Goal: Task Accomplishment & Management: Manage account settings

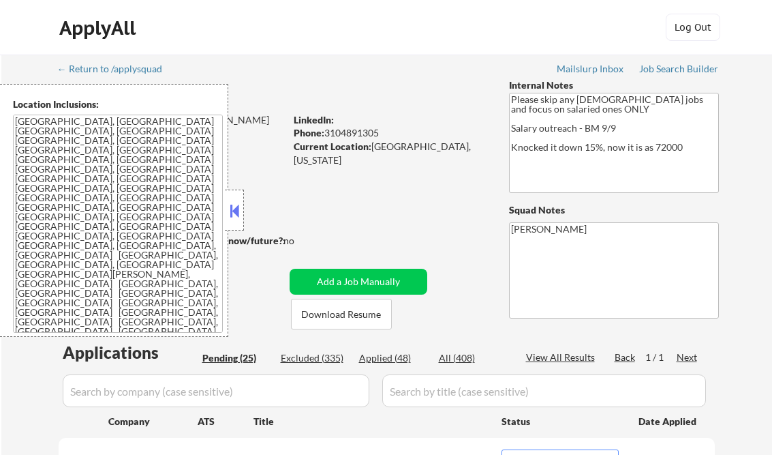
select select ""pending""
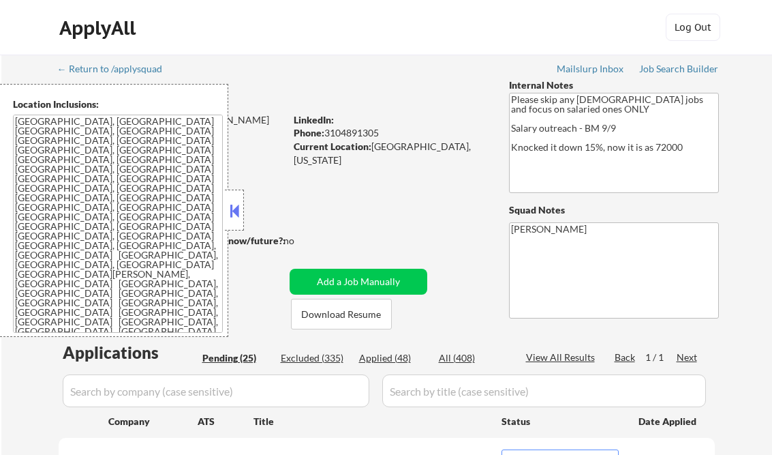
select select ""pending""
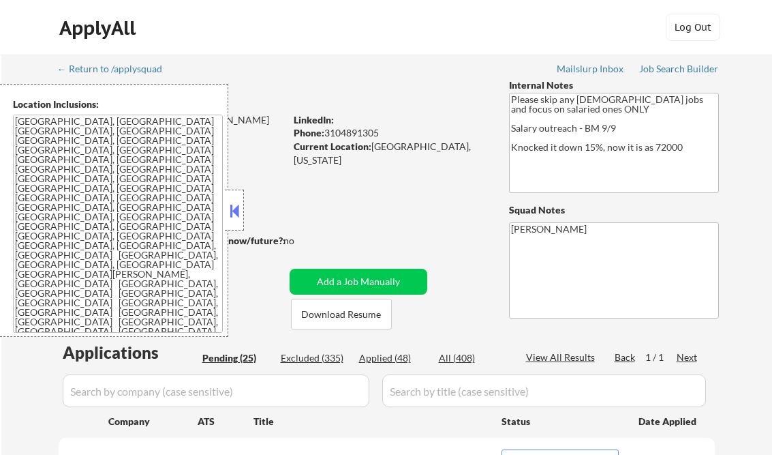
select select ""pending""
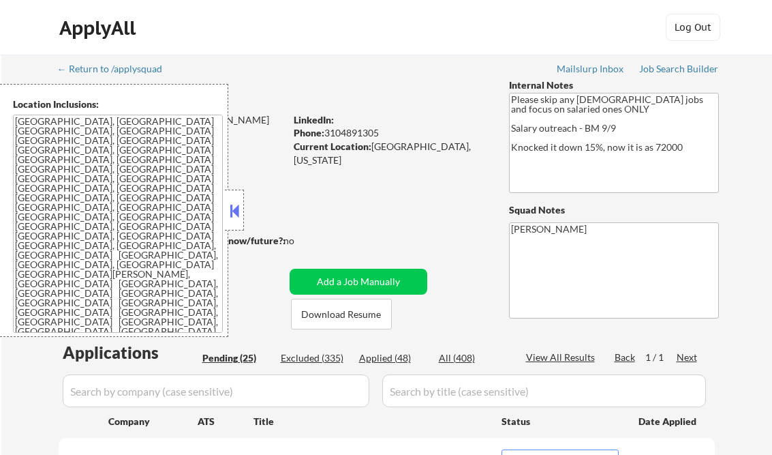
select select ""pending""
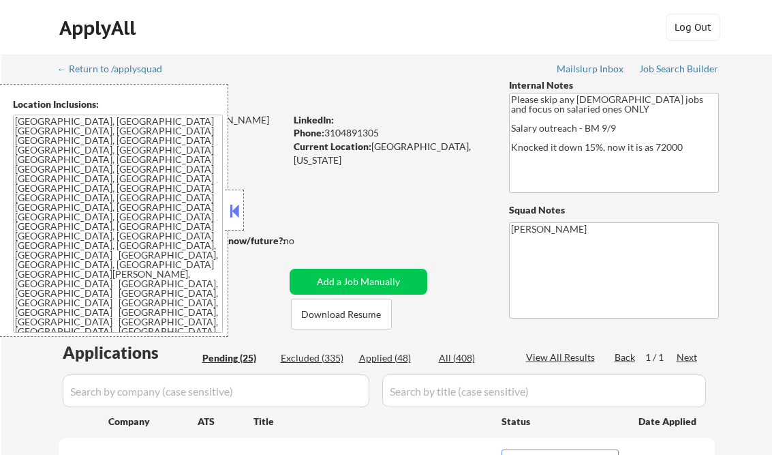
select select ""pending""
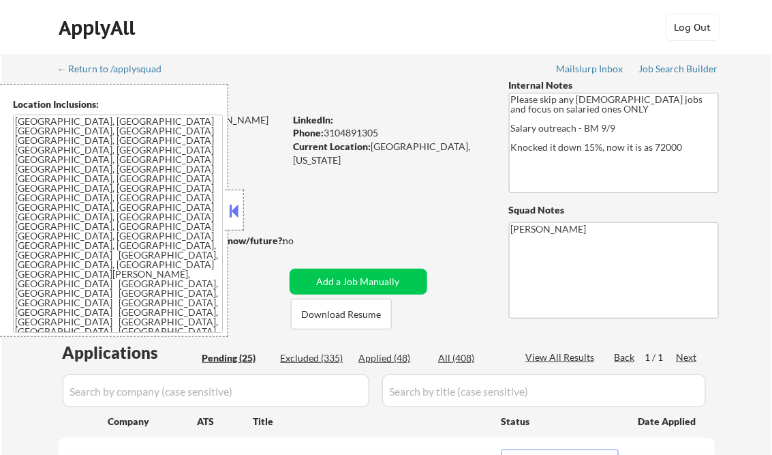
click at [230, 207] on button at bounding box center [234, 210] width 15 height 20
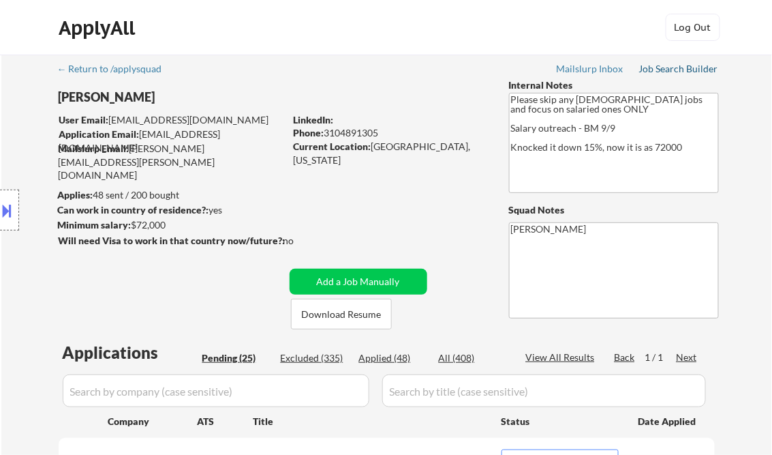
click at [668, 68] on div "Job Search Builder" at bounding box center [679, 69] width 80 height 10
click at [318, 359] on div "Excluded (335)" at bounding box center [315, 358] width 68 height 14
select select ""excluded__salary_""
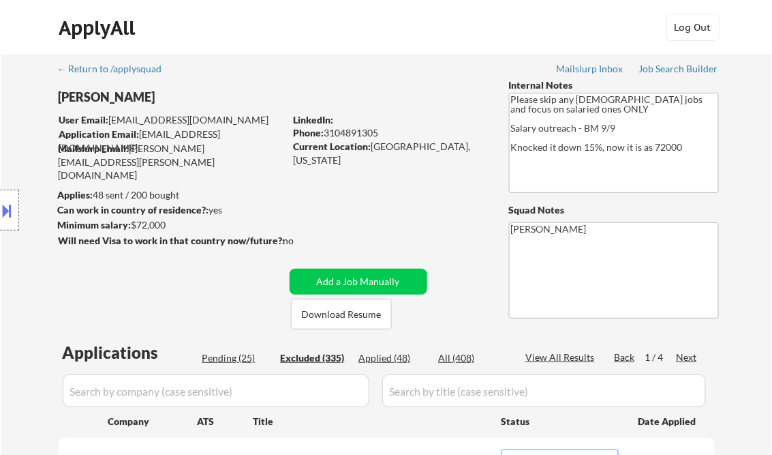
select select ""excluded__salary_""
select select ""excluded__expired_""
select select ""excluded__bad_match_""
select select ""excluded__expired_""
select select ""excluded__bad_match_""
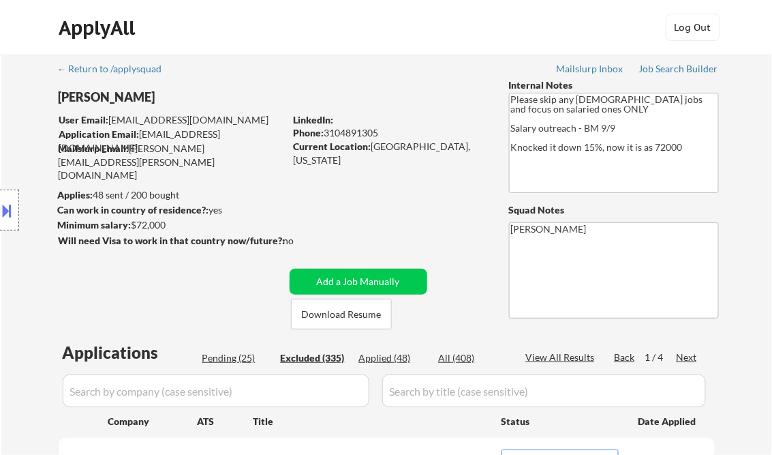
select select ""excluded__expired_""
select select ""excluded__bad_match_""
select select ""excluded__other_""
select select ""excluded__expired_""
select select ""excluded__salary_""
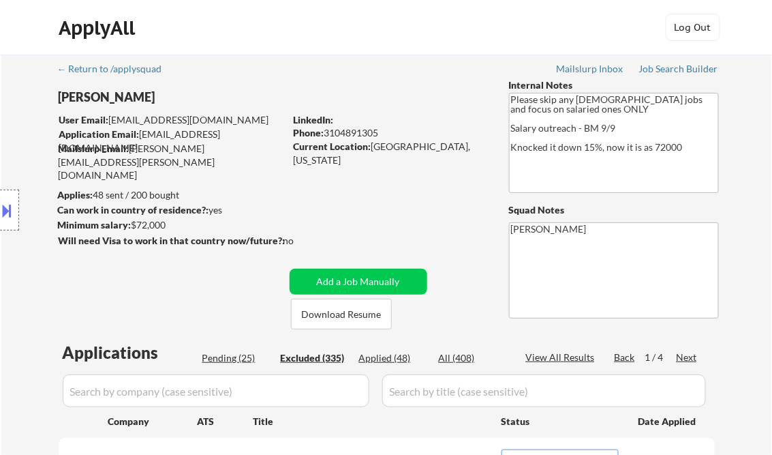
select select ""excluded__bad_match_""
select select ""excluded__expired_""
select select ""excluded__bad_match_""
select select ""excluded__salary_""
select select ""excluded__expired_""
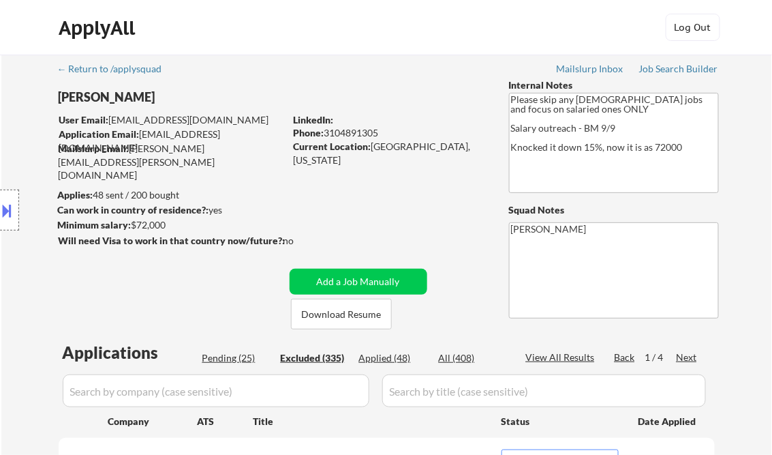
select select ""excluded__bad_match_""
select select ""excluded__salary_""
select select ""excluded__other_""
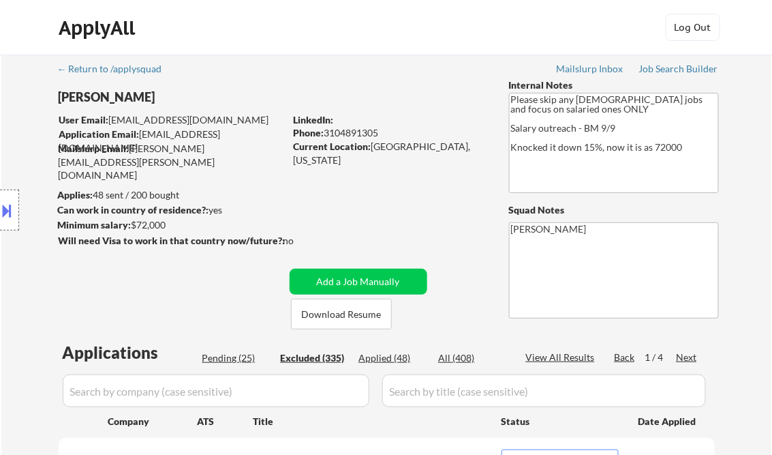
select select ""excluded__salary_""
select select ""excluded__expired_""
select select ""excluded__location_""
select select ""excluded__salary_""
select select ""excluded__expired_""
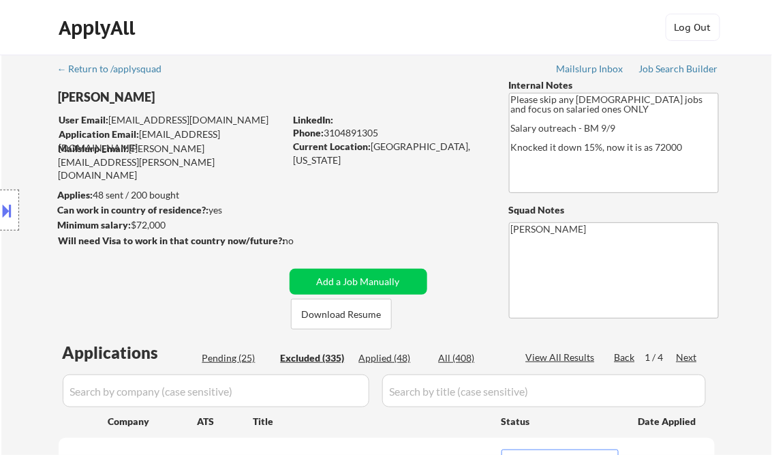
select select ""excluded__salary_""
select select ""excluded__expired_""
select select ""excluded__bad_match_""
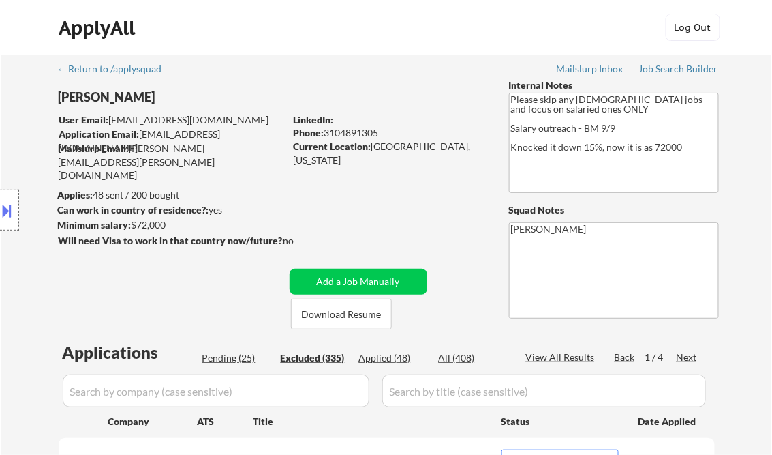
select select ""excluded__salary_""
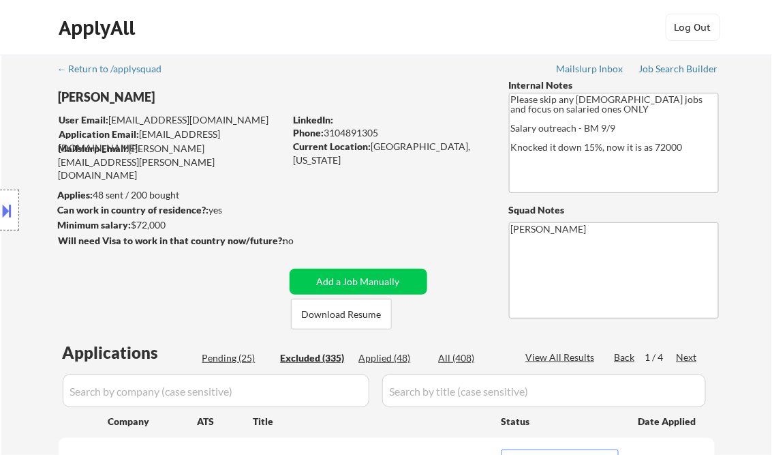
select select ""excluded__salary_""
select select ""excluded__expired_""
select select ""excluded__salary_""
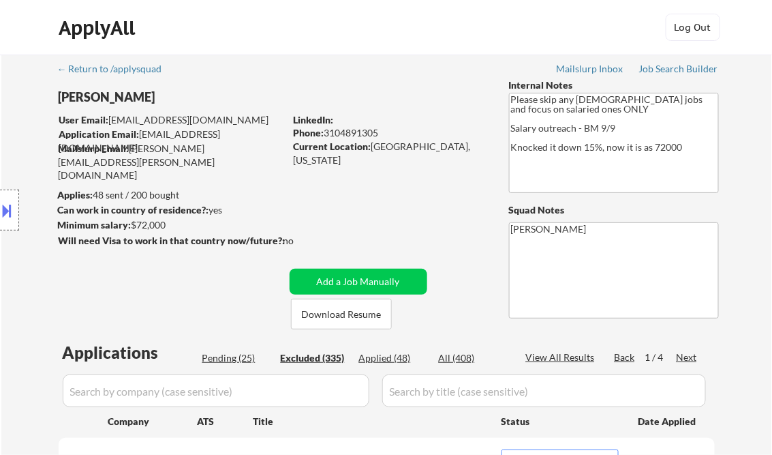
select select ""excluded__salary_""
select select ""excluded__bad_match_""
select select ""excluded__salary_""
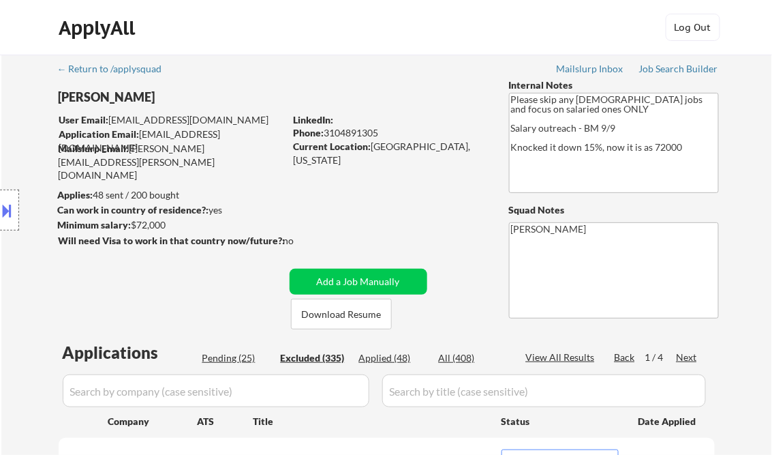
select select ""excluded__bad_match_""
select select ""excluded__salary_""
select select ""excluded__bad_match_""
select select ""excluded__expired_""
select select ""excluded__location_""
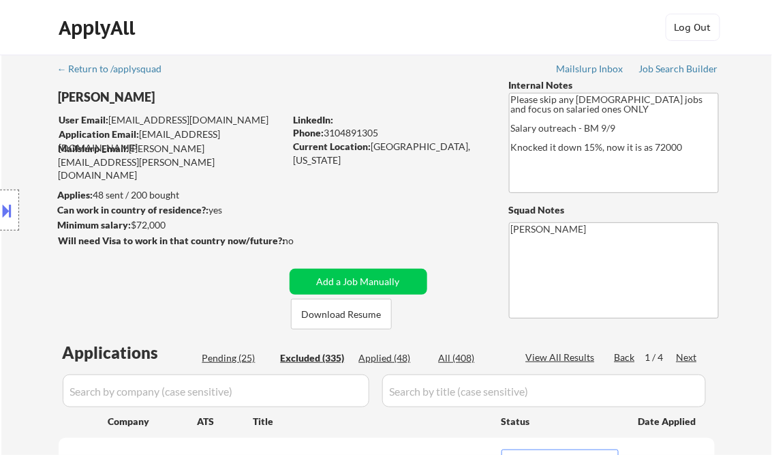
select select ""excluded__salary_""
select select ""excluded__expired_""
select select ""excluded__salary_""
select select ""excluded__bad_match_""
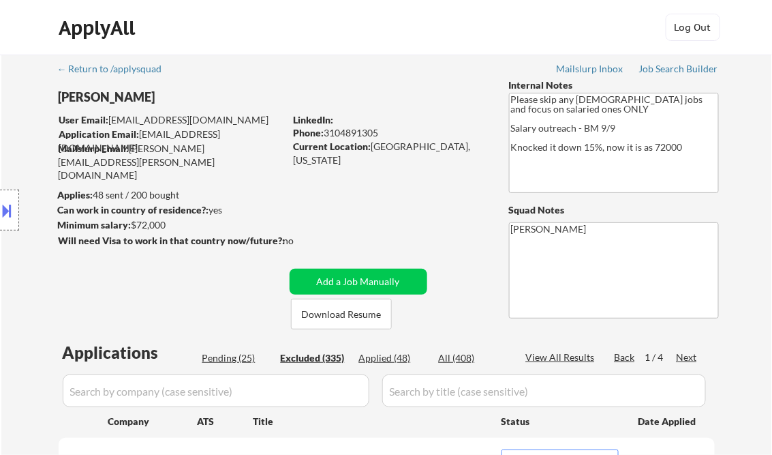
select select ""excluded__expired_""
select select ""excluded__location_""
select select ""excluded__other_""
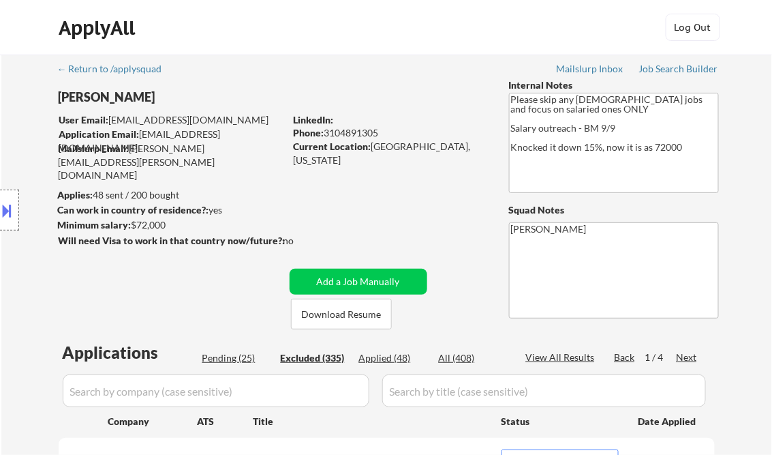
select select ""excluded__salary_""
select select ""excluded__expired_""
select select ""excluded__bad_match_""
select select ""excluded__other_""
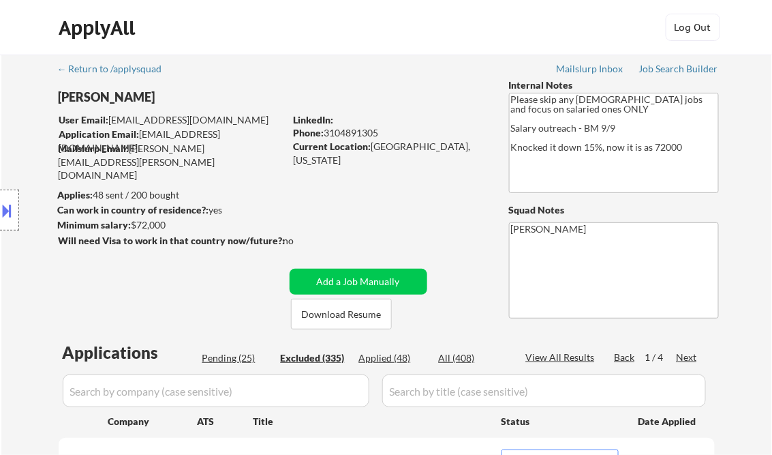
select select ""excluded__salary_""
select select ""excluded__location_""
select select ""excluded__salary_""
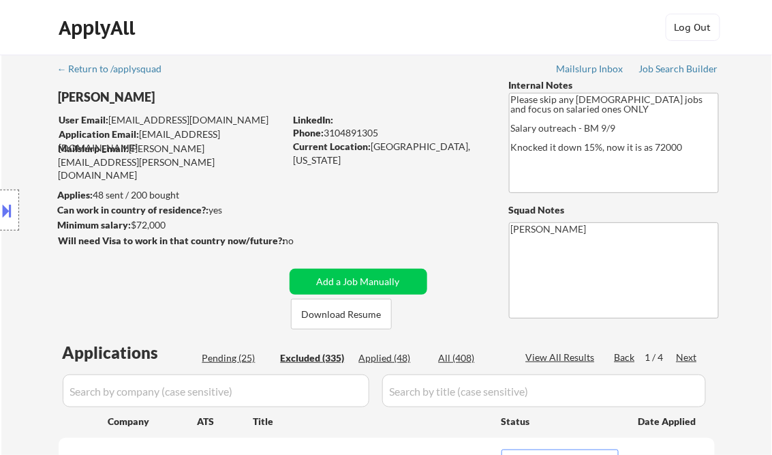
select select ""excluded__bad_match_""
select select ""excluded__expired_""
select select ""excluded""
select select ""excluded__bad_match_""
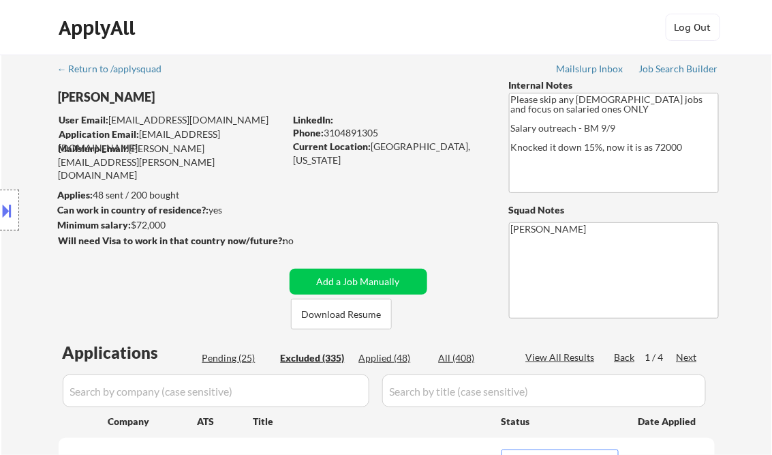
select select ""excluded__expired_""
select select ""excluded__salary_""
select select ""excluded__expired_""
select select ""excluded__location_""
select select ""excluded__bad_match_""
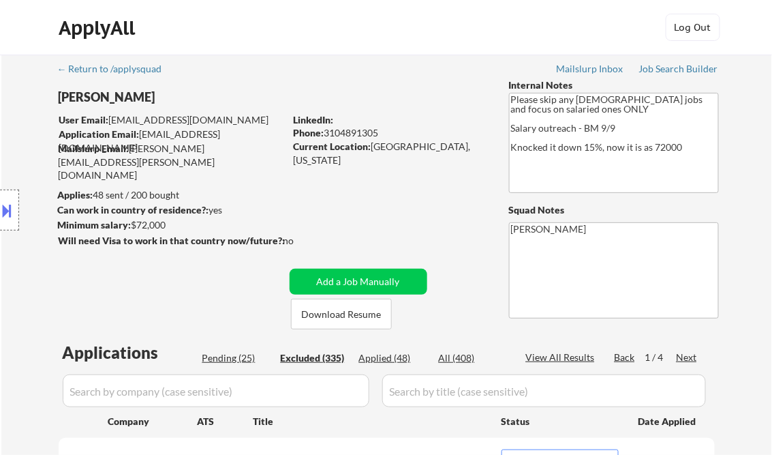
select select ""excluded__salary_""
select select ""excluded__bad_match_""
select select ""excluded__salary_""
select select ""excluded__location_""
select select ""excluded__salary_""
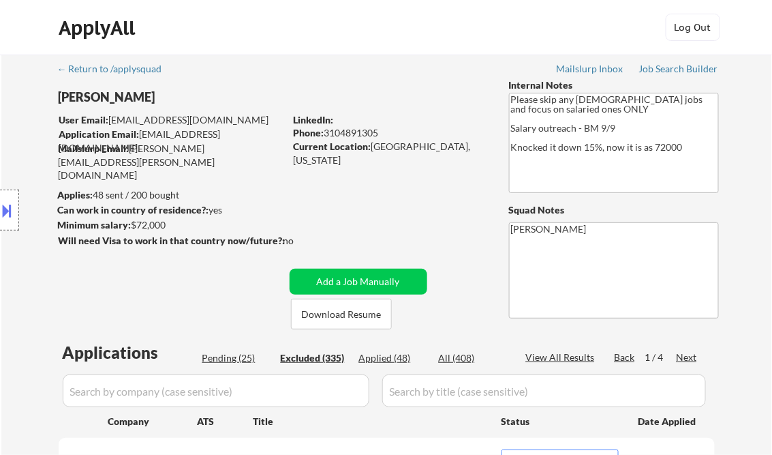
select select ""excluded__other_""
select select ""excluded__salary_""
select select ""excluded__bad_match_""
select select ""excluded__expired_""
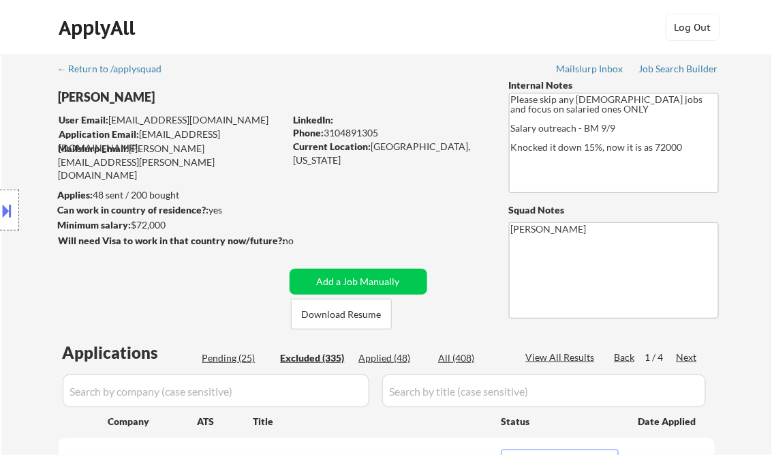
select select ""excluded__salary_""
select select ""excluded__bad_match_""
select select ""excluded__salary_""
select select ""excluded__expired_""
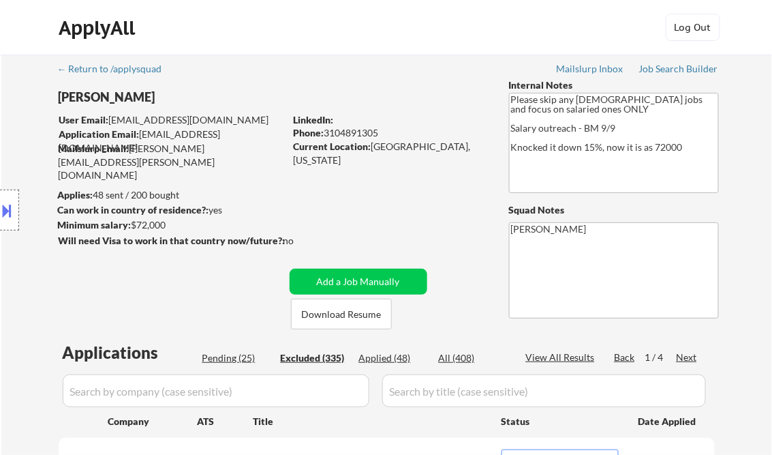
select select ""excluded__salary_""
select select ""excluded__expired_""
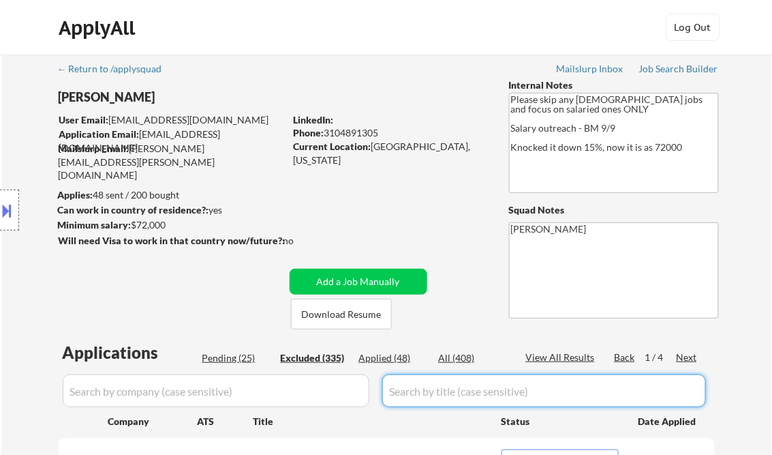
click at [561, 359] on div "View All Results" at bounding box center [562, 357] width 73 height 14
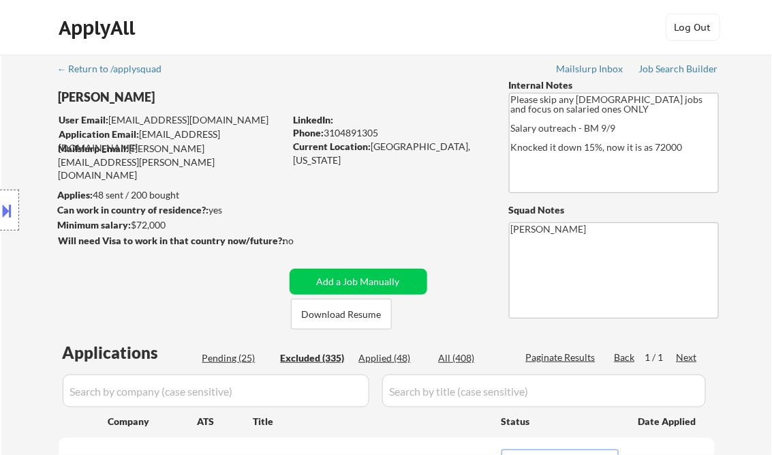
select select ""excluded__bad_match_""
select select ""excluded__expired_""
select select ""excluded__salary_""
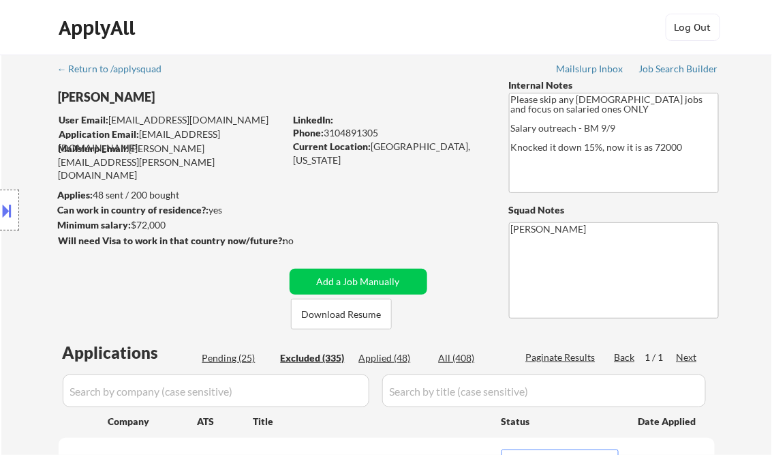
select select ""excluded__location_""
select select ""excluded__expired_""
select select ""excluded__salary_""
select select ""excluded__bad_match_""
select select ""excluded__salary_""
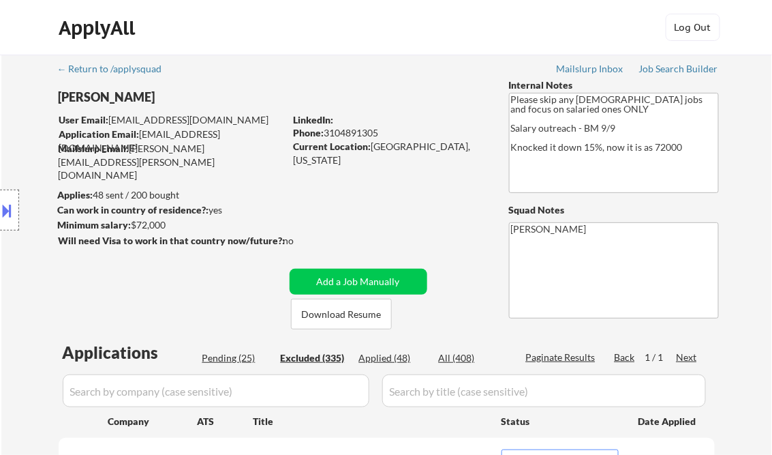
select select ""excluded__bad_match_""
select select ""excluded__location_""
select select ""excluded__salary_""
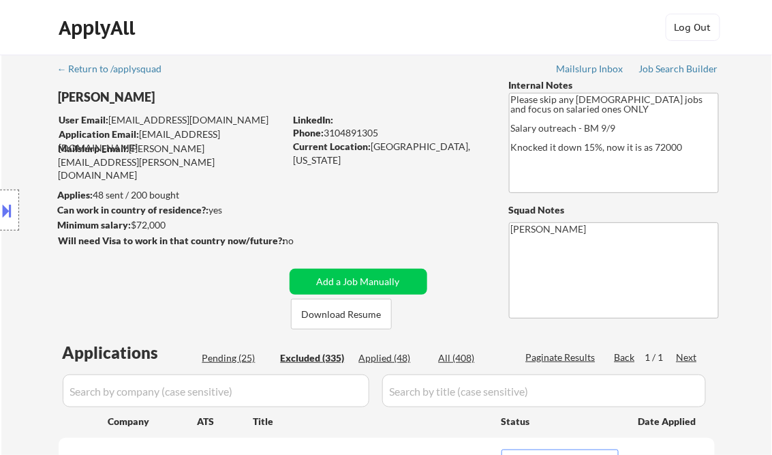
select select ""excluded__expired_""
select select ""excluded__salary_""
select select ""excluded__expired_""
select select ""excluded__salary_""
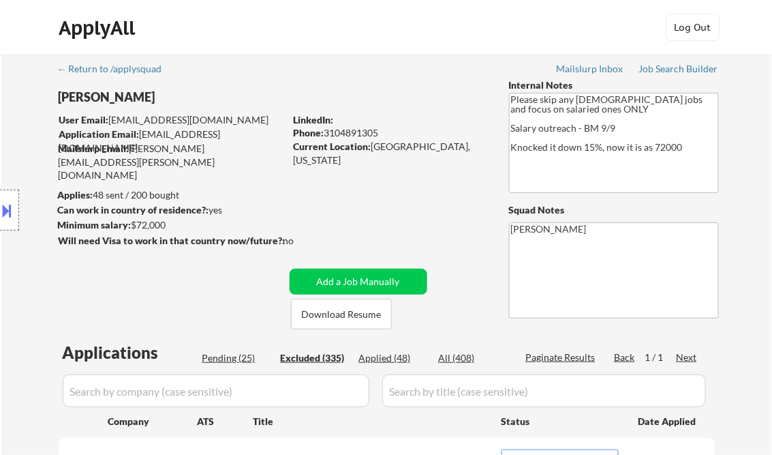
select select ""excluded""
select select ""excluded__bad_match_""
select select ""excluded__location_""
select select ""excluded__salary_""
select select ""excluded__location_""
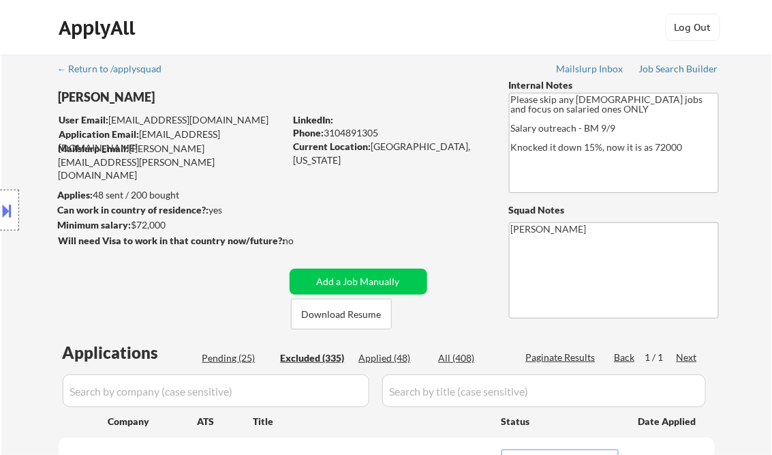
select select ""excluded__expired_""
select select ""excluded__salary_""
select select ""excluded__other_""
select select ""excluded__salary_""
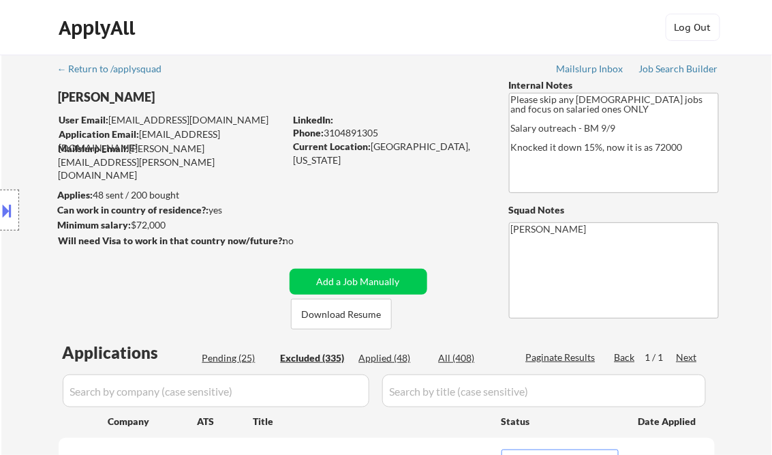
select select ""excluded__other_""
select select ""excluded__salary_""
select select ""excluded__expired_""
select select ""excluded__salary_""
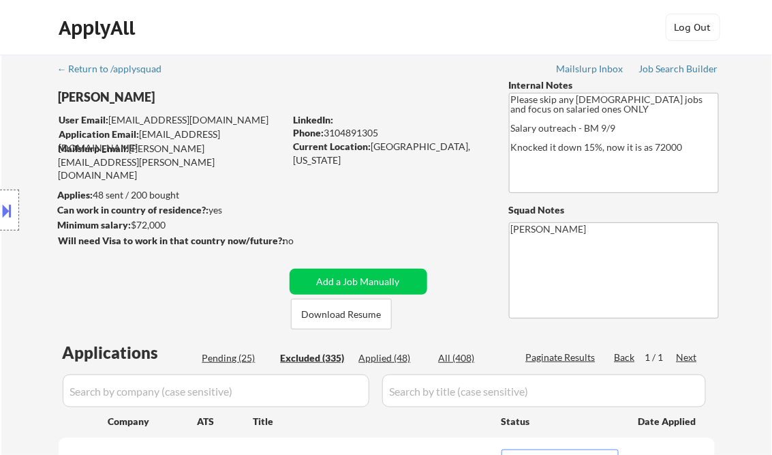
select select ""excluded__salary_""
select select ""excluded__expired_""
select select ""excluded__bad_match_""
select select ""excluded__expired_""
select select ""excluded__other_""
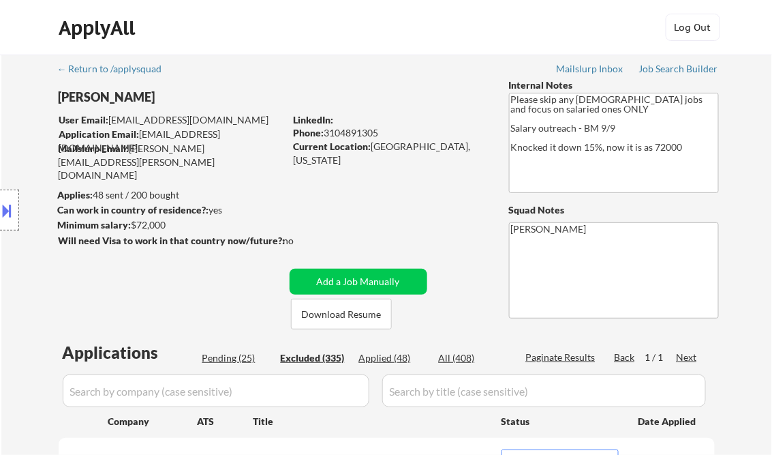
select select ""excluded__other_""
select select ""excluded__expired_""
select select ""excluded__bad_match_""
select select ""excluded__expired_""
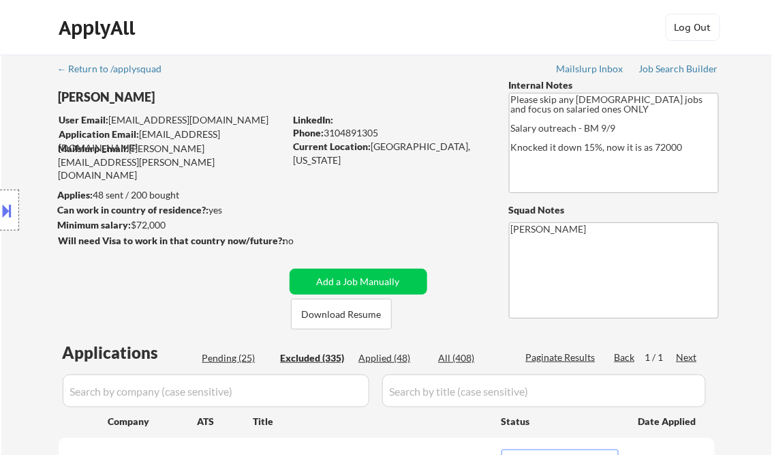
select select ""excluded__expired_""
select select ""excluded__other_""
select select ""excluded__bad_match_""
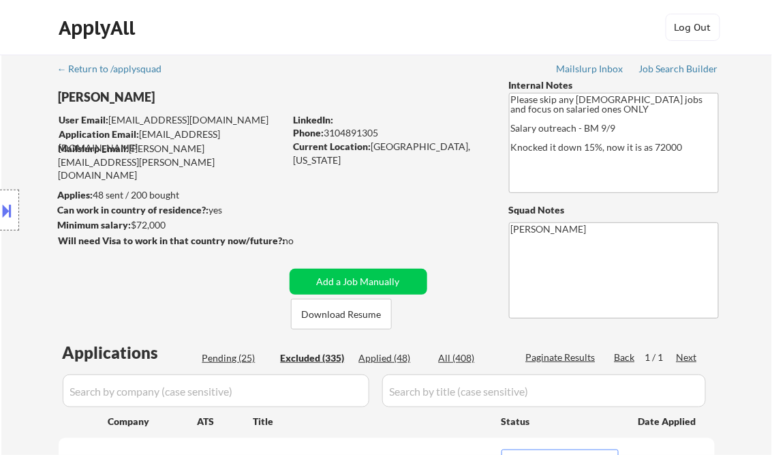
select select ""excluded__salary_""
select select ""excluded__expired_""
select select ""excluded__location_""
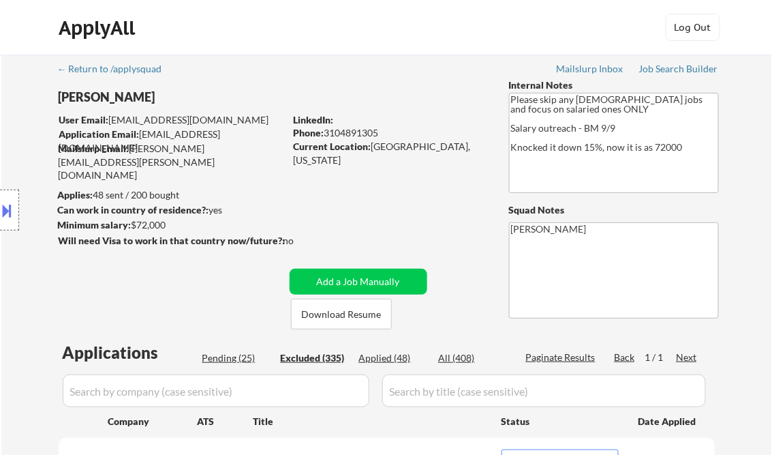
select select ""excluded__bad_match_""
select select ""excluded__salary_""
select select ""excluded__bad_match_""
select select ""excluded__other_""
select select ""excluded__salary_""
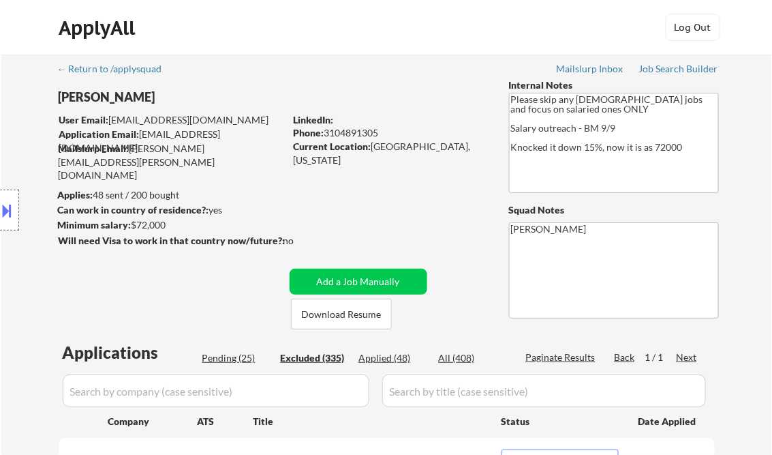
select select ""excluded__bad_match_""
select select ""excluded__expired_""
select select ""excluded__bad_match_""
select select ""excluded__expired_""
select select ""excluded__bad_match_""
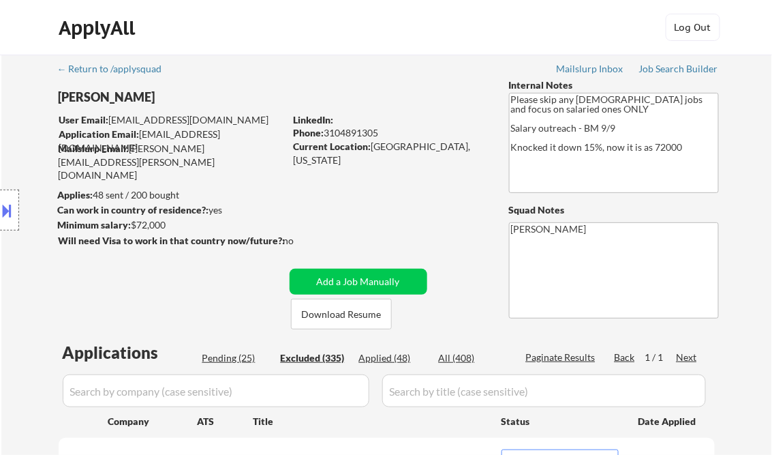
select select ""excluded__bad_match_""
select select ""excluded__expired_""
select select ""excluded__other_""
select select ""excluded__salary_""
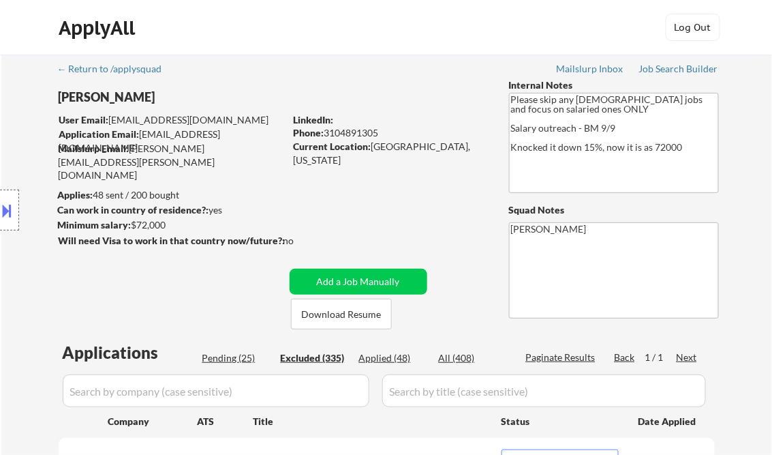
select select ""excluded__bad_match_""
select select ""excluded__salary_""
select select ""excluded__expired_""
select select ""excluded__salary_""
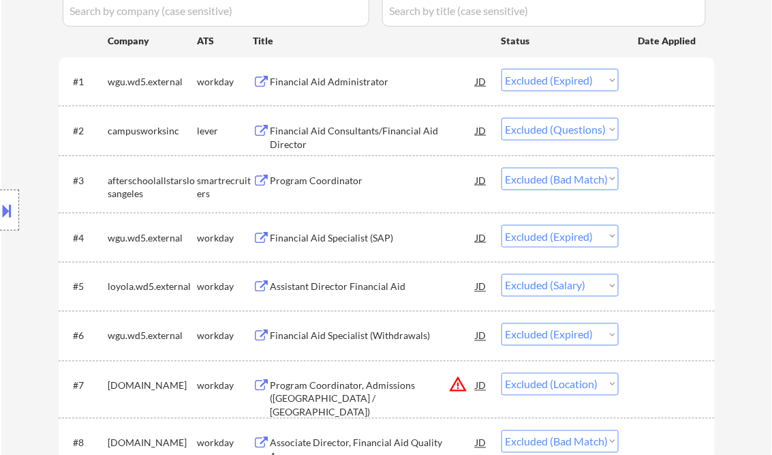
scroll to position [382, 0]
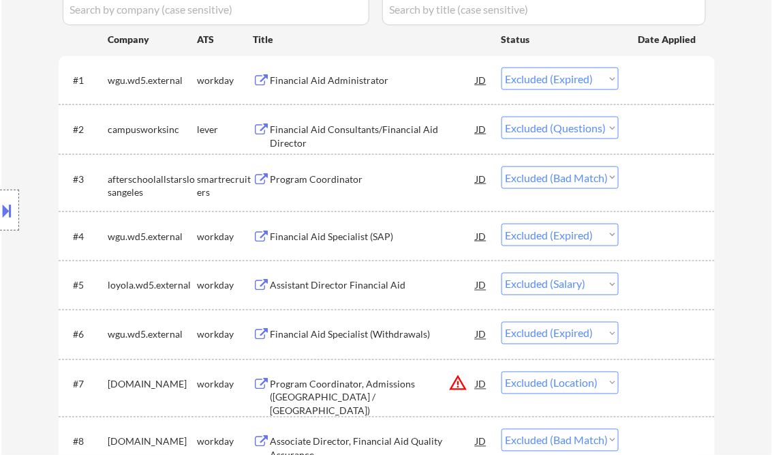
drag, startPoint x: 604, startPoint y: 286, endPoint x: 611, endPoint y: 292, distance: 8.7
click at [604, 286] on select "Choose an option... Pending Applied Excluded (Questions) Excluded (Expired) Exc…" at bounding box center [560, 284] width 117 height 22
click at [502, 273] on select "Choose an option... Pending Applied Excluded (Questions) Excluded (Expired) Exc…" at bounding box center [560, 284] width 117 height 22
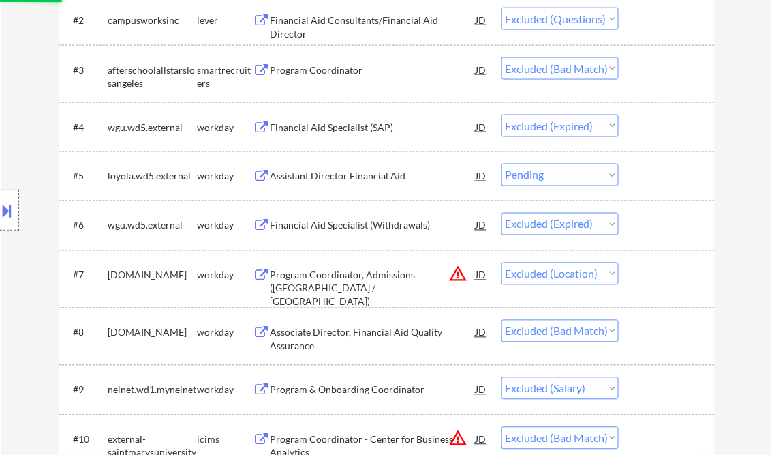
scroll to position [600, 0]
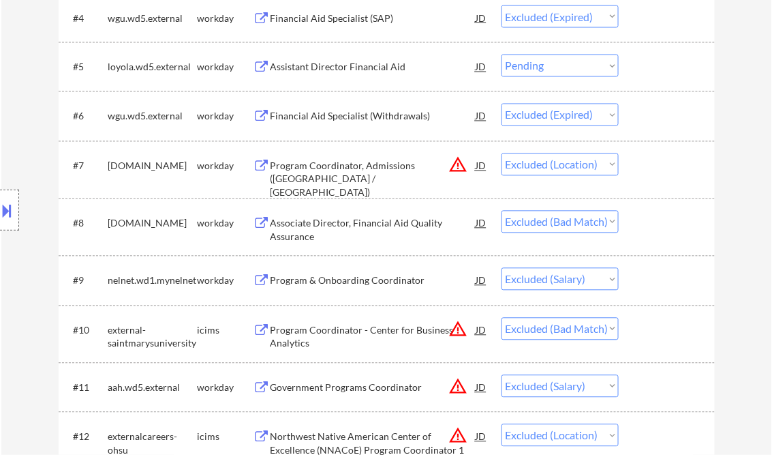
click at [604, 278] on select "Choose an option... Pending Applied Excluded (Questions) Excluded (Expired) Exc…" at bounding box center [560, 279] width 117 height 22
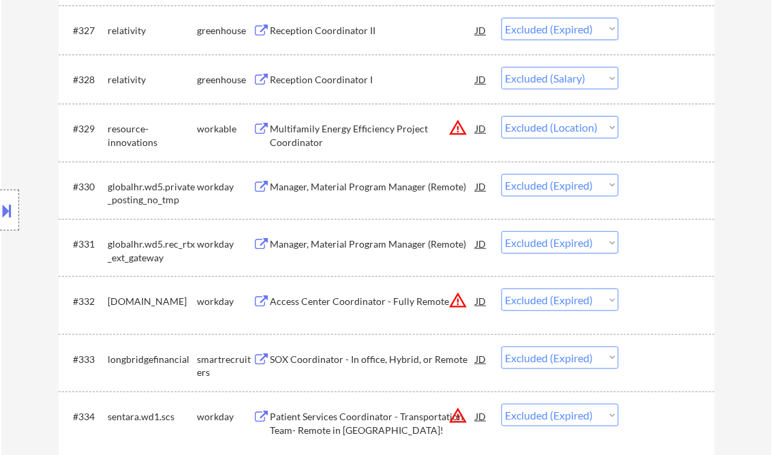
scroll to position [18122, 0]
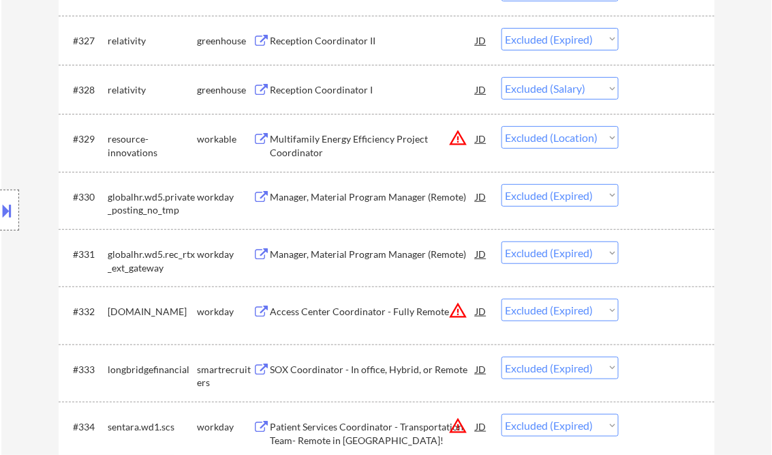
click at [605, 90] on select "Choose an option... Pending Applied Excluded (Questions) Excluded (Expired) Exc…" at bounding box center [560, 88] width 117 height 22
click at [502, 79] on select "Choose an option... Pending Applied Excluded (Questions) Excluded (Expired) Exc…" at bounding box center [560, 88] width 117 height 22
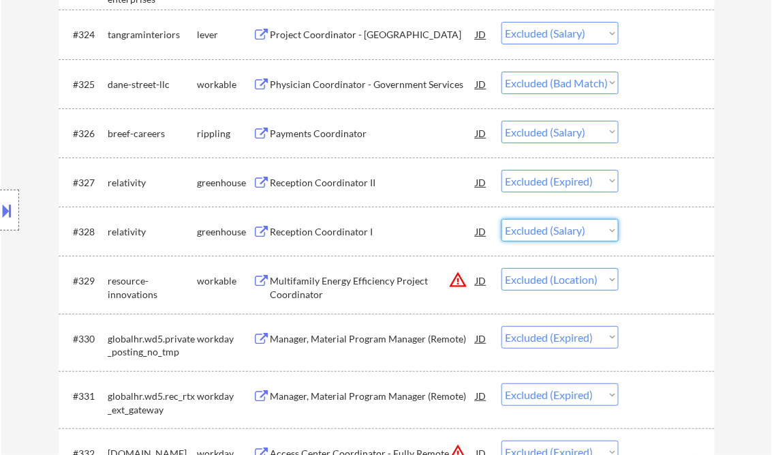
scroll to position [17959, 0]
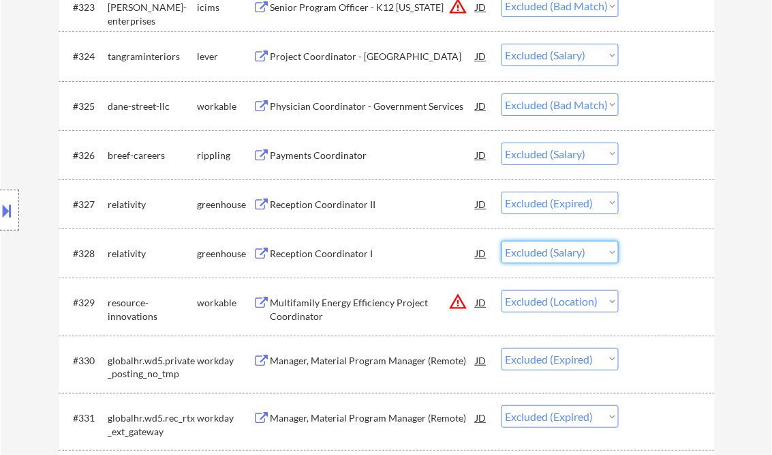
click at [610, 154] on select "Choose an option... Pending Applied Excluded (Questions) Excluded (Expired) Exc…" at bounding box center [560, 153] width 117 height 22
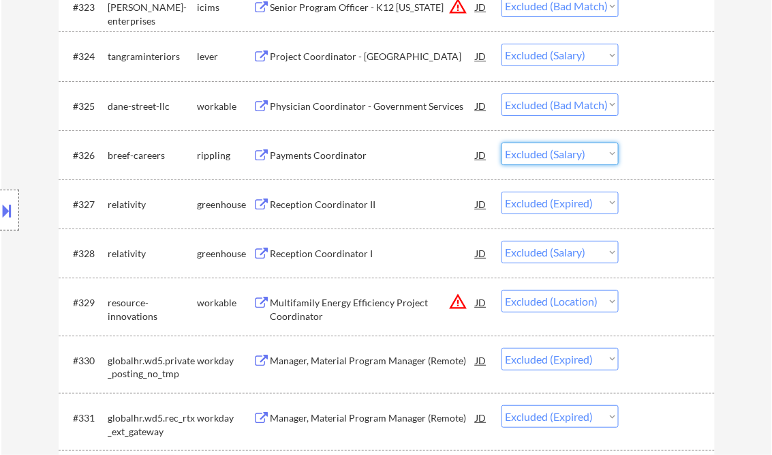
click at [502, 145] on select "Choose an option... Pending Applied Excluded (Questions) Excluded (Expired) Exc…" at bounding box center [560, 153] width 117 height 22
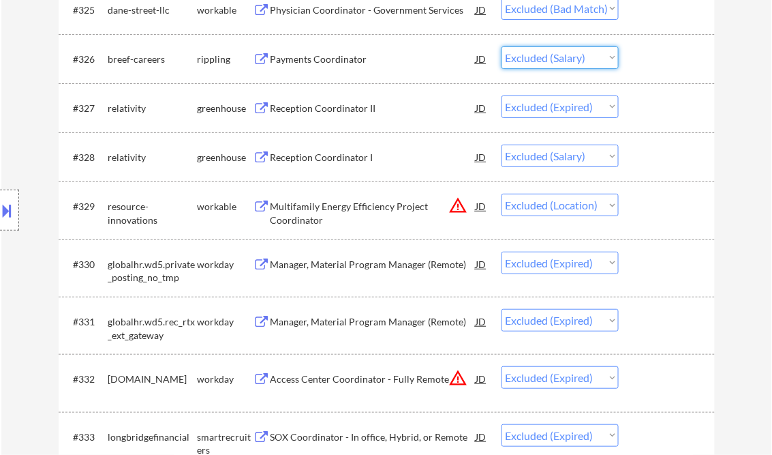
scroll to position [18013, 0]
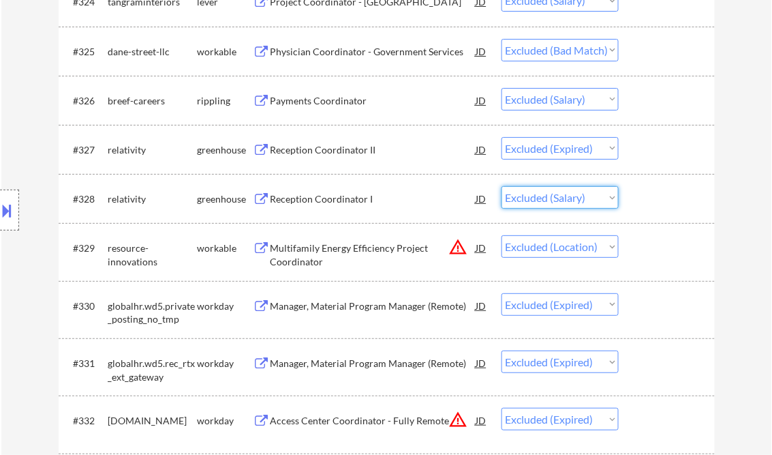
drag, startPoint x: 604, startPoint y: 198, endPoint x: 597, endPoint y: 211, distance: 15.2
click at [603, 198] on select "Choose an option... Pending Applied Excluded (Questions) Excluded (Expired) Exc…" at bounding box center [560, 197] width 117 height 22
click at [502, 188] on select "Choose an option... Pending Applied Excluded (Questions) Excluded (Expired) Exc…" at bounding box center [560, 197] width 117 height 22
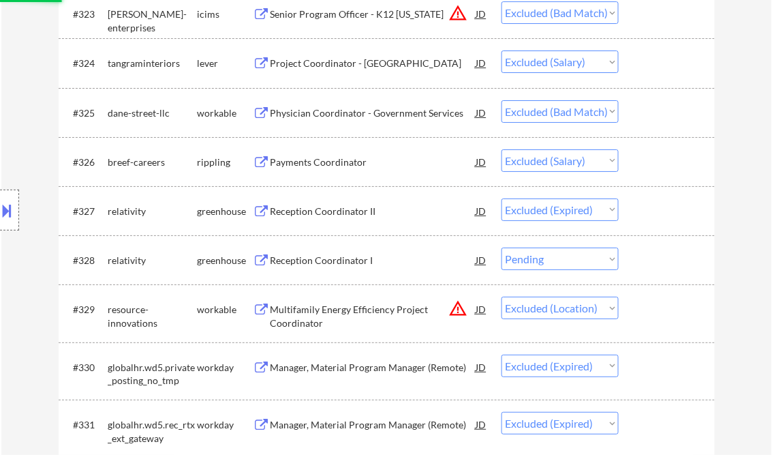
scroll to position [17904, 0]
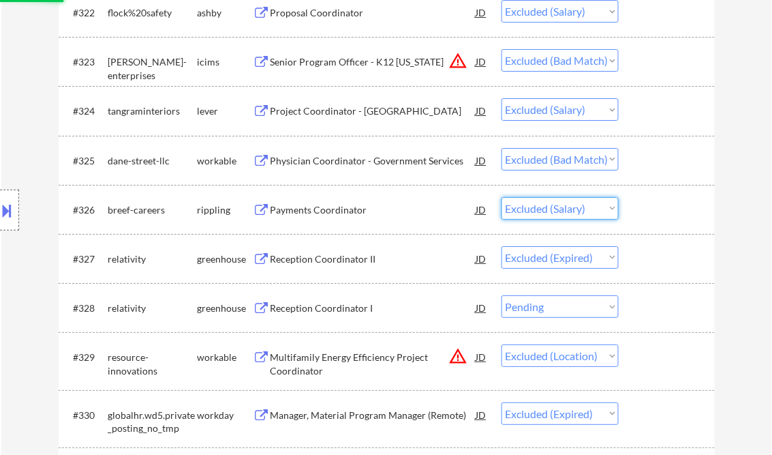
click at [593, 220] on select "Choose an option... Pending Applied Excluded (Questions) Excluded (Expired) Exc…" at bounding box center [560, 208] width 117 height 22
click at [502, 199] on select "Choose an option... Pending Applied Excluded (Questions) Excluded (Expired) Exc…" at bounding box center [560, 208] width 117 height 22
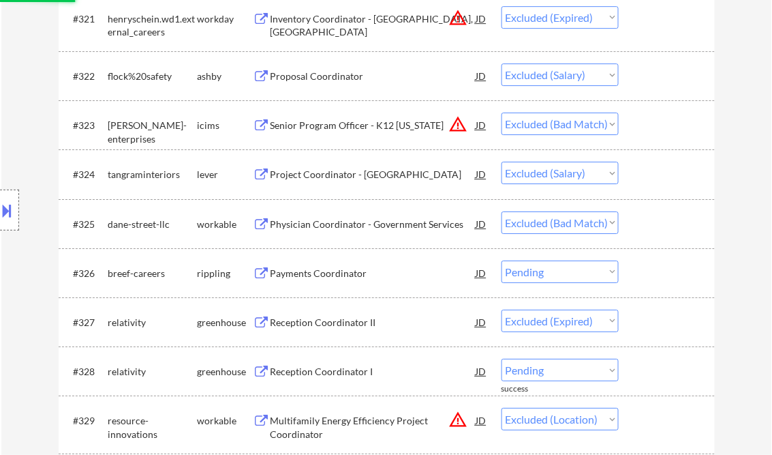
scroll to position [17795, 0]
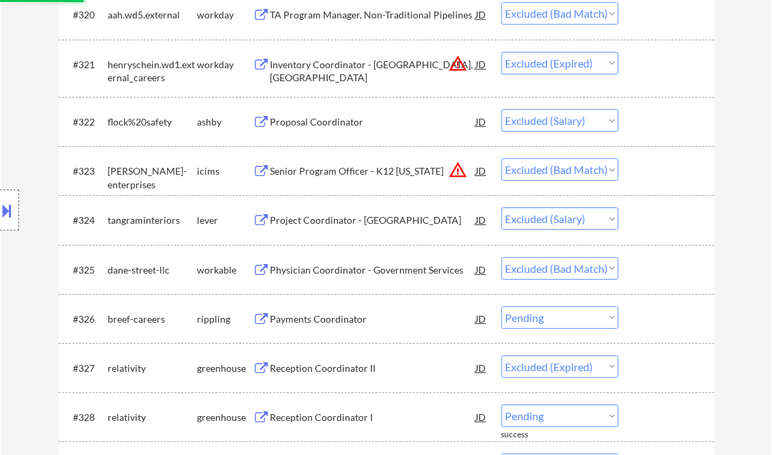
click at [594, 222] on select "Choose an option... Pending Applied Excluded (Questions) Excluded (Expired) Exc…" at bounding box center [560, 218] width 117 height 22
click at [502, 209] on select "Choose an option... Pending Applied Excluded (Questions) Excluded (Expired) Exc…" at bounding box center [560, 218] width 117 height 22
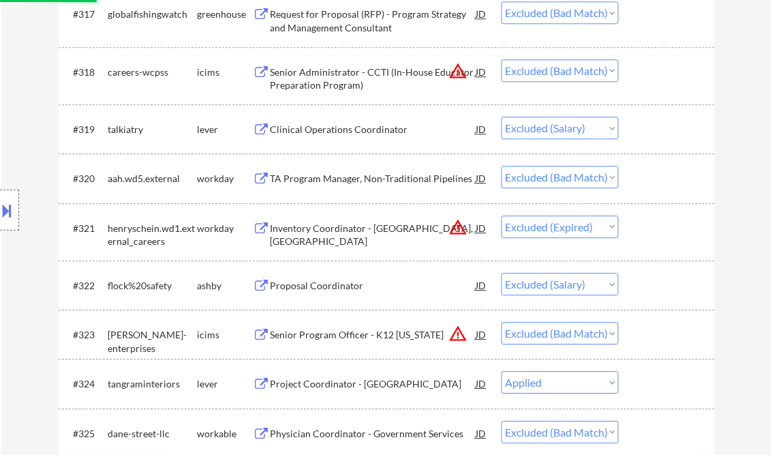
scroll to position [17577, 0]
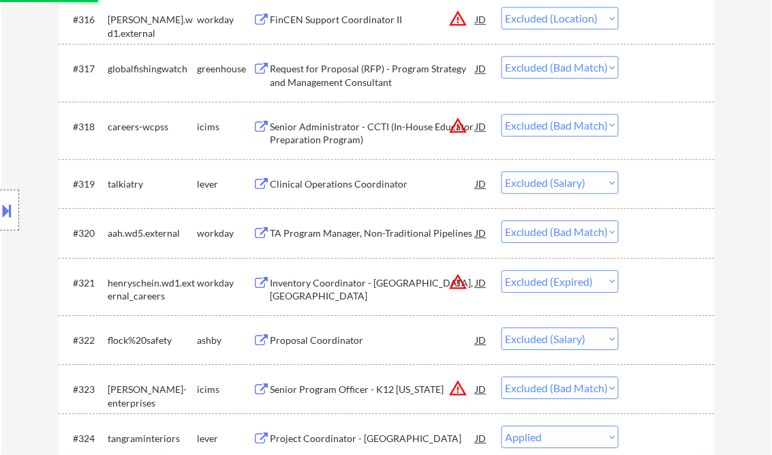
click at [594, 192] on select "Choose an option... Pending Applied Excluded (Questions) Excluded (Expired) Exc…" at bounding box center [560, 182] width 117 height 22
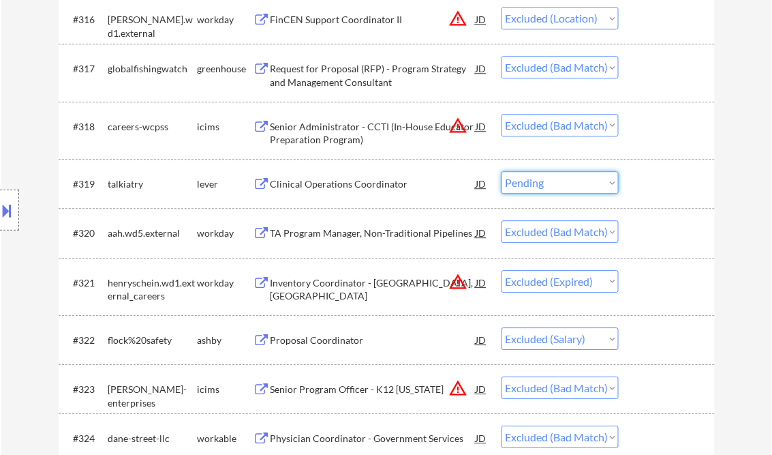
click at [502, 173] on select "Choose an option... Pending Applied Excluded (Questions) Excluded (Expired) Exc…" at bounding box center [560, 182] width 117 height 22
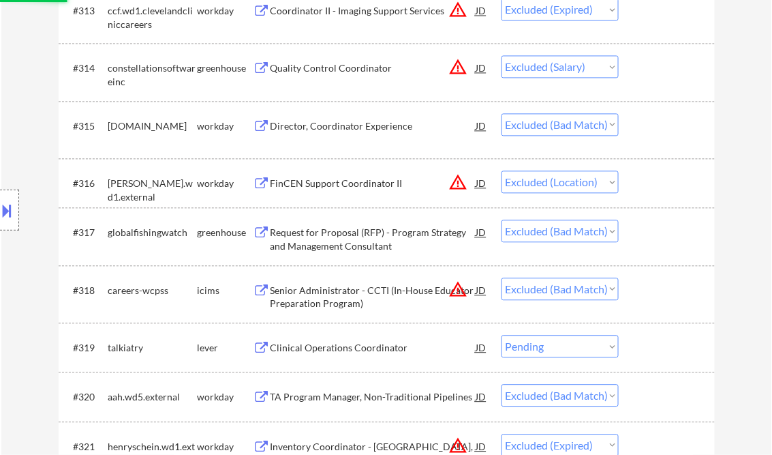
scroll to position [17304, 0]
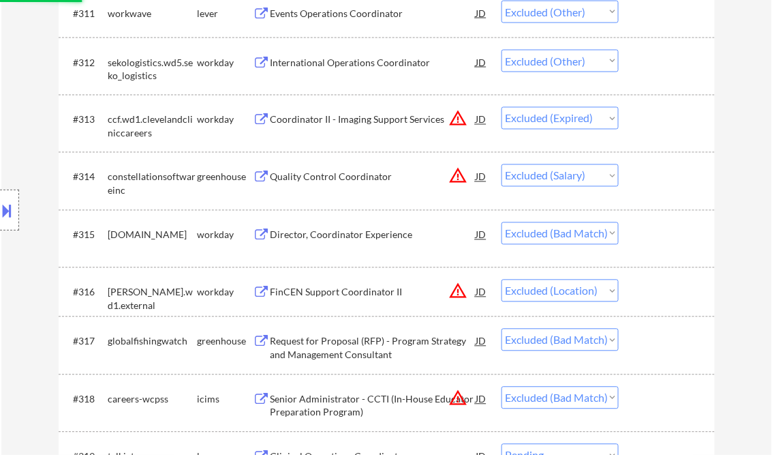
click at [599, 181] on select "Choose an option... Pending Applied Excluded (Questions) Excluded (Expired) Exc…" at bounding box center [560, 175] width 117 height 22
click at [502, 166] on select "Choose an option... Pending Applied Excluded (Questions) Excluded (Expired) Exc…" at bounding box center [560, 175] width 117 height 22
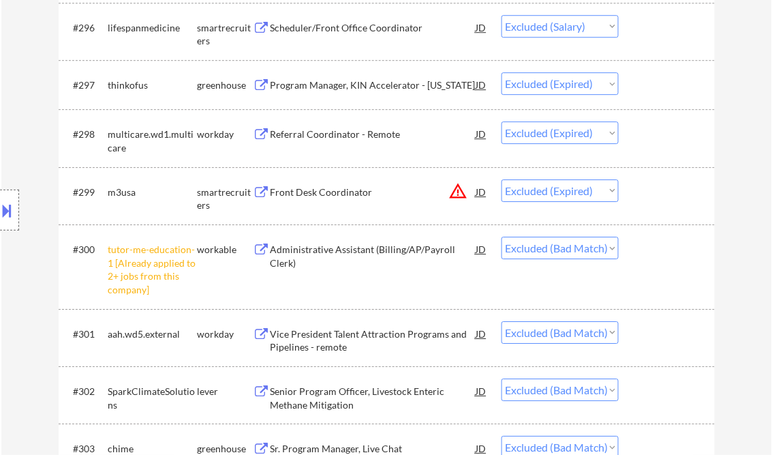
scroll to position [16268, 0]
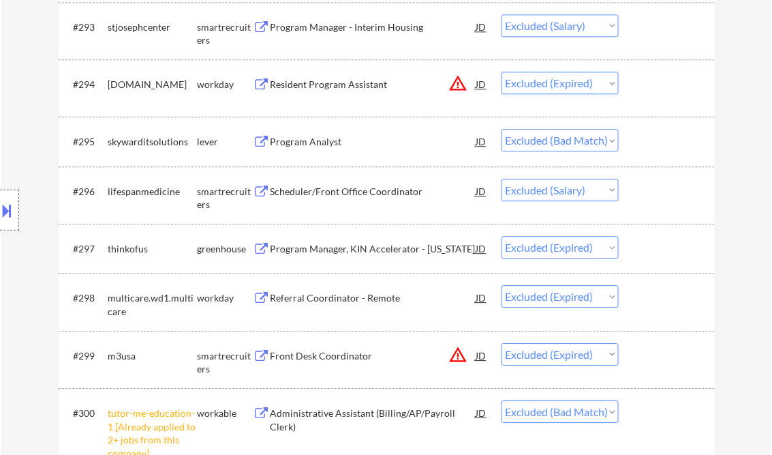
drag, startPoint x: 600, startPoint y: 187, endPoint x: 608, endPoint y: 205, distance: 19.5
click at [601, 186] on select "Choose an option... Pending Applied Excluded (Questions) Excluded (Expired) Exc…" at bounding box center [560, 190] width 117 height 22
click at [502, 180] on select "Choose an option... Pending Applied Excluded (Questions) Excluded (Expired) Exc…" at bounding box center [560, 190] width 117 height 22
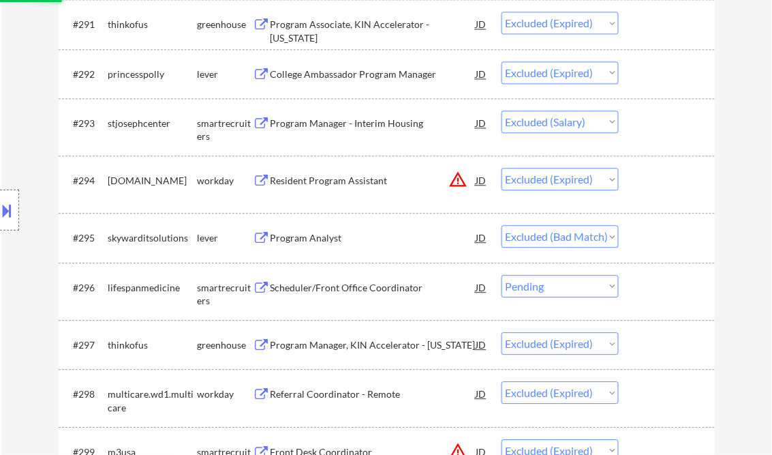
scroll to position [16159, 0]
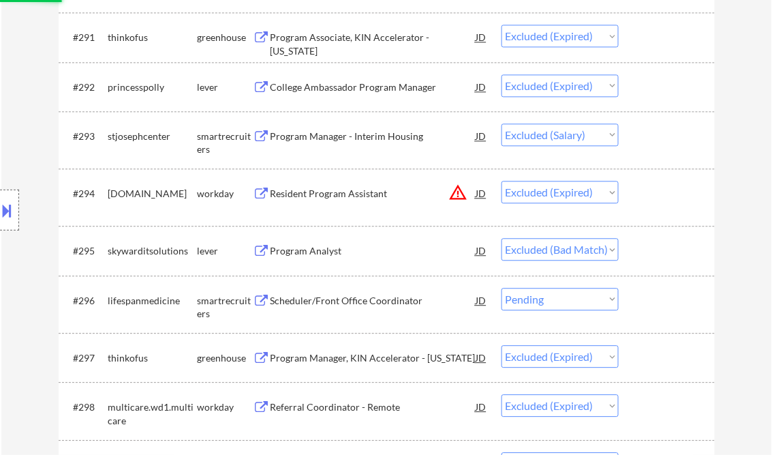
click at [579, 141] on select "Choose an option... Pending Applied Excluded (Questions) Excluded (Expired) Exc…" at bounding box center [560, 134] width 117 height 22
click at [502, 125] on select "Choose an option... Pending Applied Excluded (Questions) Excluded (Expired) Exc…" at bounding box center [560, 134] width 117 height 22
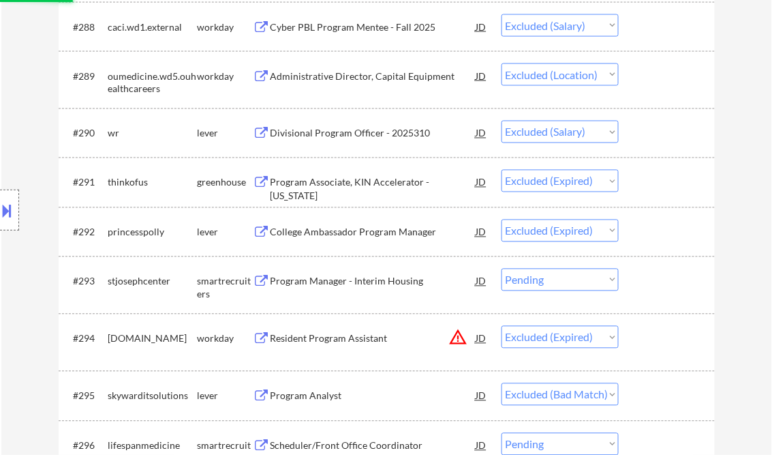
scroll to position [15996, 0]
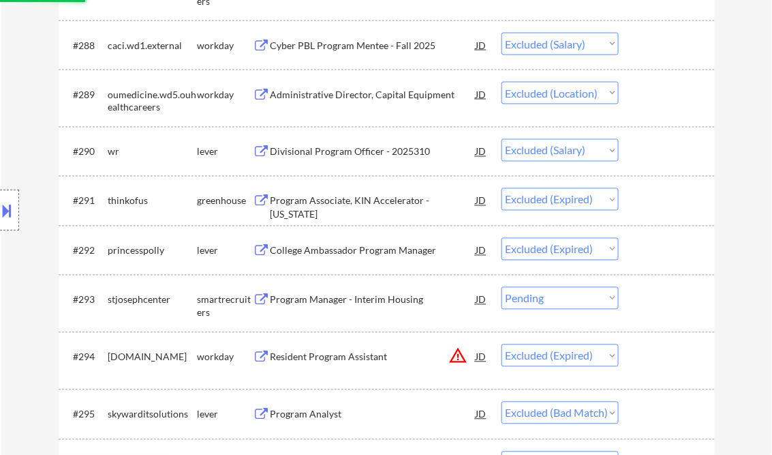
drag, startPoint x: 577, startPoint y: 153, endPoint x: 571, endPoint y: 162, distance: 11.3
click at [577, 153] on select "Choose an option... Pending Applied Excluded (Questions) Excluded (Expired) Exc…" at bounding box center [560, 150] width 117 height 22
click at [502, 141] on select "Choose an option... Pending Applied Excluded (Questions) Excluded (Expired) Exc…" at bounding box center [560, 150] width 117 height 22
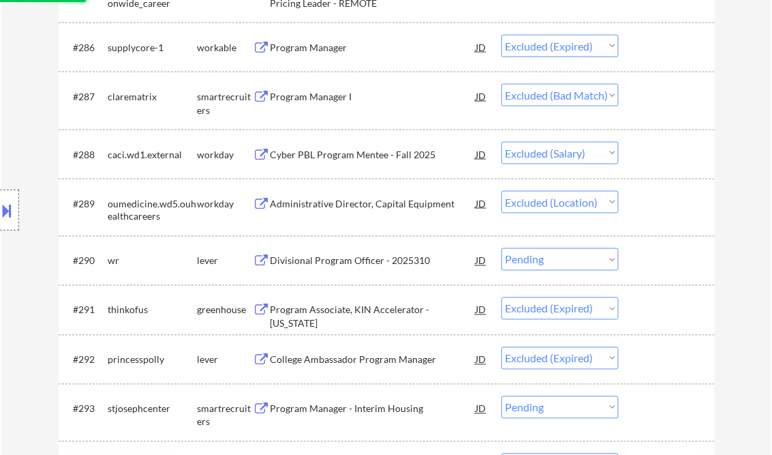
click at [579, 154] on select "Choose an option... Pending Applied Excluded (Questions) Excluded (Expired) Exc…" at bounding box center [560, 153] width 117 height 22
click at [502, 143] on select "Choose an option... Pending Applied Excluded (Questions) Excluded (Expired) Exc…" at bounding box center [560, 153] width 117 height 22
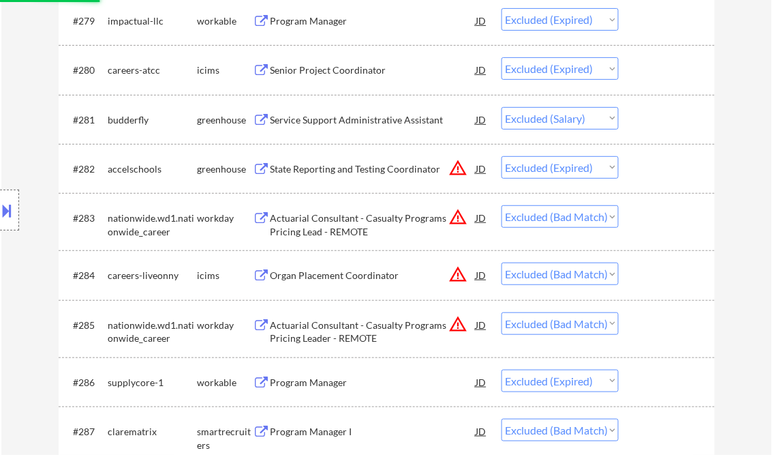
scroll to position [15505, 0]
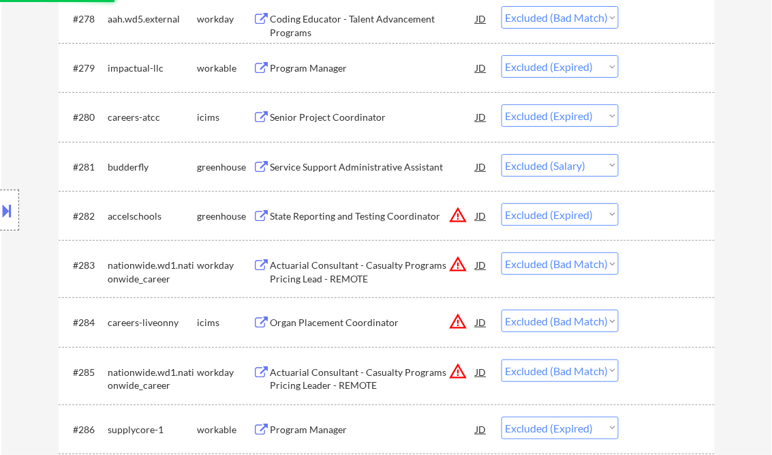
click at [586, 166] on select "Choose an option... Pending Applied Excluded (Questions) Excluded (Expired) Exc…" at bounding box center [560, 165] width 117 height 22
click at [502, 155] on select "Choose an option... Pending Applied Excluded (Questions) Excluded (Expired) Exc…" at bounding box center [560, 165] width 117 height 22
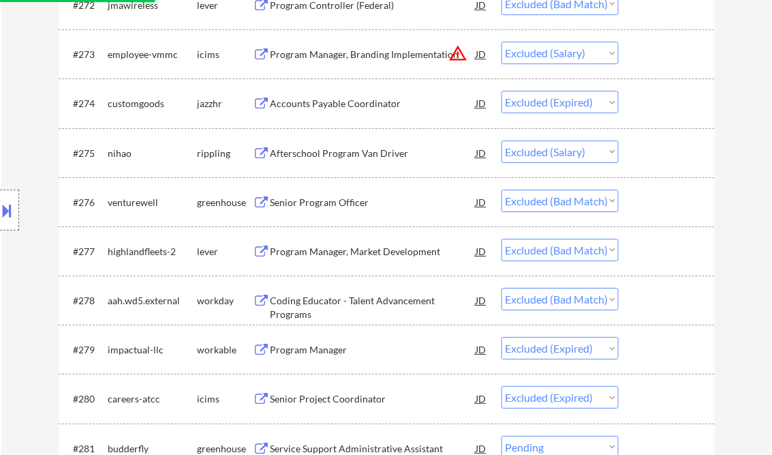
scroll to position [15177, 0]
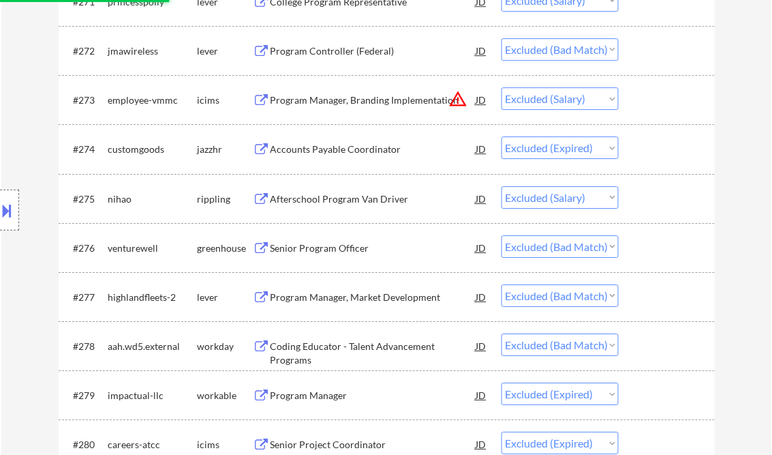
click at [588, 197] on select "Choose an option... Pending Applied Excluded (Questions) Excluded (Expired) Exc…" at bounding box center [560, 197] width 117 height 22
click at [502, 187] on select "Choose an option... Pending Applied Excluded (Questions) Excluded (Expired) Exc…" at bounding box center [560, 197] width 117 height 22
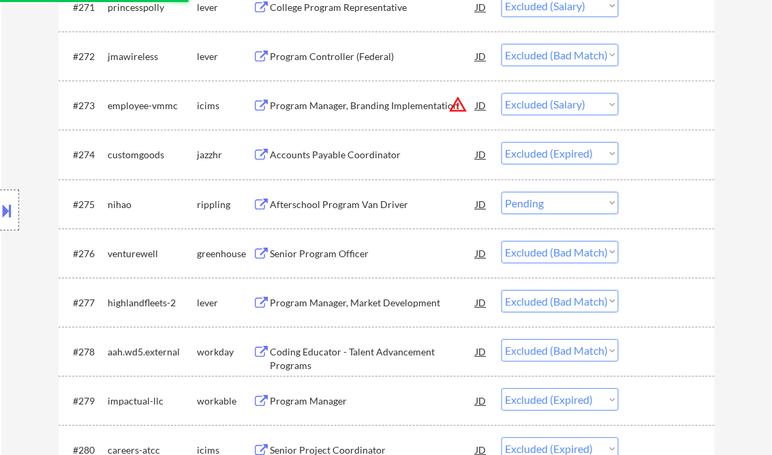
scroll to position [15068, 0]
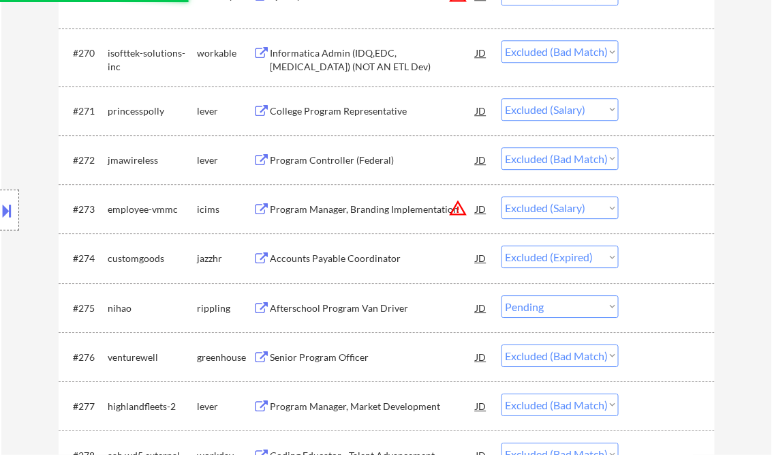
click at [571, 211] on select "Choose an option... Pending Applied Excluded (Questions) Excluded (Expired) Exc…" at bounding box center [560, 207] width 117 height 22
click at [502, 198] on select "Choose an option... Pending Applied Excluded (Questions) Excluded (Expired) Exc…" at bounding box center [560, 207] width 117 height 22
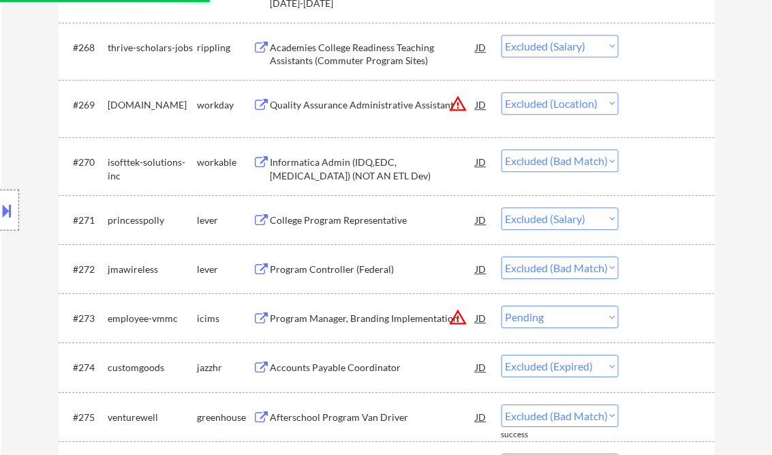
drag, startPoint x: 586, startPoint y: 220, endPoint x: 575, endPoint y: 227, distance: 12.9
click at [586, 220] on select "Choose an option... Pending Applied Excluded (Questions) Excluded (Expired) Exc…" at bounding box center [560, 218] width 117 height 22
click at [502, 209] on select "Choose an option... Pending Applied Excluded (Questions) Excluded (Expired) Exc…" at bounding box center [560, 218] width 117 height 22
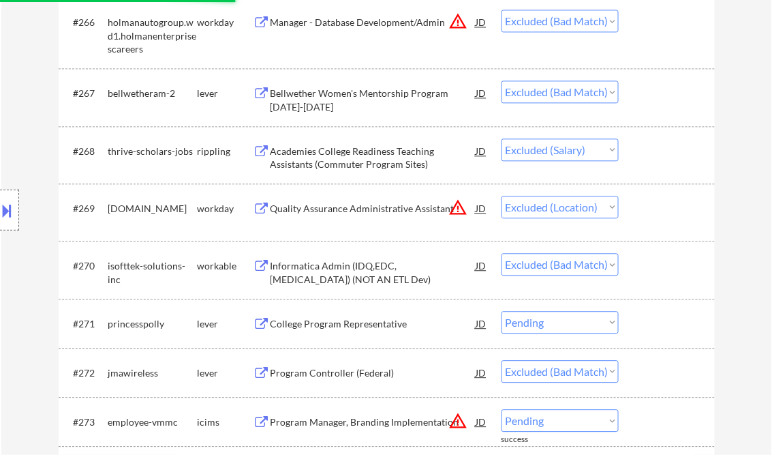
scroll to position [14796, 0]
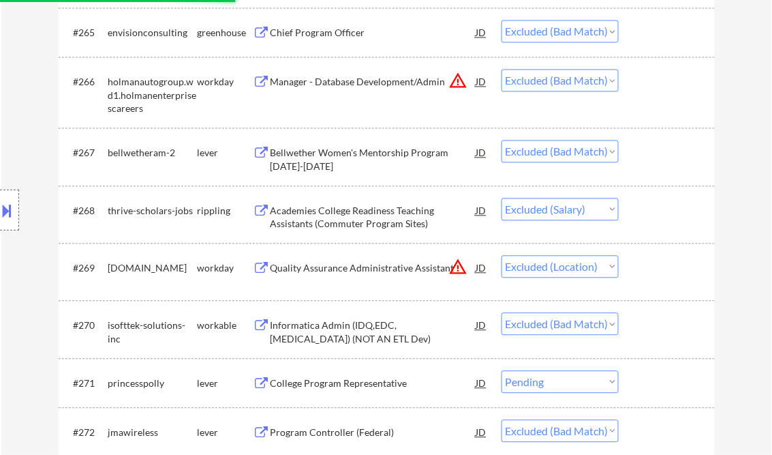
click at [577, 207] on select "Choose an option... Pending Applied Excluded (Questions) Excluded (Expired) Exc…" at bounding box center [560, 209] width 117 height 22
click at [502, 200] on select "Choose an option... Pending Applied Excluded (Questions) Excluded (Expired) Exc…" at bounding box center [560, 209] width 117 height 22
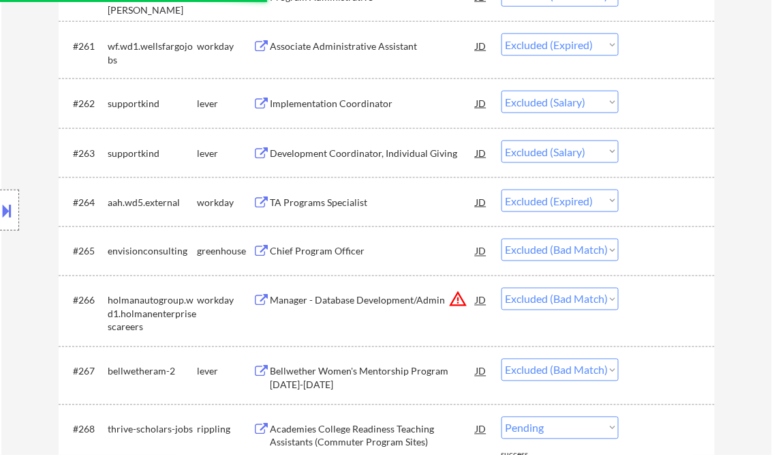
click at [561, 154] on select "Choose an option... Pending Applied Excluded (Questions) Excluded (Expired) Exc…" at bounding box center [560, 151] width 117 height 22
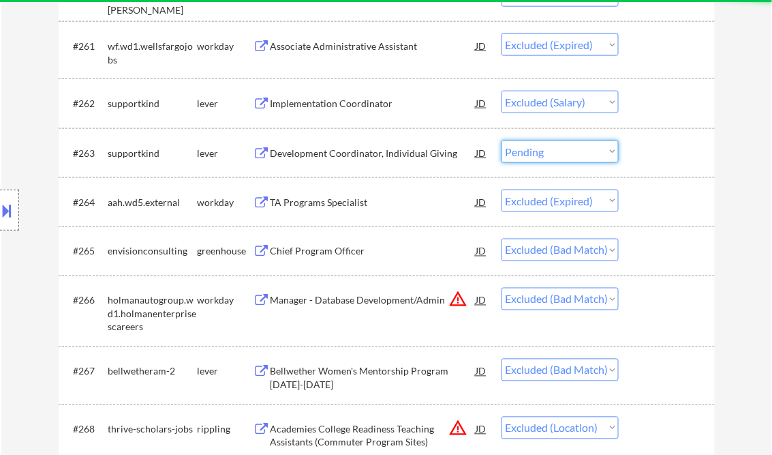
click at [502, 142] on select "Choose an option... Pending Applied Excluded (Questions) Excluded (Expired) Exc…" at bounding box center [560, 151] width 117 height 22
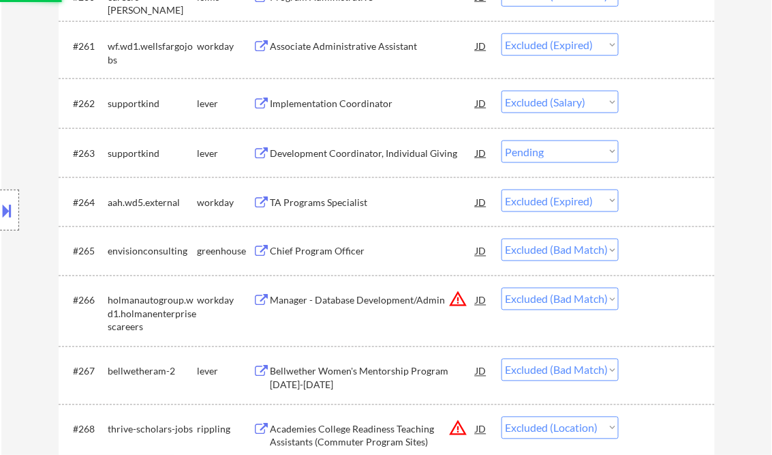
drag, startPoint x: 575, startPoint y: 100, endPoint x: 584, endPoint y: 117, distance: 19.2
click at [575, 100] on select "Choose an option... Pending Applied Excluded (Questions) Excluded (Expired) Exc…" at bounding box center [560, 102] width 117 height 22
click at [502, 93] on select "Choose an option... Pending Applied Excluded (Questions) Excluded (Expired) Exc…" at bounding box center [560, 102] width 117 height 22
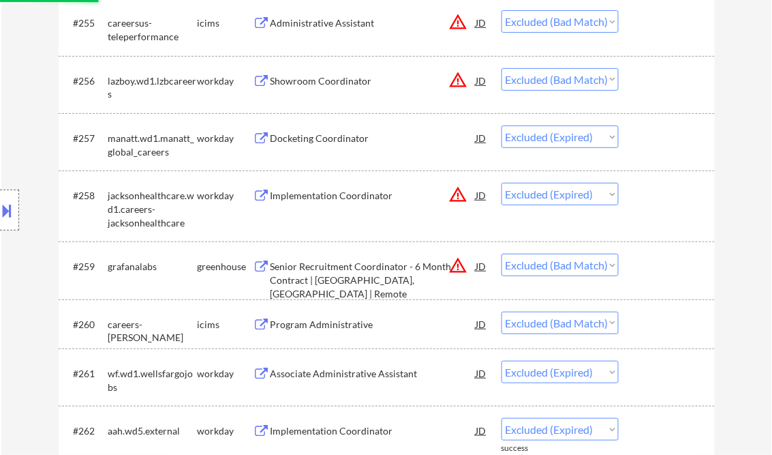
scroll to position [14087, 0]
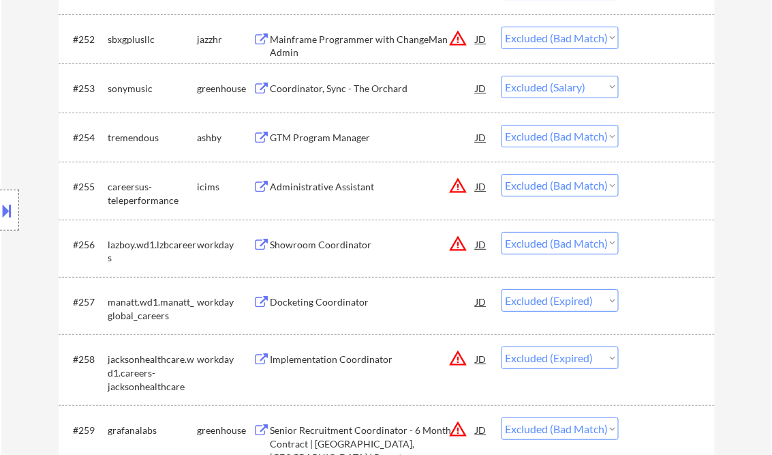
click at [579, 82] on select "Choose an option... Pending Applied Excluded (Questions) Excluded (Expired) Exc…" at bounding box center [560, 87] width 117 height 22
click at [502, 77] on select "Choose an option... Pending Applied Excluded (Questions) Excluded (Expired) Exc…" at bounding box center [560, 87] width 117 height 22
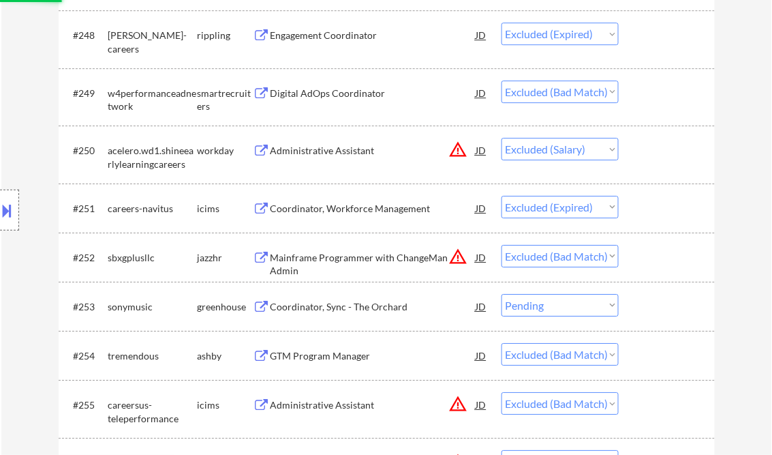
click at [579, 145] on select "Choose an option... Pending Applied Excluded (Questions) Excluded (Expired) Exc…" at bounding box center [560, 149] width 117 height 22
click at [502, 139] on select "Choose an option... Pending Applied Excluded (Questions) Excluded (Expired) Exc…" at bounding box center [560, 149] width 117 height 22
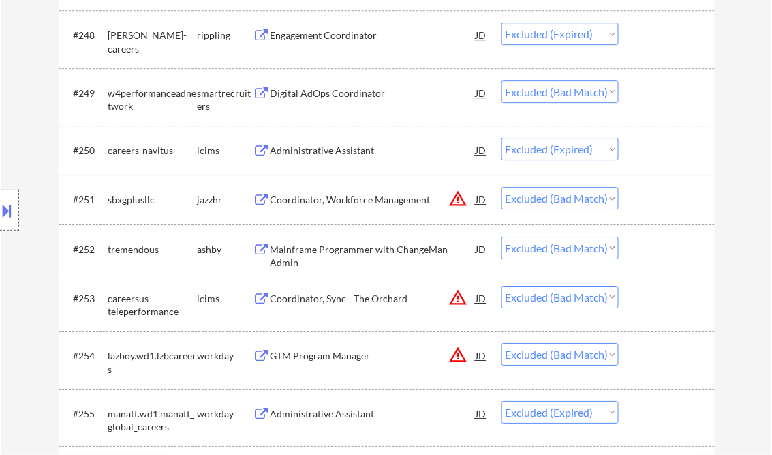
click at [605, 95] on select "Choose an option... Pending Applied Excluded (Questions) Excluded (Expired) Exc…" at bounding box center [560, 91] width 117 height 22
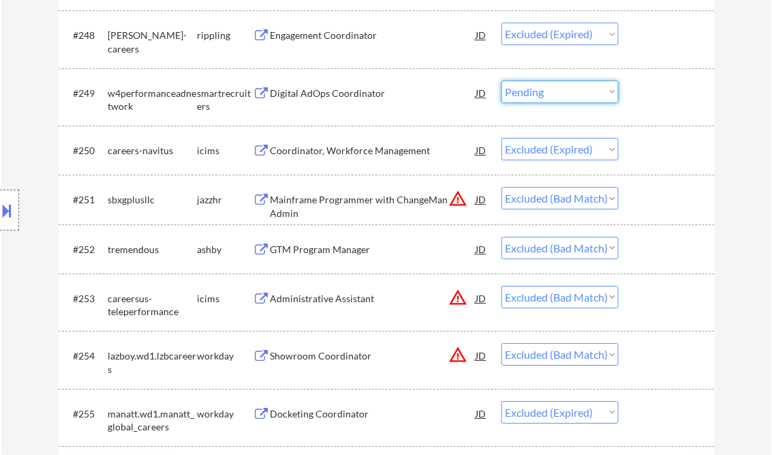
click at [502, 82] on select "Choose an option... Pending Applied Excluded (Questions) Excluded (Expired) Exc…" at bounding box center [560, 91] width 117 height 22
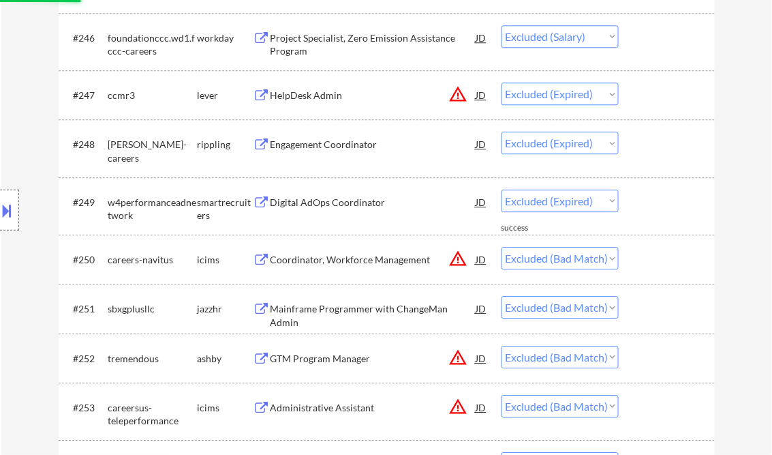
scroll to position [13650, 0]
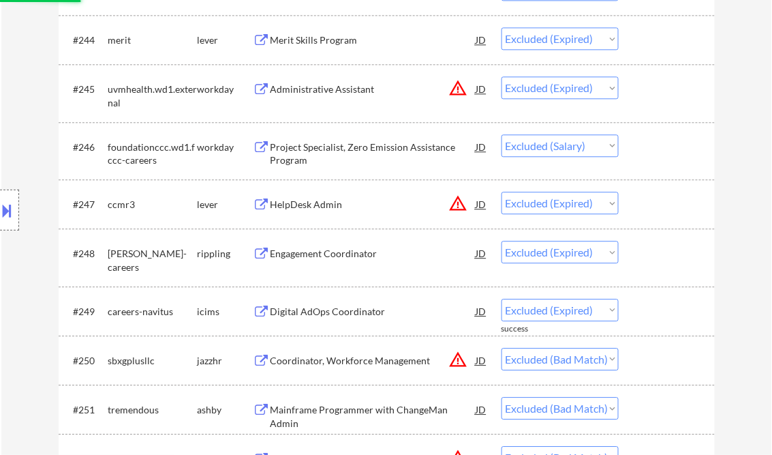
click at [580, 149] on select "Choose an option... Pending Applied Excluded (Questions) Excluded (Expired) Exc…" at bounding box center [560, 145] width 117 height 22
click at [502, 136] on select "Choose an option... Pending Applied Excluded (Questions) Excluded (Expired) Exc…" at bounding box center [560, 145] width 117 height 22
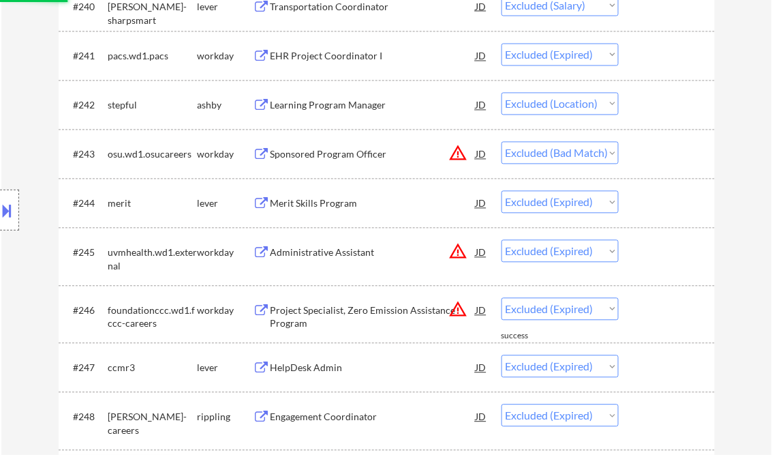
scroll to position [13378, 0]
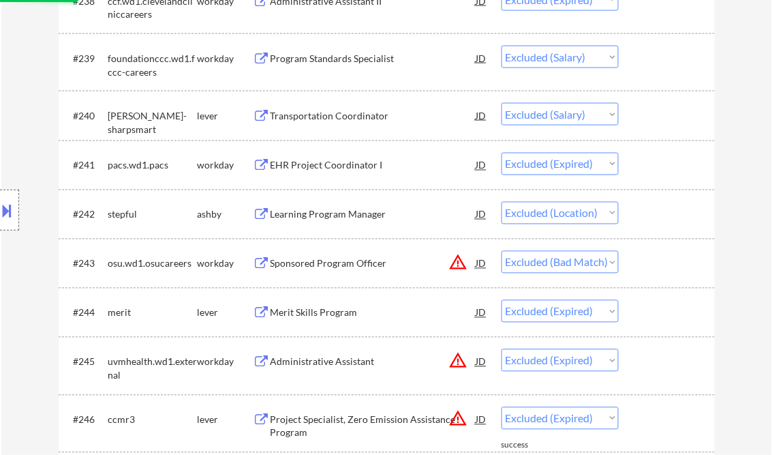
drag, startPoint x: 579, startPoint y: 111, endPoint x: 577, endPoint y: 128, distance: 17.2
click at [579, 111] on select "Choose an option... Pending Applied Excluded (Questions) Excluded (Expired) Exc…" at bounding box center [560, 114] width 117 height 22
click at [502, 104] on select "Choose an option... Pending Applied Excluded (Questions) Excluded (Expired) Exc…" at bounding box center [560, 114] width 117 height 22
click at [581, 57] on select "Choose an option... Pending Applied Excluded (Questions) Excluded (Expired) Exc…" at bounding box center [560, 57] width 117 height 22
click at [502, 47] on select "Choose an option... Pending Applied Excluded (Questions) Excluded (Expired) Exc…" at bounding box center [560, 57] width 117 height 22
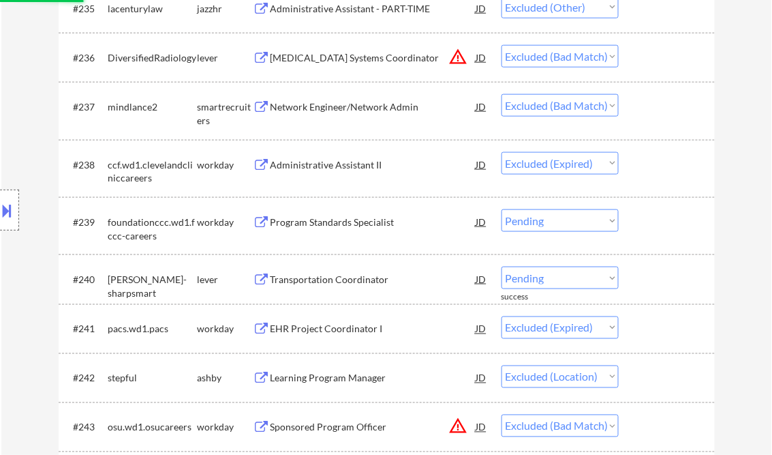
scroll to position [13105, 0]
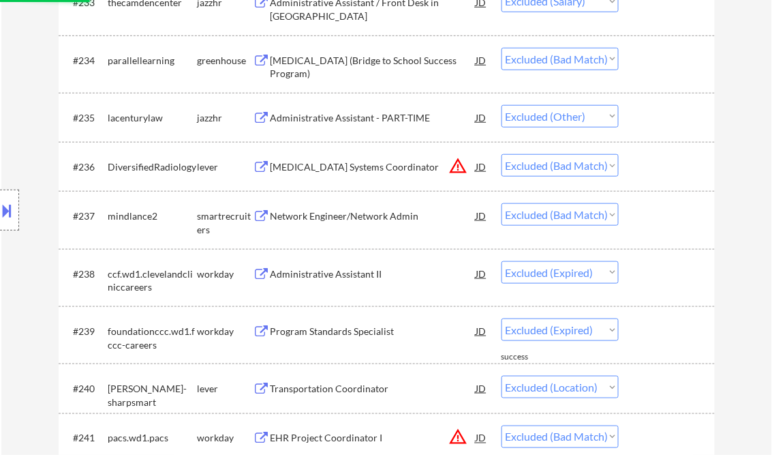
click at [594, 12] on select "Choose an option... Pending Applied Excluded (Questions) Excluded (Expired) Exc…" at bounding box center [560, 1] width 117 height 22
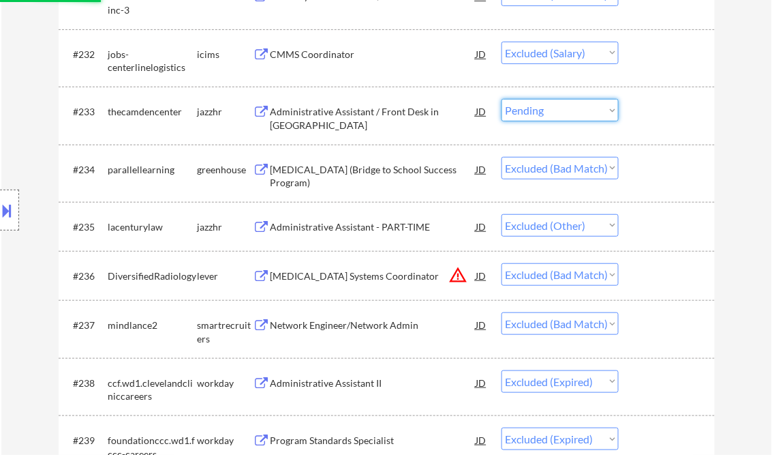
click at [502, 100] on select "Choose an option... Pending Applied Excluded (Questions) Excluded (Expired) Exc…" at bounding box center [560, 110] width 117 height 22
click at [575, 56] on select "Choose an option... Pending Applied Excluded (Questions) Excluded (Expired) Exc…" at bounding box center [560, 53] width 117 height 22
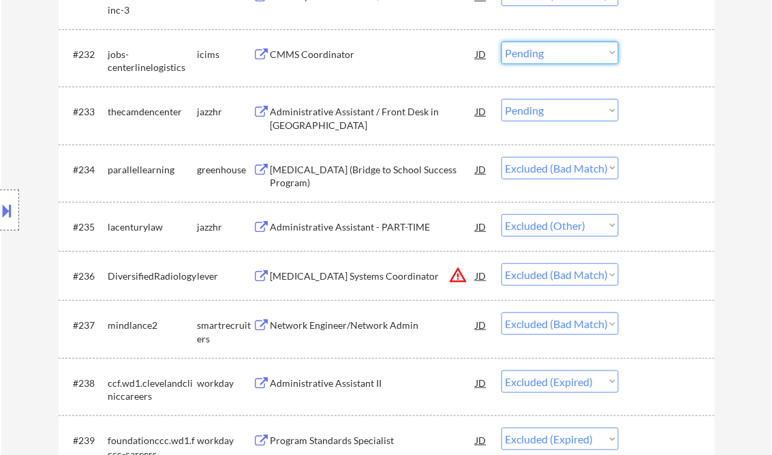
click at [502, 43] on select "Choose an option... Pending Applied Excluded (Questions) Excluded (Expired) Exc…" at bounding box center [560, 53] width 117 height 22
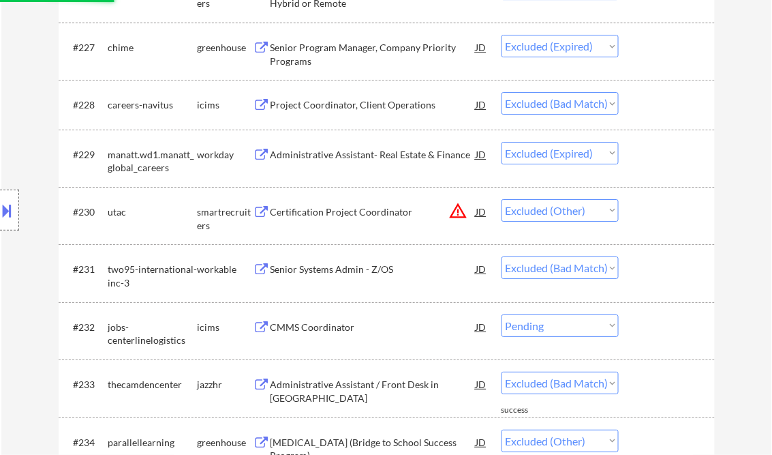
scroll to position [12560, 0]
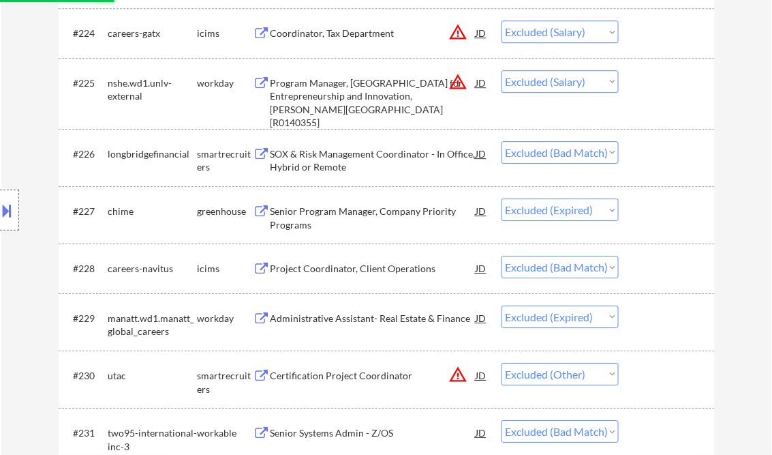
click at [569, 79] on select "Choose an option... Pending Applied Excluded (Questions) Excluded (Expired) Exc…" at bounding box center [560, 81] width 117 height 22
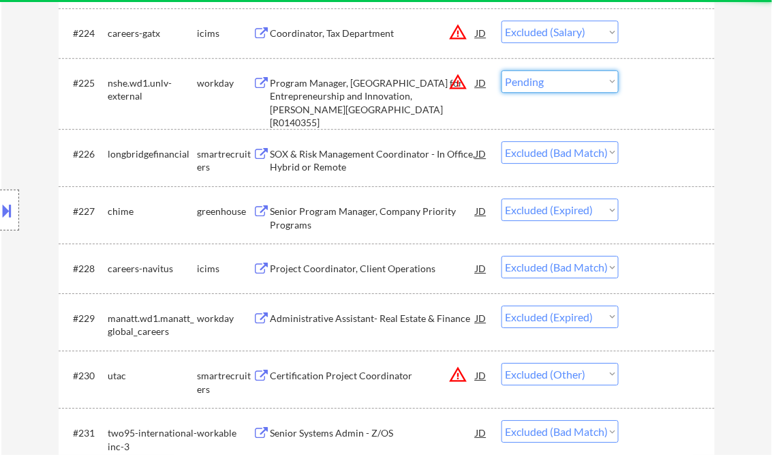
click at [502, 71] on select "Choose an option... Pending Applied Excluded (Questions) Excluded (Expired) Exc…" at bounding box center [560, 81] width 117 height 22
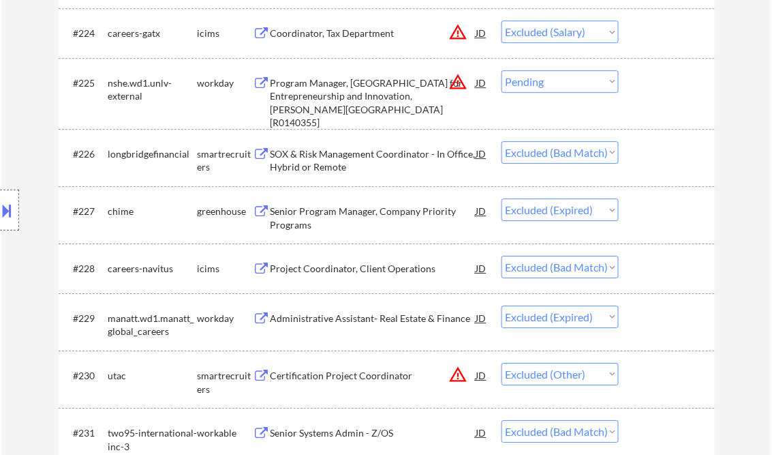
click at [561, 38] on select "Choose an option... Pending Applied Excluded (Questions) Excluded (Expired) Exc…" at bounding box center [560, 31] width 117 height 22
click at [502, 22] on select "Choose an option... Pending Applied Excluded (Questions) Excluded (Expired) Exc…" at bounding box center [560, 31] width 117 height 22
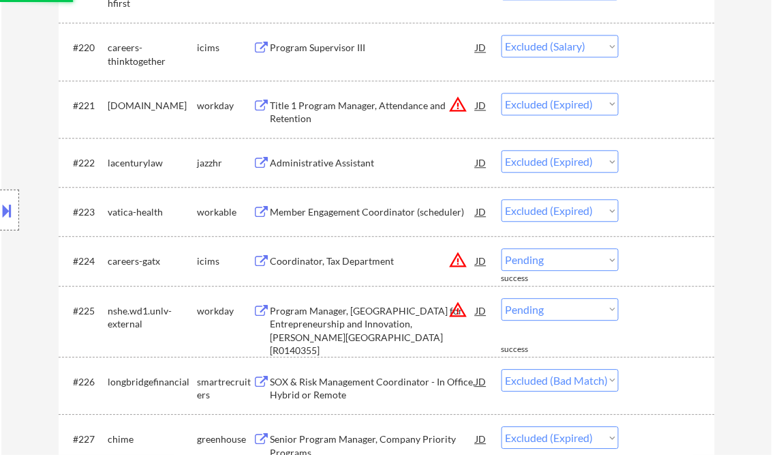
scroll to position [12233, 0]
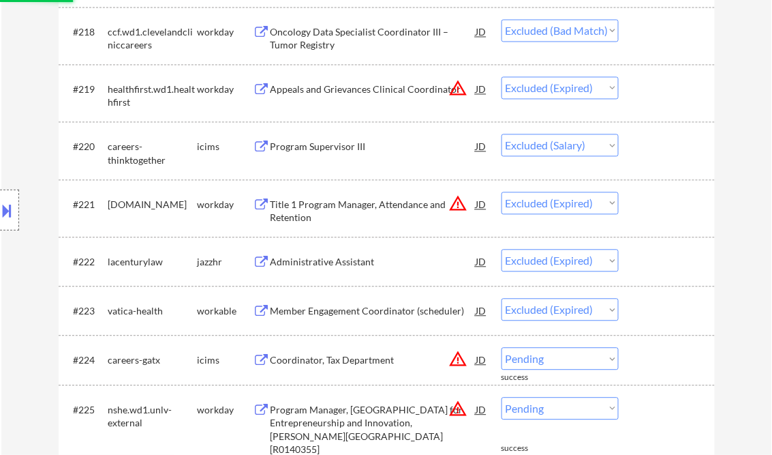
click at [571, 146] on select "Choose an option... Pending Applied Excluded (Questions) Excluded (Expired) Exc…" at bounding box center [560, 145] width 117 height 22
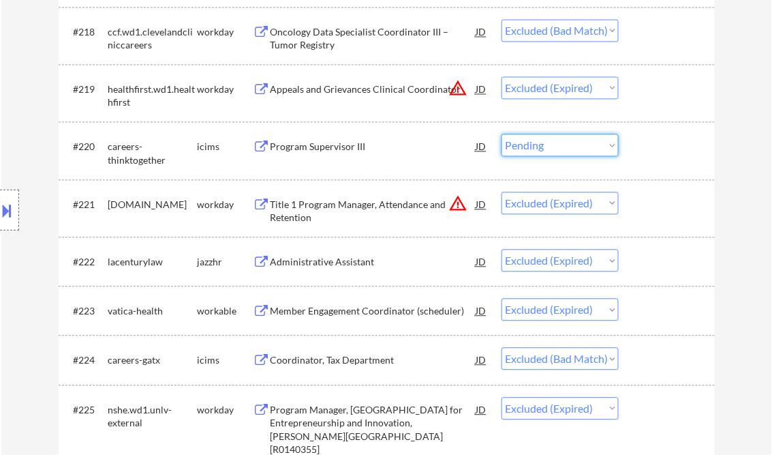
click at [502, 136] on select "Choose an option... Pending Applied Excluded (Questions) Excluded (Expired) Exc…" at bounding box center [560, 145] width 117 height 22
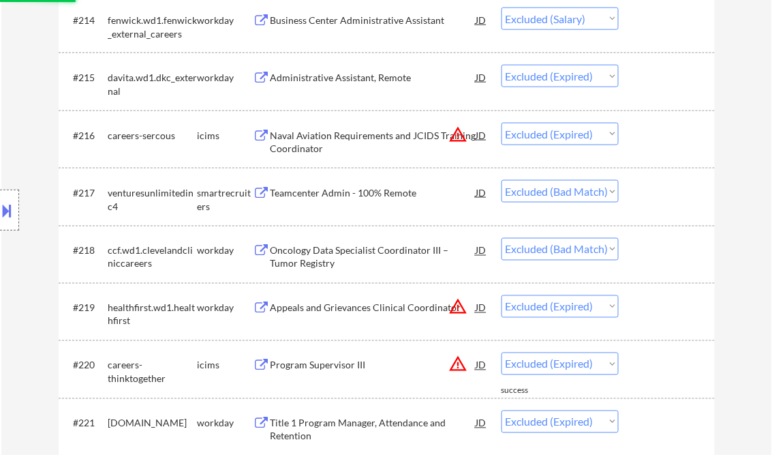
scroll to position [11960, 0]
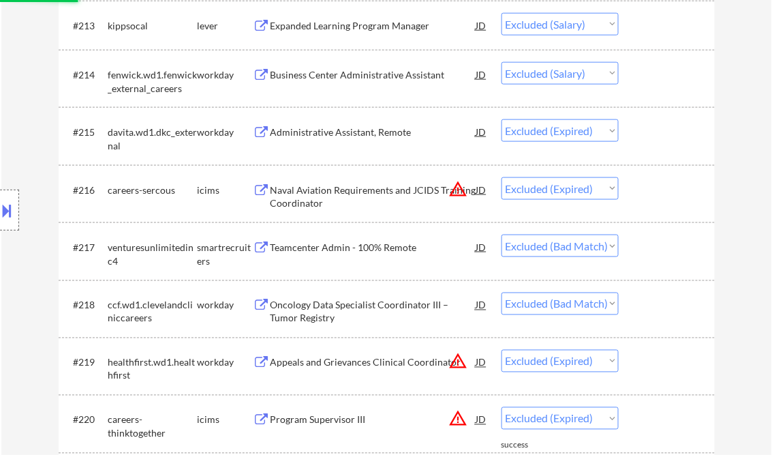
drag, startPoint x: 577, startPoint y: 72, endPoint x: 574, endPoint y: 86, distance: 14.1
click at [577, 72] on select "Choose an option... Pending Applied Excluded (Questions) Excluded (Expired) Exc…" at bounding box center [560, 73] width 117 height 22
click at [502, 63] on select "Choose an option... Pending Applied Excluded (Questions) Excluded (Expired) Exc…" at bounding box center [560, 73] width 117 height 22
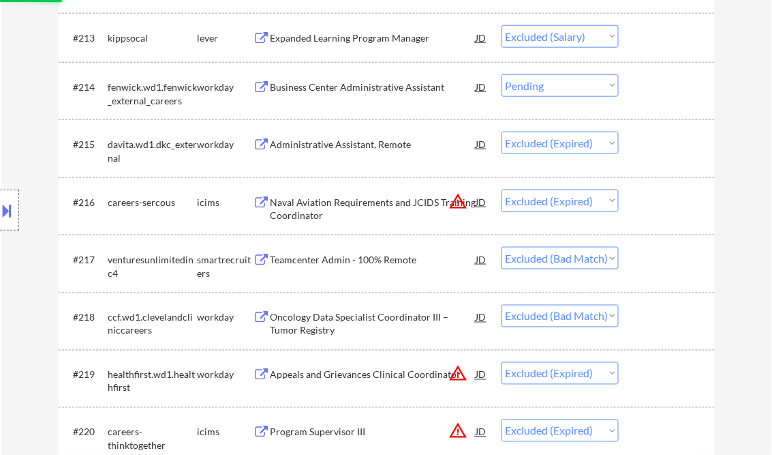
scroll to position [11851, 0]
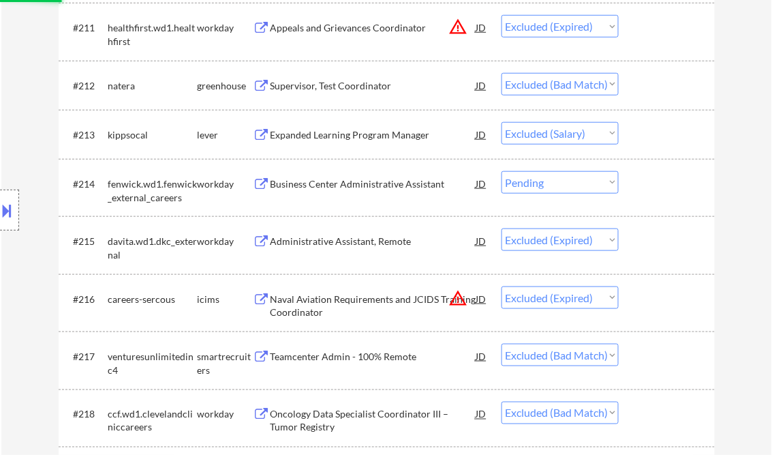
drag, startPoint x: 564, startPoint y: 135, endPoint x: 570, endPoint y: 145, distance: 11.6
click at [564, 135] on select "Choose an option... Pending Applied Excluded (Questions) Excluded (Expired) Exc…" at bounding box center [560, 133] width 117 height 22
click at [502, 123] on select "Choose an option... Pending Applied Excluded (Questions) Excluded (Expired) Exc…" at bounding box center [560, 133] width 117 height 22
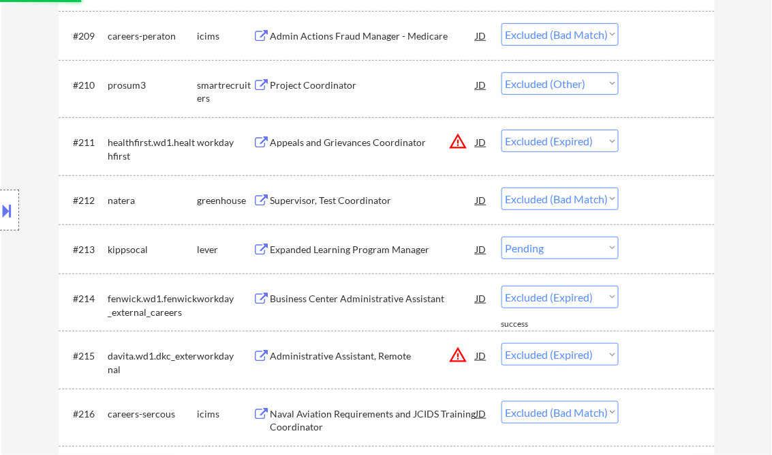
scroll to position [11633, 0]
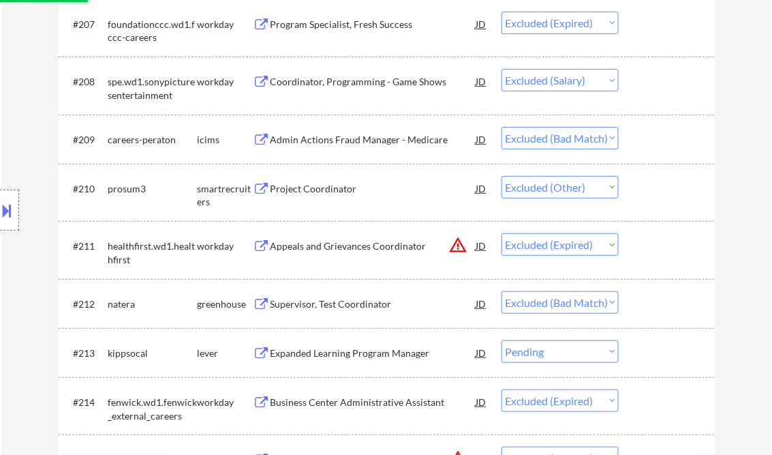
click at [575, 78] on select "Choose an option... Pending Applied Excluded (Questions) Excluded (Expired) Exc…" at bounding box center [560, 80] width 117 height 22
click at [502, 70] on select "Choose an option... Pending Applied Excluded (Questions) Excluded (Expired) Exc…" at bounding box center [560, 80] width 117 height 22
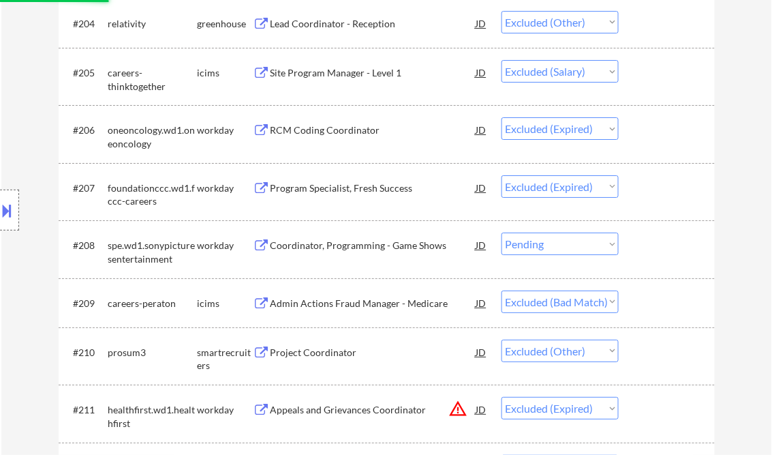
scroll to position [11360, 0]
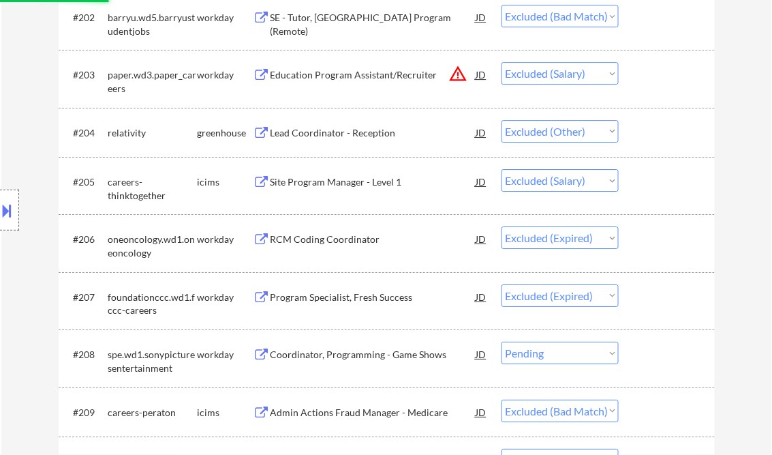
drag, startPoint x: 603, startPoint y: 176, endPoint x: 606, endPoint y: 193, distance: 17.3
click at [603, 176] on select "Choose an option... Pending Applied Excluded (Questions) Excluded (Expired) Exc…" at bounding box center [560, 180] width 117 height 22
click at [502, 170] on select "Choose an option... Pending Applied Excluded (Questions) Excluded (Expired) Exc…" at bounding box center [560, 180] width 117 height 22
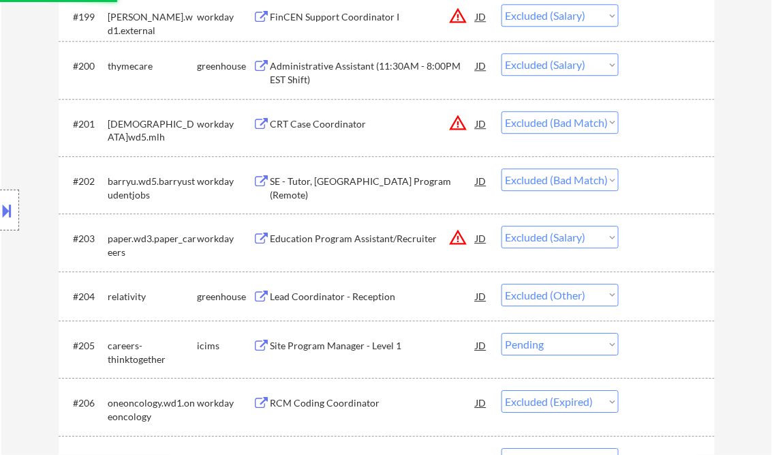
click at [590, 235] on select "Choose an option... Pending Applied Excluded (Questions) Excluded (Expired) Exc…" at bounding box center [560, 237] width 117 height 22
click at [502, 227] on select "Choose an option... Pending Applied Excluded (Questions) Excluded (Expired) Exc…" at bounding box center [560, 237] width 117 height 22
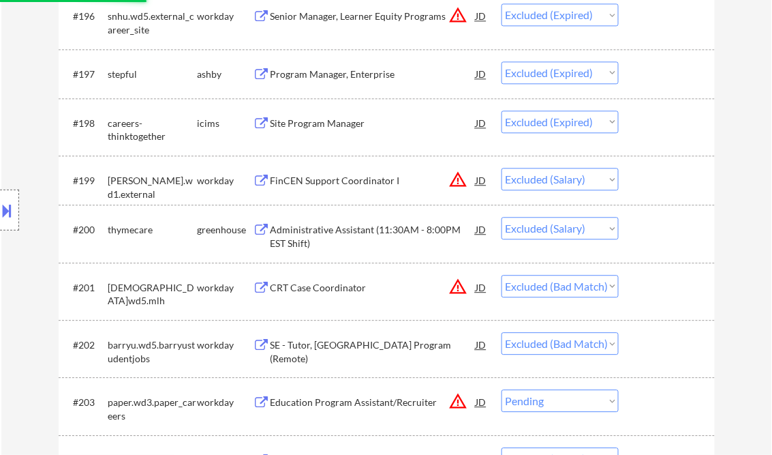
click at [578, 230] on select "Choose an option... Pending Applied Excluded (Questions) Excluded (Expired) Exc…" at bounding box center [560, 228] width 117 height 22
click at [502, 218] on select "Choose an option... Pending Applied Excluded (Questions) Excluded (Expired) Exc…" at bounding box center [560, 228] width 117 height 22
click at [566, 172] on select "Choose an option... Pending Applied Excluded (Questions) Excluded (Expired) Exc…" at bounding box center [560, 179] width 117 height 22
click at [502, 169] on select "Choose an option... Pending Applied Excluded (Questions) Excluded (Expired) Exc…" at bounding box center [560, 179] width 117 height 22
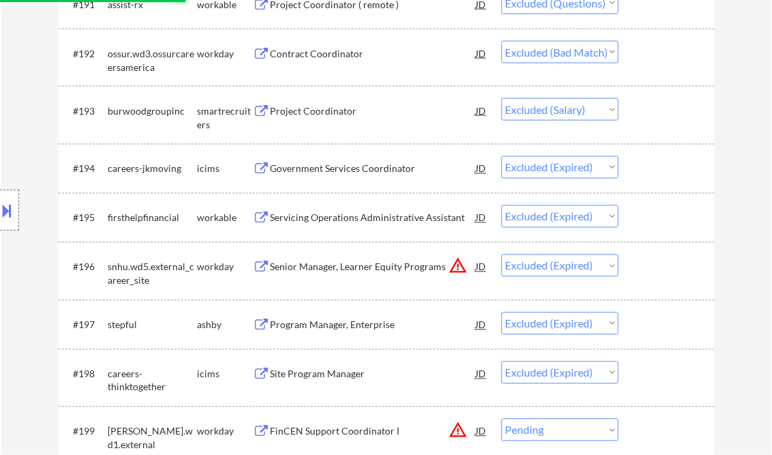
scroll to position [10760, 0]
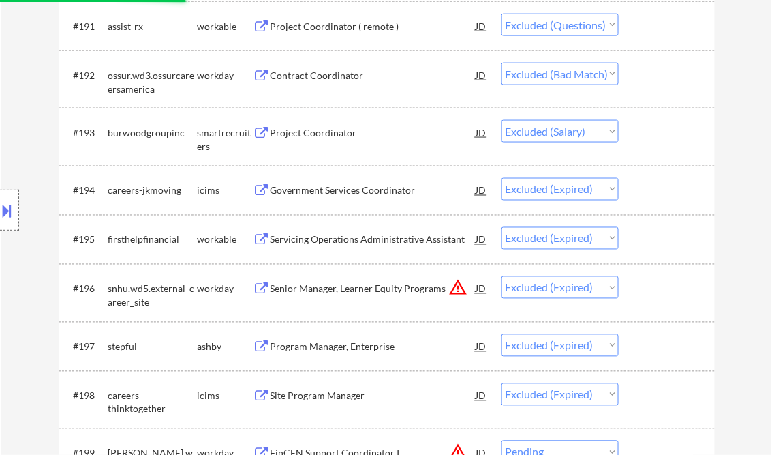
click at [573, 132] on select "Choose an option... Pending Applied Excluded (Questions) Excluded (Expired) Exc…" at bounding box center [560, 131] width 117 height 22
click at [502, 121] on select "Choose an option... Pending Applied Excluded (Questions) Excluded (Expired) Exc…" at bounding box center [560, 131] width 117 height 22
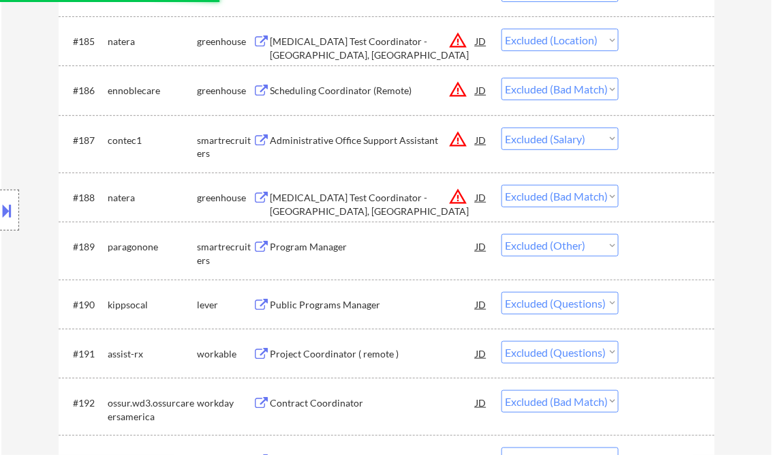
scroll to position [10431, 0]
click at [594, 151] on select "Choose an option... Pending Applied Excluded (Questions) Excluded (Expired) Exc…" at bounding box center [560, 140] width 117 height 22
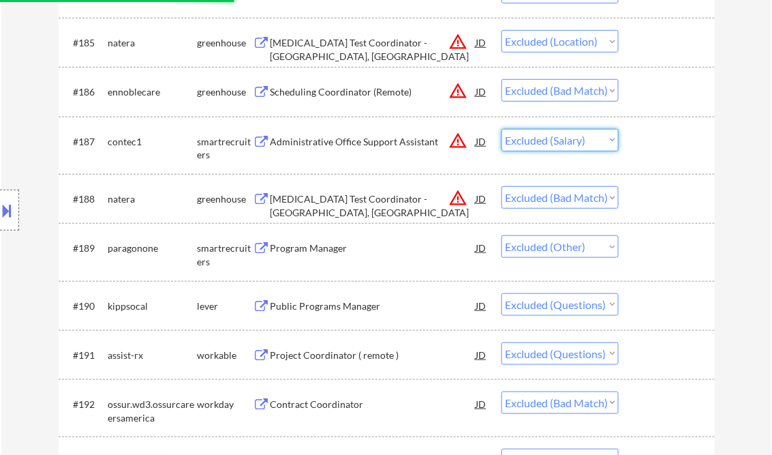
scroll to position [10324, 0]
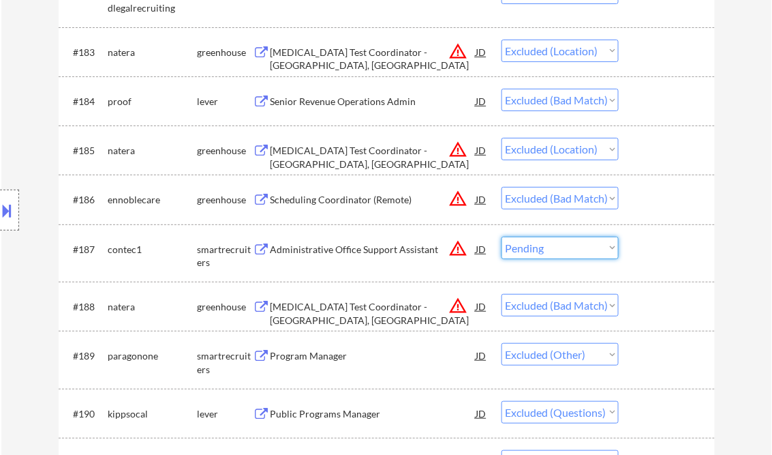
click at [502, 237] on select "Choose an option... Pending Applied Excluded (Questions) Excluded (Expired) Exc…" at bounding box center [560, 248] width 117 height 22
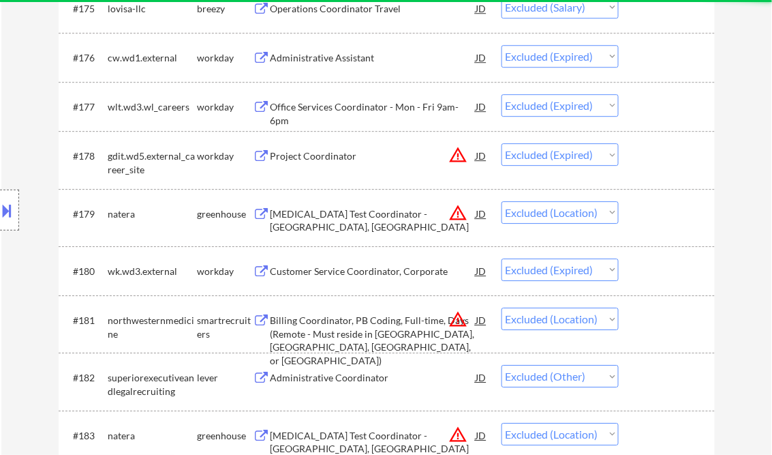
scroll to position [9833, 0]
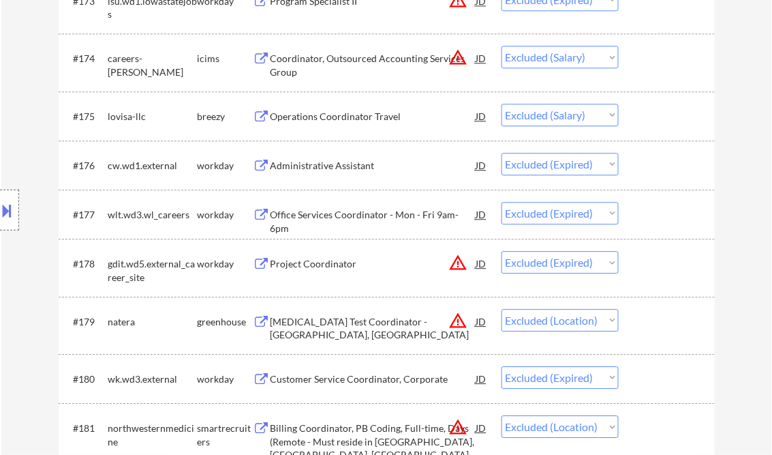
drag, startPoint x: 576, startPoint y: 121, endPoint x: 590, endPoint y: 127, distance: 15.0
click at [576, 121] on select "Choose an option... Pending Applied Excluded (Questions) Excluded (Expired) Exc…" at bounding box center [560, 115] width 117 height 22
click at [502, 104] on select "Choose an option... Pending Applied Excluded (Questions) Excluded (Expired) Exc…" at bounding box center [560, 115] width 117 height 22
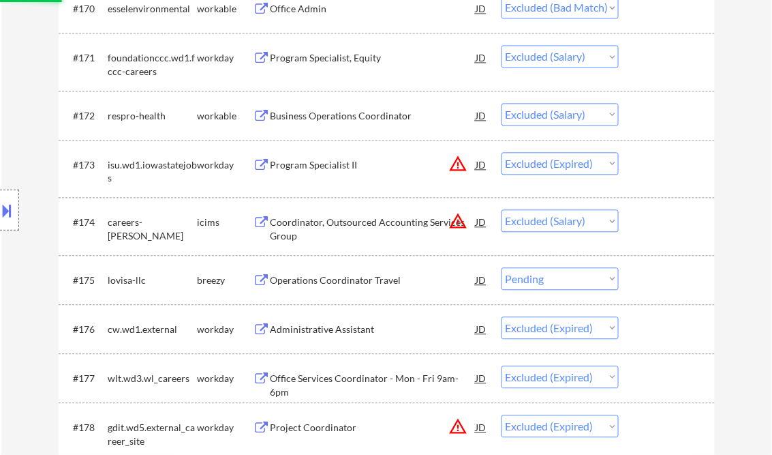
click at [571, 220] on select "Choose an option... Pending Applied Excluded (Questions) Excluded (Expired) Exc…" at bounding box center [560, 220] width 117 height 22
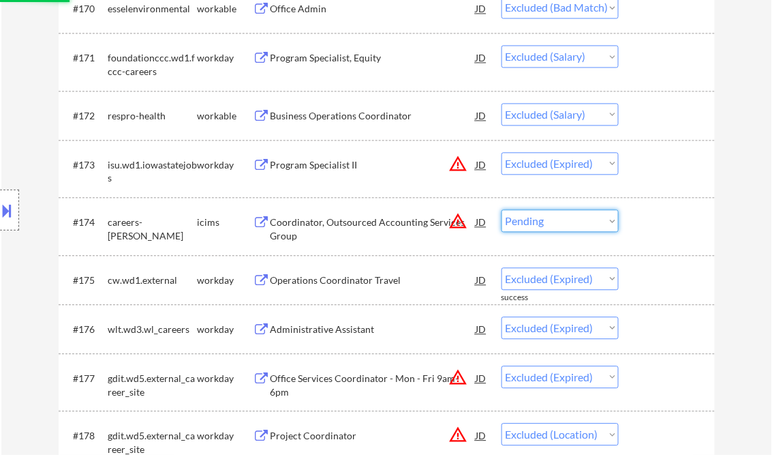
click at [502, 210] on select "Choose an option... Pending Applied Excluded (Questions) Excluded (Expired) Exc…" at bounding box center [560, 220] width 117 height 22
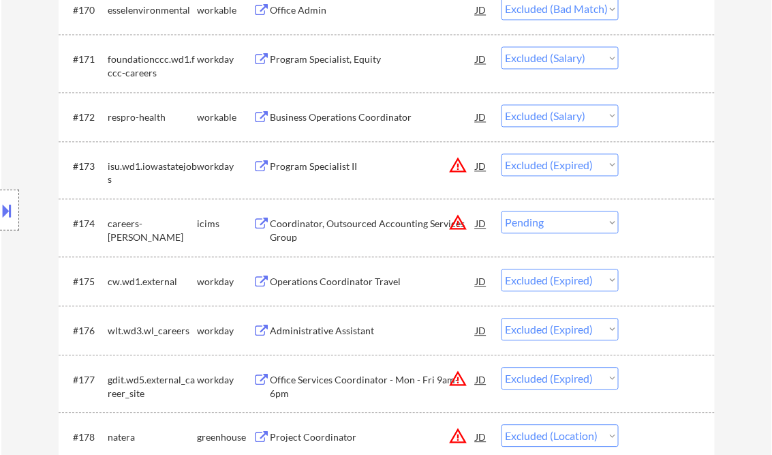
scroll to position [9560, 0]
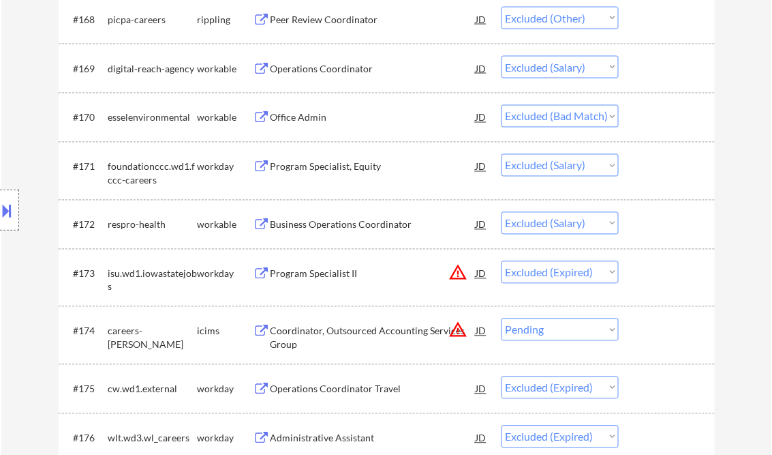
click at [592, 220] on select "Choose an option... Pending Applied Excluded (Questions) Excluded (Expired) Exc…" at bounding box center [560, 223] width 117 height 22
click at [502, 213] on select "Choose an option... Pending Applied Excluded (Questions) Excluded (Expired) Exc…" at bounding box center [560, 223] width 117 height 22
click at [578, 168] on select "Choose an option... Pending Applied Excluded (Questions) Excluded (Expired) Exc…" at bounding box center [560, 165] width 117 height 22
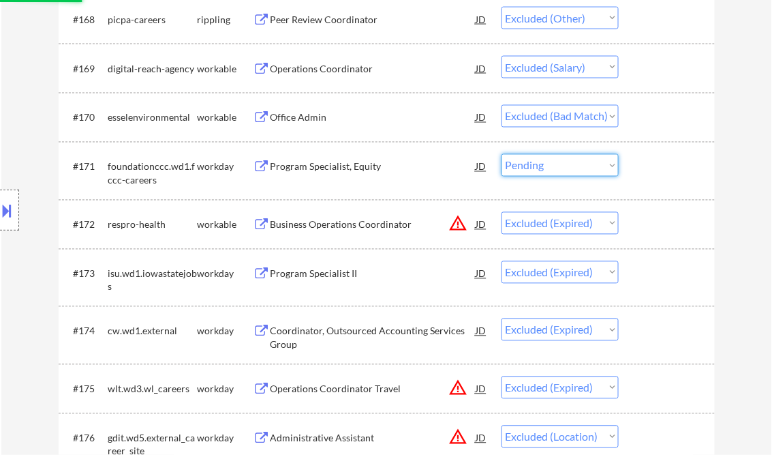
click at [502, 155] on select "Choose an option... Pending Applied Excluded (Questions) Excluded (Expired) Exc…" at bounding box center [560, 165] width 117 height 22
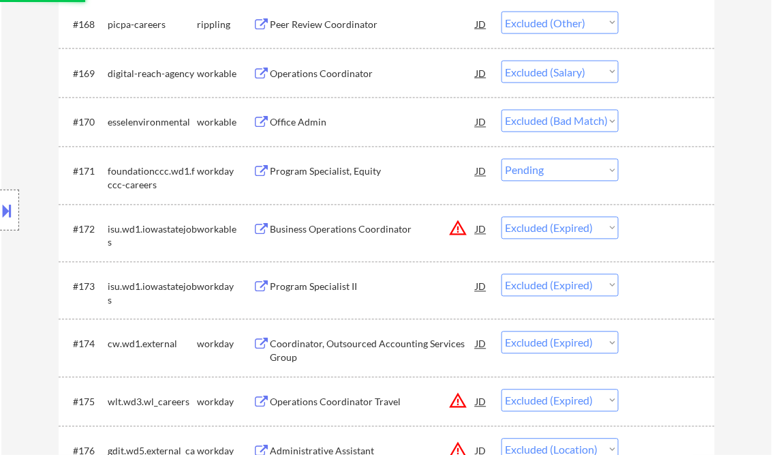
scroll to position [9451, 0]
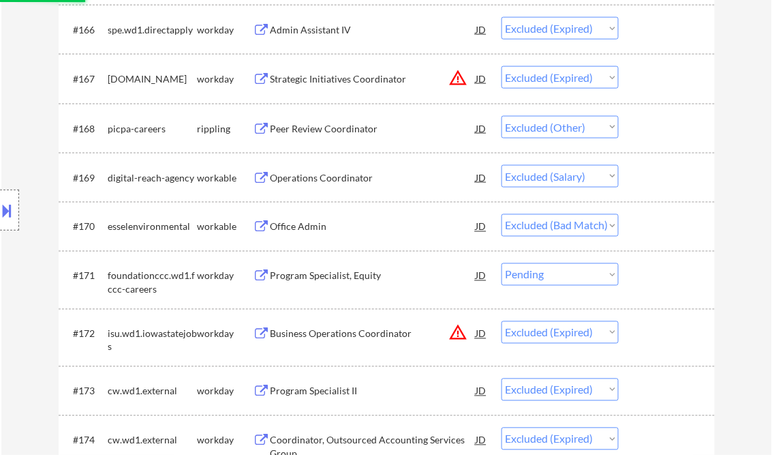
click at [585, 180] on select "Choose an option... Pending Applied Excluded (Questions) Excluded (Expired) Exc…" at bounding box center [560, 176] width 117 height 22
click at [502, 166] on select "Choose an option... Pending Applied Excluded (Questions) Excluded (Expired) Exc…" at bounding box center [560, 176] width 117 height 22
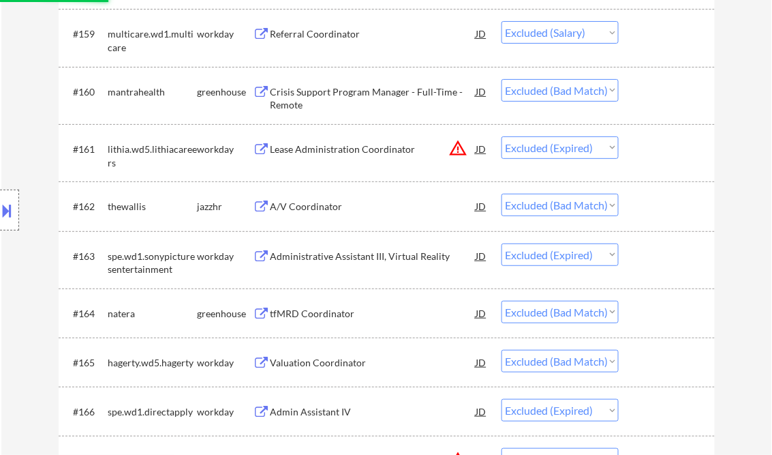
scroll to position [9052, 0]
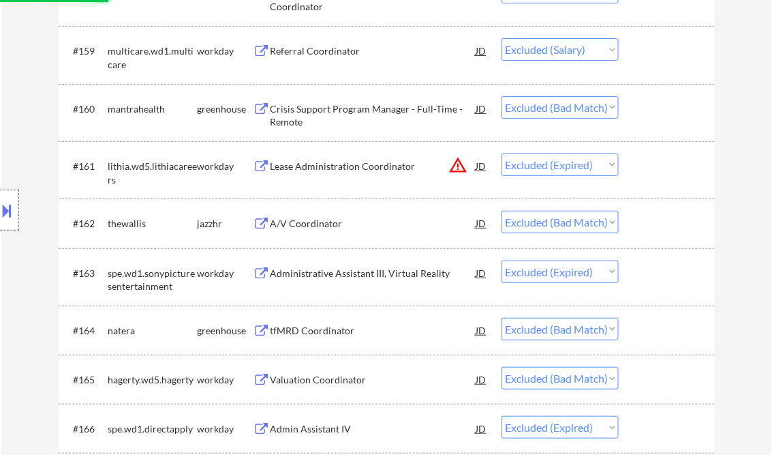
click at [578, 135] on div "#160 mantrahealth greenhouse Crisis Support Program Manager - Full-Time - Remot…" at bounding box center [385, 112] width 644 height 45
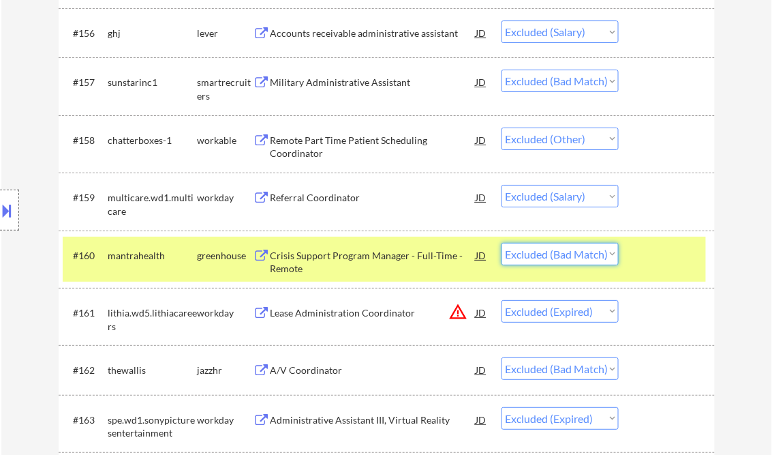
drag, startPoint x: 729, startPoint y: 182, endPoint x: 636, endPoint y: 191, distance: 93.1
click at [585, 199] on select "Choose an option... Pending Applied Excluded (Questions) Excluded (Expired) Exc…" at bounding box center [560, 196] width 117 height 22
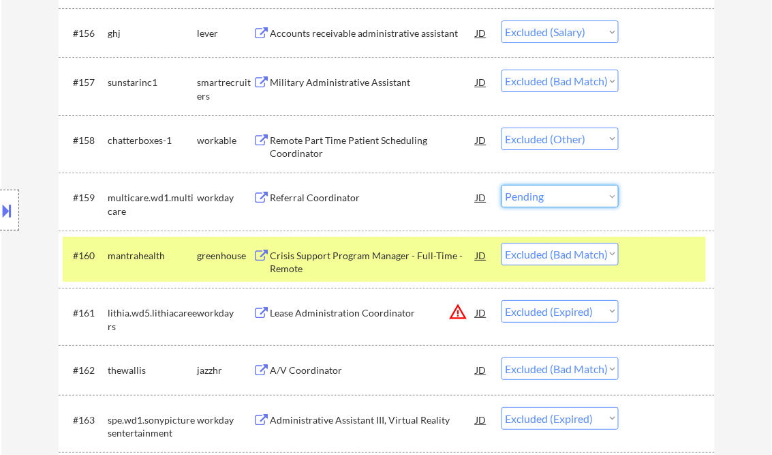
click at [502, 185] on select "Choose an option... Pending Applied Excluded (Questions) Excluded (Expired) Exc…" at bounding box center [560, 196] width 117 height 22
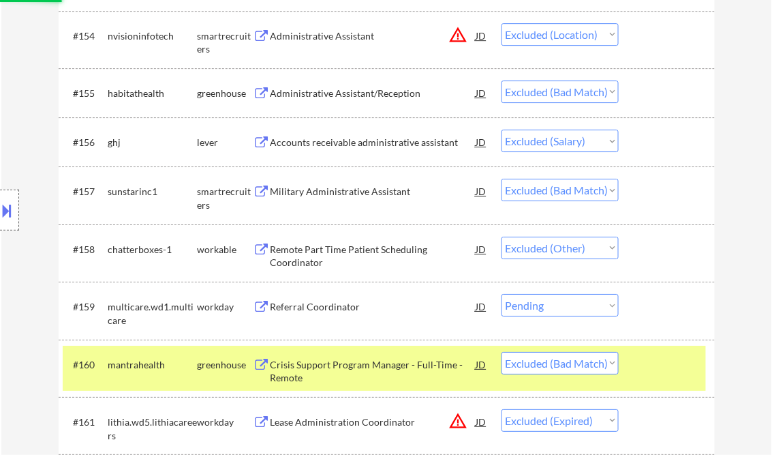
drag, startPoint x: 603, startPoint y: 140, endPoint x: 562, endPoint y: 155, distance: 44.0
click at [603, 140] on select "Choose an option... Pending Applied Excluded (Questions) Excluded (Expired) Exc…" at bounding box center [560, 141] width 117 height 22
click at [502, 130] on select "Choose an option... Pending Applied Excluded (Questions) Excluded (Expired) Exc…" at bounding box center [560, 141] width 117 height 22
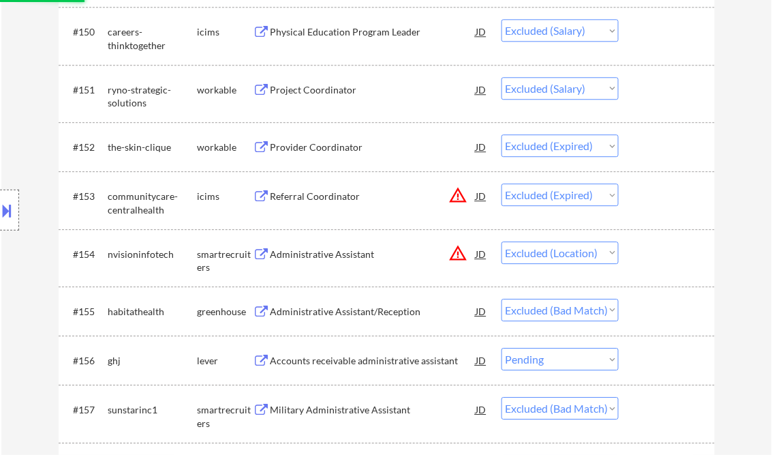
click at [601, 89] on select "Choose an option... Pending Applied Excluded (Questions) Excluded (Expired) Exc…" at bounding box center [560, 88] width 117 height 22
click at [502, 78] on select "Choose an option... Pending Applied Excluded (Questions) Excluded (Expired) Exc…" at bounding box center [560, 88] width 117 height 22
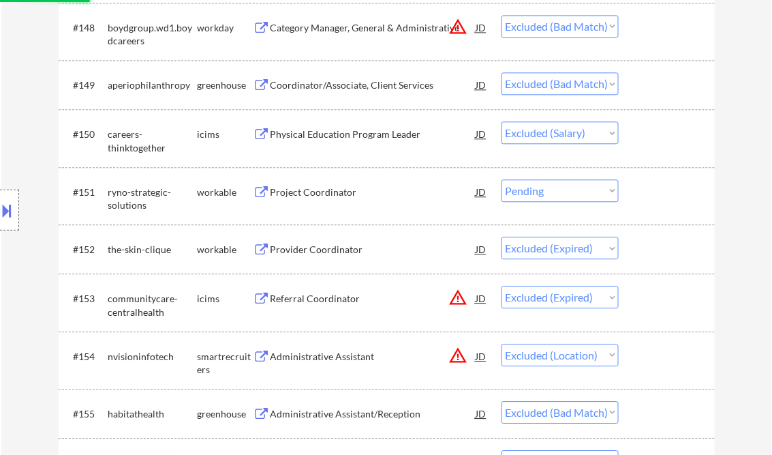
scroll to position [8470, 0]
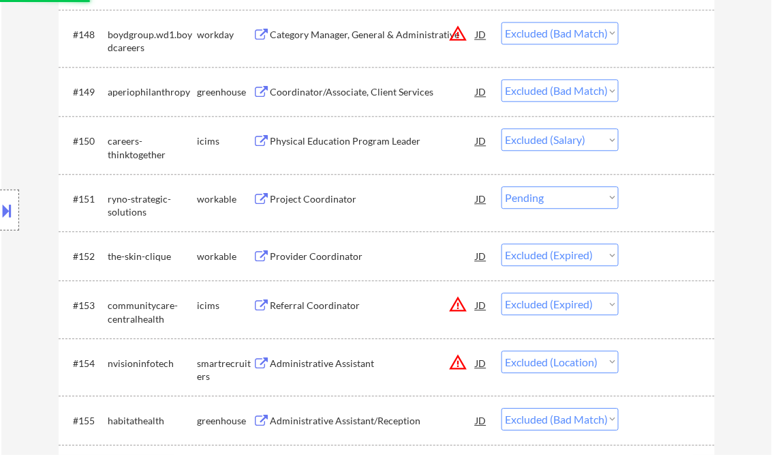
click at [601, 138] on select "Choose an option... Pending Applied Excluded (Questions) Excluded (Expired) Exc…" at bounding box center [560, 139] width 117 height 22
click at [502, 129] on select "Choose an option... Pending Applied Excluded (Questions) Excluded (Expired) Exc…" at bounding box center [560, 139] width 117 height 22
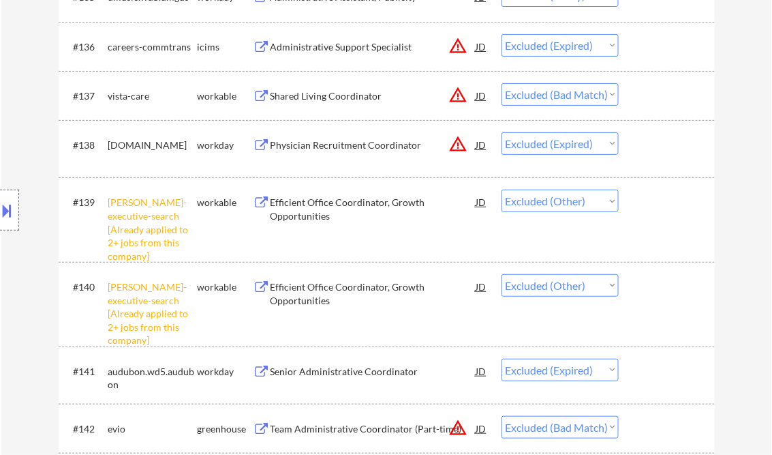
scroll to position [7597, 0]
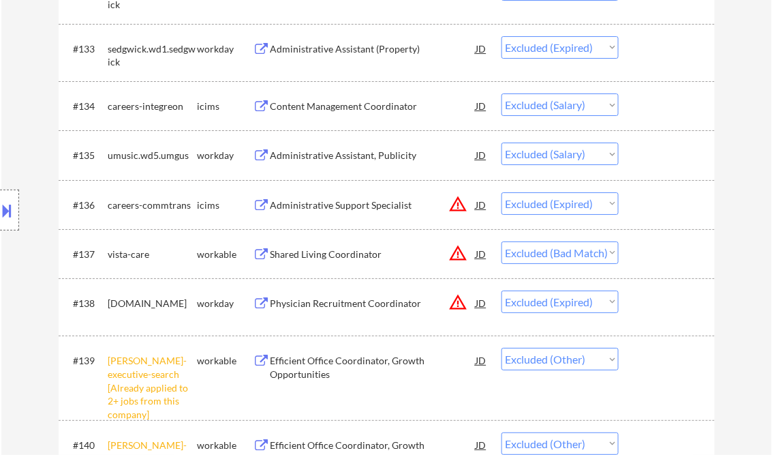
click at [603, 151] on select "Choose an option... Pending Applied Excluded (Questions) Excluded (Expired) Exc…" at bounding box center [560, 153] width 117 height 22
click at [502, 143] on select "Choose an option... Pending Applied Excluded (Questions) Excluded (Expired) Exc…" at bounding box center [560, 153] width 117 height 22
click at [584, 105] on select "Choose an option... Pending Applied Excluded (Questions) Excluded (Expired) Exc…" at bounding box center [560, 104] width 117 height 22
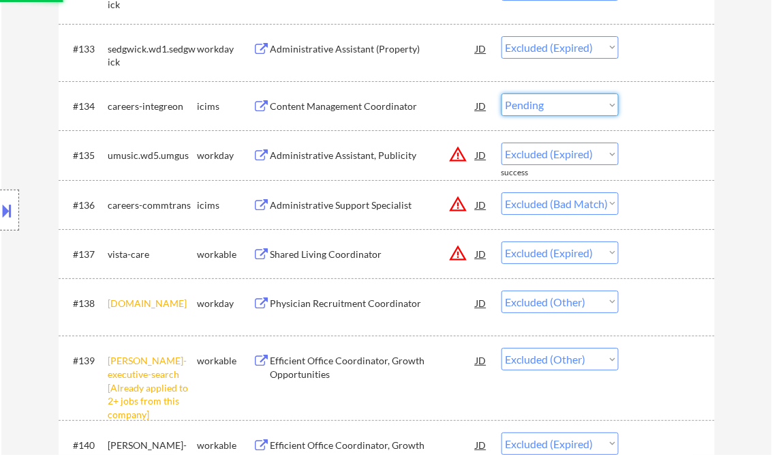
click at [502, 94] on select "Choose an option... Pending Applied Excluded (Questions) Excluded (Expired) Exc…" at bounding box center [560, 104] width 117 height 22
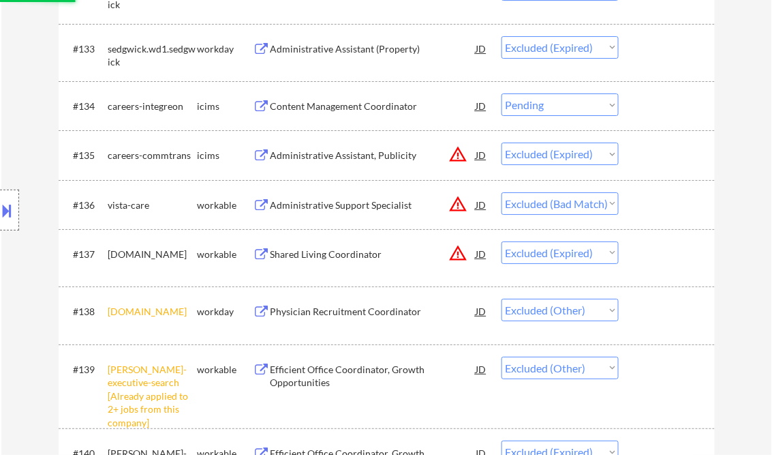
scroll to position [7433, 0]
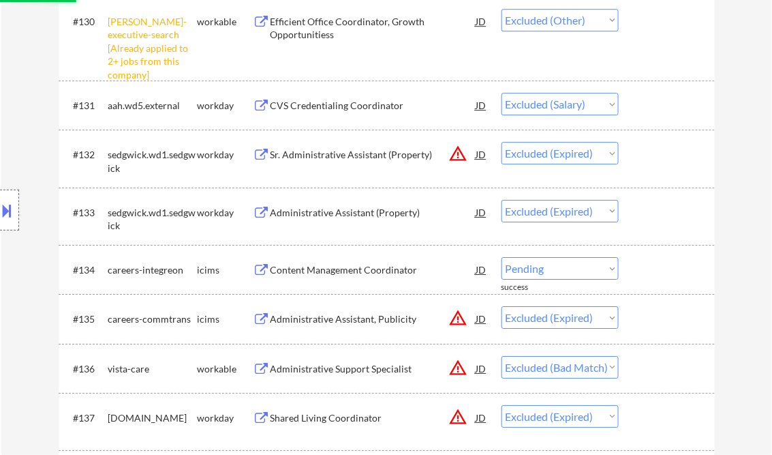
click at [590, 106] on select "Choose an option... Pending Applied Excluded (Questions) Excluded (Expired) Exc…" at bounding box center [560, 104] width 117 height 22
click at [502, 93] on select "Choose an option... Pending Applied Excluded (Questions) Excluded (Expired) Exc…" at bounding box center [560, 104] width 117 height 22
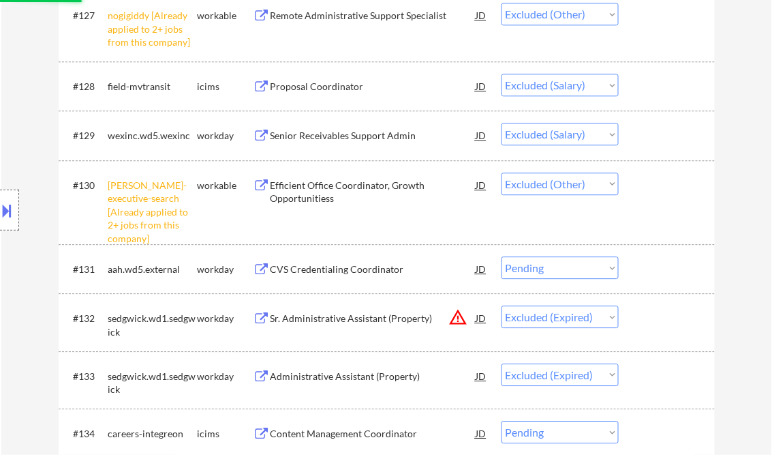
drag, startPoint x: 592, startPoint y: 130, endPoint x: 578, endPoint y: 147, distance: 22.8
click at [592, 130] on select "Choose an option... Pending Applied Excluded (Questions) Excluded (Expired) Exc…" at bounding box center [560, 134] width 117 height 22
click at [502, 123] on select "Choose an option... Pending Applied Excluded (Questions) Excluded (Expired) Exc…" at bounding box center [560, 134] width 117 height 22
click at [578, 86] on select "Choose an option... Pending Applied Excluded (Questions) Excluded (Expired) Exc…" at bounding box center [560, 85] width 117 height 22
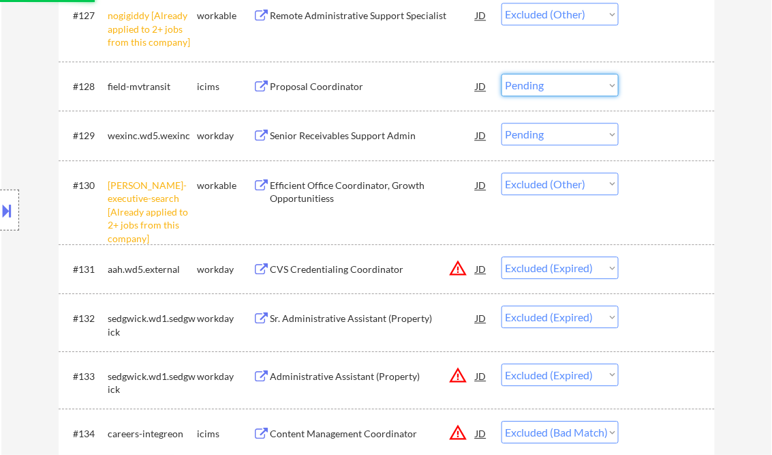
click at [502, 74] on select "Choose an option... Pending Applied Excluded (Questions) Excluded (Expired) Exc…" at bounding box center [560, 85] width 117 height 22
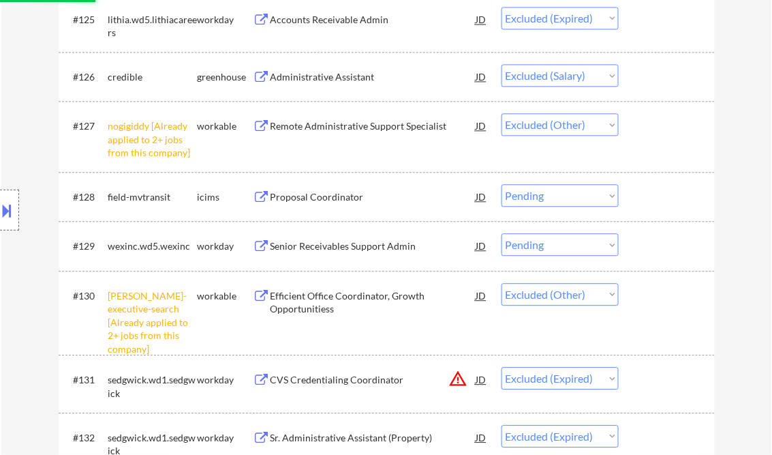
scroll to position [7106, 0]
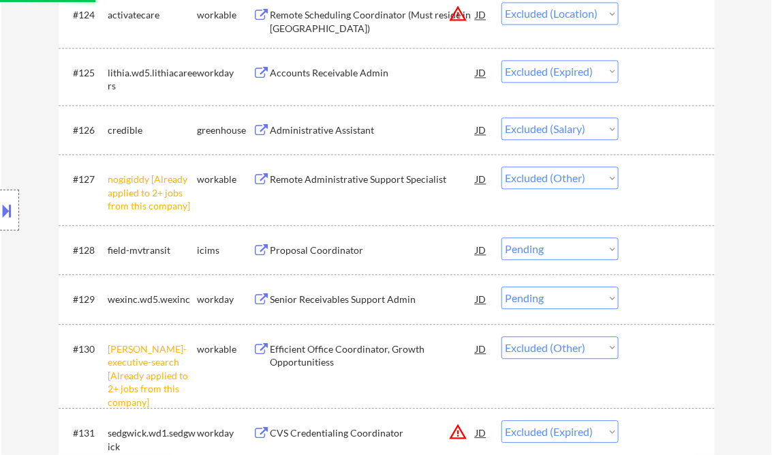
click at [573, 117] on div "#126 credible greenhouse Administrative Assistant JD Choose an option... Pendin…" at bounding box center [385, 129] width 644 height 37
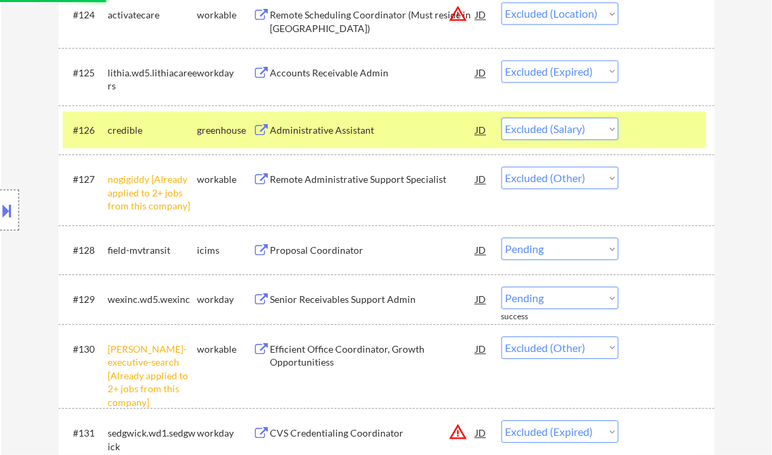
click at [579, 124] on select "Choose an option... Pending Applied Excluded (Questions) Excluded (Expired) Exc…" at bounding box center [560, 128] width 117 height 22
click at [502, 118] on select "Choose an option... Pending Applied Excluded (Questions) Excluded (Expired) Exc…" at bounding box center [560, 128] width 117 height 22
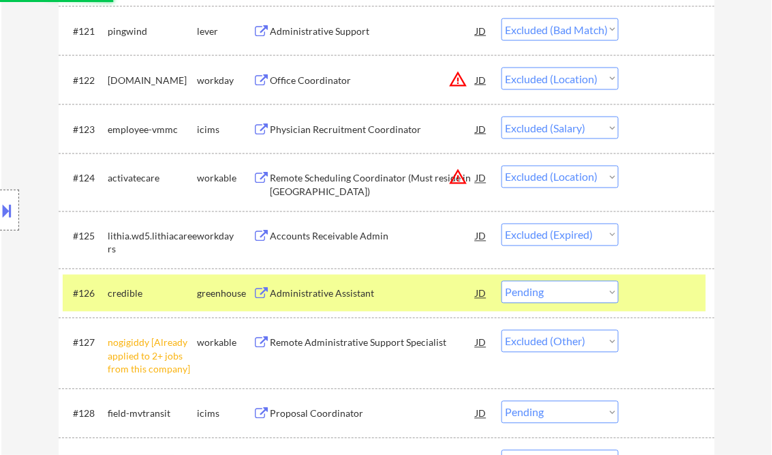
click at [602, 130] on select "Choose an option... Pending Applied Excluded (Questions) Excluded (Expired) Exc…" at bounding box center [560, 128] width 117 height 22
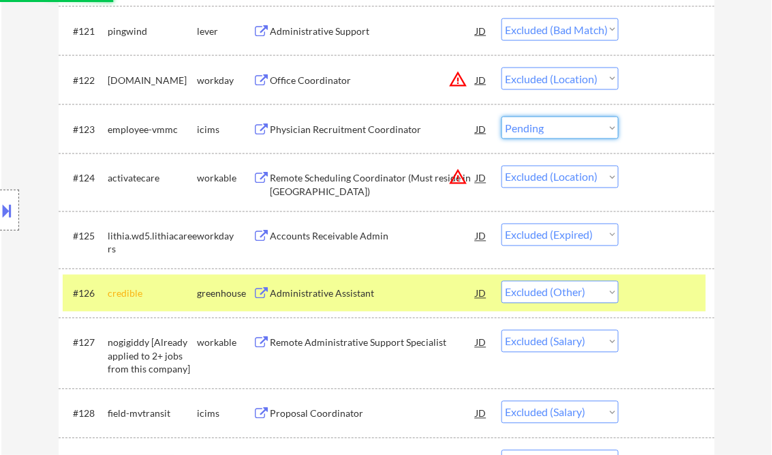
click at [502, 117] on select "Choose an option... Pending Applied Excluded (Questions) Excluded (Expired) Exc…" at bounding box center [560, 128] width 117 height 22
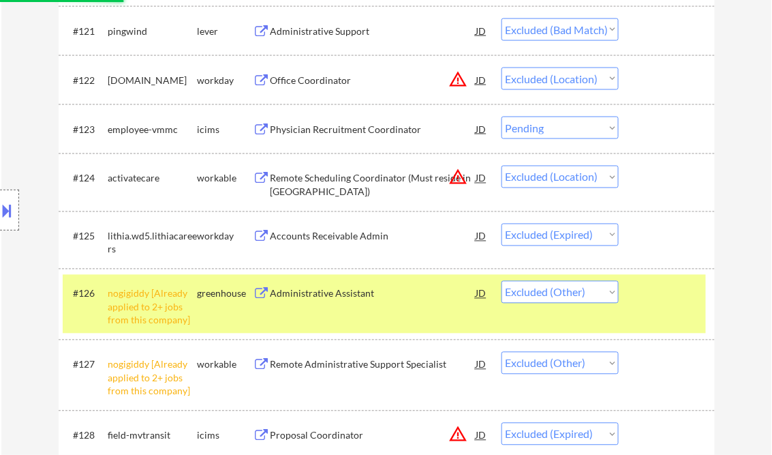
scroll to position [6779, 0]
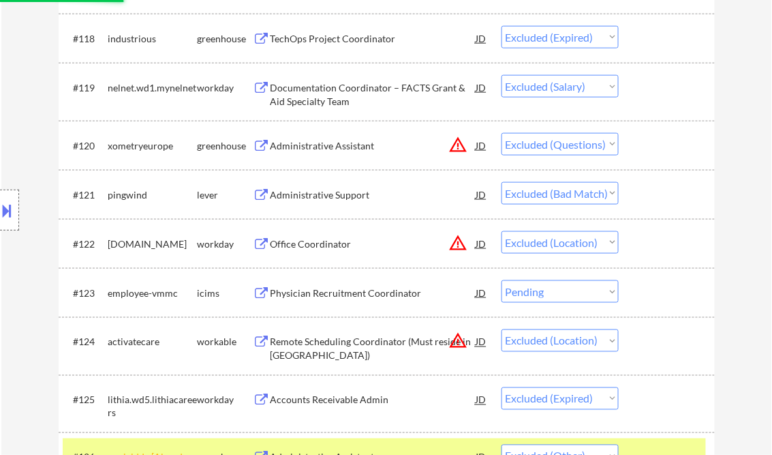
click at [584, 80] on select "Choose an option... Pending Applied Excluded (Questions) Excluded (Expired) Exc…" at bounding box center [560, 86] width 117 height 22
click at [502, 76] on select "Choose an option... Pending Applied Excluded (Questions) Excluded (Expired) Exc…" at bounding box center [560, 86] width 117 height 22
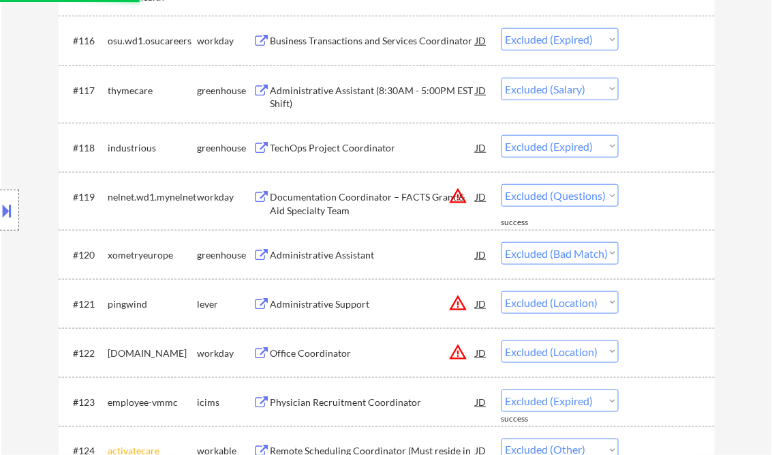
scroll to position [6561, 0]
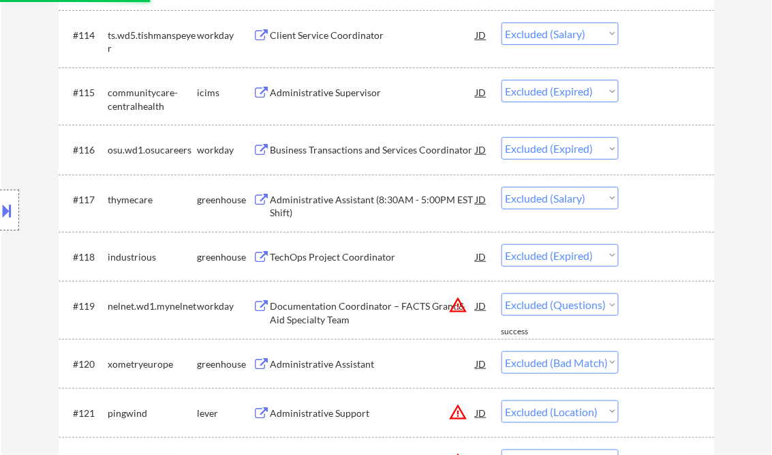
drag, startPoint x: 607, startPoint y: 197, endPoint x: 618, endPoint y: 239, distance: 43.2
click at [607, 197] on select "Choose an option... Pending Applied Excluded (Questions) Excluded (Expired) Exc…" at bounding box center [560, 198] width 117 height 22
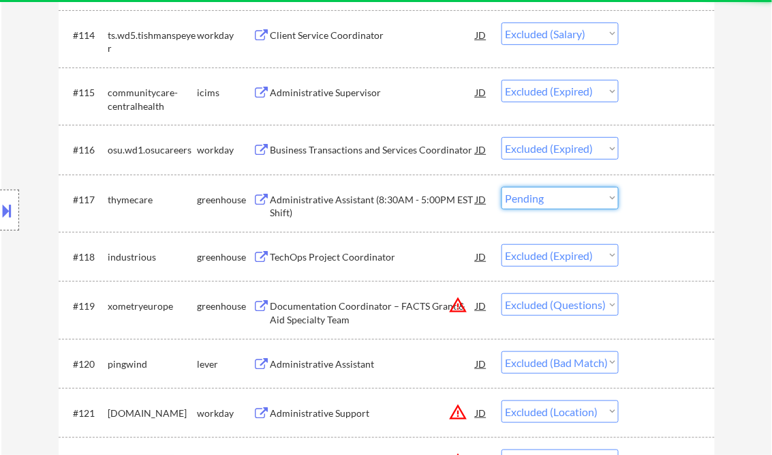
click at [502, 187] on select "Choose an option... Pending Applied Excluded (Questions) Excluded (Expired) Exc…" at bounding box center [560, 198] width 117 height 22
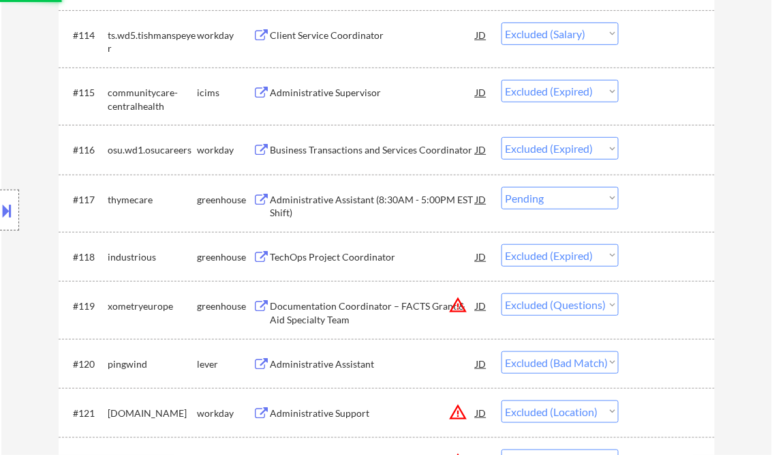
scroll to position [6397, 0]
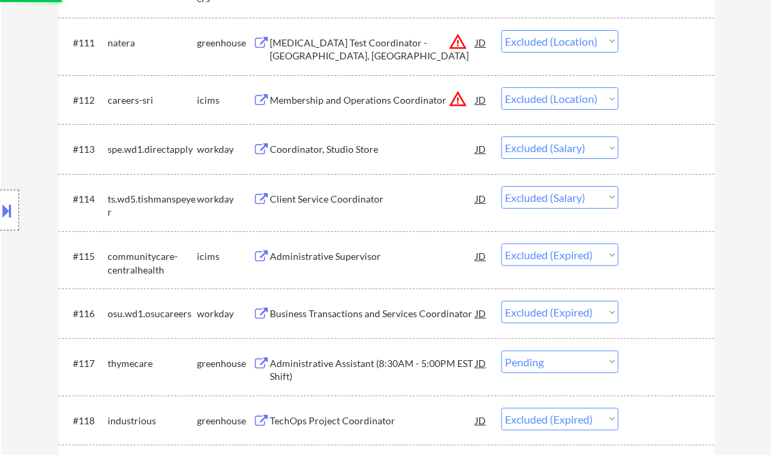
click at [577, 199] on select "Choose an option... Pending Applied Excluded (Questions) Excluded (Expired) Exc…" at bounding box center [560, 197] width 117 height 22
click at [502, 186] on select "Choose an option... Pending Applied Excluded (Questions) Excluded (Expired) Exc…" at bounding box center [560, 197] width 117 height 22
click at [588, 153] on select "Choose an option... Pending Applied Excluded (Questions) Excluded (Expired) Exc…" at bounding box center [560, 147] width 117 height 22
click at [502, 137] on select "Choose an option... Pending Applied Excluded (Questions) Excluded (Expired) Exc…" at bounding box center [560, 147] width 117 height 22
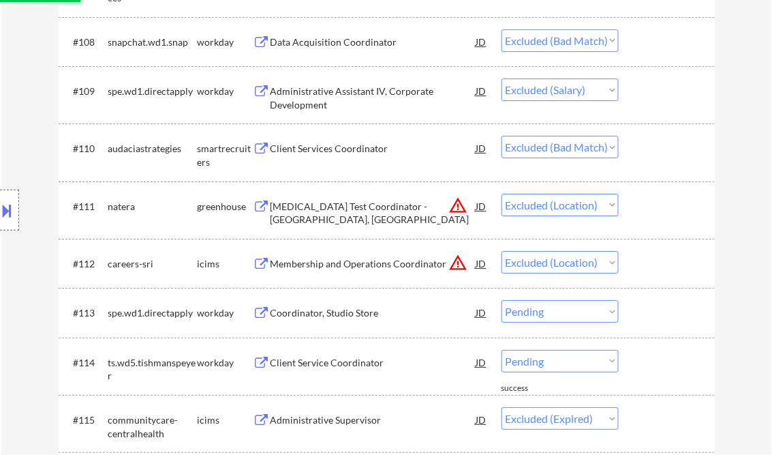
click at [591, 80] on select "Choose an option... Pending Applied Excluded (Questions) Excluded (Expired) Exc…" at bounding box center [560, 89] width 117 height 22
click at [502, 79] on select "Choose an option... Pending Applied Excluded (Questions) Excluded (Expired) Exc…" at bounding box center [560, 89] width 117 height 22
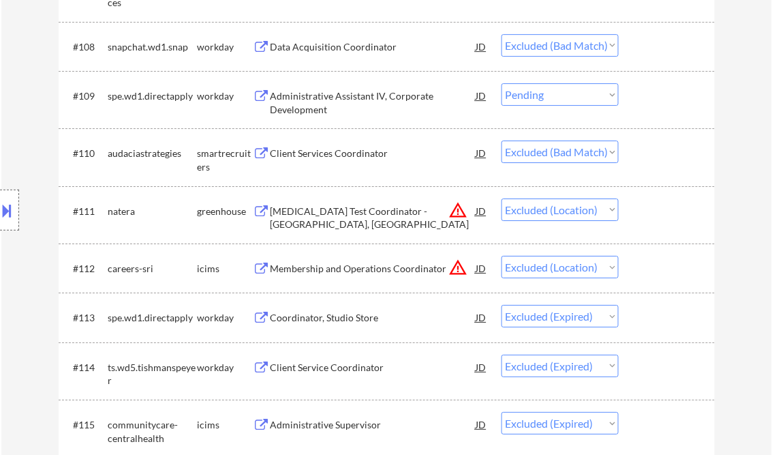
scroll to position [6070, 0]
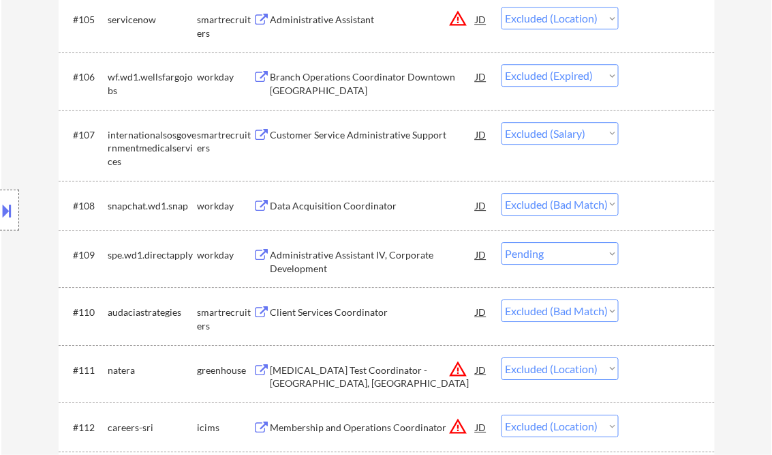
click at [581, 132] on select "Choose an option... Pending Applied Excluded (Questions) Excluded (Expired) Exc…" at bounding box center [560, 133] width 117 height 22
click at [502, 122] on select "Choose an option... Pending Applied Excluded (Questions) Excluded (Expired) Exc…" at bounding box center [560, 133] width 117 height 22
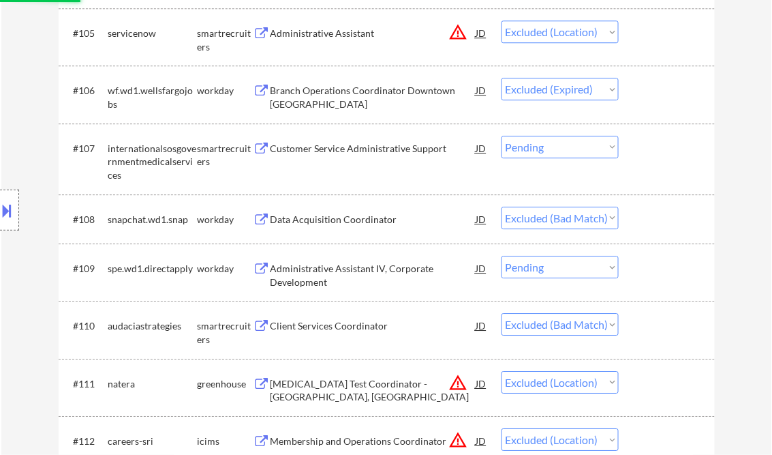
scroll to position [5906, 0]
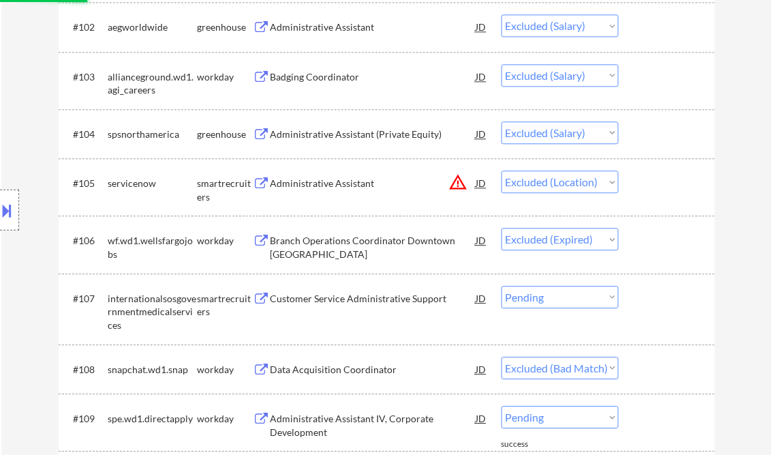
click at [598, 139] on select "Choose an option... Pending Applied Excluded (Questions) Excluded (Expired) Exc…" at bounding box center [560, 132] width 117 height 22
click at [502, 121] on select "Choose an option... Pending Applied Excluded (Questions) Excluded (Expired) Exc…" at bounding box center [560, 132] width 117 height 22
click at [579, 68] on select "Choose an option... Pending Applied Excluded (Questions) Excluded (Expired) Exc…" at bounding box center [560, 75] width 117 height 22
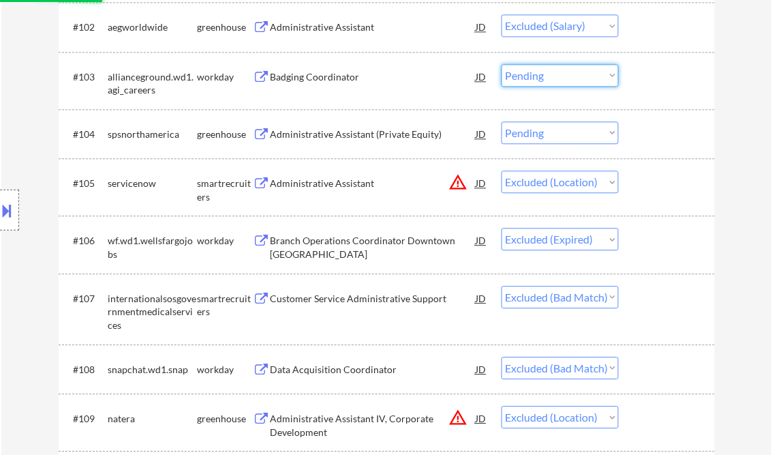
click at [502, 64] on select "Choose an option... Pending Applied Excluded (Questions) Excluded (Expired) Exc…" at bounding box center [560, 75] width 117 height 22
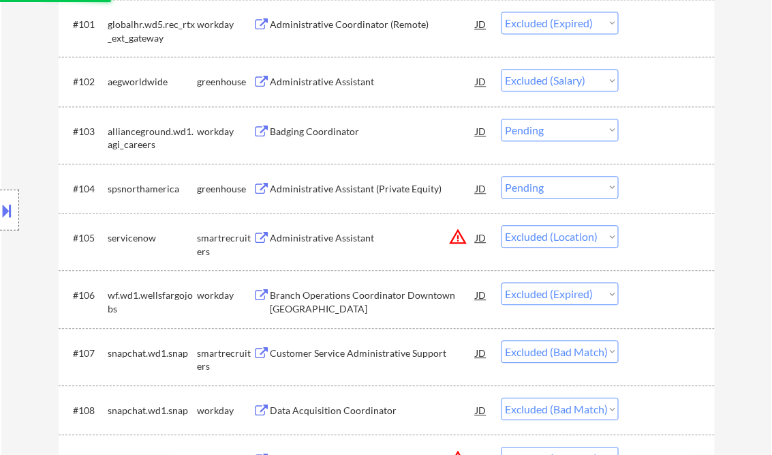
scroll to position [5797, 0]
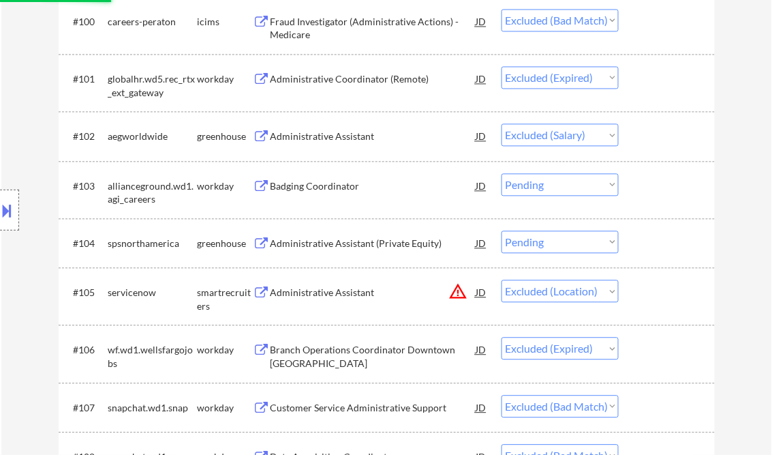
click at [586, 134] on select "Choose an option... Pending Applied Excluded (Questions) Excluded (Expired) Exc…" at bounding box center [560, 134] width 117 height 22
click at [502, 124] on select "Choose an option... Pending Applied Excluded (Questions) Excluded (Expired) Exc…" at bounding box center [560, 134] width 117 height 22
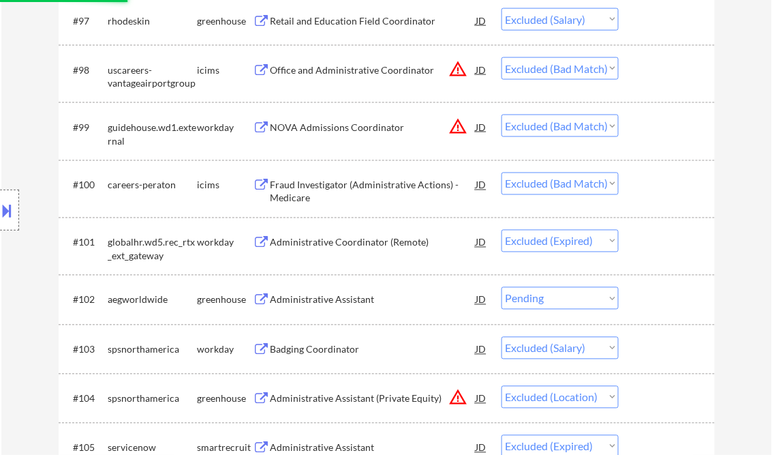
scroll to position [5525, 0]
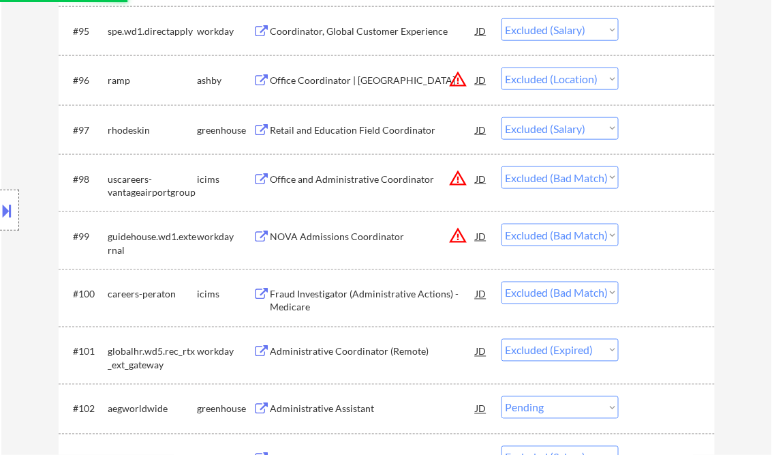
click at [579, 130] on select "Choose an option... Pending Applied Excluded (Questions) Excluded (Expired) Exc…" at bounding box center [560, 128] width 117 height 22
click at [502, 117] on select "Choose an option... Pending Applied Excluded (Questions) Excluded (Expired) Exc…" at bounding box center [560, 128] width 117 height 22
click at [590, 41] on select "Choose an option... Pending Applied Excluded (Questions) Excluded (Expired) Exc…" at bounding box center [560, 29] width 117 height 22
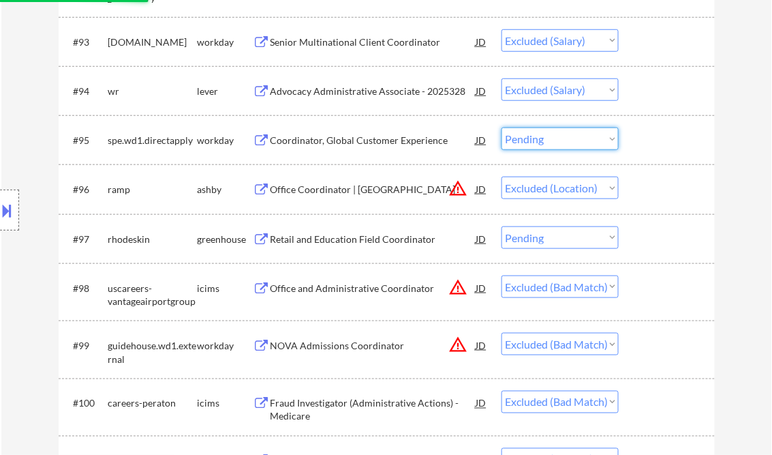
click at [502, 128] on select "Choose an option... Pending Applied Excluded (Questions) Excluded (Expired) Exc…" at bounding box center [560, 138] width 117 height 22
click at [580, 91] on select "Choose an option... Pending Applied Excluded (Questions) Excluded (Expired) Exc…" at bounding box center [560, 89] width 117 height 22
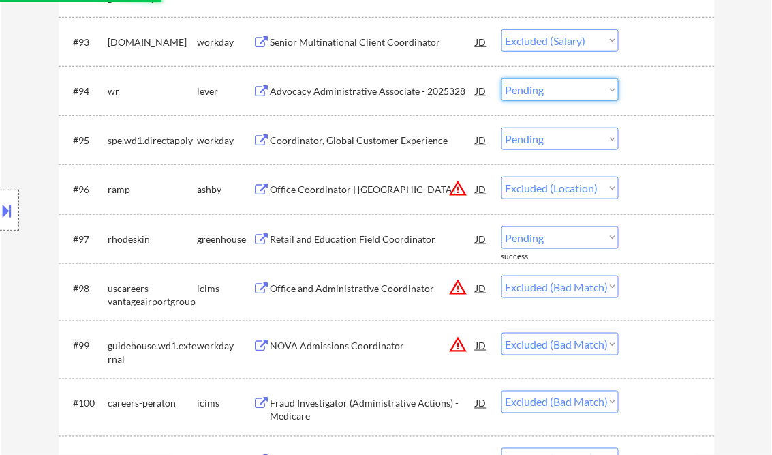
click at [502, 78] on select "Choose an option... Pending Applied Excluded (Questions) Excluded (Expired) Exc…" at bounding box center [560, 89] width 117 height 22
click at [573, 40] on select "Choose an option... Pending Applied Excluded (Questions) Excluded (Expired) Exc…" at bounding box center [560, 40] width 117 height 22
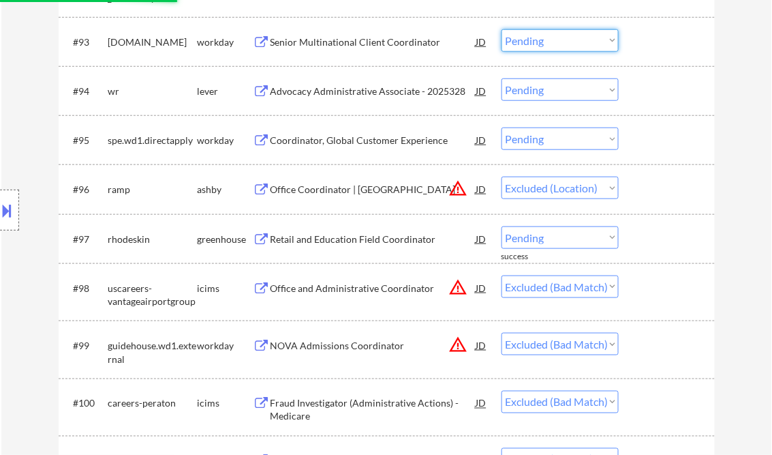
click at [502, 29] on select "Choose an option... Pending Applied Excluded (Questions) Excluded (Expired) Exc…" at bounding box center [560, 40] width 117 height 22
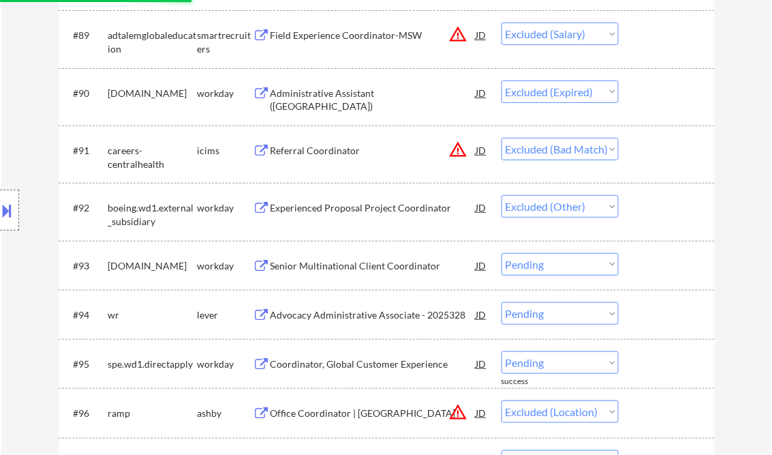
scroll to position [5143, 0]
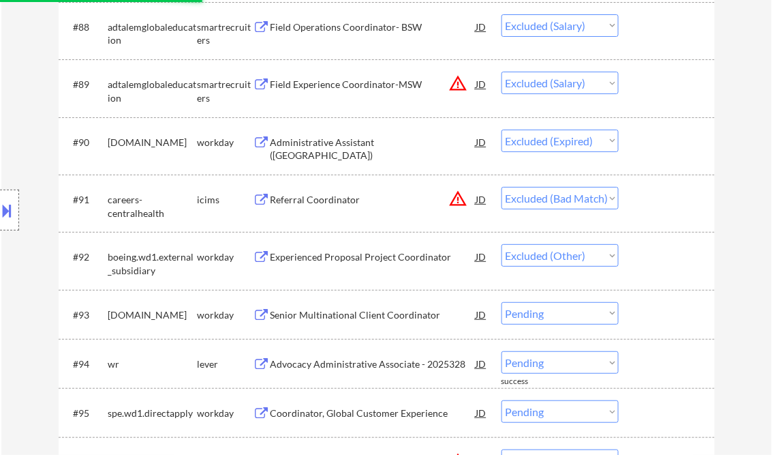
click at [589, 83] on select "Choose an option... Pending Applied Excluded (Questions) Excluded (Expired) Exc…" at bounding box center [560, 83] width 117 height 22
click at [502, 72] on select "Choose an option... Pending Applied Excluded (Questions) Excluded (Expired) Exc…" at bounding box center [560, 83] width 117 height 22
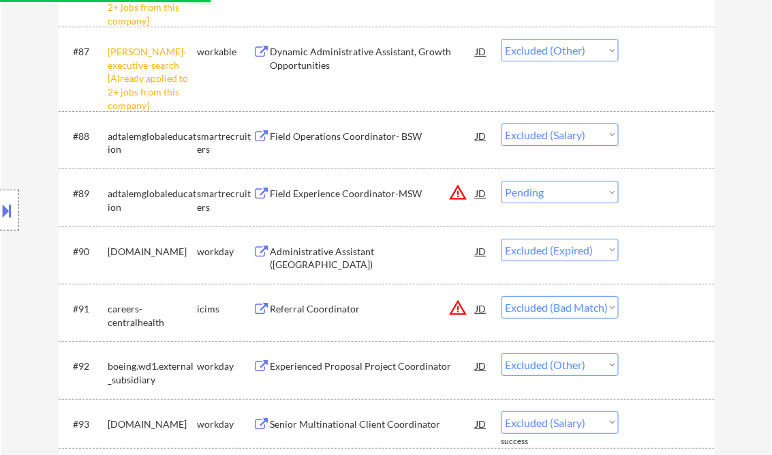
click at [563, 126] on select "Choose an option... Pending Applied Excluded (Questions) Excluded (Expired) Exc…" at bounding box center [560, 134] width 117 height 22
click at [502, 123] on select "Choose an option... Pending Applied Excluded (Questions) Excluded (Expired) Exc…" at bounding box center [560, 134] width 117 height 22
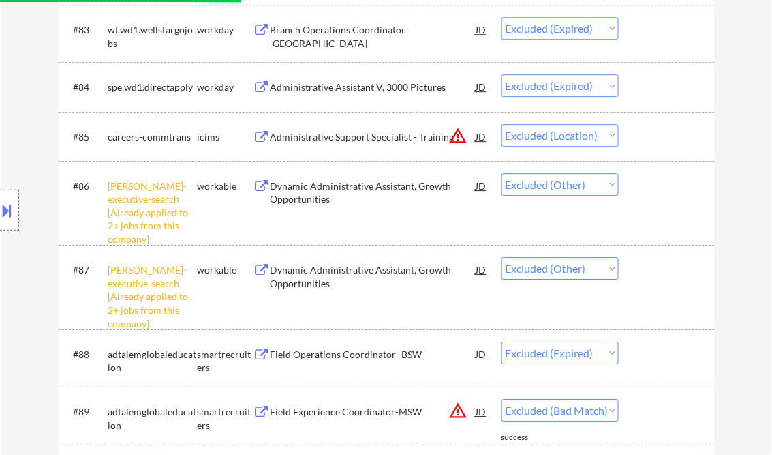
scroll to position [4597, 0]
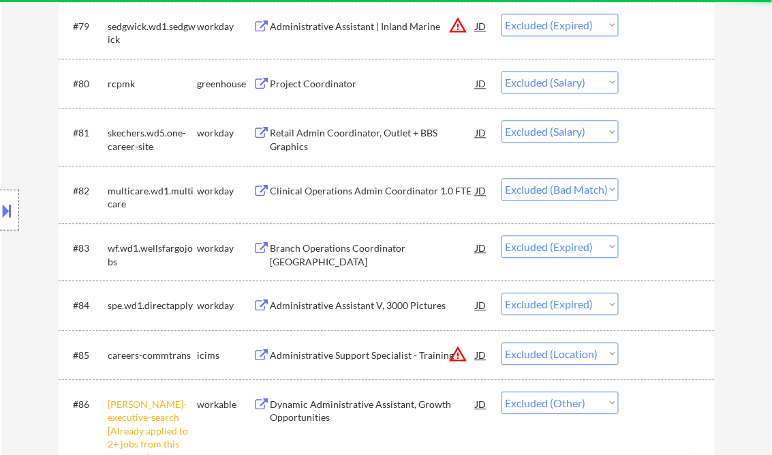
drag, startPoint x: 574, startPoint y: 128, endPoint x: 532, endPoint y: 156, distance: 50.1
click at [574, 128] on select "Choose an option... Pending Applied Excluded (Questions) Excluded (Expired) Exc…" at bounding box center [560, 131] width 117 height 22
click at [502, 120] on select "Choose an option... Pending Applied Excluded (Questions) Excluded (Expired) Exc…" at bounding box center [560, 131] width 117 height 22
click at [567, 78] on select "Choose an option... Pending Applied Excluded (Questions) Excluded (Expired) Exc…" at bounding box center [560, 82] width 117 height 22
click at [502, 71] on select "Choose an option... Pending Applied Excluded (Questions) Excluded (Expired) Exc…" at bounding box center [560, 82] width 117 height 22
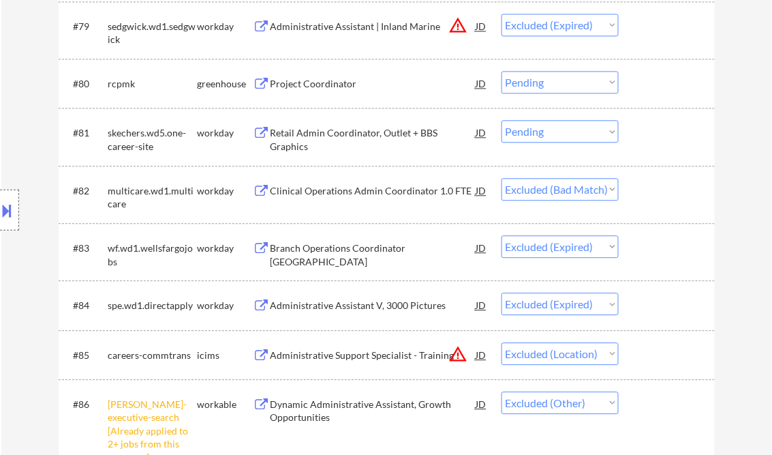
scroll to position [4434, 0]
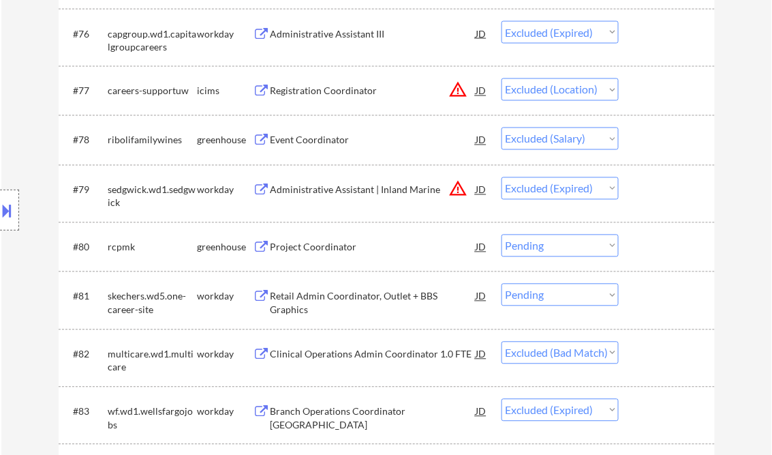
click at [586, 138] on select "Choose an option... Pending Applied Excluded (Questions) Excluded (Expired) Exc…" at bounding box center [560, 138] width 117 height 22
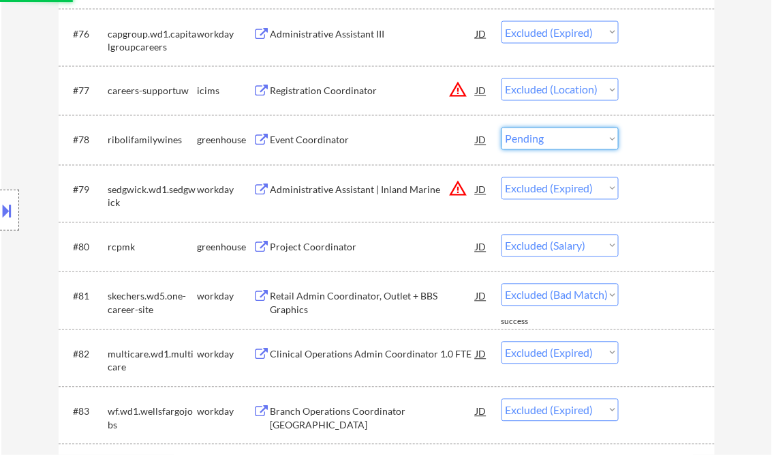
click at [502, 128] on select "Choose an option... Pending Applied Excluded (Questions) Excluded (Expired) Exc…" at bounding box center [560, 138] width 117 height 22
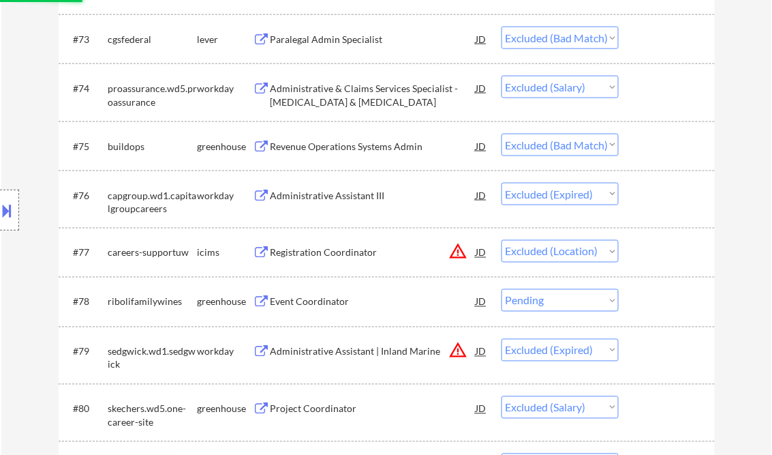
scroll to position [4216, 0]
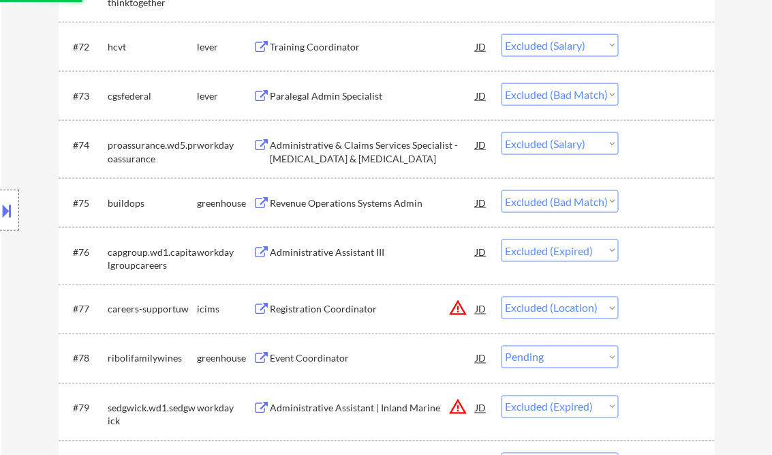
click at [596, 143] on select "Choose an option... Pending Applied Excluded (Questions) Excluded (Expired) Exc…" at bounding box center [560, 143] width 117 height 22
click at [502, 132] on select "Choose an option... Pending Applied Excluded (Questions) Excluded (Expired) Exc…" at bounding box center [560, 143] width 117 height 22
click at [580, 57] on select "Choose an option... Pending Applied Excluded (Questions) Excluded (Expired) Exc…" at bounding box center [560, 45] width 117 height 22
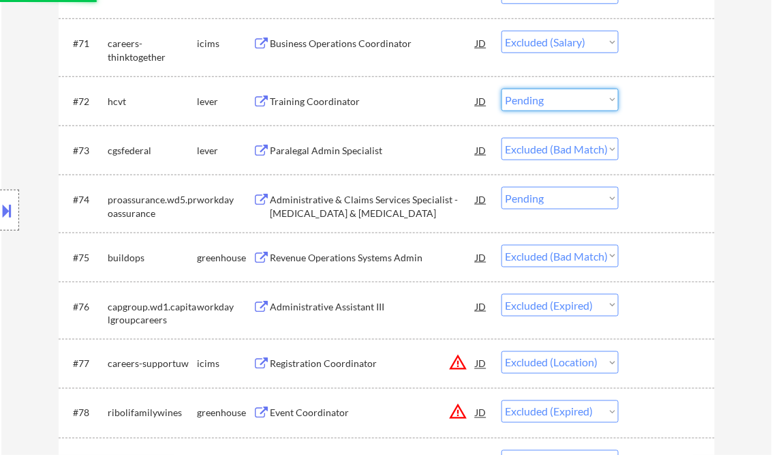
click at [502, 89] on select "Choose an option... Pending Applied Excluded (Questions) Excluded (Expired) Exc…" at bounding box center [560, 100] width 117 height 22
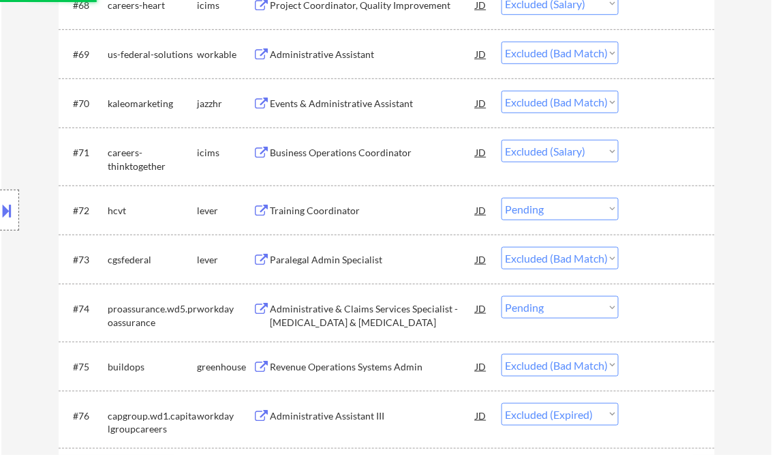
drag, startPoint x: 586, startPoint y: 154, endPoint x: 540, endPoint y: 168, distance: 47.7
click at [586, 154] on select "Choose an option... Pending Applied Excluded (Questions) Excluded (Expired) Exc…" at bounding box center [560, 151] width 117 height 22
click at [502, 140] on select "Choose an option... Pending Applied Excluded (Questions) Excluded (Expired) Exc…" at bounding box center [560, 151] width 117 height 22
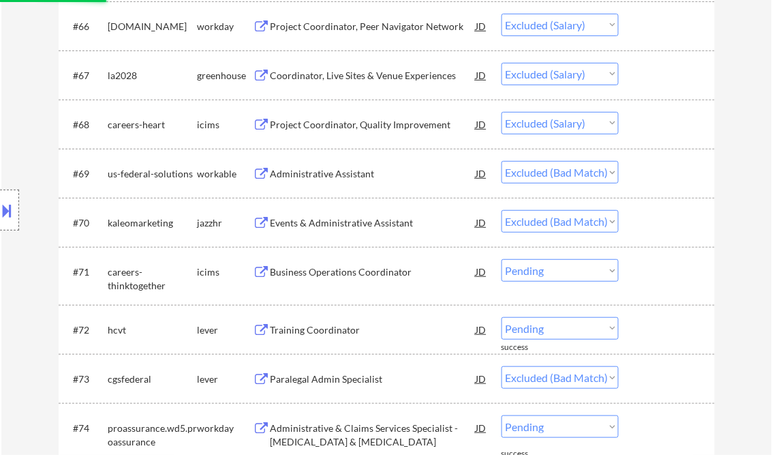
scroll to position [3888, 0]
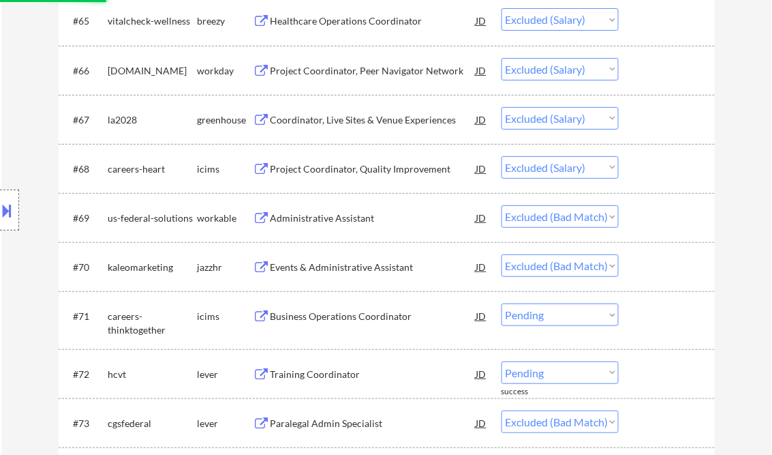
drag, startPoint x: 566, startPoint y: 162, endPoint x: 551, endPoint y: 187, distance: 29.0
click at [566, 162] on select "Choose an option... Pending Applied Excluded (Questions) Excluded (Expired) Exc…" at bounding box center [560, 167] width 117 height 22
click at [502, 156] on select "Choose an option... Pending Applied Excluded (Questions) Excluded (Expired) Exc…" at bounding box center [560, 167] width 117 height 22
click at [571, 123] on select "Choose an option... Pending Applied Excluded (Questions) Excluded (Expired) Exc…" at bounding box center [560, 118] width 117 height 22
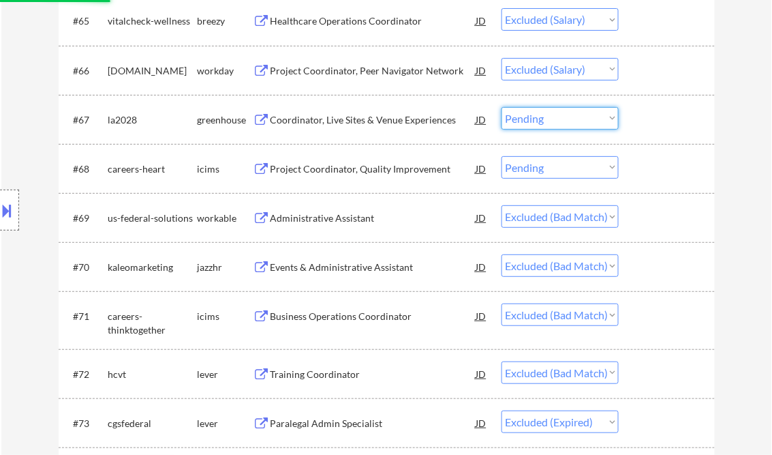
click at [502, 107] on select "Choose an option... Pending Applied Excluded (Questions) Excluded (Expired) Exc…" at bounding box center [560, 118] width 117 height 22
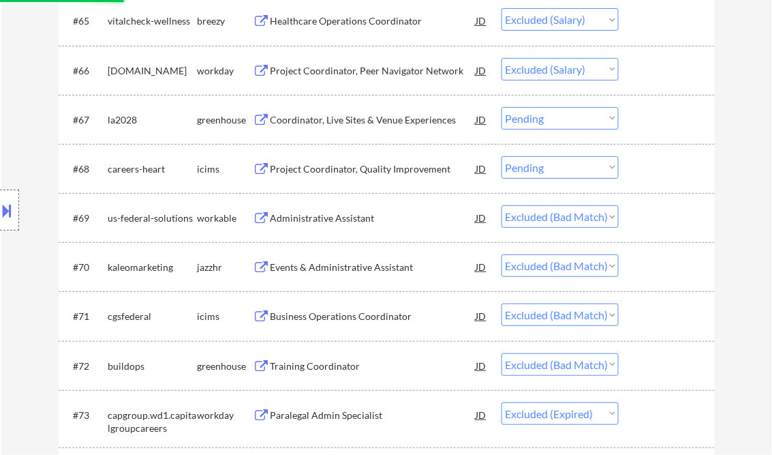
click at [579, 71] on select "Choose an option... Pending Applied Excluded (Questions) Excluded (Expired) Exc…" at bounding box center [560, 69] width 117 height 22
click at [502, 58] on select "Choose an option... Pending Applied Excluded (Questions) Excluded (Expired) Exc…" at bounding box center [560, 69] width 117 height 22
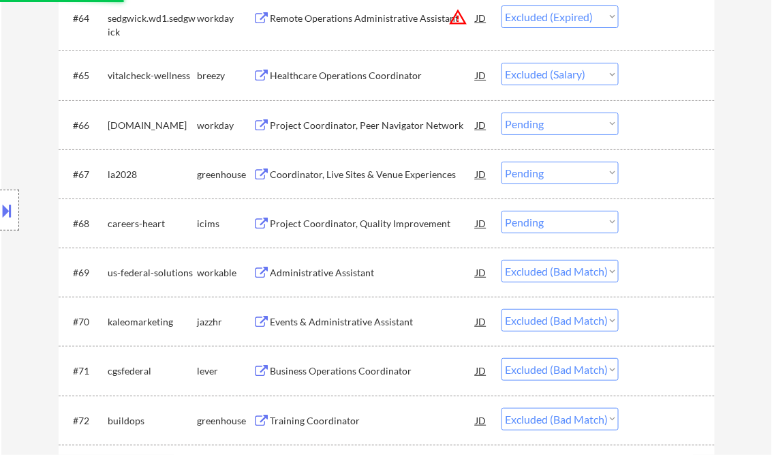
click at [575, 80] on select "Choose an option... Pending Applied Excluded (Questions) Excluded (Expired) Exc…" at bounding box center [560, 74] width 117 height 22
click at [502, 63] on select "Choose an option... Pending Applied Excluded (Questions) Excluded (Expired) Exc…" at bounding box center [560, 74] width 117 height 22
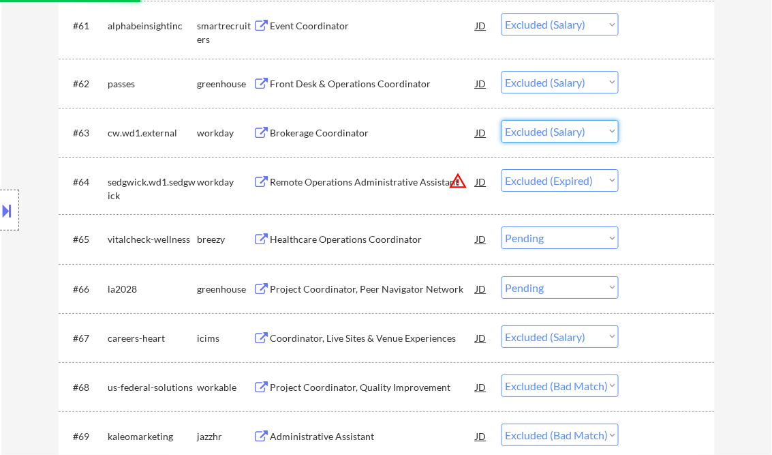
click at [574, 78] on select "Choose an option... Pending Applied Excluded (Questions) Excluded (Expired) Exc…" at bounding box center [560, 82] width 117 height 22
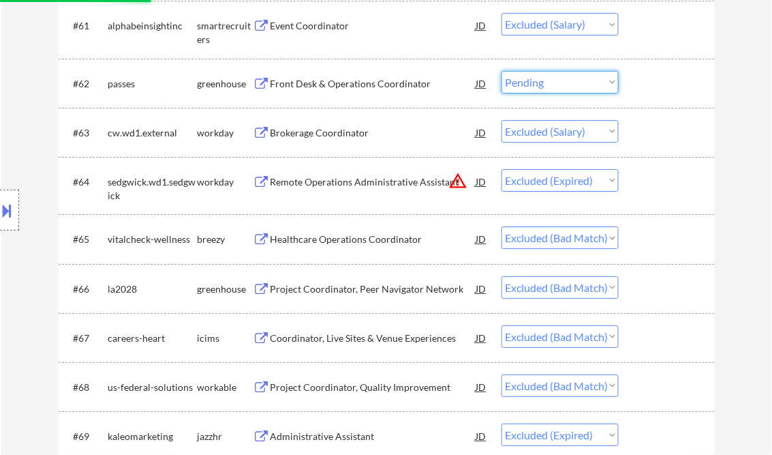
click at [502, 71] on select "Choose an option... Pending Applied Excluded (Questions) Excluded (Expired) Exc…" at bounding box center [560, 82] width 117 height 22
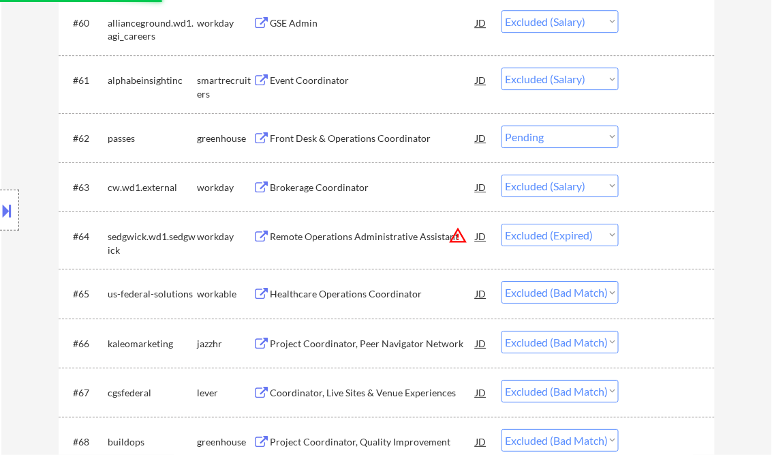
click at [584, 80] on select "Choose an option... Pending Applied Excluded (Questions) Excluded (Expired) Exc…" at bounding box center [560, 78] width 117 height 22
click at [502, 67] on select "Choose an option... Pending Applied Excluded (Questions) Excluded (Expired) Exc…" at bounding box center [560, 78] width 117 height 22
click at [569, 181] on select "Choose an option... Pending Applied Excluded (Questions) Excluded (Expired) Exc…" at bounding box center [560, 186] width 117 height 22
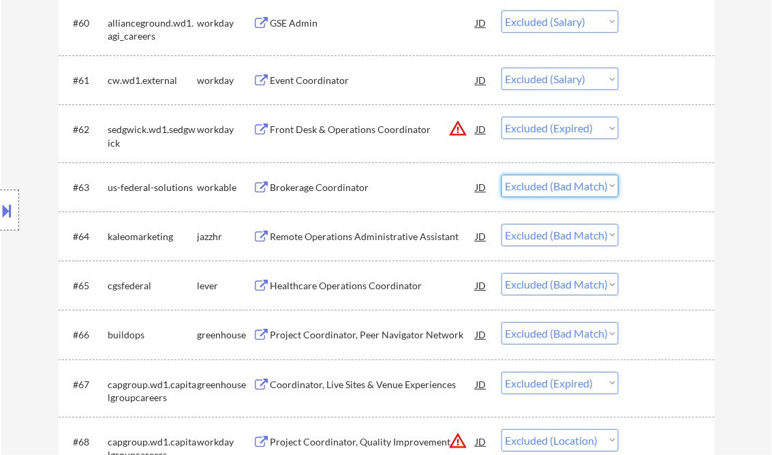
click at [586, 78] on select "Choose an option... Pending Applied Excluded (Questions) Excluded (Expired) Exc…" at bounding box center [560, 78] width 117 height 22
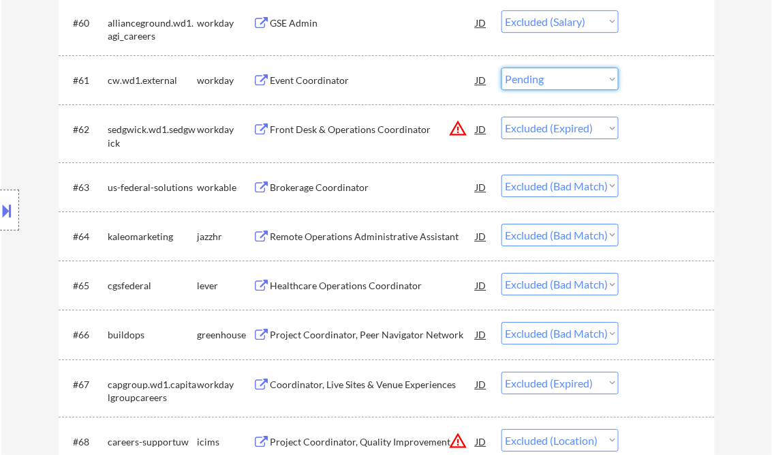
click at [502, 67] on select "Choose an option... Pending Applied Excluded (Questions) Excluded (Expired) Exc…" at bounding box center [560, 78] width 117 height 22
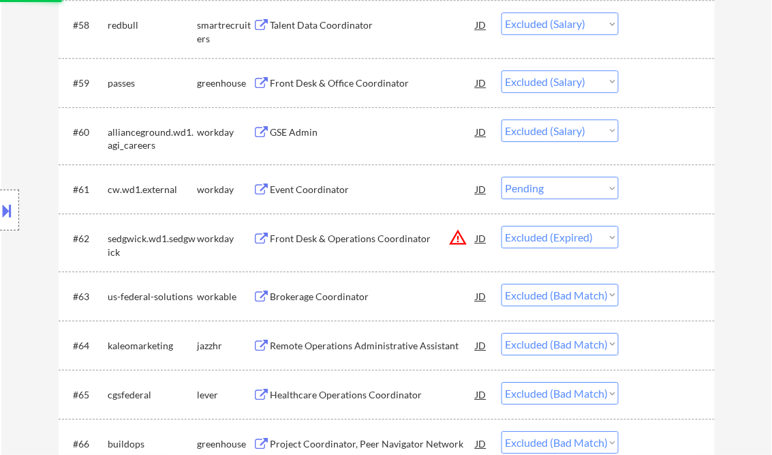
drag, startPoint x: 568, startPoint y: 130, endPoint x: 585, endPoint y: 86, distance: 47.5
click at [568, 130] on select "Choose an option... Pending Applied Excluded (Questions) Excluded (Expired) Exc…" at bounding box center [560, 130] width 117 height 22
click at [502, 119] on select "Choose an option... Pending Applied Excluded (Questions) Excluded (Expired) Exc…" at bounding box center [560, 130] width 117 height 22
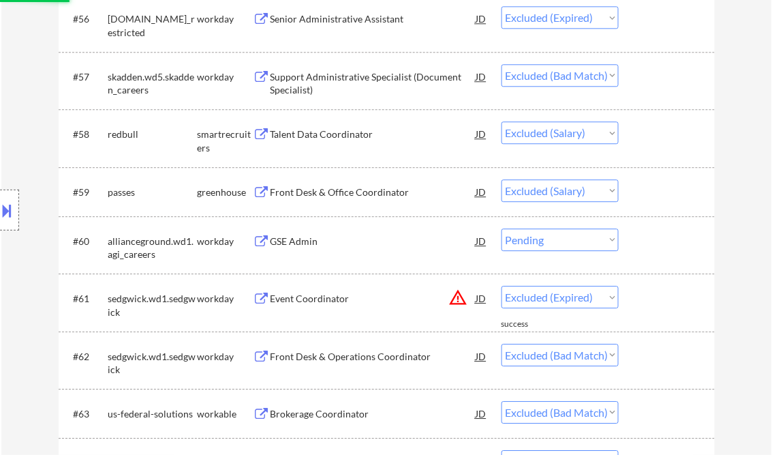
drag, startPoint x: 595, startPoint y: 184, endPoint x: 601, endPoint y: 190, distance: 8.2
click at [595, 184] on select "Choose an option... Pending Applied Excluded (Questions) Excluded (Expired) Exc…" at bounding box center [560, 190] width 117 height 22
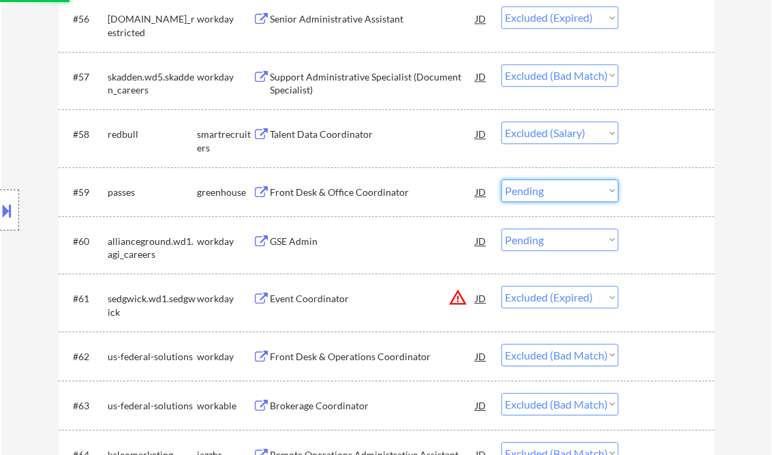
click at [502, 179] on select "Choose an option... Pending Applied Excluded (Questions) Excluded (Expired) Exc…" at bounding box center [560, 190] width 117 height 22
click at [598, 129] on select "Choose an option... Pending Applied Excluded (Questions) Excluded (Expired) Exc…" at bounding box center [560, 132] width 117 height 22
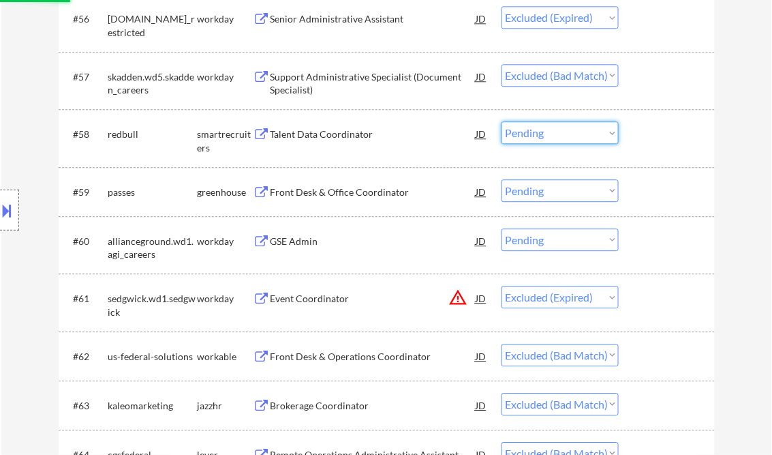
click at [502, 121] on select "Choose an option... Pending Applied Excluded (Questions) Excluded (Expired) Exc…" at bounding box center [560, 132] width 117 height 22
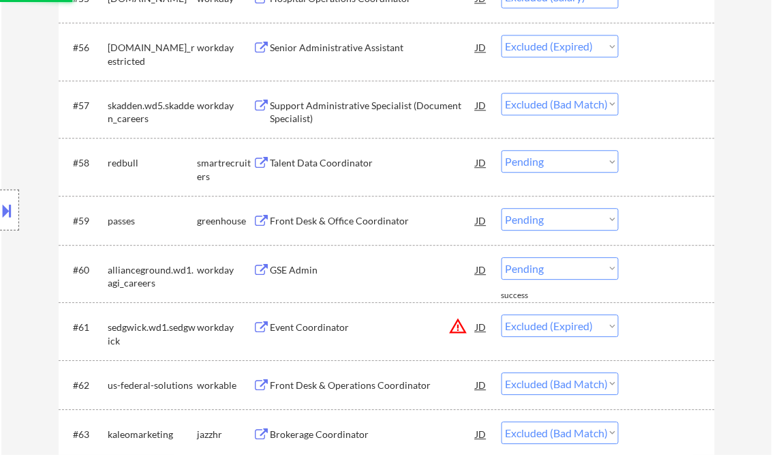
scroll to position [3234, 0]
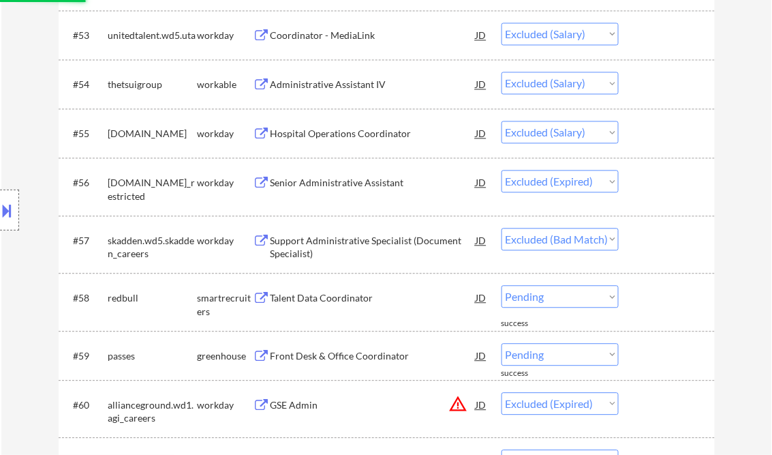
click at [608, 143] on select "Choose an option... Pending Applied Excluded (Questions) Excluded (Expired) Exc…" at bounding box center [560, 132] width 117 height 22
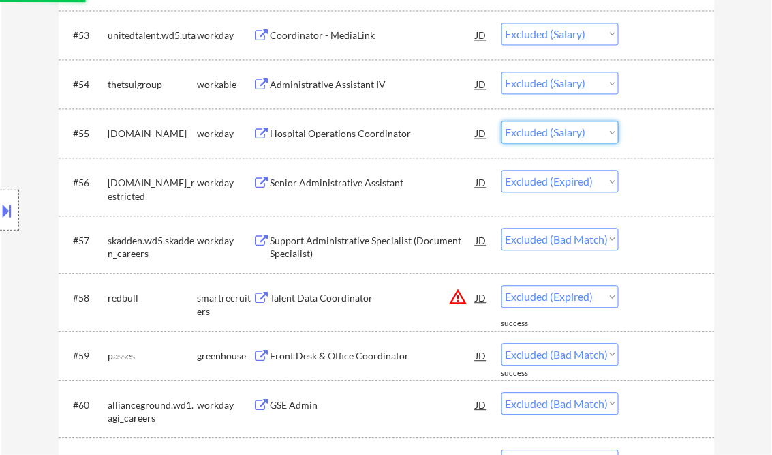
scroll to position [3125, 0]
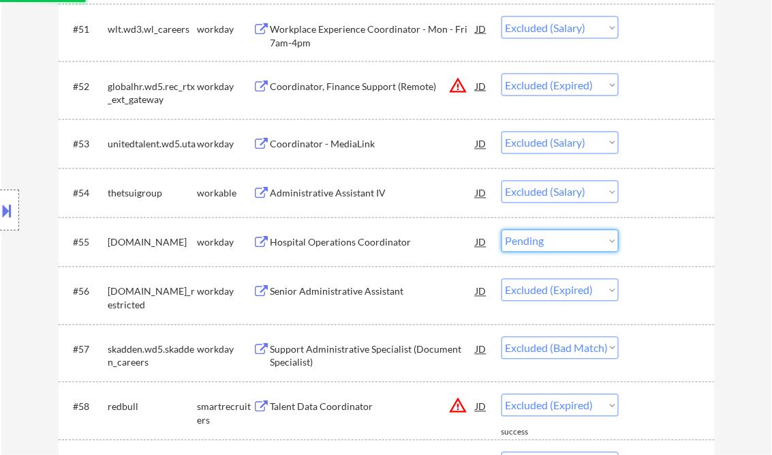
click at [502, 230] on select "Choose an option... Pending Applied Excluded (Questions) Excluded (Expired) Exc…" at bounding box center [560, 241] width 117 height 22
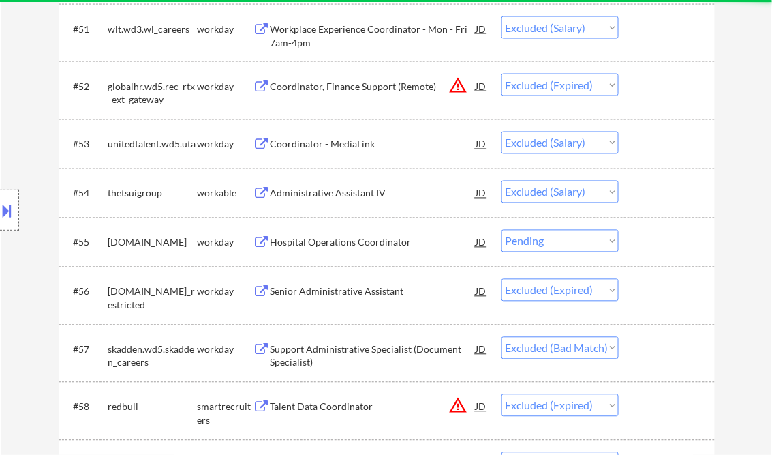
click at [598, 185] on select "Choose an option... Pending Applied Excluded (Questions) Excluded (Expired) Exc…" at bounding box center [560, 192] width 117 height 22
click at [502, 181] on select "Choose an option... Pending Applied Excluded (Questions) Excluded (Expired) Exc…" at bounding box center [560, 192] width 117 height 22
drag, startPoint x: 592, startPoint y: 136, endPoint x: 611, endPoint y: 156, distance: 28.0
click at [592, 136] on select "Choose an option... Pending Applied Excluded (Questions) Excluded (Expired) Exc…" at bounding box center [560, 143] width 117 height 22
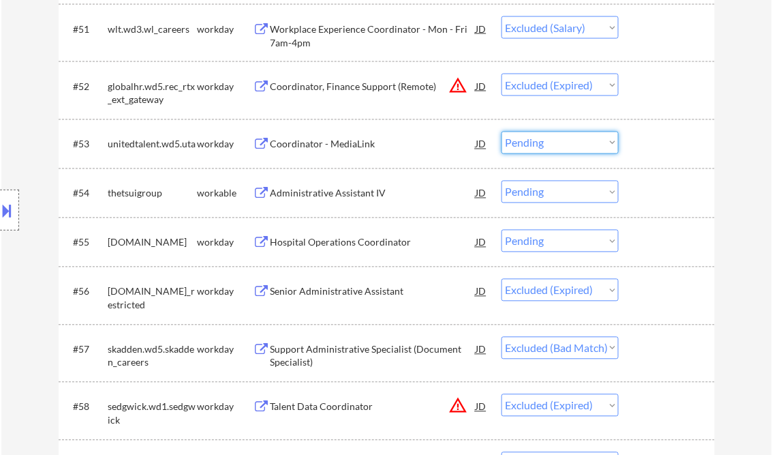
click at [502, 132] on select "Choose an option... Pending Applied Excluded (Questions) Excluded (Expired) Exc…" at bounding box center [560, 143] width 117 height 22
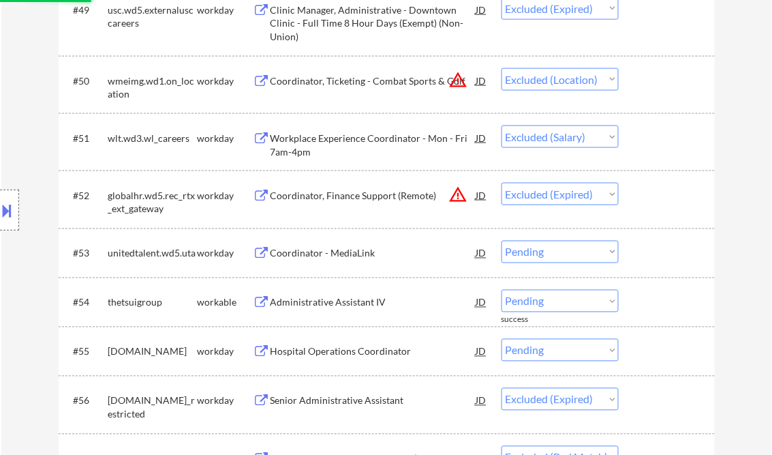
click at [601, 136] on select "Choose an option... Pending Applied Excluded (Questions) Excluded (Expired) Exc…" at bounding box center [560, 136] width 117 height 22
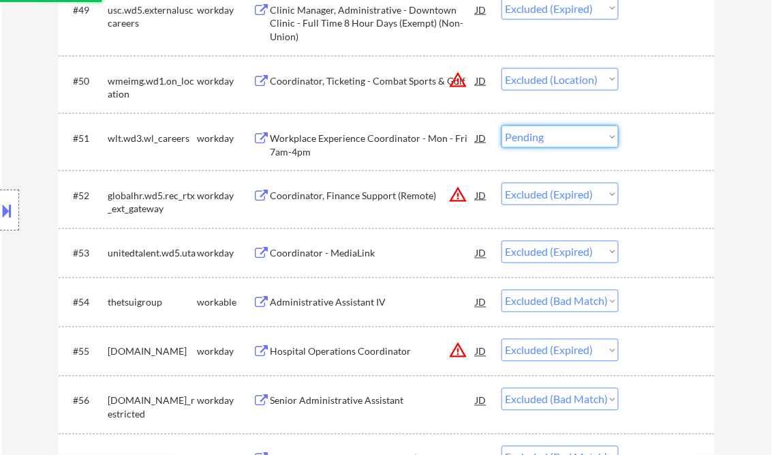
click at [502, 125] on select "Choose an option... Pending Applied Excluded (Questions) Excluded (Expired) Exc…" at bounding box center [560, 136] width 117 height 22
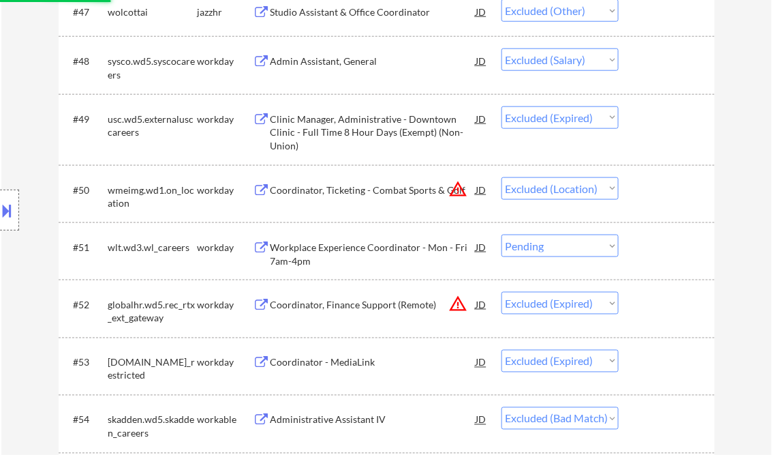
scroll to position [2798, 0]
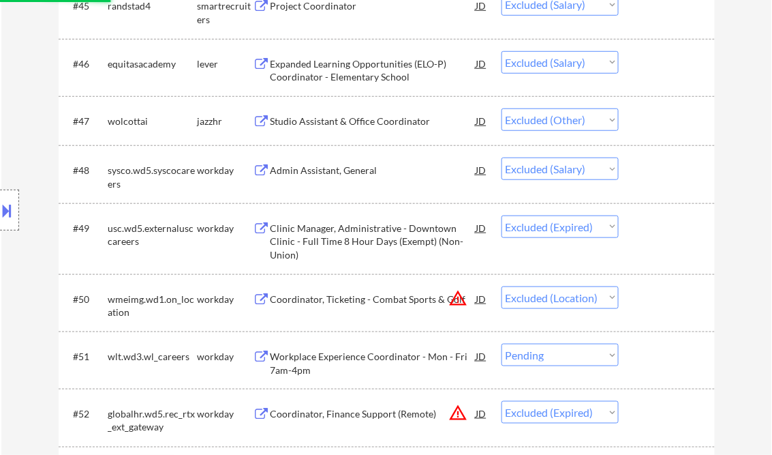
click at [599, 165] on select "Choose an option... Pending Applied Excluded (Questions) Excluded (Expired) Exc…" at bounding box center [560, 168] width 117 height 22
click at [502, 157] on select "Choose an option... Pending Applied Excluded (Questions) Excluded (Expired) Exc…" at bounding box center [560, 168] width 117 height 22
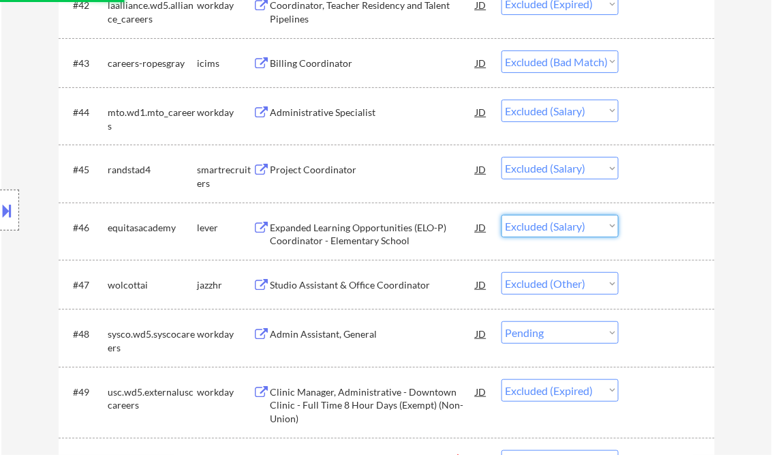
click at [596, 223] on select "Choose an option... Pending Applied Excluded (Questions) Excluded (Expired) Exc…" at bounding box center [560, 226] width 117 height 22
click at [502, 215] on select "Choose an option... Pending Applied Excluded (Questions) Excluded (Expired) Exc…" at bounding box center [560, 226] width 117 height 22
drag, startPoint x: 563, startPoint y: 165, endPoint x: 605, endPoint y: 179, distance: 44.0
click at [563, 164] on select "Choose an option... Pending Applied Excluded (Questions) Excluded (Expired) Exc…" at bounding box center [560, 168] width 117 height 22
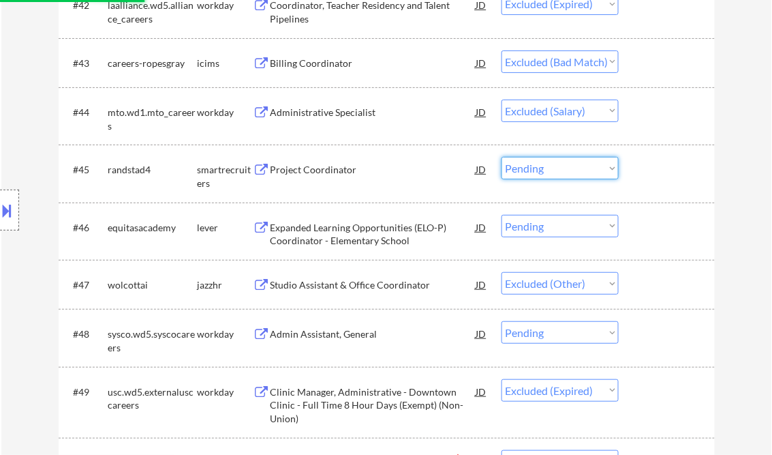
click at [502, 157] on select "Choose an option... Pending Applied Excluded (Questions) Excluded (Expired) Exc…" at bounding box center [560, 168] width 117 height 22
click at [577, 112] on select "Choose an option... Pending Applied Excluded (Questions) Excluded (Expired) Exc…" at bounding box center [560, 111] width 117 height 22
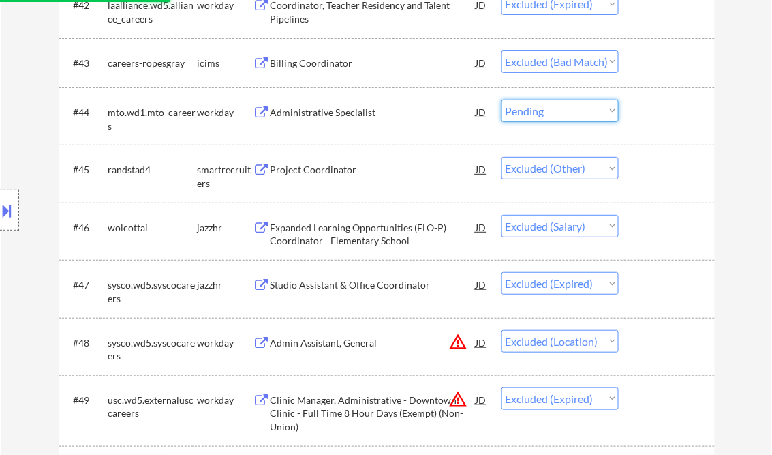
click at [502, 100] on select "Choose an option... Pending Applied Excluded (Questions) Excluded (Expired) Exc…" at bounding box center [560, 111] width 117 height 22
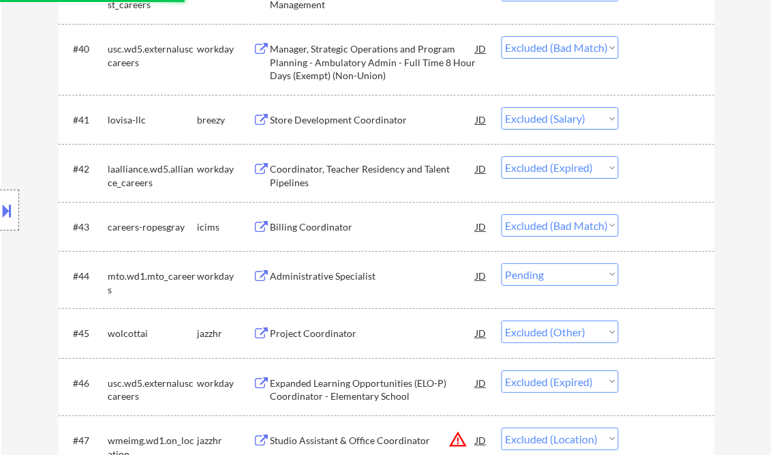
click at [580, 115] on select "Choose an option... Pending Applied Excluded (Questions) Excluded (Expired) Exc…" at bounding box center [560, 118] width 117 height 22
click at [502, 107] on select "Choose an option... Pending Applied Excluded (Questions) Excluded (Expired) Exc…" at bounding box center [560, 118] width 117 height 22
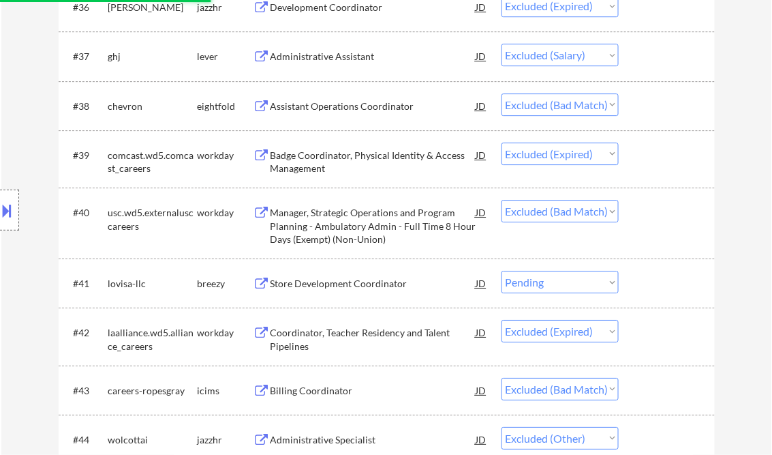
scroll to position [2252, 0]
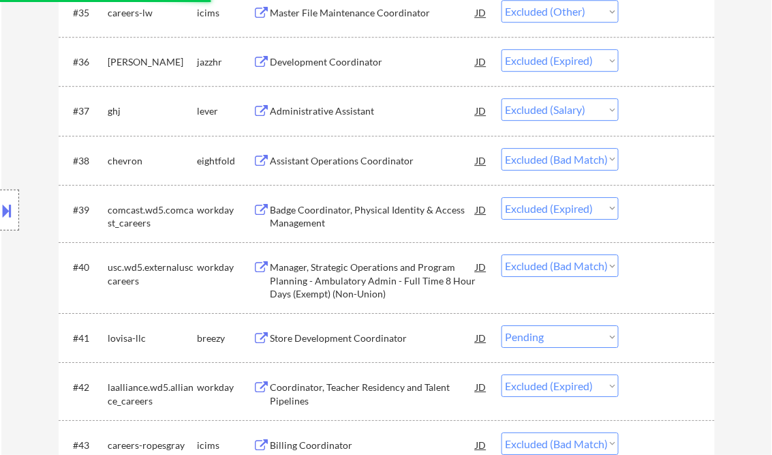
click at [592, 115] on select "Choose an option... Pending Applied Excluded (Questions) Excluded (Expired) Exc…" at bounding box center [560, 109] width 117 height 22
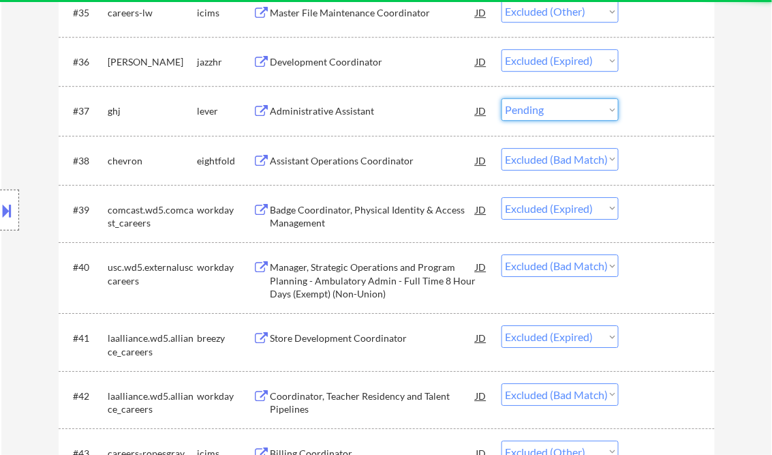
click at [502, 98] on select "Choose an option... Pending Applied Excluded (Questions) Excluded (Expired) Exc…" at bounding box center [560, 109] width 117 height 22
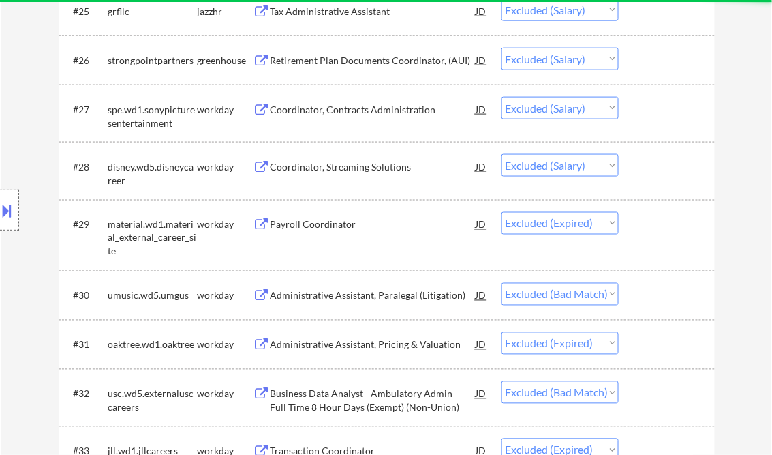
scroll to position [1598, 0]
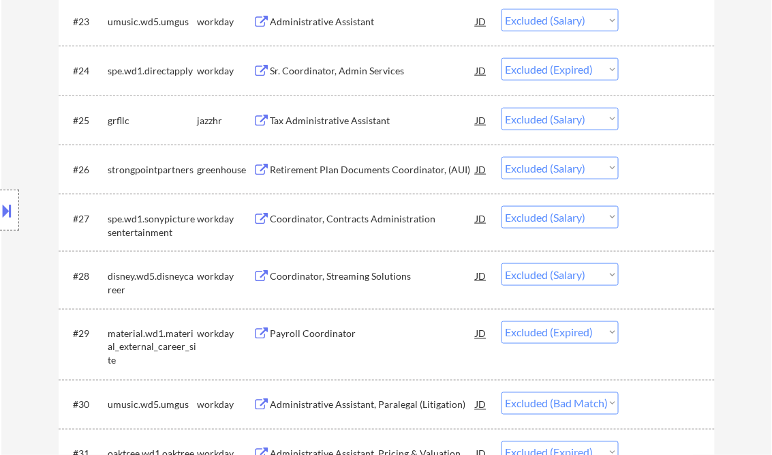
click at [600, 279] on select "Choose an option... Pending Applied Excluded (Questions) Excluded (Expired) Exc…" at bounding box center [560, 274] width 117 height 22
click at [502, 263] on select "Choose an option... Pending Applied Excluded (Questions) Excluded (Expired) Exc…" at bounding box center [560, 274] width 117 height 22
click at [578, 214] on select "Choose an option... Pending Applied Excluded (Questions) Excluded (Expired) Exc…" at bounding box center [560, 217] width 117 height 22
click at [502, 206] on select "Choose an option... Pending Applied Excluded (Questions) Excluded (Expired) Exc…" at bounding box center [560, 217] width 117 height 22
click at [571, 162] on select "Choose an option... Pending Applied Excluded (Questions) Excluded (Expired) Exc…" at bounding box center [560, 168] width 117 height 22
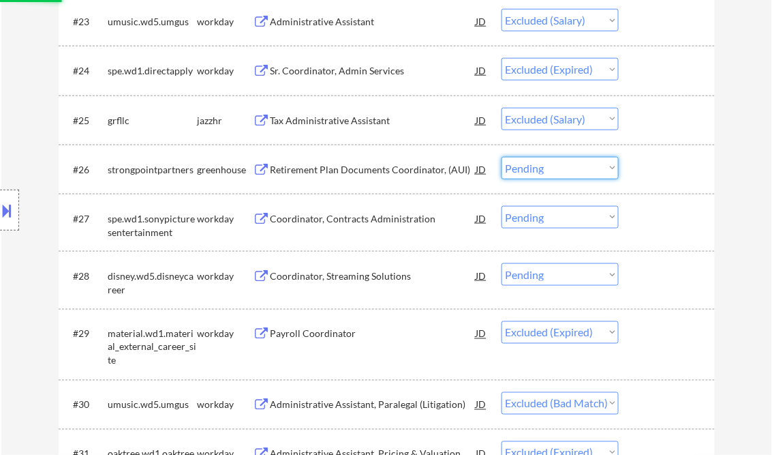
click at [502, 157] on select "Choose an option... Pending Applied Excluded (Questions) Excluded (Expired) Exc…" at bounding box center [560, 168] width 117 height 22
click at [572, 119] on select "Choose an option... Pending Applied Excluded (Questions) Excluded (Expired) Exc…" at bounding box center [560, 119] width 117 height 22
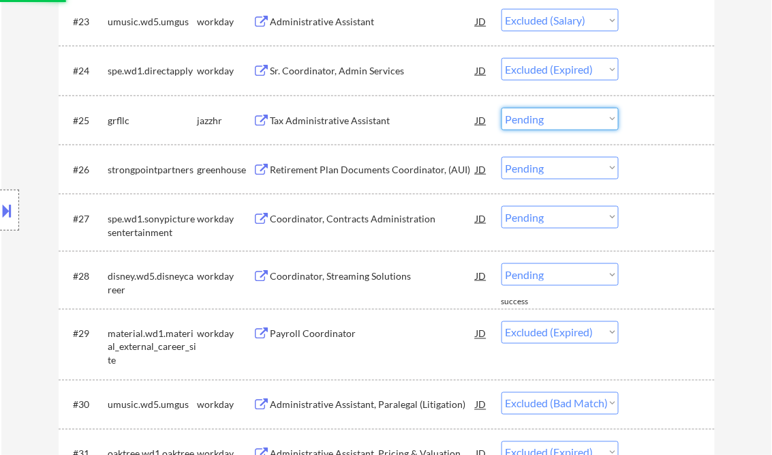
click at [502, 108] on select "Choose an option... Pending Applied Excluded (Questions) Excluded (Expired) Exc…" at bounding box center [560, 119] width 117 height 22
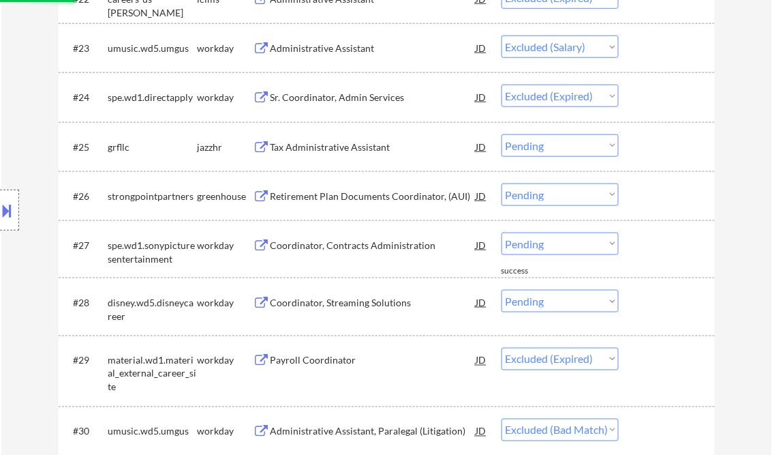
scroll to position [1489, 0]
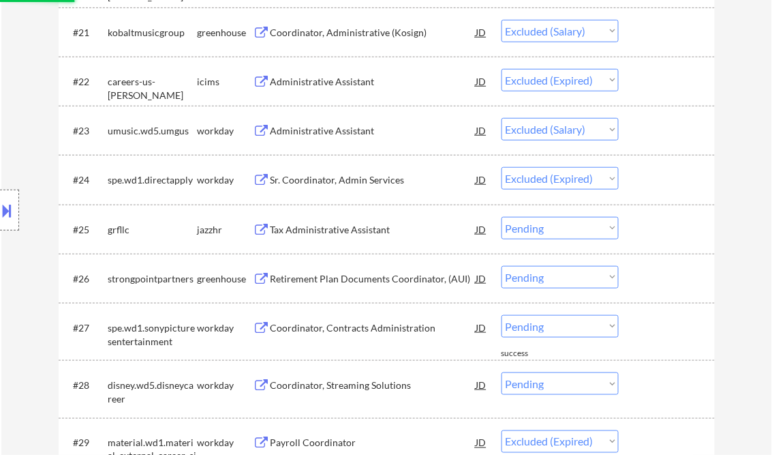
drag, startPoint x: 574, startPoint y: 132, endPoint x: 570, endPoint y: 141, distance: 9.8
click at [574, 132] on select "Choose an option... Pending Applied Excluded (Questions) Excluded (Expired) Exc…" at bounding box center [560, 129] width 117 height 22
click at [502, 118] on select "Choose an option... Pending Applied Excluded (Questions) Excluded (Expired) Exc…" at bounding box center [560, 129] width 117 height 22
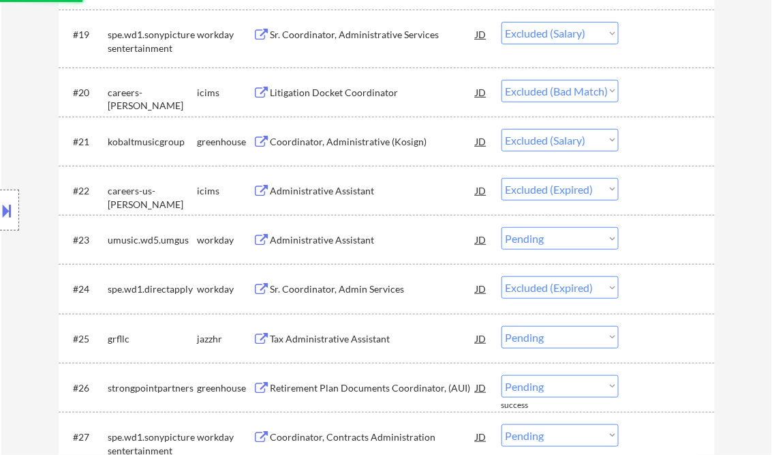
click at [595, 139] on select "Choose an option... Pending Applied Excluded (Questions) Excluded (Expired) Exc…" at bounding box center [560, 140] width 117 height 22
click at [502, 129] on select "Choose an option... Pending Applied Excluded (Questions) Excluded (Expired) Exc…" at bounding box center [560, 140] width 117 height 22
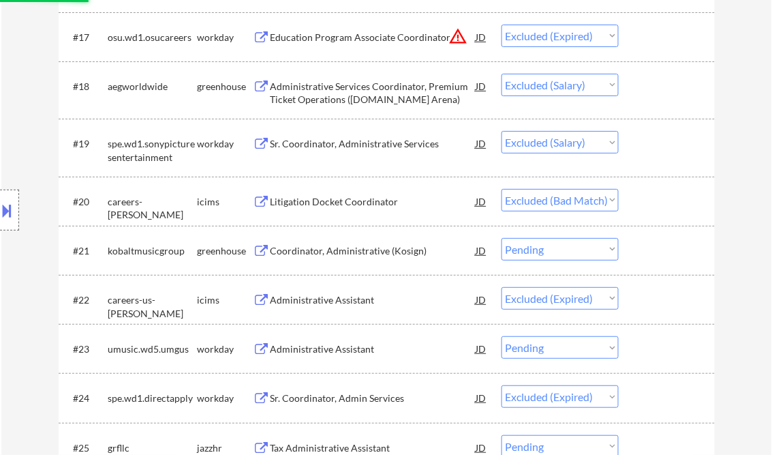
click at [586, 140] on select "Choose an option... Pending Applied Excluded (Questions) Excluded (Expired) Exc…" at bounding box center [560, 142] width 117 height 22
click at [502, 131] on select "Choose an option... Pending Applied Excluded (Questions) Excluded (Expired) Exc…" at bounding box center [560, 142] width 117 height 22
click at [565, 83] on select "Choose an option... Pending Applied Excluded (Questions) Excluded (Expired) Exc…" at bounding box center [560, 85] width 117 height 22
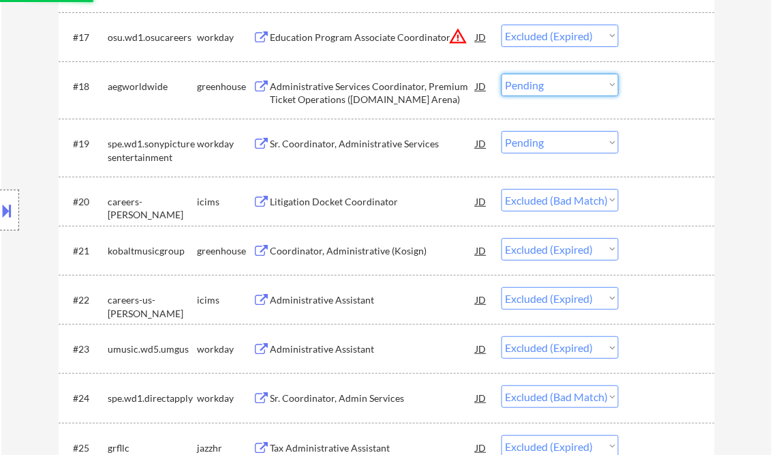
click at [502, 74] on select "Choose an option... Pending Applied Excluded (Questions) Excluded (Expired) Exc…" at bounding box center [560, 85] width 117 height 22
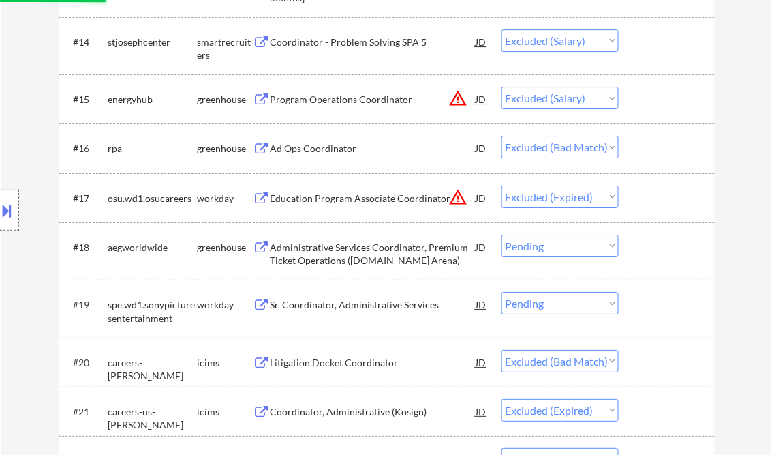
scroll to position [1053, 0]
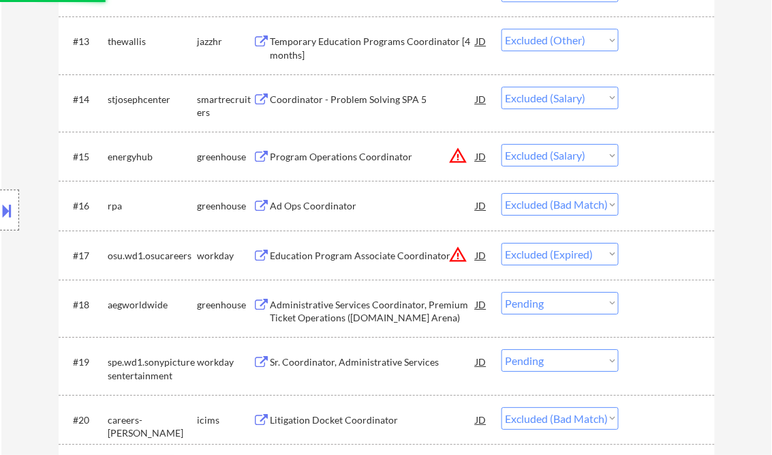
click at [604, 155] on select "Choose an option... Pending Applied Excluded (Questions) Excluded (Expired) Exc…" at bounding box center [560, 155] width 117 height 22
click at [502, 144] on select "Choose an option... Pending Applied Excluded (Questions) Excluded (Expired) Exc…" at bounding box center [560, 155] width 117 height 22
click at [578, 97] on select "Choose an option... Pending Applied Excluded (Questions) Excluded (Expired) Exc…" at bounding box center [560, 98] width 117 height 22
click at [502, 87] on select "Choose an option... Pending Applied Excluded (Questions) Excluded (Expired) Exc…" at bounding box center [560, 98] width 117 height 22
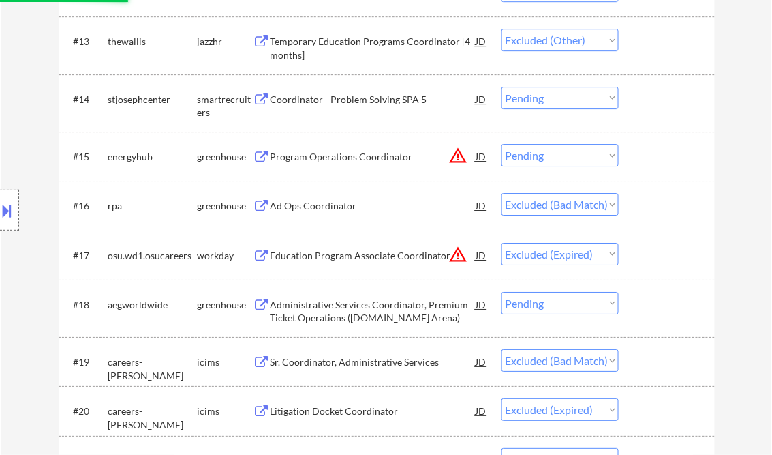
scroll to position [834, 0]
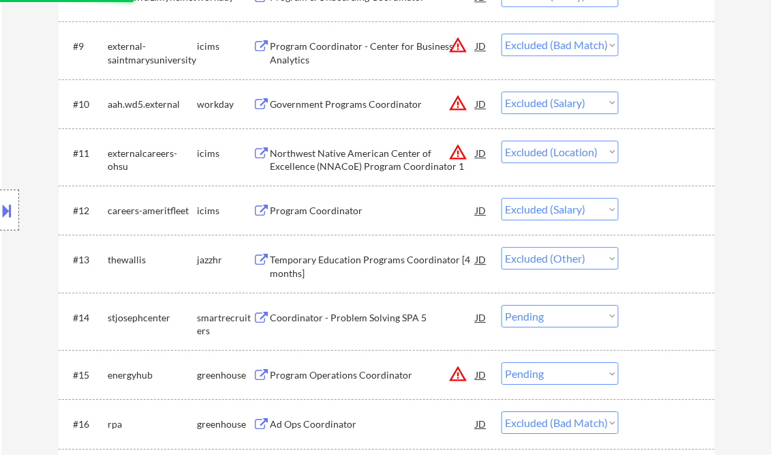
click at [610, 204] on select "Choose an option... Pending Applied Excluded (Questions) Excluded (Expired) Exc…" at bounding box center [560, 209] width 117 height 22
click at [502, 198] on select "Choose an option... Pending Applied Excluded (Questions) Excluded (Expired) Exc…" at bounding box center [560, 209] width 117 height 22
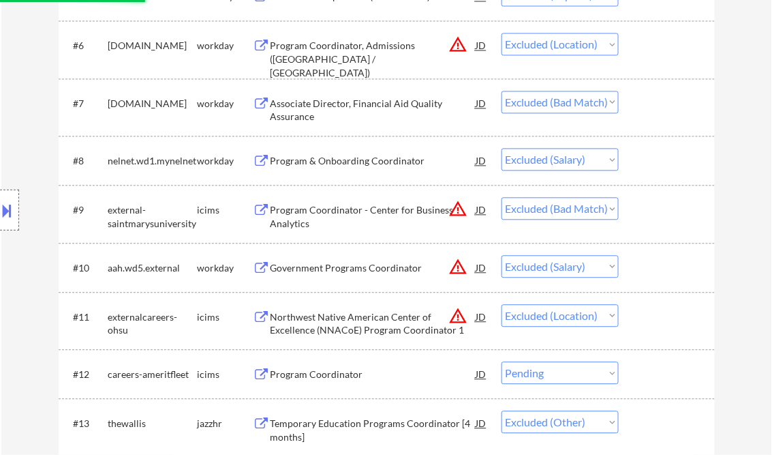
click at [618, 269] on div "#10 aah.wd5.external workday Government Programs Coordinator JD warning_amber C…" at bounding box center [385, 267] width 644 height 37
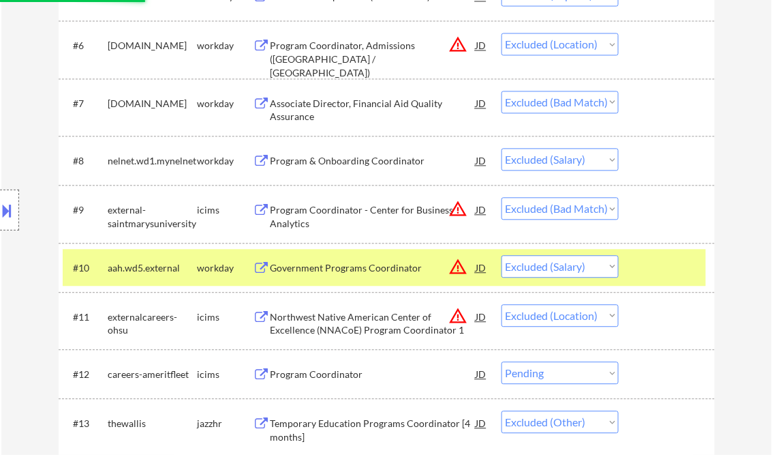
click at [606, 265] on select "Choose an option... Pending Applied Excluded (Questions) Excluded (Expired) Exc…" at bounding box center [560, 266] width 117 height 22
click at [502, 255] on select "Choose an option... Pending Applied Excluded (Questions) Excluded (Expired) Exc…" at bounding box center [560, 266] width 117 height 22
click at [595, 170] on select "Choose an option... Pending Applied Excluded (Questions) Excluded (Expired) Exc…" at bounding box center [560, 159] width 117 height 22
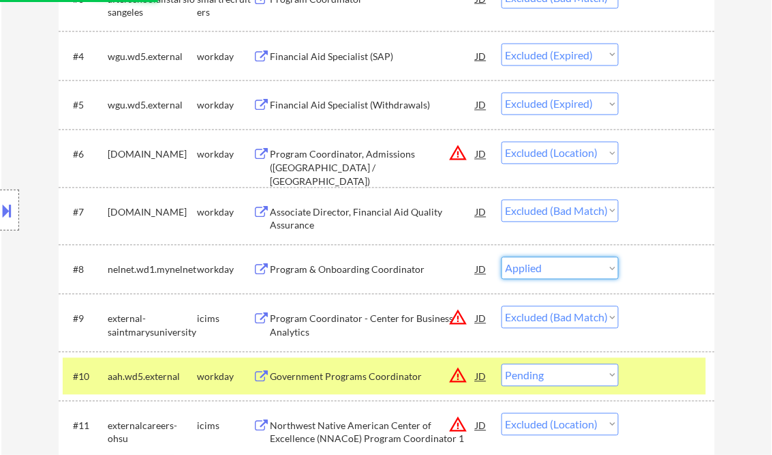
click at [502, 257] on select "Choose an option... Pending Applied Excluded (Questions) Excluded (Expired) Exc…" at bounding box center [560, 268] width 117 height 22
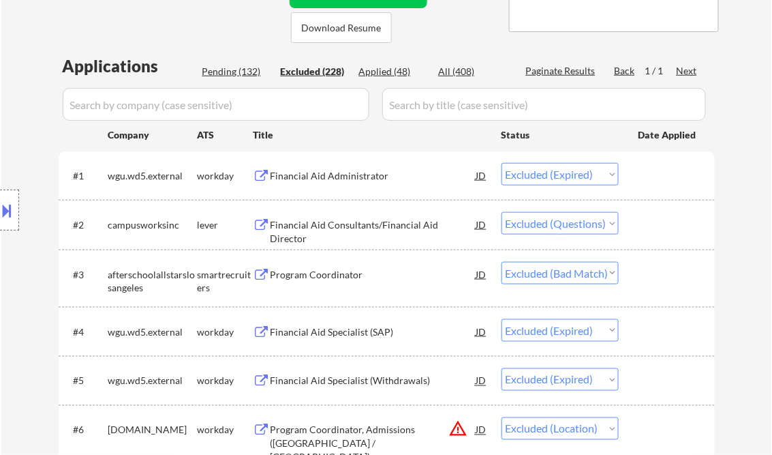
scroll to position [289, 0]
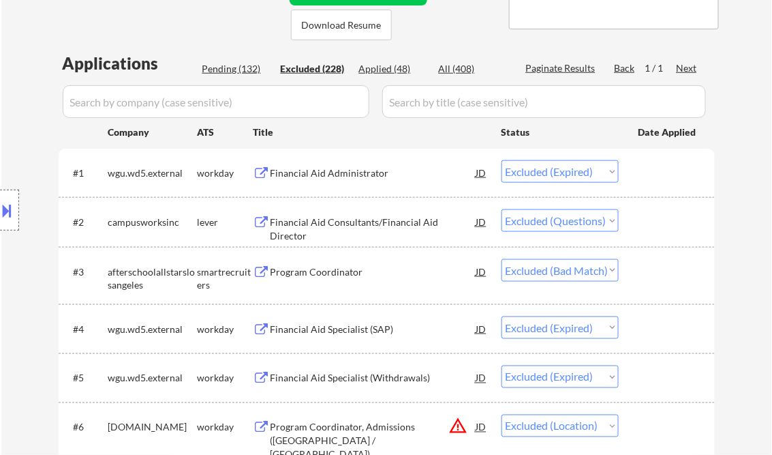
click at [233, 66] on div "Pending (132)" at bounding box center [236, 69] width 68 height 14
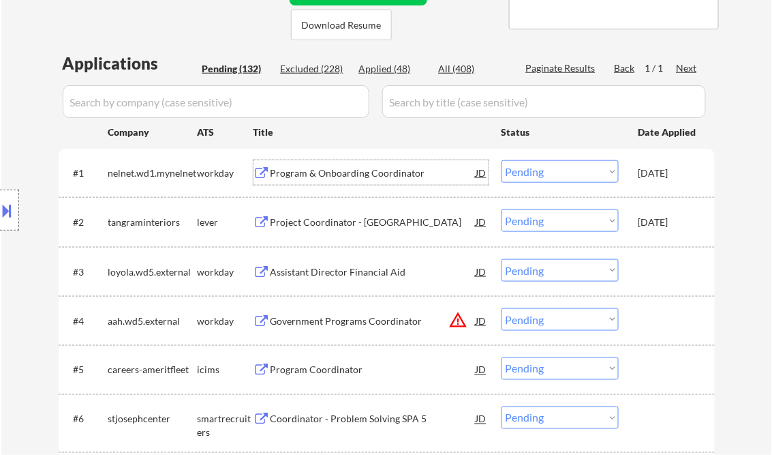
click at [318, 173] on div "Program & Onboarding Coordinator" at bounding box center [374, 173] width 206 height 14
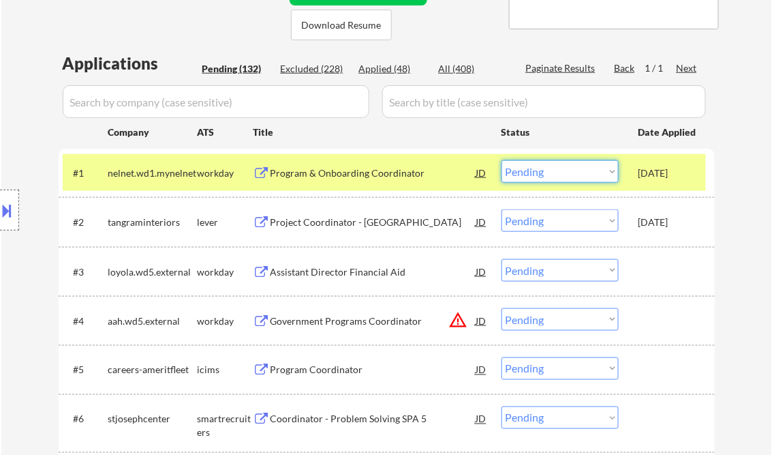
drag, startPoint x: 575, startPoint y: 172, endPoint x: 578, endPoint y: 183, distance: 11.2
click at [575, 172] on select "Choose an option... Pending Applied Excluded (Questions) Excluded (Expired) Exc…" at bounding box center [560, 171] width 117 height 22
click at [502, 160] on select "Choose an option... Pending Applied Excluded (Questions) Excluded (Expired) Exc…" at bounding box center [560, 171] width 117 height 22
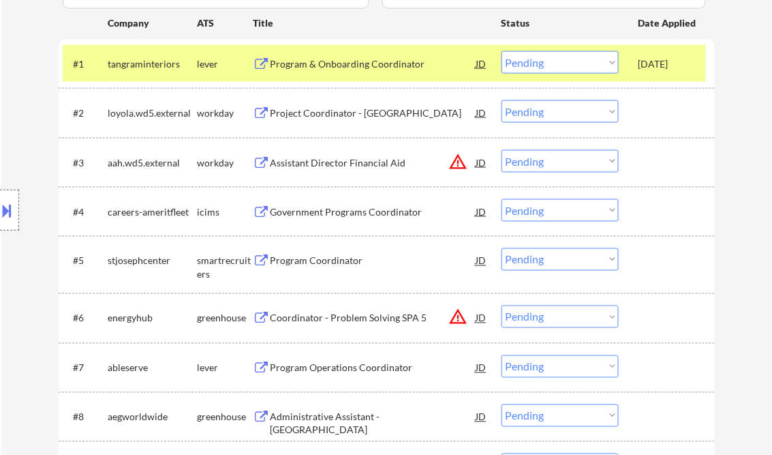
click at [372, 72] on div "Program & Onboarding Coordinator" at bounding box center [374, 63] width 206 height 25
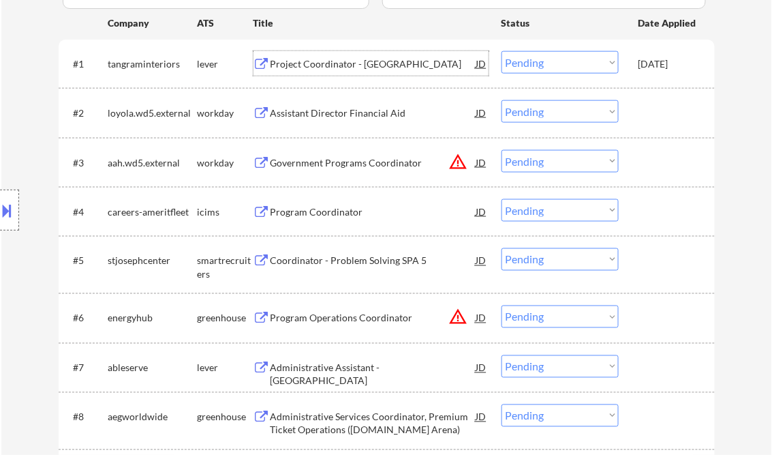
drag, startPoint x: 528, startPoint y: 67, endPoint x: 540, endPoint y: 72, distance: 13.4
click at [528, 67] on select "Choose an option... Pending Applied Excluded (Questions) Excluded (Expired) Exc…" at bounding box center [560, 62] width 117 height 22
click at [502, 51] on select "Choose an option... Pending Applied Excluded (Questions) Excluded (Expired) Exc…" at bounding box center [560, 62] width 117 height 22
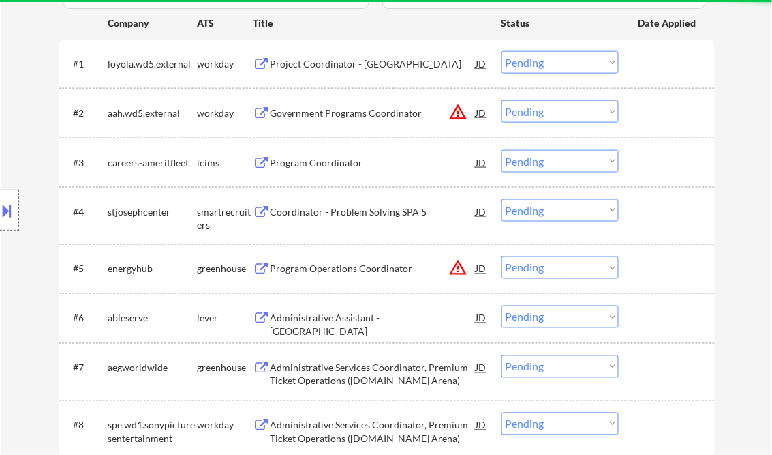
click at [348, 67] on div "Project Coordinator - Santa Fe Springs" at bounding box center [374, 64] width 206 height 14
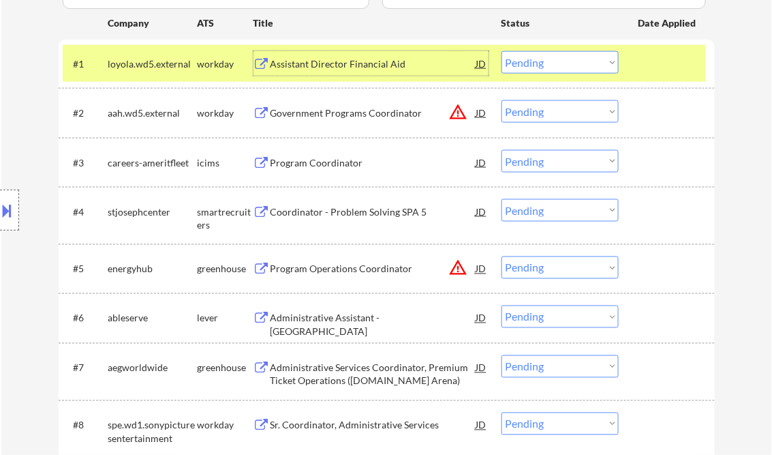
scroll to position [289, 0]
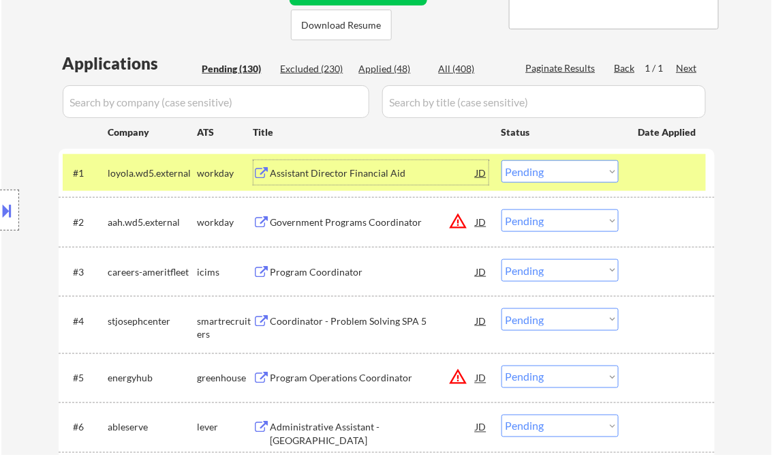
drag, startPoint x: 539, startPoint y: 170, endPoint x: 545, endPoint y: 177, distance: 9.7
click at [539, 170] on select "Choose an option... Pending Applied Excluded (Questions) Excluded (Expired) Exc…" at bounding box center [560, 171] width 117 height 22
click at [502, 160] on select "Choose an option... Pending Applied Excluded (Questions) Excluded (Expired) Exc…" at bounding box center [560, 171] width 117 height 22
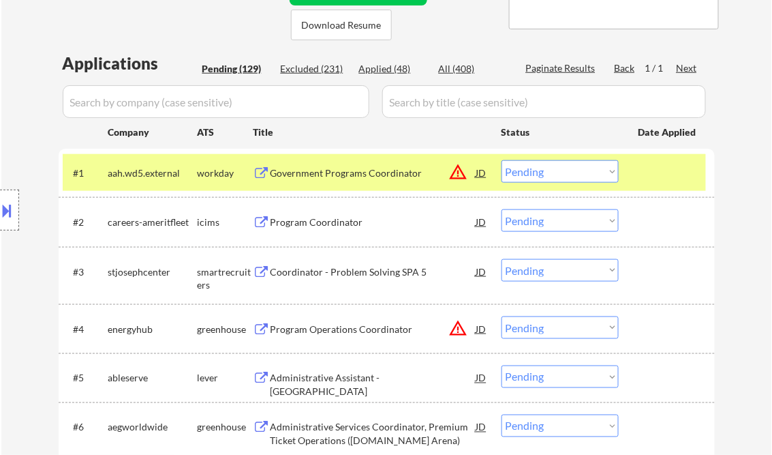
click at [357, 176] on div "Government Programs Coordinator" at bounding box center [374, 173] width 206 height 14
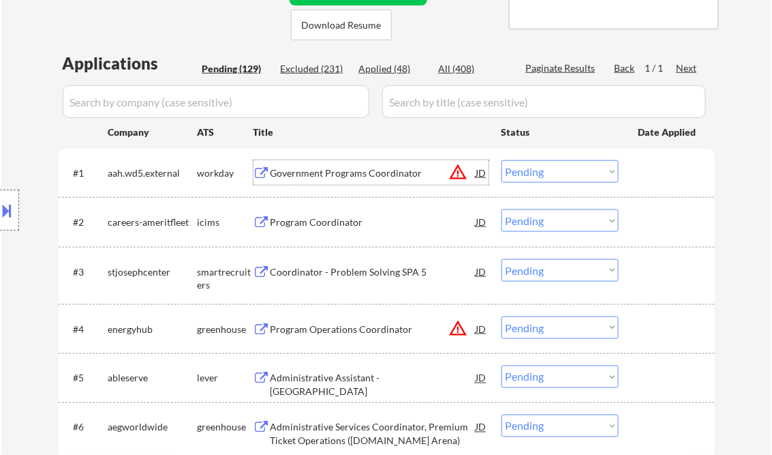
drag, startPoint x: 554, startPoint y: 166, endPoint x: 569, endPoint y: 183, distance: 23.2
click at [554, 166] on select "Choose an option... Pending Applied Excluded (Questions) Excluded (Expired) Exc…" at bounding box center [560, 171] width 117 height 22
click at [502, 160] on select "Choose an option... Pending Applied Excluded (Questions) Excluded (Expired) Exc…" at bounding box center [560, 171] width 117 height 22
click at [337, 225] on div "Program Coordinator" at bounding box center [374, 222] width 206 height 14
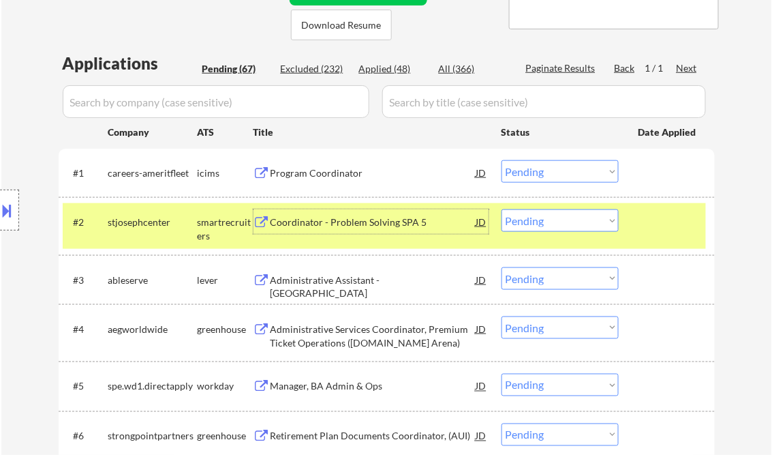
drag, startPoint x: 537, startPoint y: 172, endPoint x: 553, endPoint y: 184, distance: 20.0
click at [537, 172] on select "Choose an option... Pending Applied Excluded (Questions) Excluded (Expired) Exc…" at bounding box center [560, 171] width 117 height 22
click at [502, 160] on select "Choose an option... Pending Applied Excluded (Questions) Excluded (Expired) Exc…" at bounding box center [560, 171] width 117 height 22
click at [339, 227] on div "Coordinator - Problem Solving SPA 5" at bounding box center [374, 222] width 206 height 14
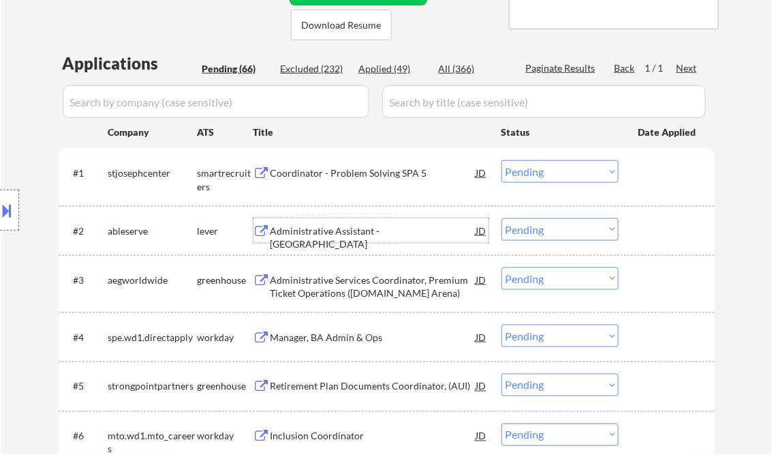
click at [556, 166] on select "Choose an option... Pending Applied Excluded (Questions) Excluded (Expired) Exc…" at bounding box center [560, 171] width 117 height 22
click at [502, 160] on select "Choose an option... Pending Applied Excluded (Questions) Excluded (Expired) Exc…" at bounding box center [560, 171] width 117 height 22
click at [391, 230] on div "Administrative Assistant - Los Angeles" at bounding box center [374, 237] width 206 height 27
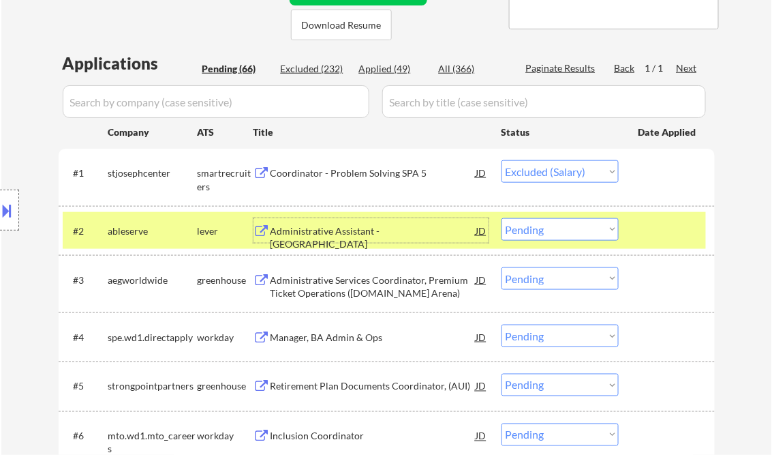
drag, startPoint x: 566, startPoint y: 223, endPoint x: 577, endPoint y: 241, distance: 21.2
click at [566, 223] on select "Choose an option... Pending Applied Excluded (Questions) Excluded (Expired) Exc…" at bounding box center [560, 229] width 117 height 22
click at [502, 218] on select "Choose an option... Pending Applied Excluded (Questions) Excluded (Expired) Exc…" at bounding box center [560, 229] width 117 height 22
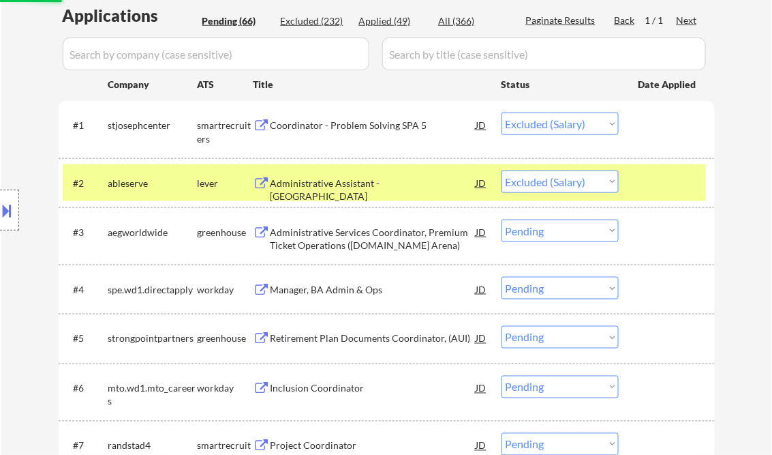
scroll to position [344, 0]
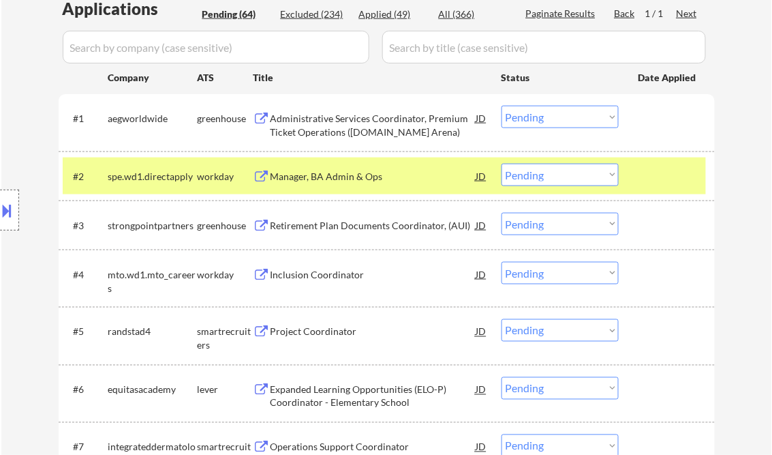
click at [348, 123] on div "Administrative Services Coordinator, Premium Ticket Operations (Crypto.com Aren…" at bounding box center [374, 125] width 206 height 27
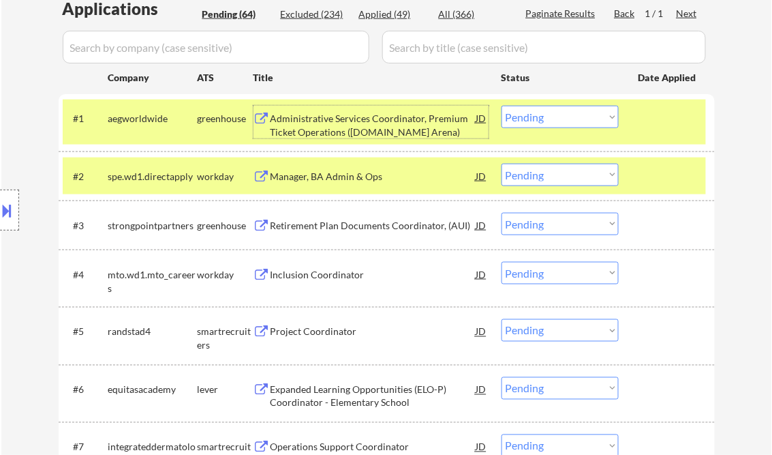
drag, startPoint x: 537, startPoint y: 116, endPoint x: 545, endPoint y: 126, distance: 13.1
click at [537, 116] on select "Choose an option... Pending Applied Excluded (Questions) Excluded (Expired) Exc…" at bounding box center [560, 117] width 117 height 22
click at [502, 106] on select "Choose an option... Pending Applied Excluded (Questions) Excluded (Expired) Exc…" at bounding box center [560, 117] width 117 height 22
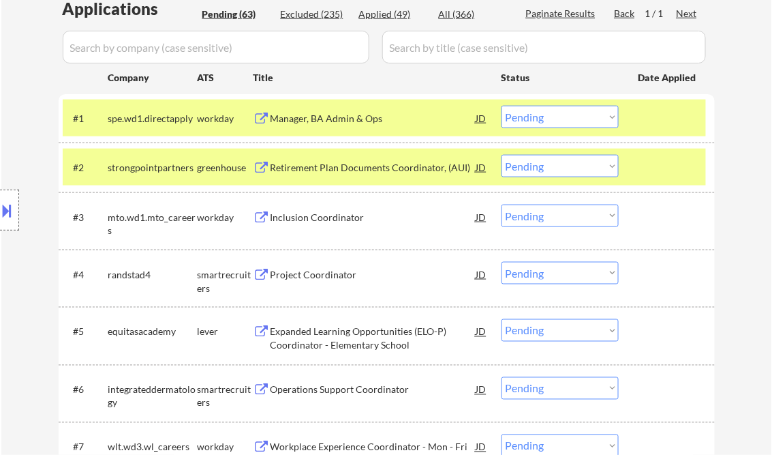
click at [335, 120] on div "Manager, BA Admin & Ops" at bounding box center [374, 119] width 206 height 14
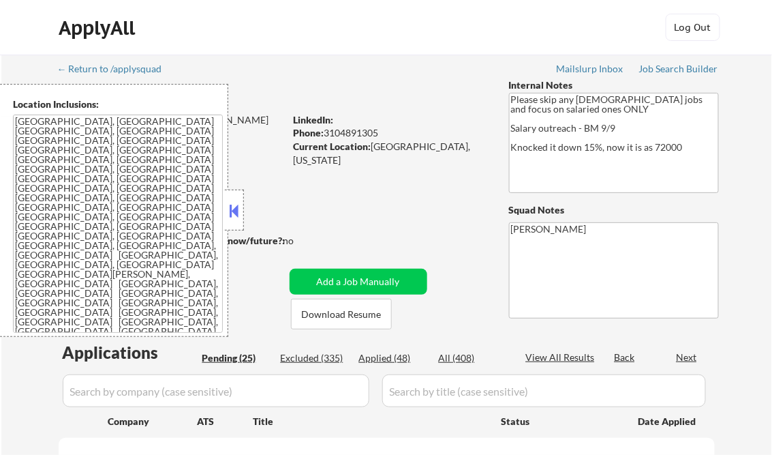
select select ""pending""
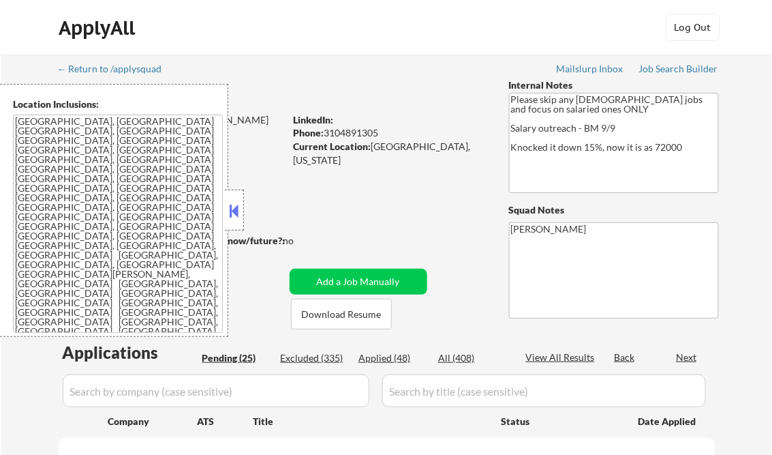
select select ""pending""
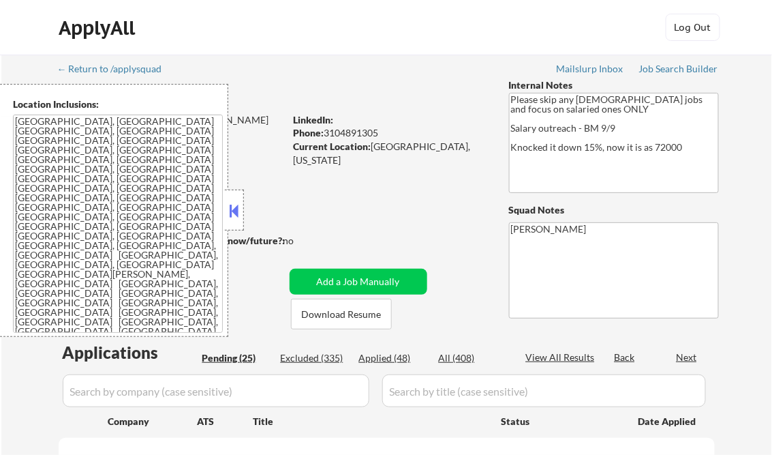
select select ""pending""
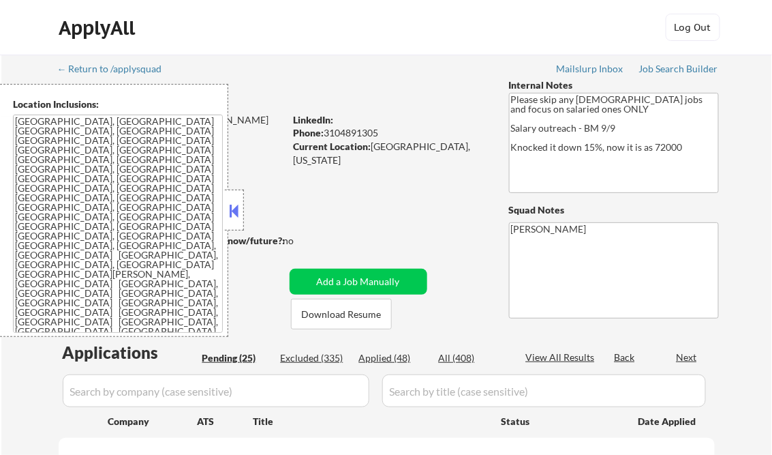
select select ""pending""
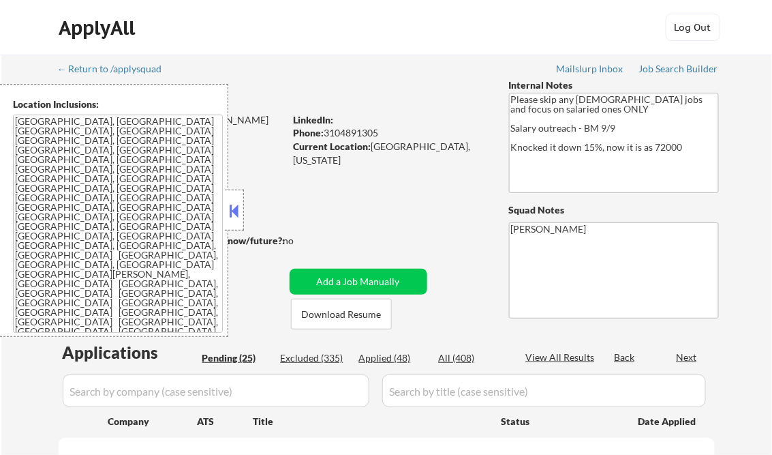
select select ""pending""
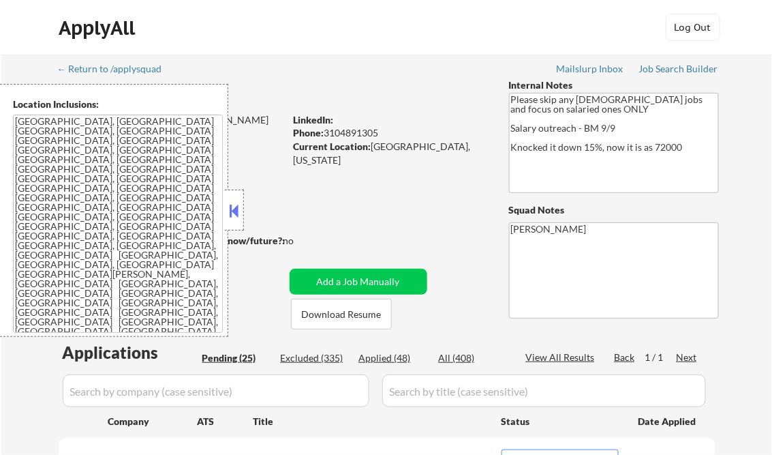
click at [392, 362] on div "Applied (48)" at bounding box center [393, 358] width 68 height 14
click at [236, 207] on button at bounding box center [234, 210] width 15 height 20
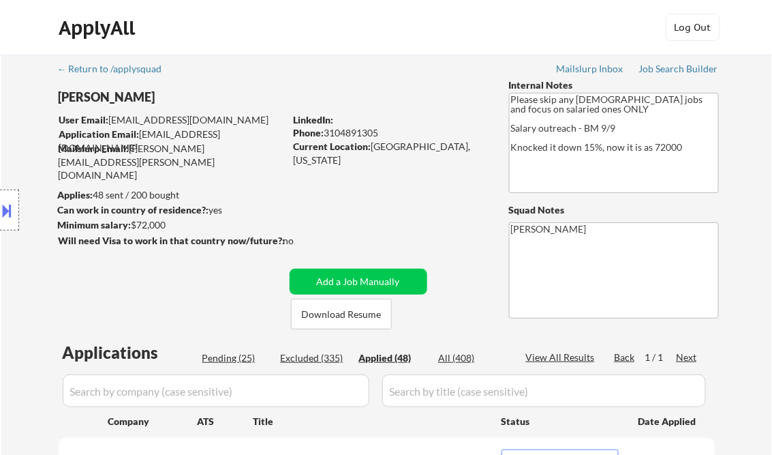
select select ""applied""
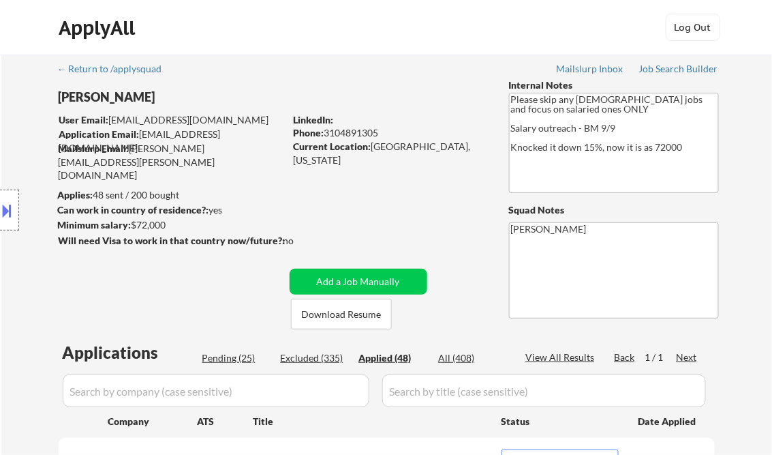
select select ""applied""
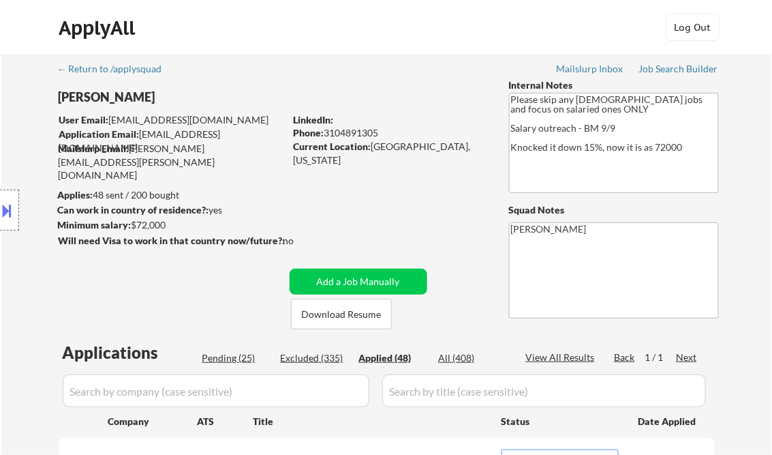
select select ""applied""
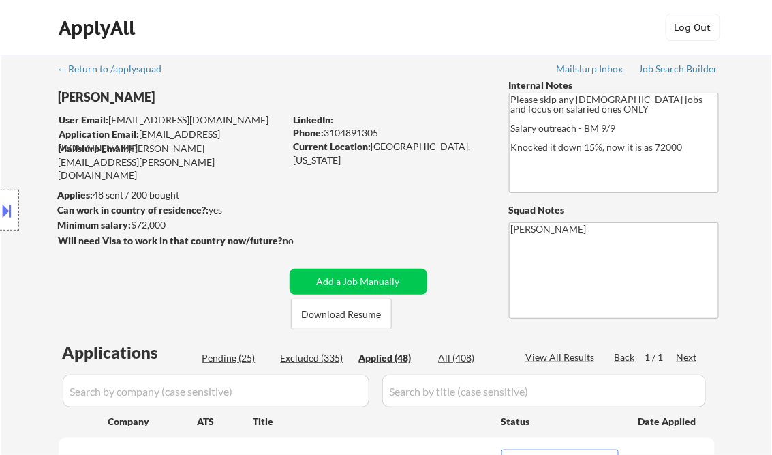
select select ""applied""
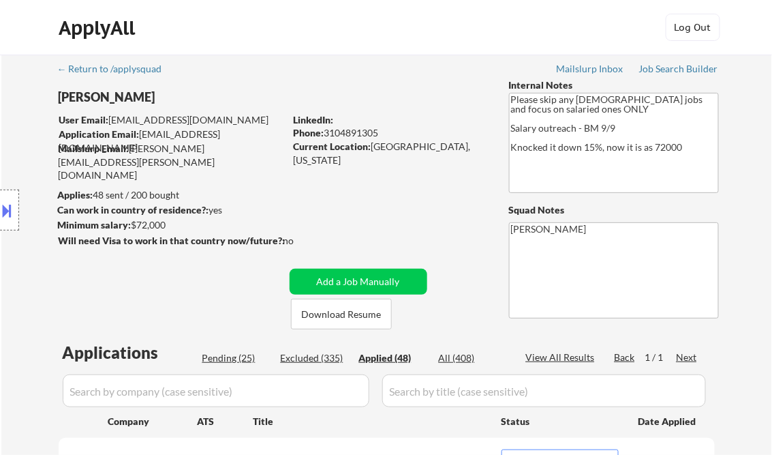
select select ""applied""
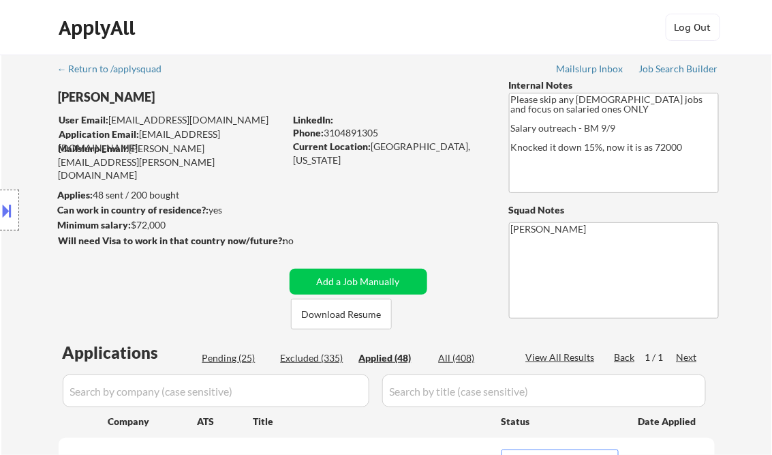
select select ""applied""
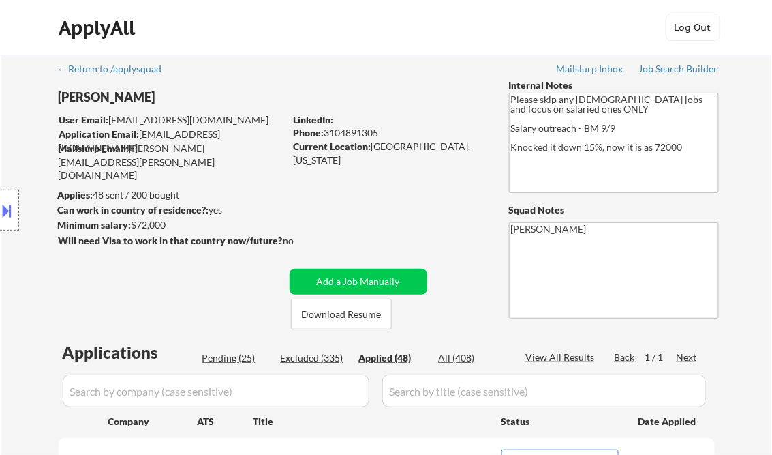
select select ""applied""
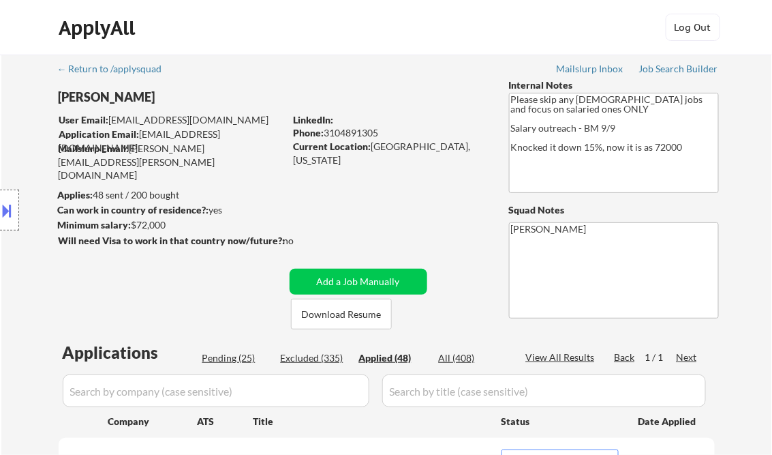
select select ""applied""
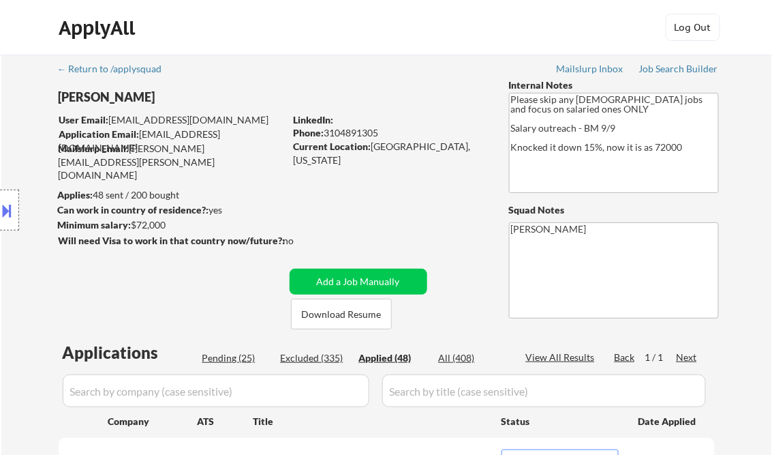
select select ""applied""
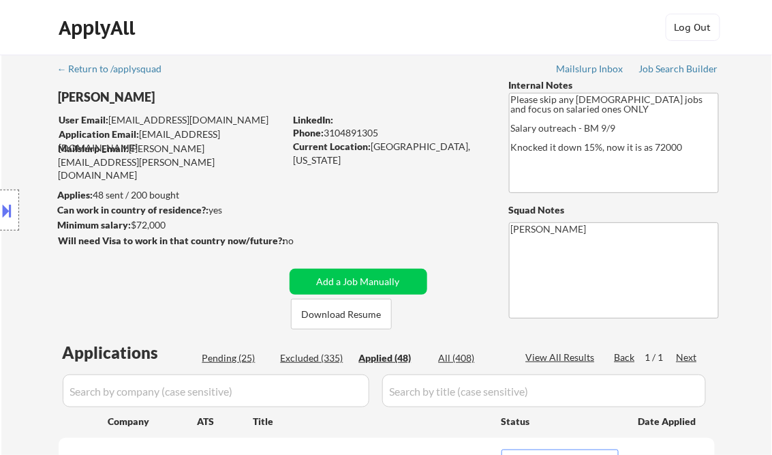
select select ""applied""
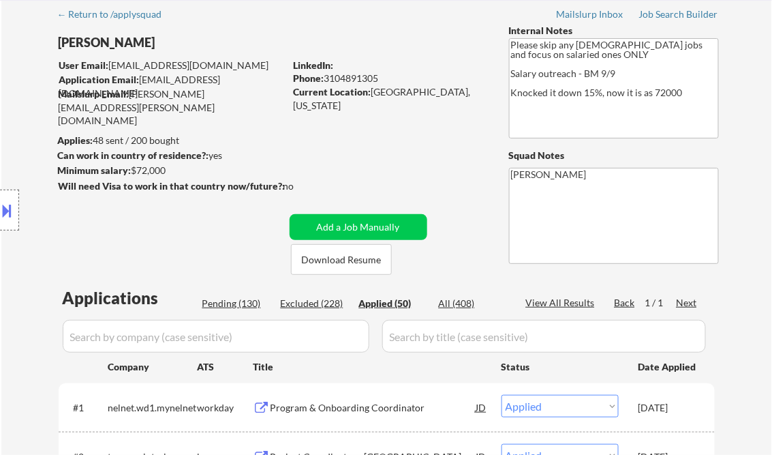
scroll to position [164, 0]
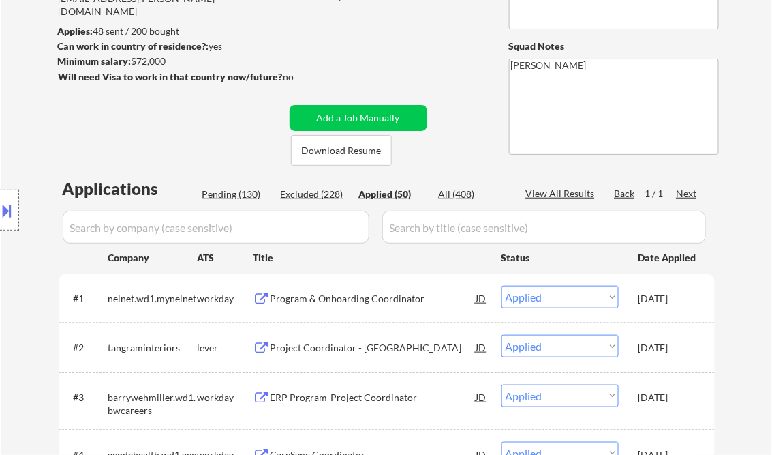
click at [615, 344] on select "Choose an option... Pending Applied Excluded (Questions) Excluded (Expired) Exc…" at bounding box center [560, 346] width 117 height 22
click at [502, 335] on select "Choose an option... Pending Applied Excluded (Questions) Excluded (Expired) Exc…" at bounding box center [560, 346] width 117 height 22
click at [612, 297] on select "Choose an option... Pending Applied Excluded (Questions) Excluded (Expired) Exc…" at bounding box center [560, 297] width 117 height 22
select select ""applied""
click at [502, 286] on select "Choose an option... Pending Applied Excluded (Questions) Excluded (Expired) Exc…" at bounding box center [560, 297] width 117 height 22
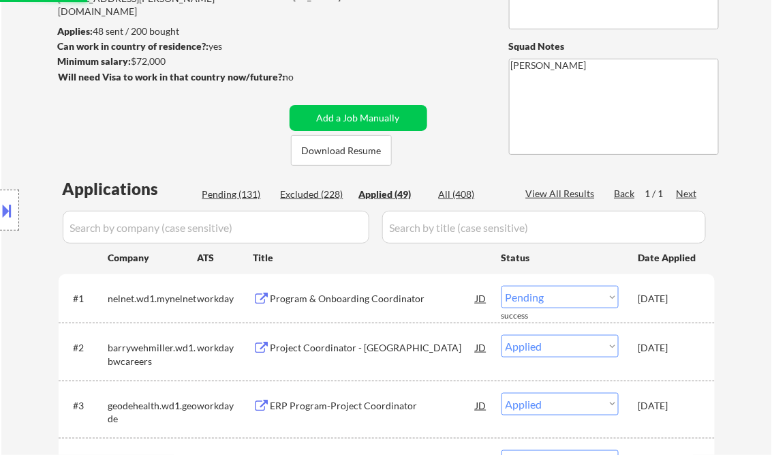
select select ""applied""
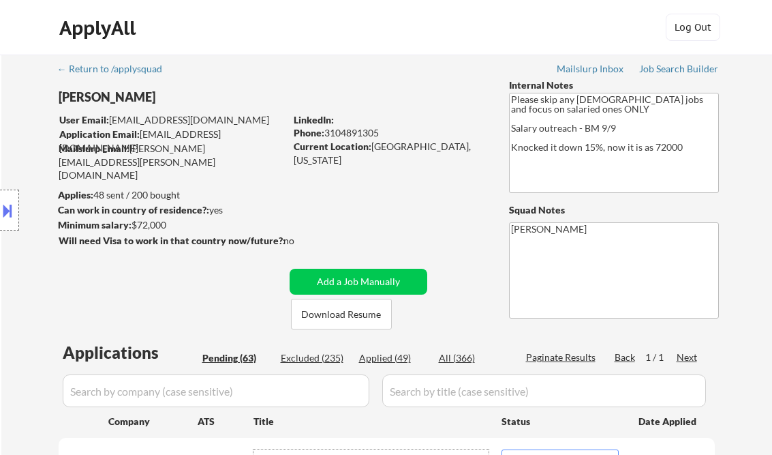
select select ""pending""
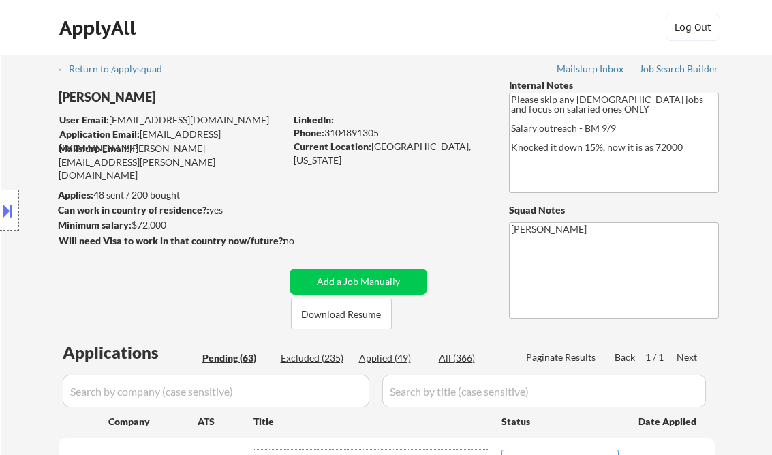
select select ""pending""
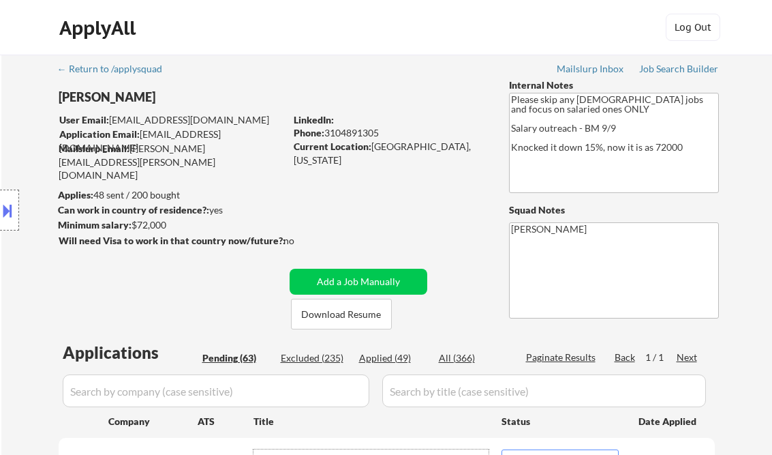
select select ""pending""
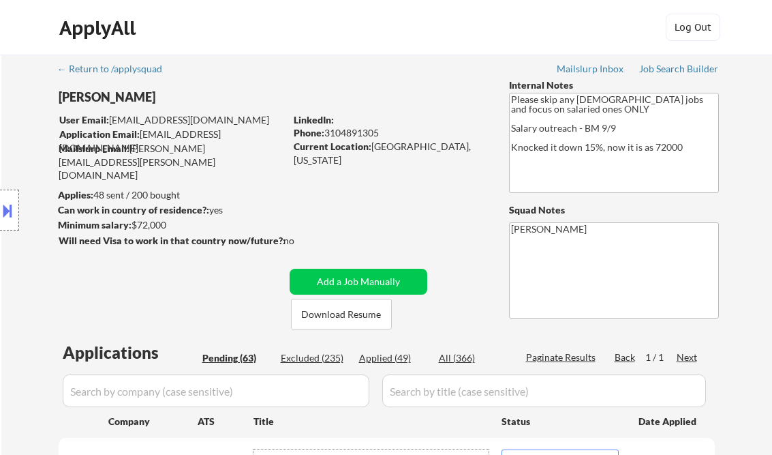
select select ""pending""
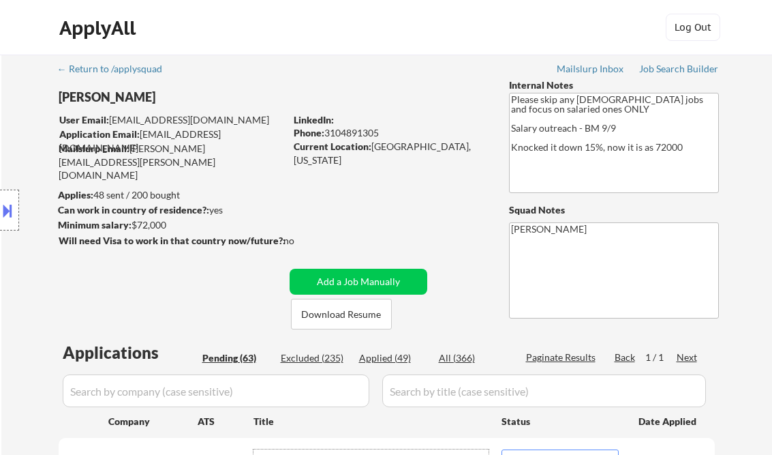
select select ""pending""
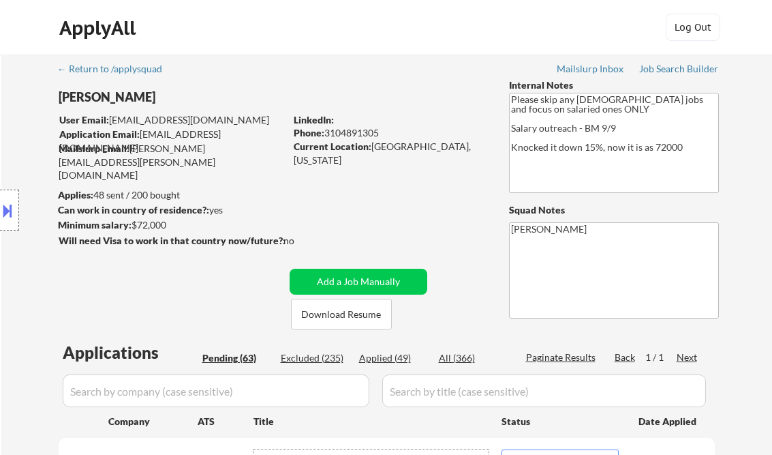
select select ""pending""
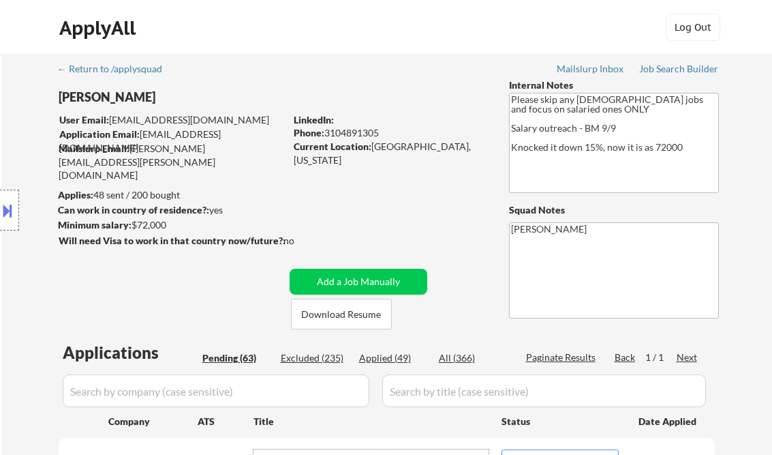
select select ""pending""
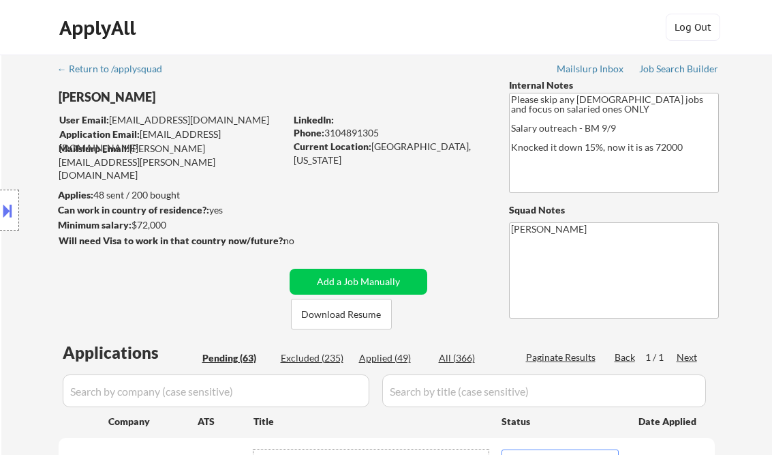
select select ""pending""
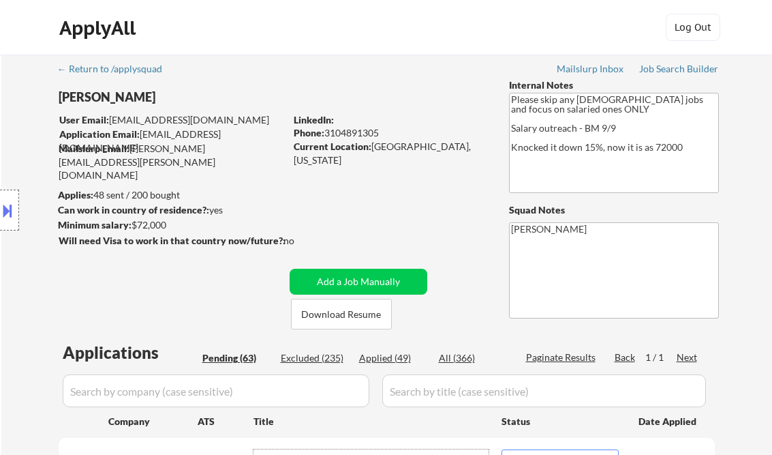
select select ""pending""
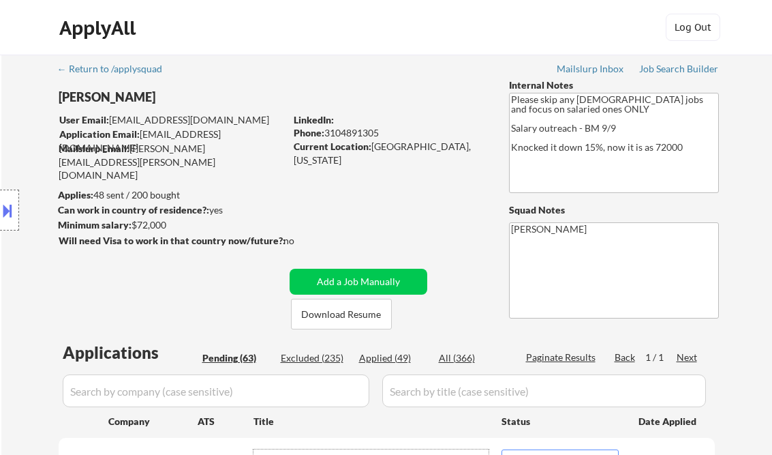
select select ""pending""
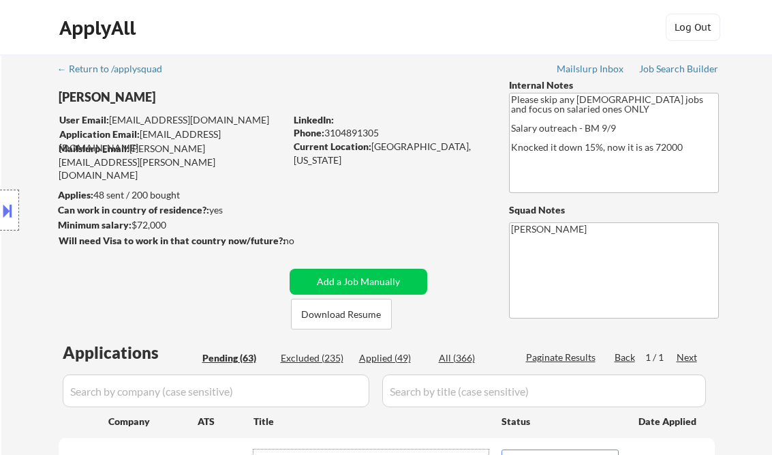
select select ""pending""
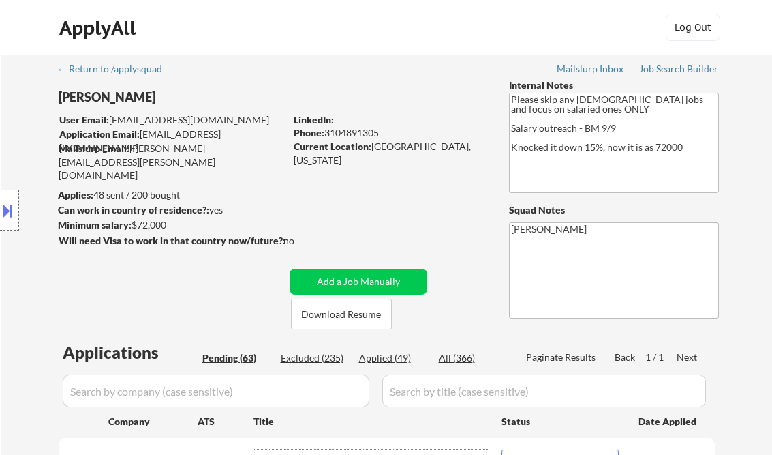
select select ""pending""
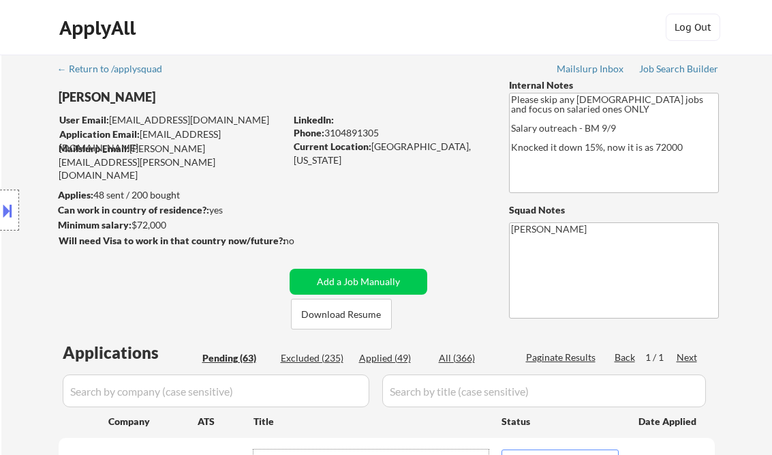
select select ""pending""
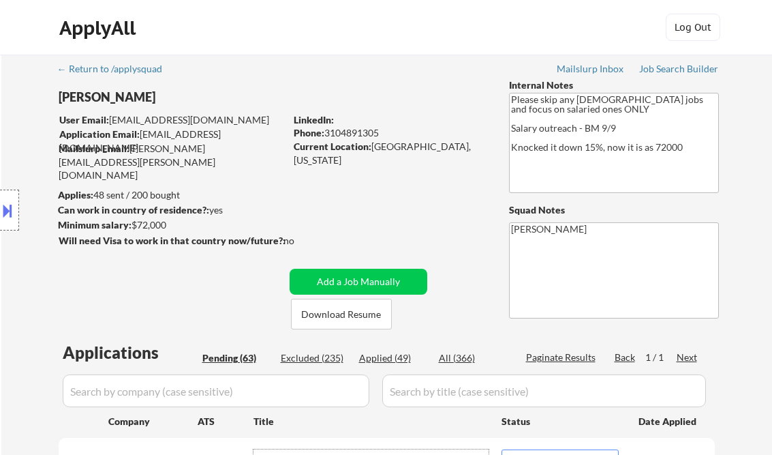
select select ""pending""
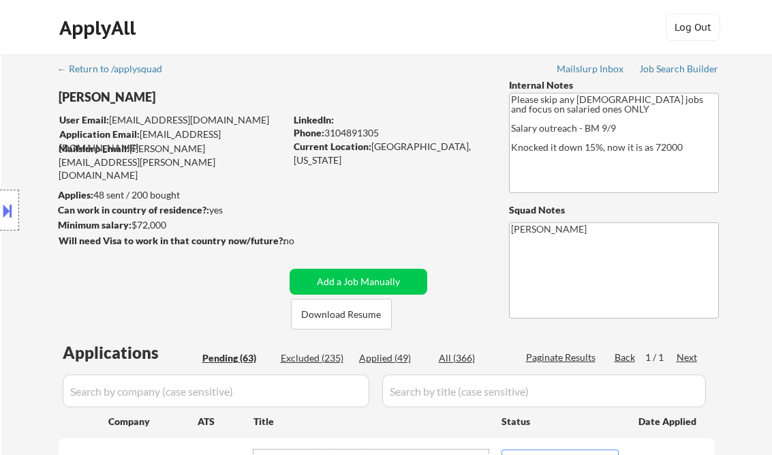
select select ""pending""
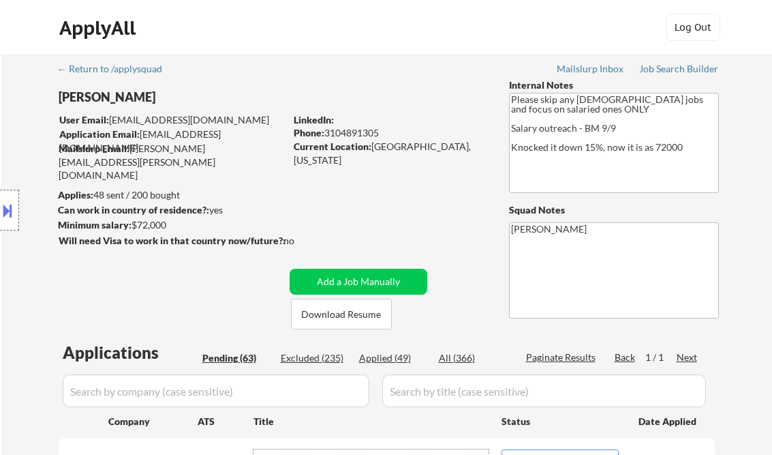
select select ""pending""
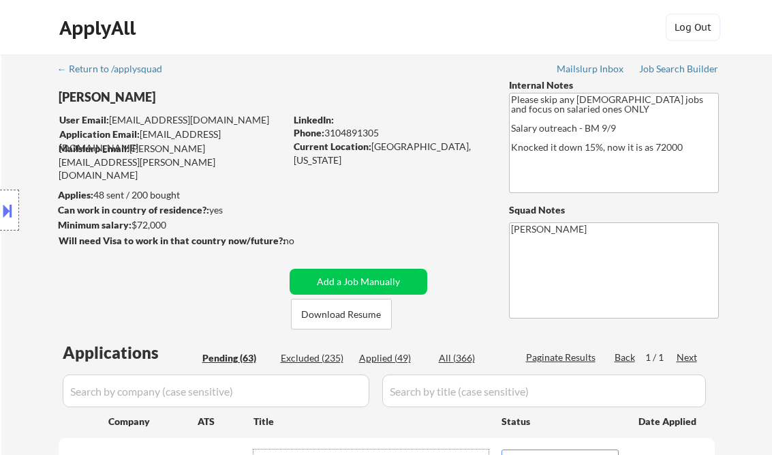
select select ""pending""
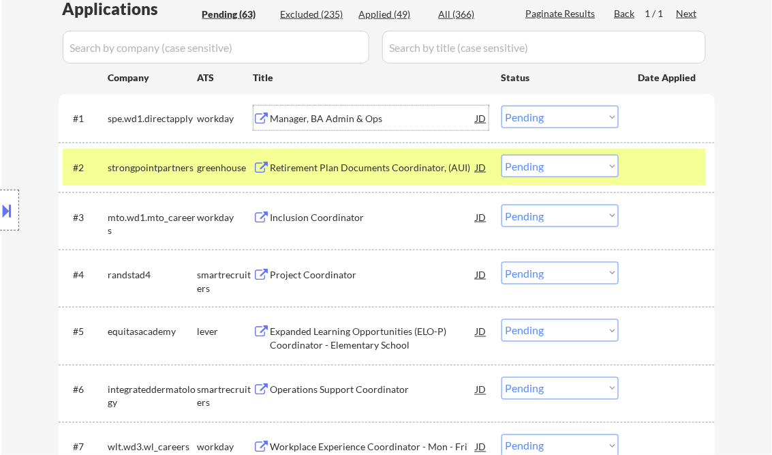
scroll to position [344, 0]
drag, startPoint x: 556, startPoint y: 113, endPoint x: 577, endPoint y: 128, distance: 25.4
click at [557, 113] on select "Choose an option... Pending Applied Excluded (Questions) Excluded (Expired) Exc…" at bounding box center [560, 117] width 117 height 22
click at [502, 106] on select "Choose an option... Pending Applied Excluded (Questions) Excluded (Expired) Exc…" at bounding box center [560, 117] width 117 height 22
click at [346, 172] on div "Retirement Plan Documents Coordinator, (AUI)" at bounding box center [374, 168] width 206 height 14
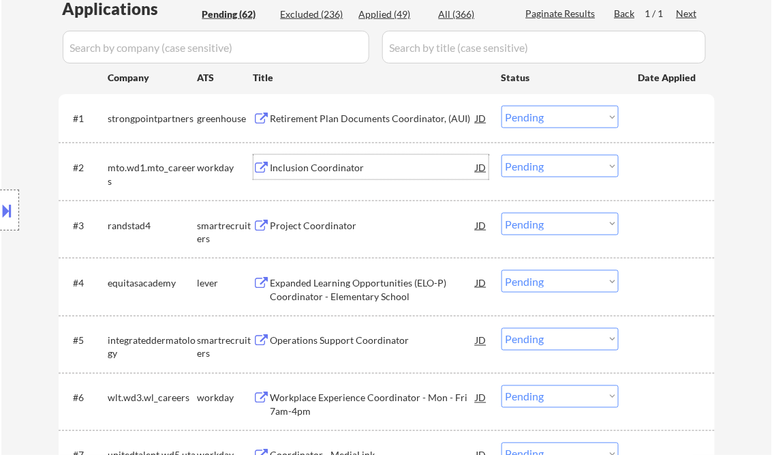
click at [544, 112] on select "Choose an option... Pending Applied Excluded (Questions) Excluded (Expired) Exc…" at bounding box center [560, 117] width 117 height 22
click at [502, 106] on select "Choose an option... Pending Applied Excluded (Questions) Excluded (Expired) Exc…" at bounding box center [560, 117] width 117 height 22
click at [316, 169] on div "Inclusion Coordinator" at bounding box center [374, 168] width 206 height 14
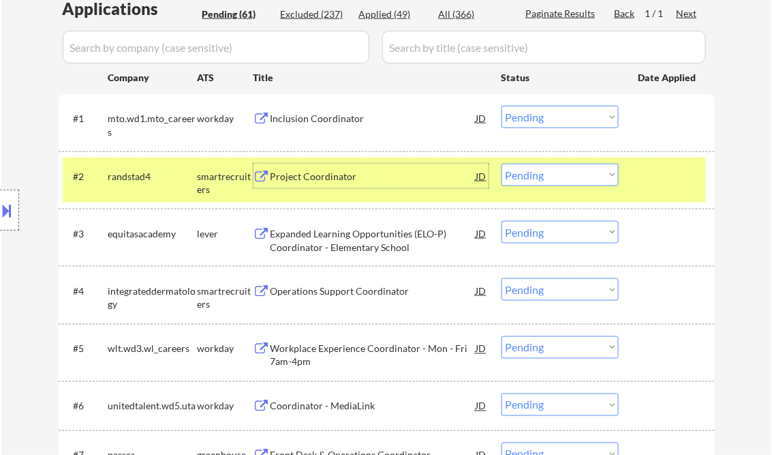
click at [529, 113] on select "Choose an option... Pending Applied Excluded (Questions) Excluded (Expired) Exc…" at bounding box center [560, 117] width 117 height 22
click at [502, 106] on select "Choose an option... Pending Applied Excluded (Questions) Excluded (Expired) Exc…" at bounding box center [560, 117] width 117 height 22
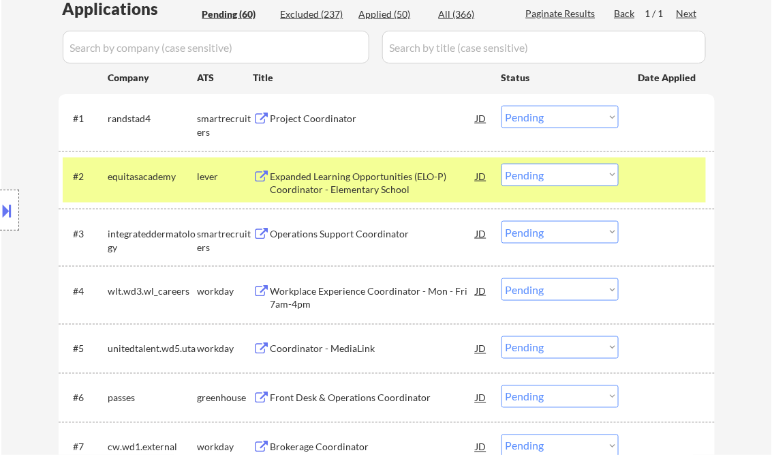
click at [675, 172] on div at bounding box center [669, 176] width 60 height 25
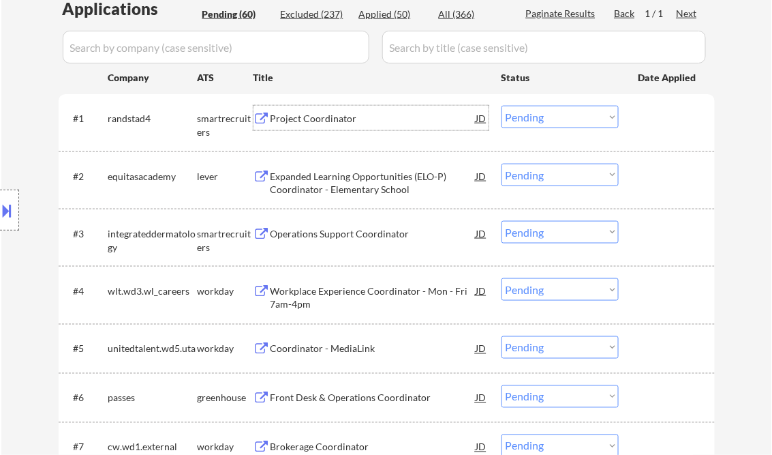
click at [323, 120] on div "Project Coordinator" at bounding box center [374, 119] width 206 height 14
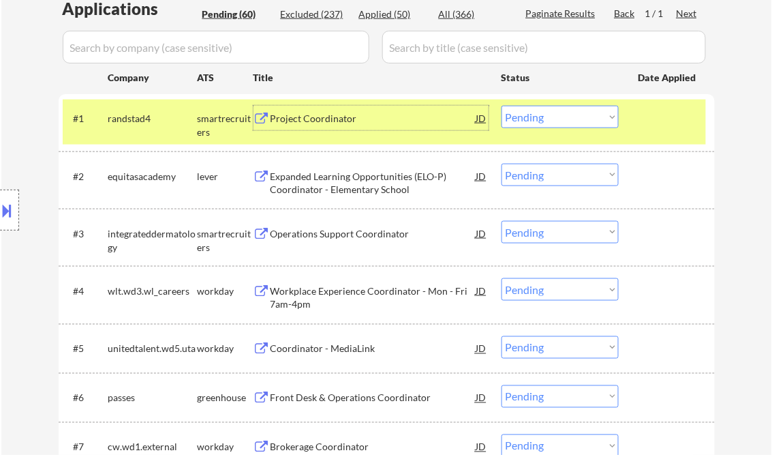
drag, startPoint x: 529, startPoint y: 119, endPoint x: 556, endPoint y: 128, distance: 28.2
click at [529, 119] on select "Choose an option... Pending Applied Excluded (Questions) Excluded (Expired) Exc…" at bounding box center [560, 117] width 117 height 22
click at [502, 106] on select "Choose an option... Pending Applied Excluded (Questions) Excluded (Expired) Exc…" at bounding box center [560, 117] width 117 height 22
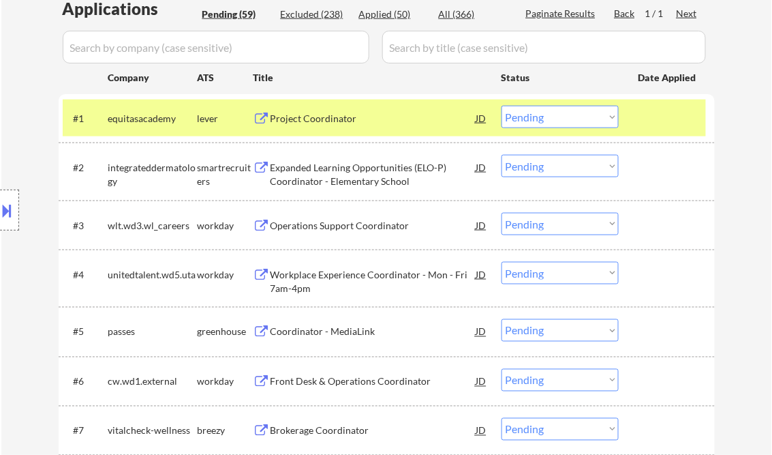
scroll to position [235, 0]
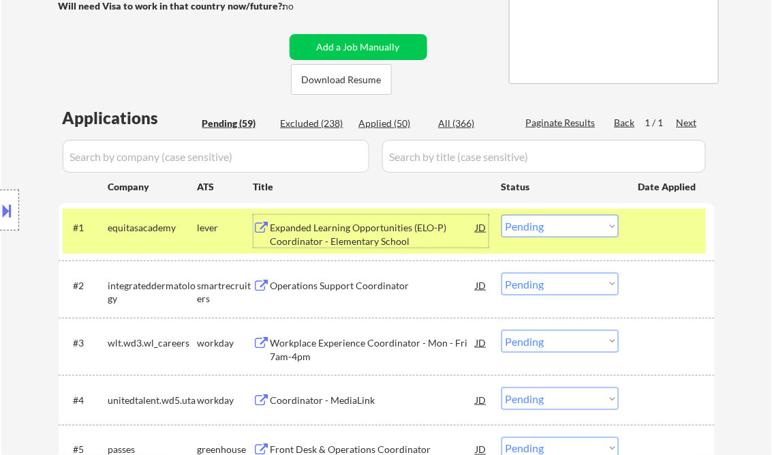
click at [350, 238] on div "Expanded Learning Opportunities (ELO-P) Coordinator - Elementary School" at bounding box center [374, 234] width 206 height 27
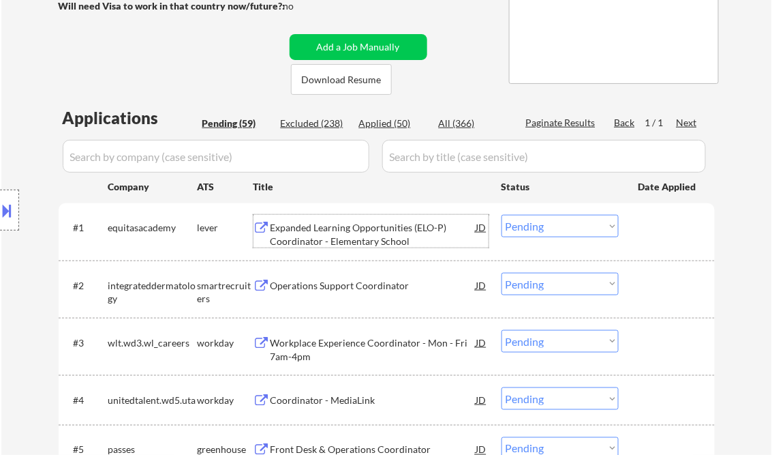
click at [571, 232] on select "Choose an option... Pending Applied Excluded (Questions) Excluded (Expired) Exc…" at bounding box center [560, 226] width 117 height 22
click at [502, 215] on select "Choose an option... Pending Applied Excluded (Questions) Excluded (Expired) Exc…" at bounding box center [560, 226] width 117 height 22
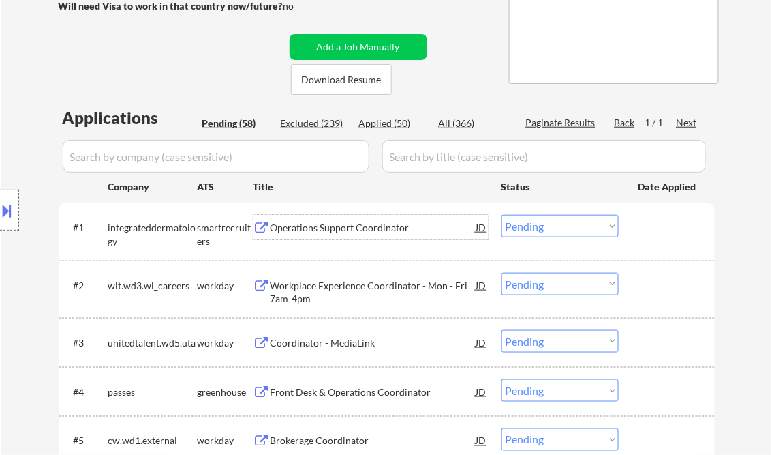
click at [316, 226] on div "Operations Support Coordinator" at bounding box center [374, 228] width 206 height 14
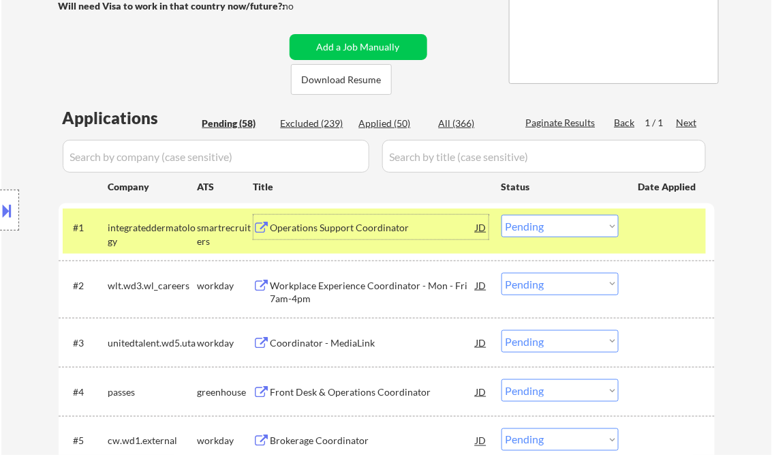
click at [528, 224] on select "Choose an option... Pending Applied Excluded (Questions) Excluded (Expired) Exc…" at bounding box center [560, 226] width 117 height 22
click at [502, 215] on select "Choose an option... Pending Applied Excluded (Questions) Excluded (Expired) Exc…" at bounding box center [560, 226] width 117 height 22
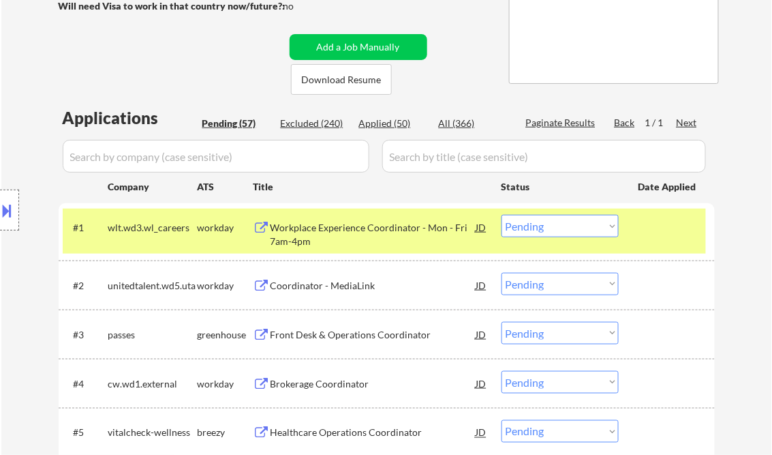
click at [335, 232] on div "Workplace Experience Coordinator - Mon - Fri 7am-4pm" at bounding box center [374, 234] width 206 height 27
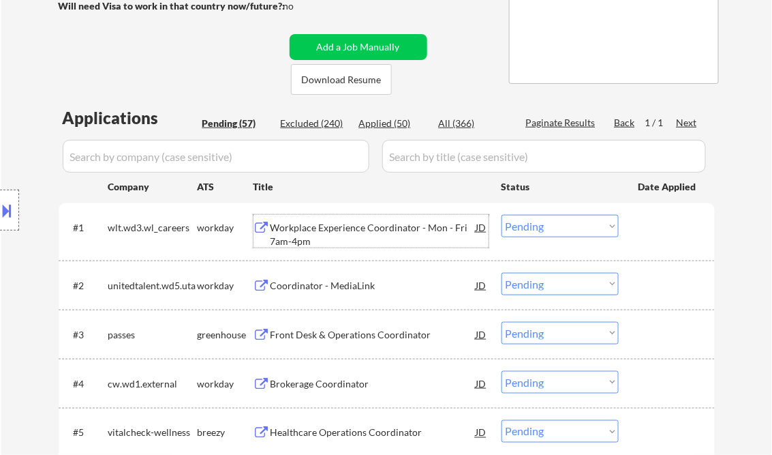
drag, startPoint x: 560, startPoint y: 220, endPoint x: 568, endPoint y: 239, distance: 19.9
click at [560, 220] on select "Choose an option... Pending Applied Excluded (Questions) Excluded (Expired) Exc…" at bounding box center [560, 226] width 117 height 22
click at [502, 215] on select "Choose an option... Pending Applied Excluded (Questions) Excluded (Expired) Exc…" at bounding box center [560, 226] width 117 height 22
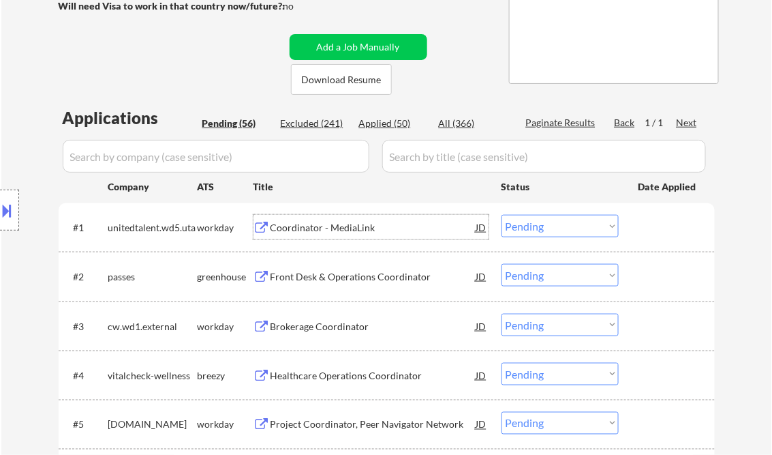
click at [307, 226] on div "Coordinator - MediaLink" at bounding box center [374, 228] width 206 height 14
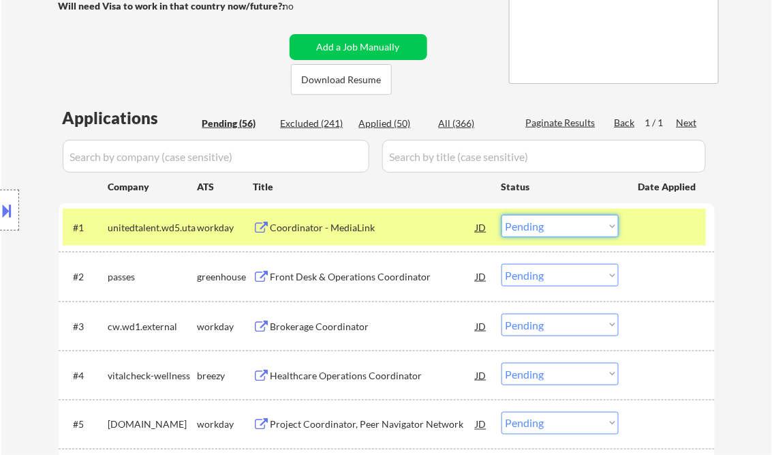
click at [554, 227] on select "Choose an option... Pending Applied Excluded (Questions) Excluded (Expired) Exc…" at bounding box center [560, 226] width 117 height 22
click at [502, 215] on select "Choose an option... Pending Applied Excluded (Questions) Excluded (Expired) Exc…" at bounding box center [560, 226] width 117 height 22
click at [358, 274] on div "Front Desk & Operations Coordinator" at bounding box center [374, 277] width 206 height 14
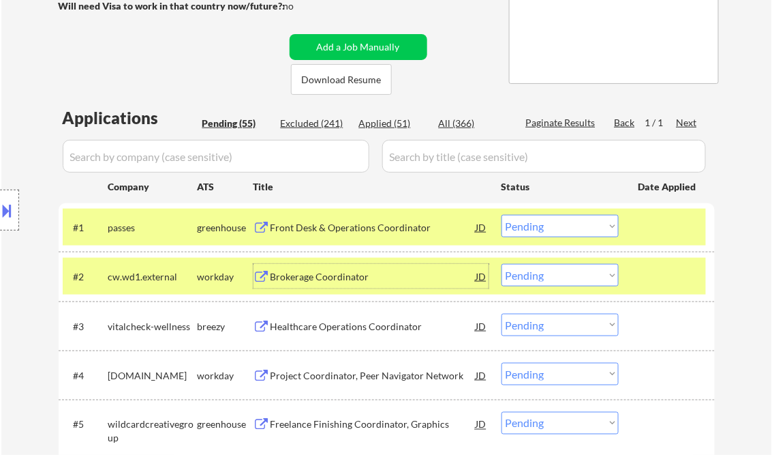
click at [340, 229] on div "Front Desk & Operations Coordinator" at bounding box center [374, 228] width 206 height 14
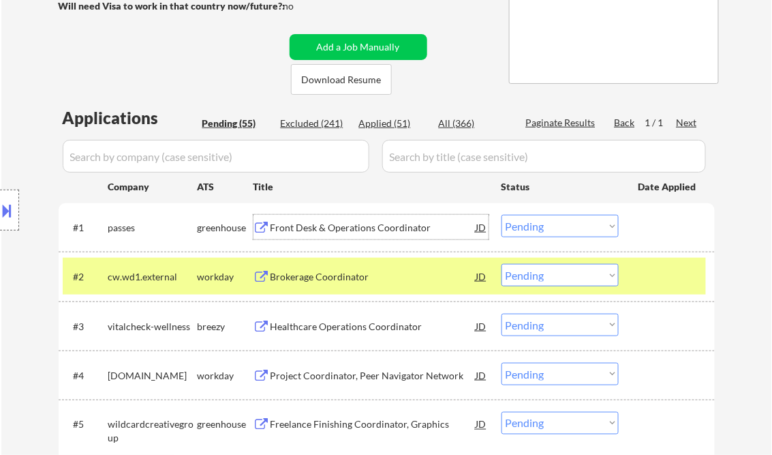
drag, startPoint x: 562, startPoint y: 227, endPoint x: 567, endPoint y: 237, distance: 11.6
click at [561, 226] on select "Choose an option... Pending Applied Excluded (Questions) Excluded (Expired) Exc…" at bounding box center [560, 226] width 117 height 22
click at [502, 215] on select "Choose an option... Pending Applied Excluded (Questions) Excluded (Expired) Exc…" at bounding box center [560, 226] width 117 height 22
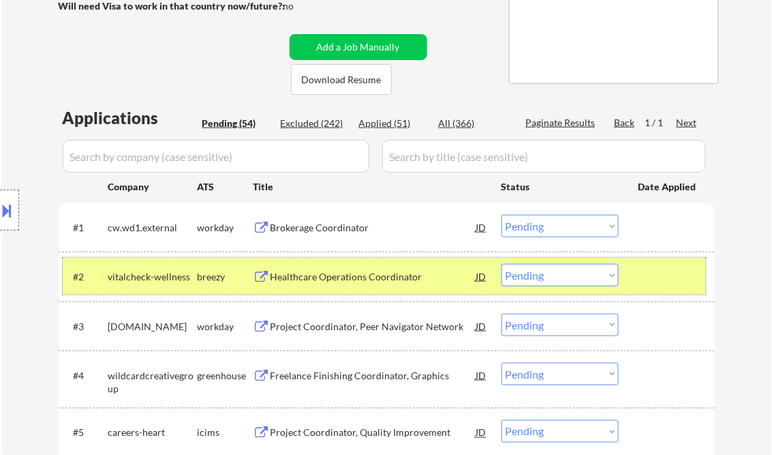
click at [675, 268] on div at bounding box center [669, 276] width 60 height 25
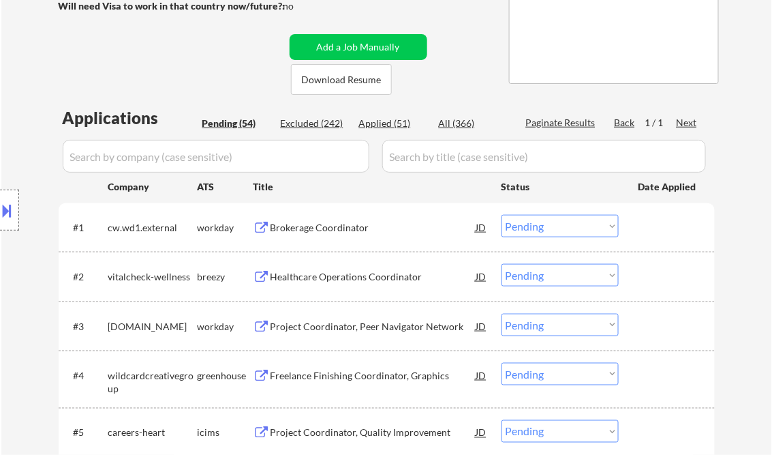
click at [301, 217] on div "Brokerage Coordinator" at bounding box center [374, 227] width 206 height 25
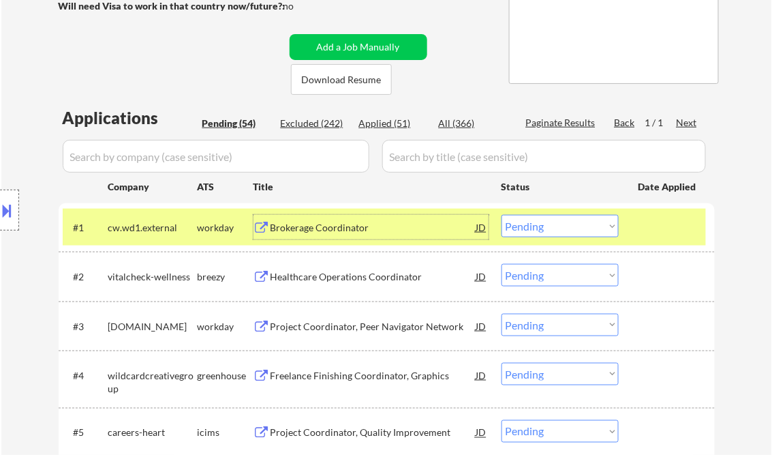
click at [549, 222] on select "Choose an option... Pending Applied Excluded (Questions) Excluded (Expired) Exc…" at bounding box center [560, 226] width 117 height 22
click at [502, 215] on select "Choose an option... Pending Applied Excluded (Questions) Excluded (Expired) Exc…" at bounding box center [560, 226] width 117 height 22
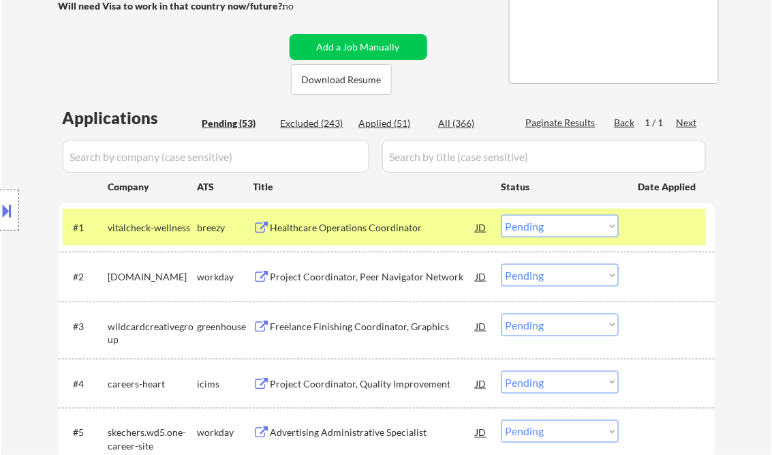
click at [337, 228] on div "Healthcare Operations Coordinator" at bounding box center [374, 228] width 206 height 14
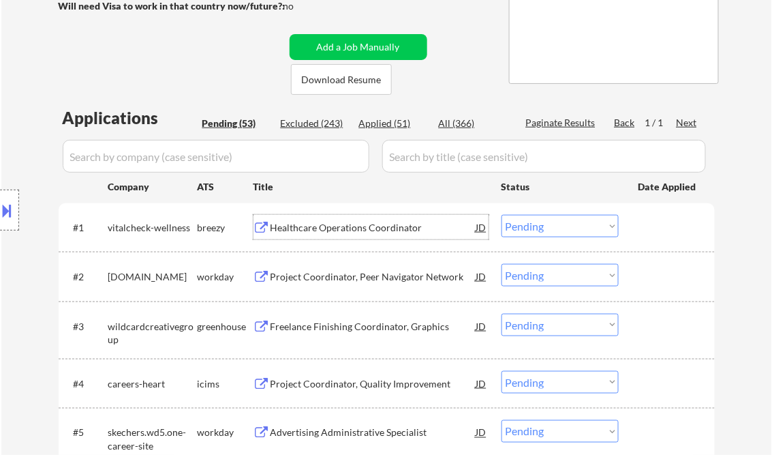
drag, startPoint x: 543, startPoint y: 228, endPoint x: 570, endPoint y: 239, distance: 29.1
click at [543, 228] on select "Choose an option... Pending Applied Excluded (Questions) Excluded (Expired) Exc…" at bounding box center [560, 226] width 117 height 22
click at [502, 215] on select "Choose an option... Pending Applied Excluded (Questions) Excluded (Expired) Exc…" at bounding box center [560, 226] width 117 height 22
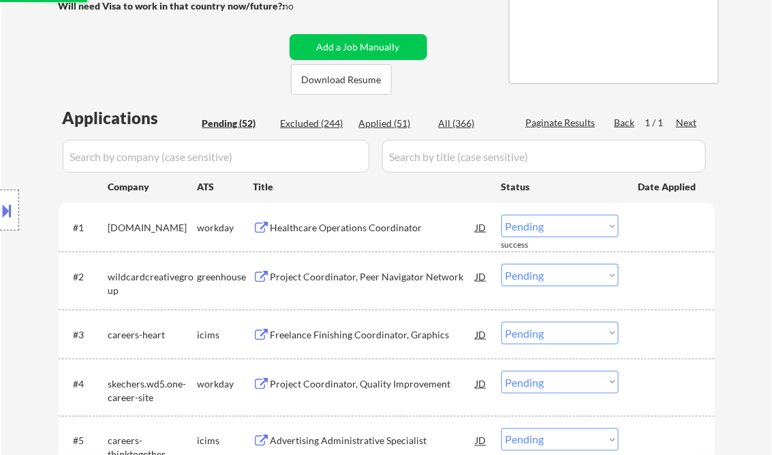
click at [340, 230] on div "Healthcare Operations Coordinator" at bounding box center [374, 228] width 206 height 14
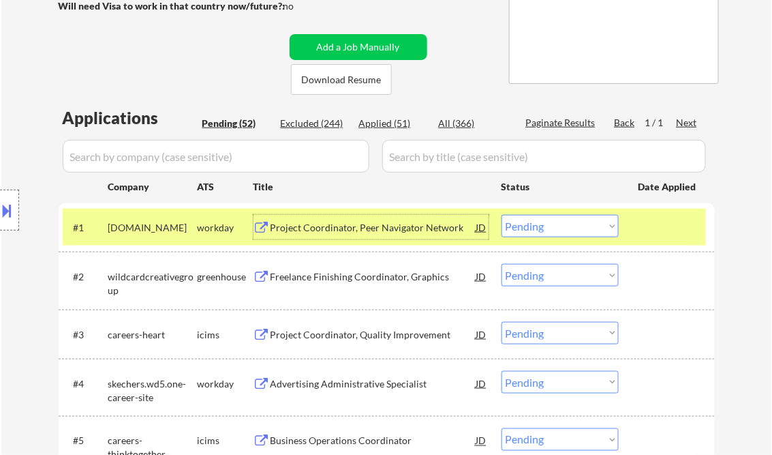
click at [540, 225] on select "Choose an option... Pending Applied Excluded (Questions) Excluded (Expired) Exc…" at bounding box center [560, 226] width 117 height 22
click at [502, 215] on select "Choose an option... Pending Applied Excluded (Questions) Excluded (Expired) Exc…" at bounding box center [560, 226] width 117 height 22
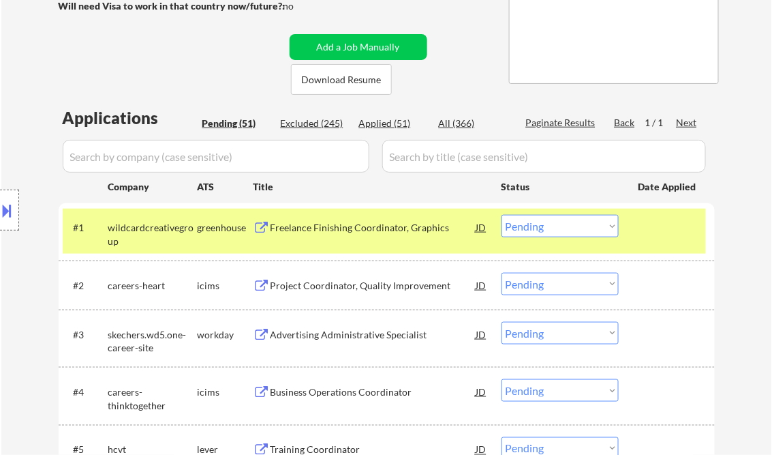
drag, startPoint x: 539, startPoint y: 232, endPoint x: 560, endPoint y: 237, distance: 21.5
click at [539, 230] on select "Choose an option... Pending Applied Excluded (Questions) Excluded (Expired) Exc…" at bounding box center [560, 226] width 117 height 22
click at [502, 215] on select "Choose an option... Pending Applied Excluded (Questions) Excluded (Expired) Exc…" at bounding box center [560, 226] width 117 height 22
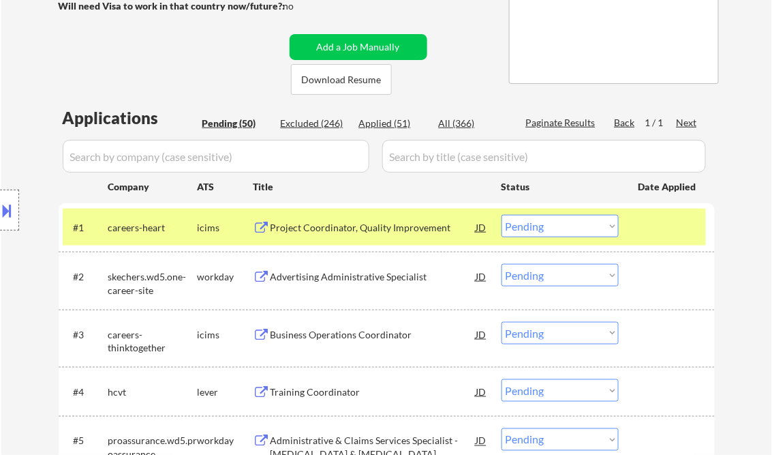
click at [337, 225] on div "Project Coordinator, Quality Improvement" at bounding box center [374, 228] width 206 height 14
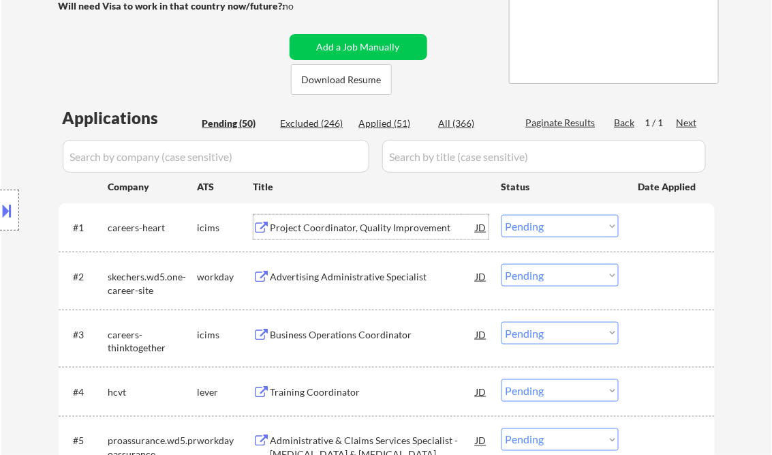
drag, startPoint x: 528, startPoint y: 229, endPoint x: 547, endPoint y: 237, distance: 21.4
click at [528, 229] on select "Choose an option... Pending Applied Excluded (Questions) Excluded (Expired) Exc…" at bounding box center [560, 226] width 117 height 22
click at [502, 215] on select "Choose an option... Pending Applied Excluded (Questions) Excluded (Expired) Exc…" at bounding box center [560, 226] width 117 height 22
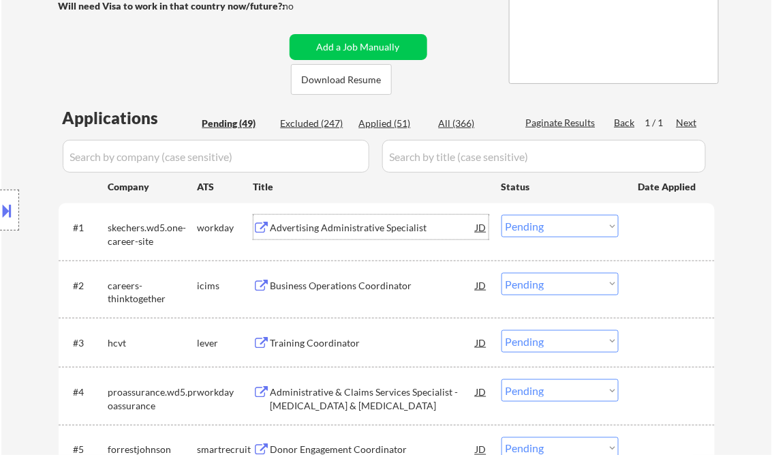
click at [332, 224] on div "Advertising Administrative Specialist" at bounding box center [374, 228] width 206 height 14
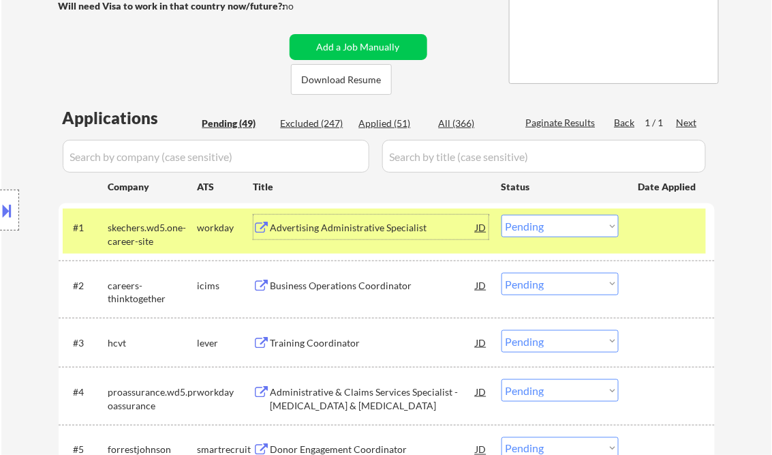
click at [541, 228] on select "Choose an option... Pending Applied Excluded (Questions) Excluded (Expired) Exc…" at bounding box center [560, 226] width 117 height 22
click at [502, 215] on select "Choose an option... Pending Applied Excluded (Questions) Excluded (Expired) Exc…" at bounding box center [560, 226] width 117 height 22
click at [360, 286] on div "Business Operations Coordinator" at bounding box center [374, 286] width 206 height 14
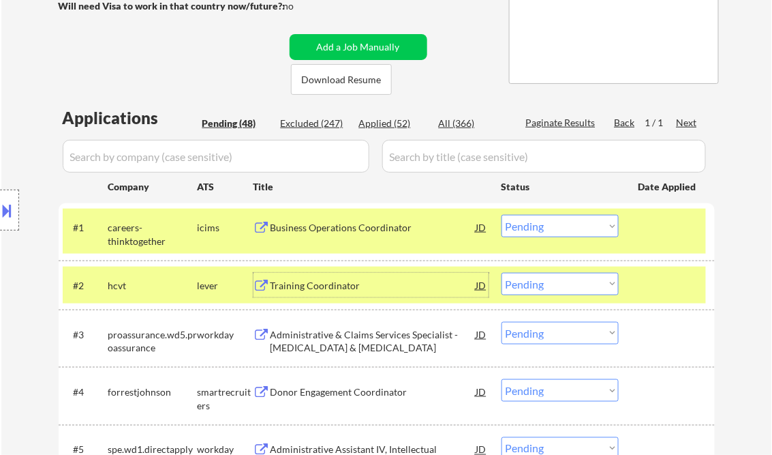
click at [14, 207] on button at bounding box center [7, 210] width 15 height 22
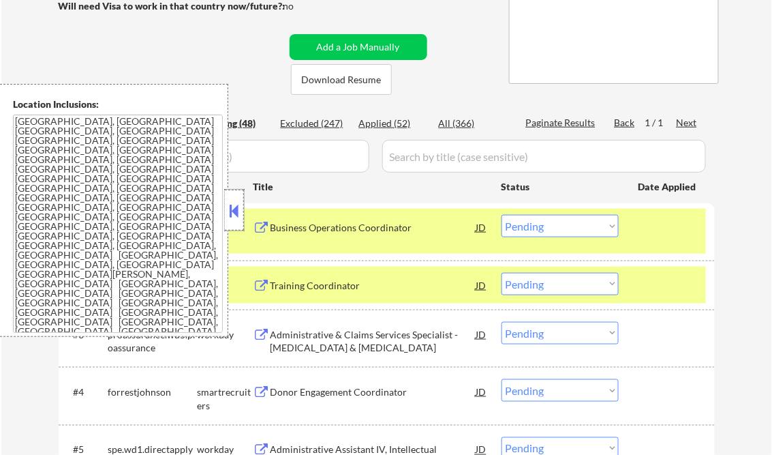
click at [228, 197] on div at bounding box center [234, 210] width 19 height 41
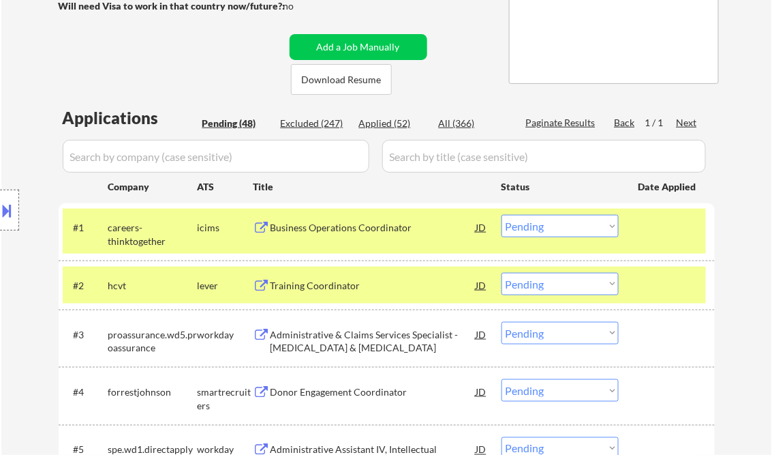
click at [547, 221] on select "Choose an option... Pending Applied Excluded (Questions) Excluded (Expired) Exc…" at bounding box center [560, 226] width 117 height 22
click at [502, 215] on select "Choose an option... Pending Applied Excluded (Questions) Excluded (Expired) Exc…" at bounding box center [560, 226] width 117 height 22
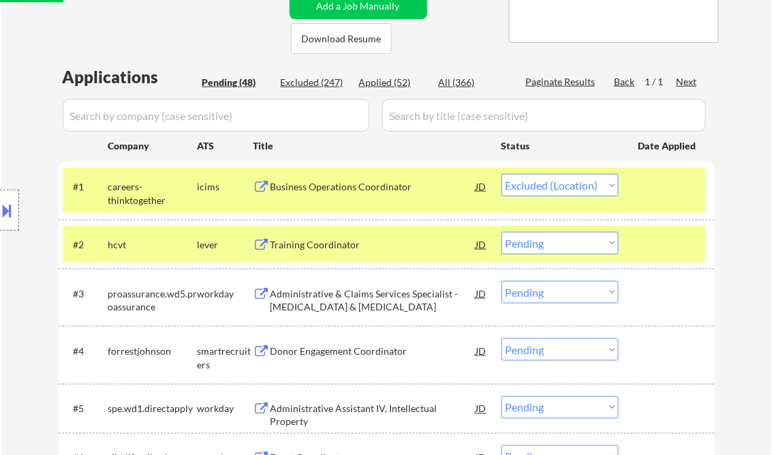
scroll to position [289, 0]
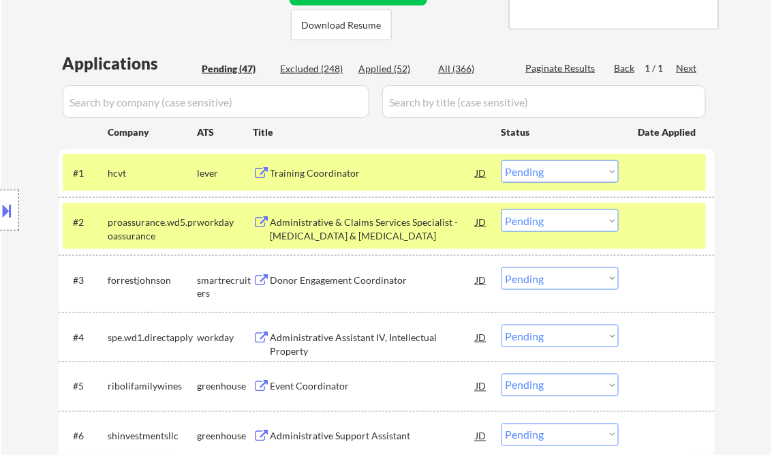
click at [324, 176] on div "Training Coordinator" at bounding box center [374, 173] width 206 height 14
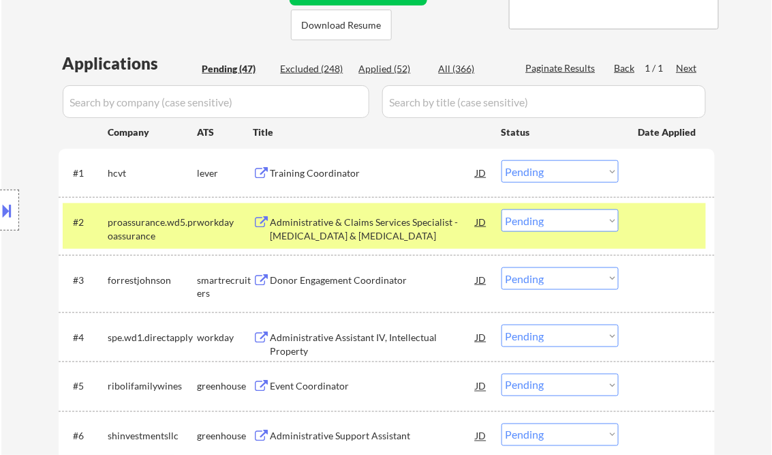
click at [11, 205] on button at bounding box center [7, 210] width 15 height 22
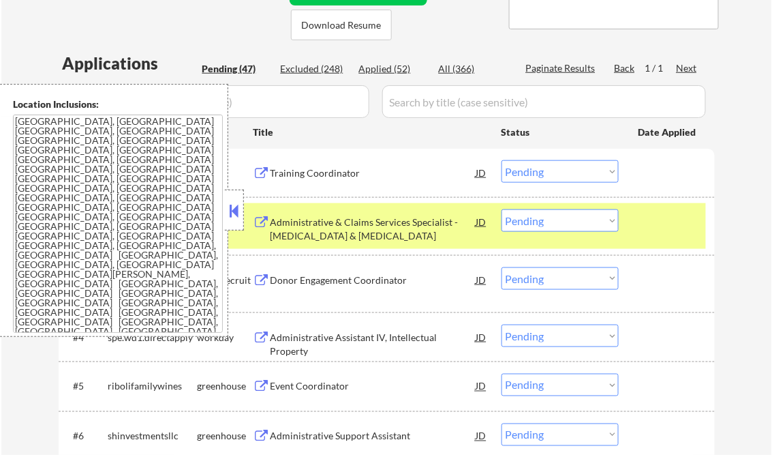
click at [232, 209] on button at bounding box center [234, 210] width 15 height 20
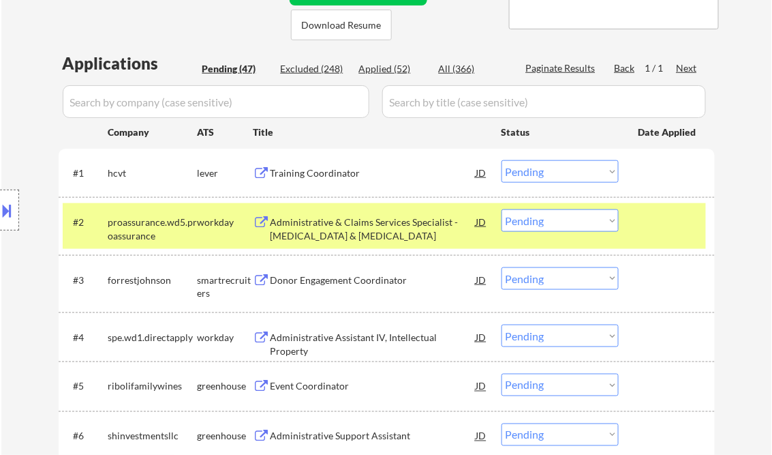
click at [560, 174] on select "Choose an option... Pending Applied Excluded (Questions) Excluded (Expired) Exc…" at bounding box center [560, 171] width 117 height 22
click at [502, 160] on select "Choose an option... Pending Applied Excluded (Questions) Excluded (Expired) Exc…" at bounding box center [560, 171] width 117 height 22
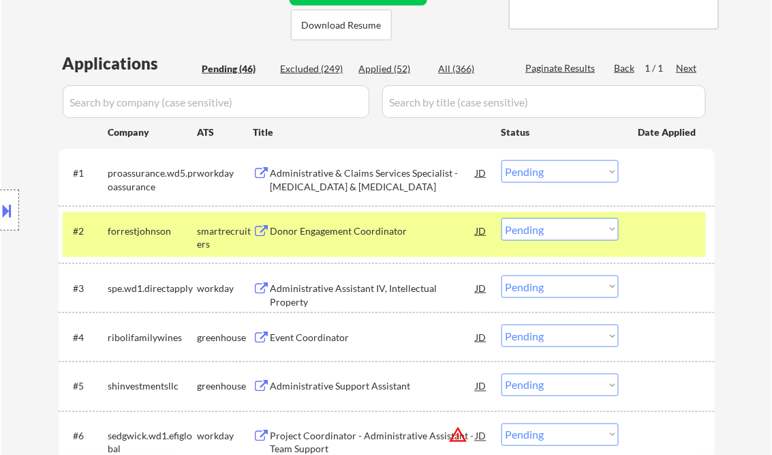
drag, startPoint x: 324, startPoint y: 174, endPoint x: 342, endPoint y: 171, distance: 17.3
click at [324, 173] on div "Administrative & Claims Services Specialist - Podiatry & Chiropractic" at bounding box center [374, 179] width 206 height 27
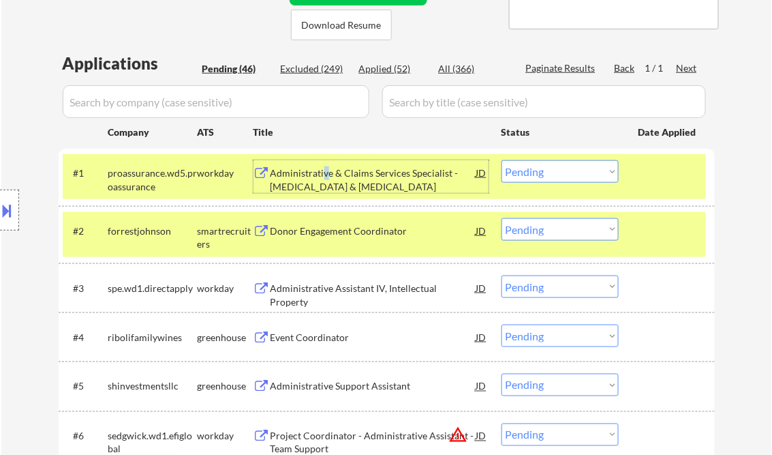
click at [606, 166] on select "Choose an option... Pending Applied Excluded (Questions) Excluded (Expired) Exc…" at bounding box center [560, 171] width 117 height 22
click at [502, 160] on select "Choose an option... Pending Applied Excluded (Questions) Excluded (Expired) Exc…" at bounding box center [560, 171] width 117 height 22
click at [334, 235] on div "Donor Engagement Coordinator" at bounding box center [374, 231] width 206 height 14
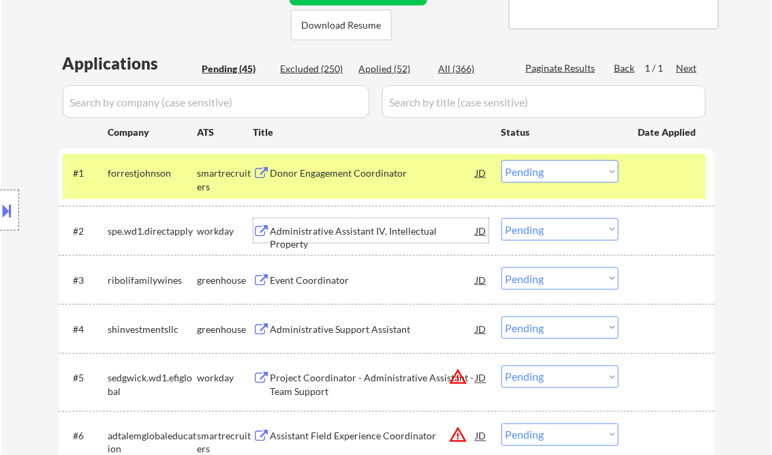
click at [563, 170] on select "Choose an option... Pending Applied Excluded (Questions) Excluded (Expired) Exc…" at bounding box center [560, 171] width 117 height 22
click at [502, 160] on select "Choose an option... Pending Applied Excluded (Questions) Excluded (Expired) Exc…" at bounding box center [560, 171] width 117 height 22
click at [363, 234] on div "Administrative Assistant IV, Intellectual Property" at bounding box center [374, 237] width 206 height 27
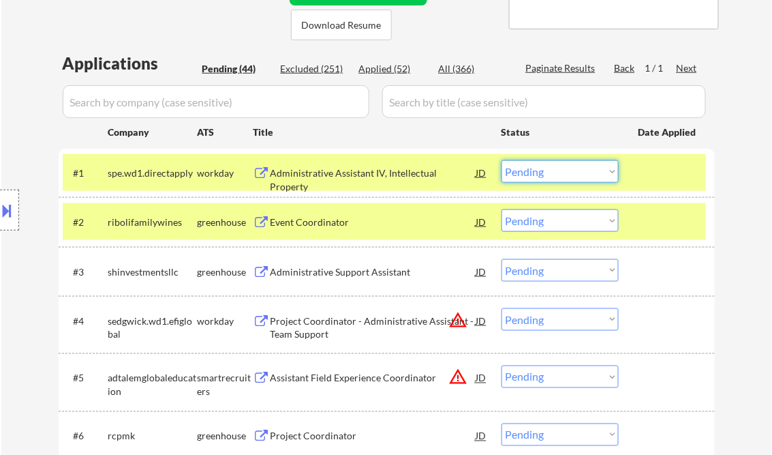
drag, startPoint x: 552, startPoint y: 168, endPoint x: 577, endPoint y: 180, distance: 27.4
click at [554, 168] on select "Choose an option... Pending Applied Excluded (Questions) Excluded (Expired) Exc…" at bounding box center [560, 171] width 117 height 22
click at [502, 160] on select "Choose an option... Pending Applied Excluded (Questions) Excluded (Expired) Exc…" at bounding box center [560, 171] width 117 height 22
click at [324, 222] on div "Event Coordinator" at bounding box center [374, 222] width 206 height 14
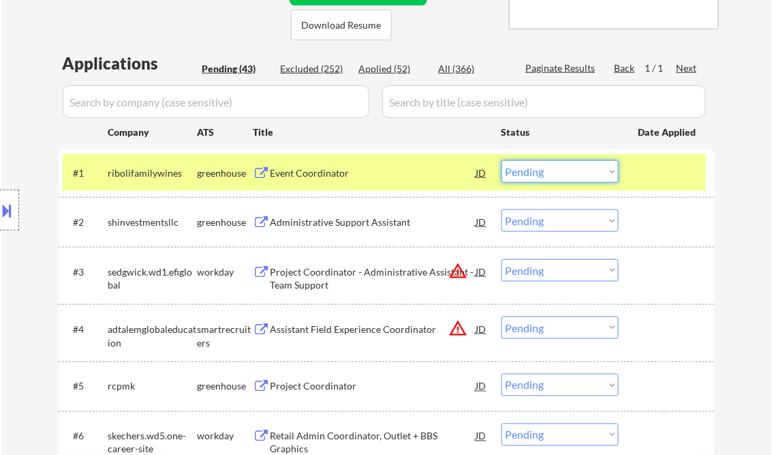
drag, startPoint x: 528, startPoint y: 178, endPoint x: 541, endPoint y: 184, distance: 13.7
click at [528, 178] on select "Choose an option... Pending Applied Excluded (Questions) Excluded (Expired) Exc…" at bounding box center [560, 171] width 117 height 22
click at [502, 160] on select "Choose an option... Pending Applied Excluded (Questions) Excluded (Expired) Exc…" at bounding box center [560, 171] width 117 height 22
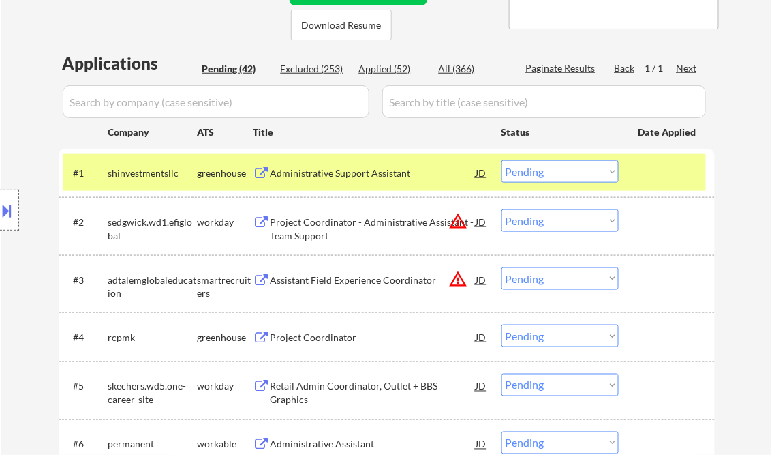
click at [327, 170] on div "Administrative Support Assistant" at bounding box center [374, 173] width 206 height 14
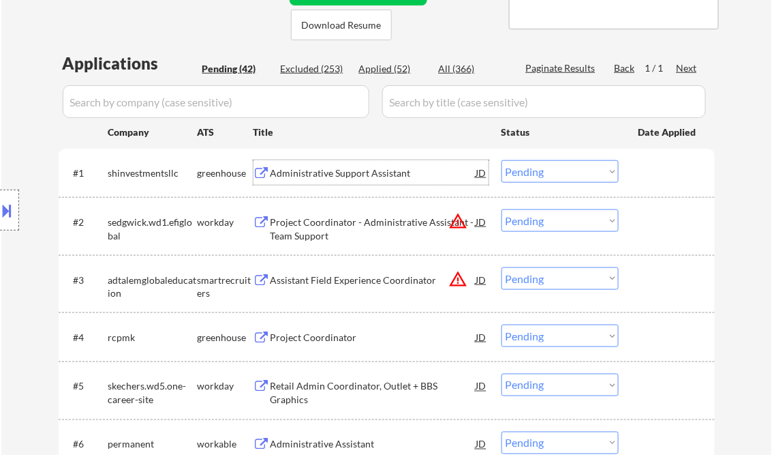
click at [518, 173] on select "Choose an option... Pending Applied Excluded (Questions) Excluded (Expired) Exc…" at bounding box center [560, 171] width 117 height 22
click at [502, 160] on select "Choose an option... Pending Applied Excluded (Questions) Excluded (Expired) Exc…" at bounding box center [560, 171] width 117 height 22
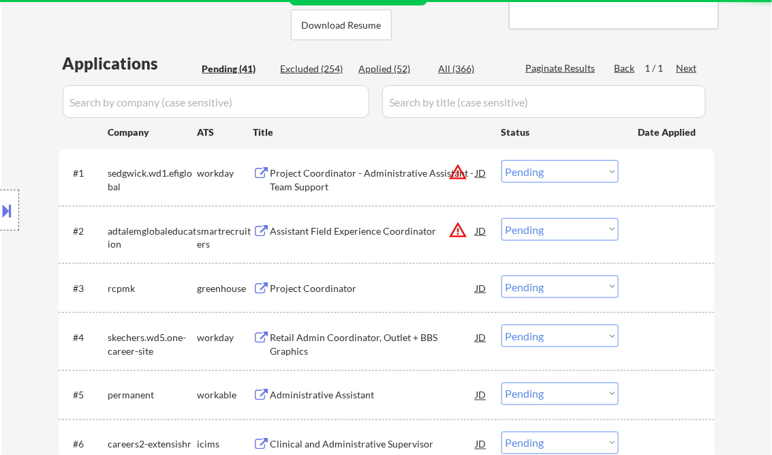
click at [314, 164] on div "Project Coordinator - Administrative Assistant - Team Support" at bounding box center [374, 176] width 206 height 33
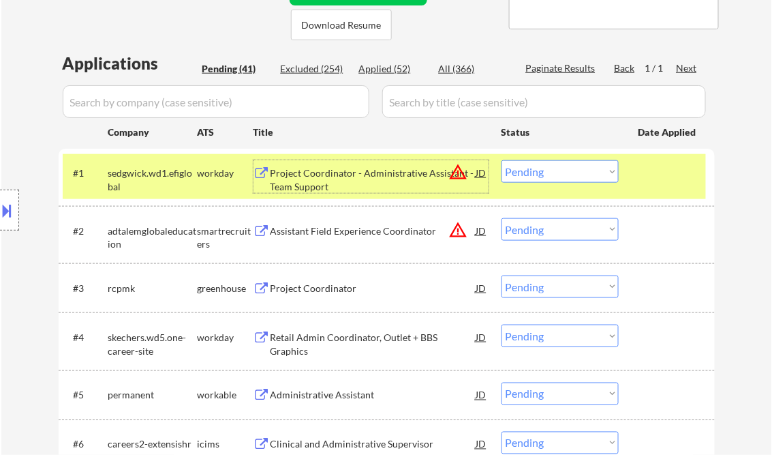
click at [528, 169] on select "Choose an option... Pending Applied Excluded (Questions) Excluded (Expired) Exc…" at bounding box center [560, 171] width 117 height 22
click at [502, 160] on select "Choose an option... Pending Applied Excluded (Questions) Excluded (Expired) Exc…" at bounding box center [560, 171] width 117 height 22
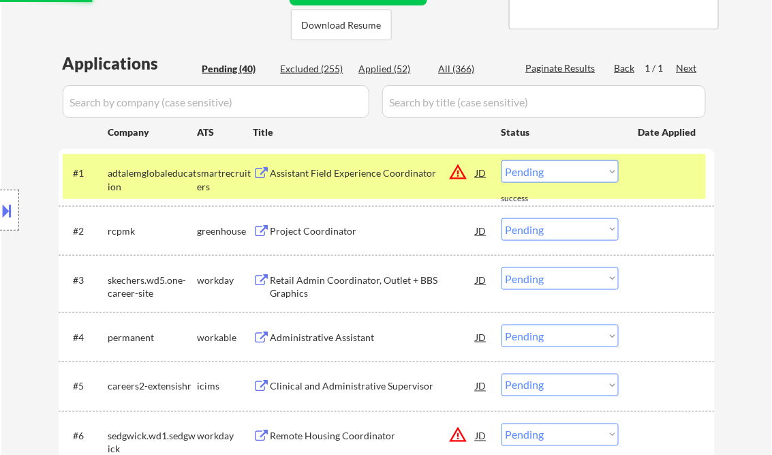
click at [332, 183] on div "Assistant Field Experience Coordinator" at bounding box center [374, 172] width 206 height 25
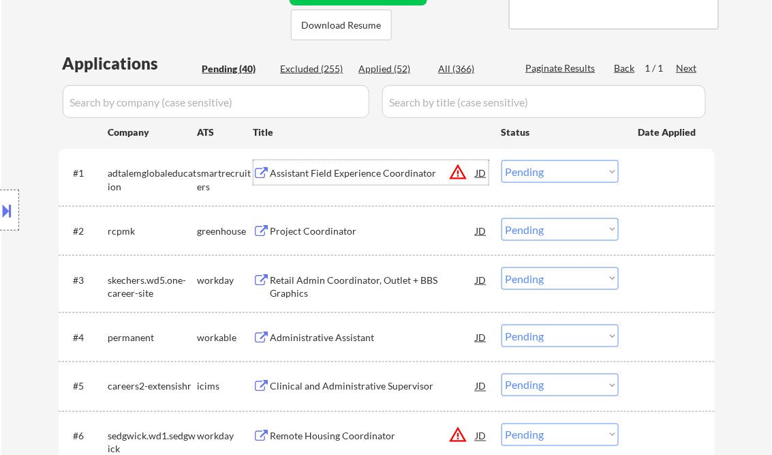
drag, startPoint x: 517, startPoint y: 168, endPoint x: 541, endPoint y: 182, distance: 28.4
click at [517, 167] on select "Choose an option... Pending Applied Excluded (Questions) Excluded (Expired) Exc…" at bounding box center [560, 171] width 117 height 22
click at [502, 160] on select "Choose an option... Pending Applied Excluded (Questions) Excluded (Expired) Exc…" at bounding box center [560, 171] width 117 height 22
click at [312, 232] on div "Project Coordinator" at bounding box center [374, 231] width 206 height 14
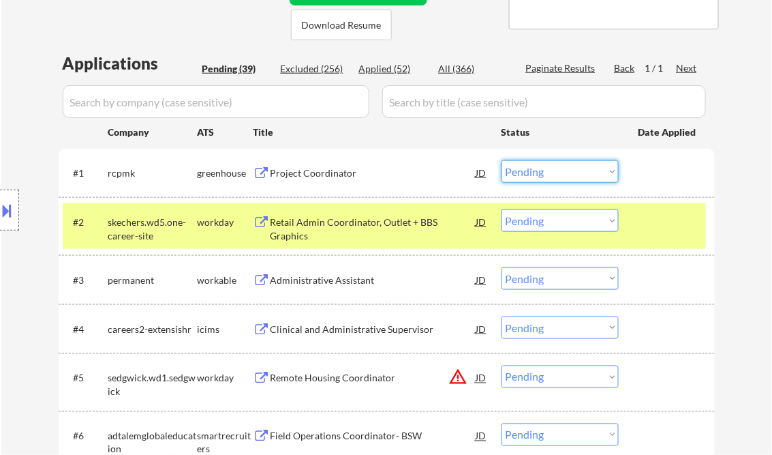
drag, startPoint x: 551, startPoint y: 174, endPoint x: 566, endPoint y: 184, distance: 18.2
click at [551, 174] on select "Choose an option... Pending Applied Excluded (Questions) Excluded (Expired) Exc…" at bounding box center [560, 171] width 117 height 22
click at [502, 160] on select "Choose an option... Pending Applied Excluded (Questions) Excluded (Expired) Exc…" at bounding box center [560, 171] width 117 height 22
click at [666, 215] on div at bounding box center [669, 221] width 60 height 25
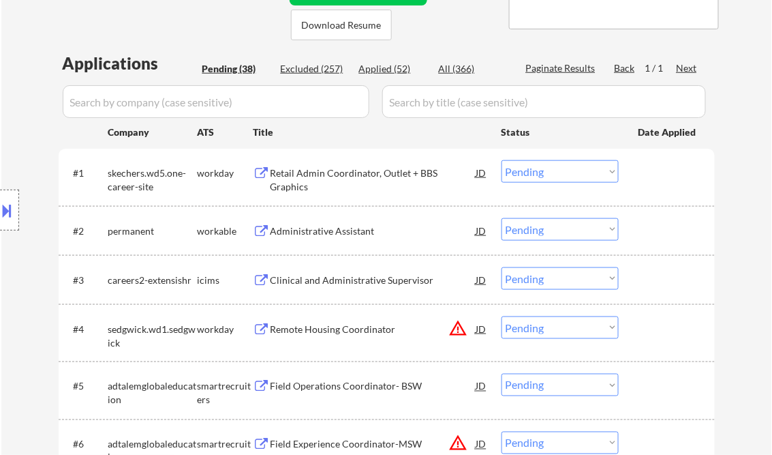
click at [356, 170] on div "Retail Admin Coordinator, Outlet + BBS Graphics" at bounding box center [374, 179] width 206 height 27
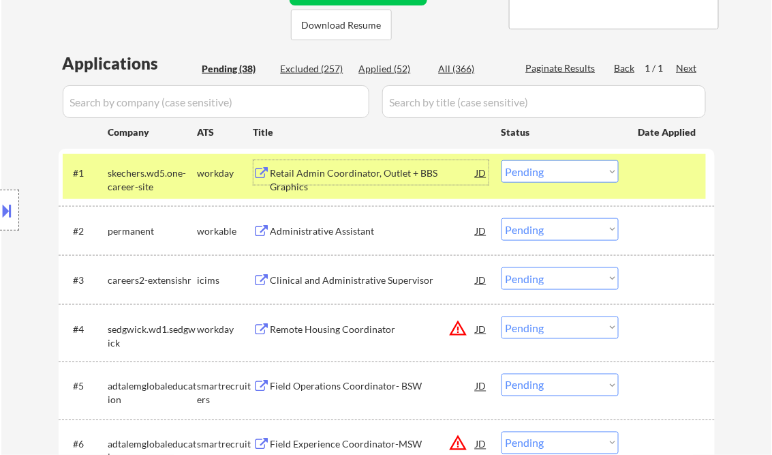
click at [562, 177] on select "Choose an option... Pending Applied Excluded (Questions) Excluded (Expired) Exc…" at bounding box center [560, 171] width 117 height 22
click at [502, 160] on select "Choose an option... Pending Applied Excluded (Questions) Excluded (Expired) Exc…" at bounding box center [560, 171] width 117 height 22
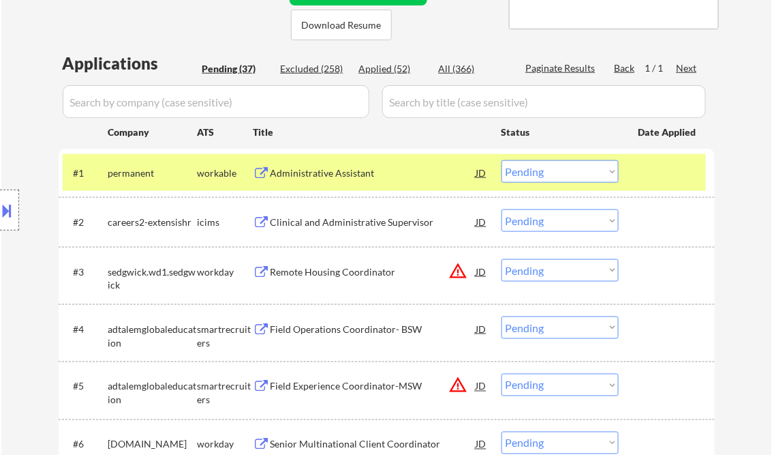
click at [342, 172] on div "Administrative Assistant" at bounding box center [374, 173] width 206 height 14
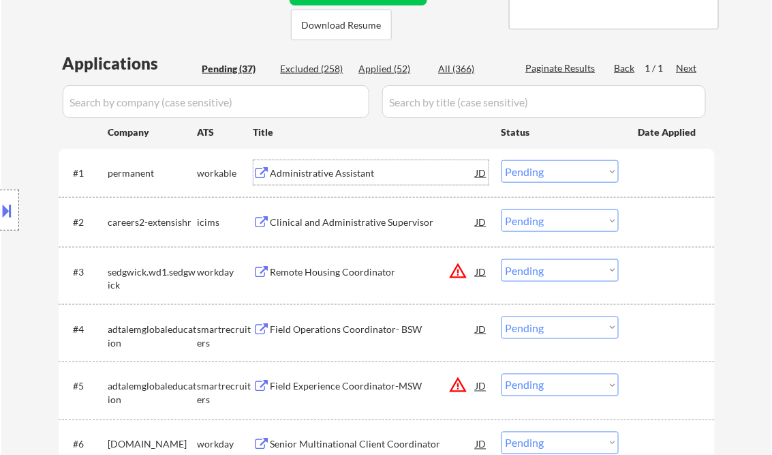
drag, startPoint x: 526, startPoint y: 172, endPoint x: 541, endPoint y: 180, distance: 16.2
click at [526, 172] on select "Choose an option... Pending Applied Excluded (Questions) Excluded (Expired) Exc…" at bounding box center [560, 171] width 117 height 22
click at [502, 160] on select "Choose an option... Pending Applied Excluded (Questions) Excluded (Expired) Exc…" at bounding box center [560, 171] width 117 height 22
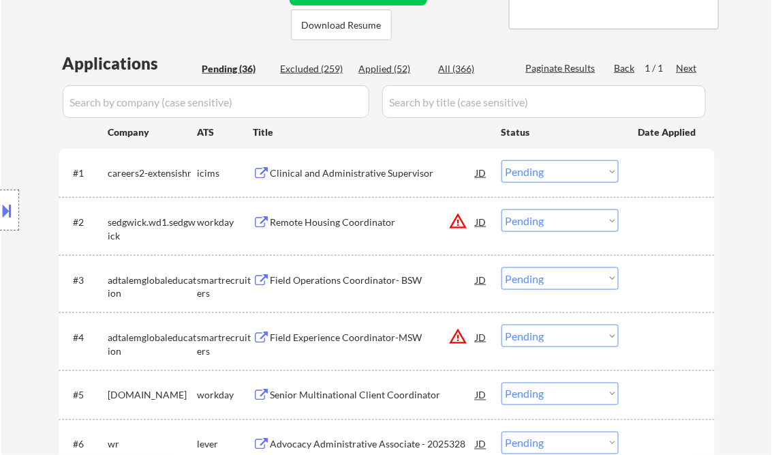
click at [309, 173] on div "Clinical and Administrative Supervisor" at bounding box center [374, 173] width 206 height 14
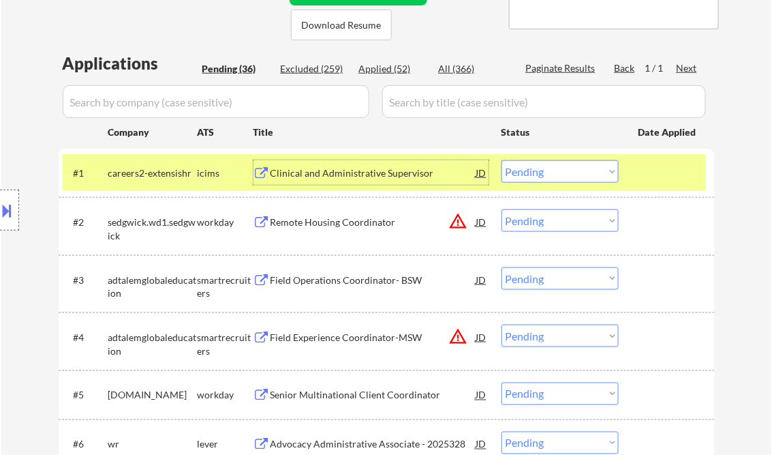
click at [533, 170] on select "Choose an option... Pending Applied Excluded (Questions) Excluded (Expired) Exc…" at bounding box center [560, 171] width 117 height 22
click at [502, 160] on select "Choose an option... Pending Applied Excluded (Questions) Excluded (Expired) Exc…" at bounding box center [560, 171] width 117 height 22
click at [320, 217] on div "Remote Housing Coordinator" at bounding box center [374, 222] width 206 height 14
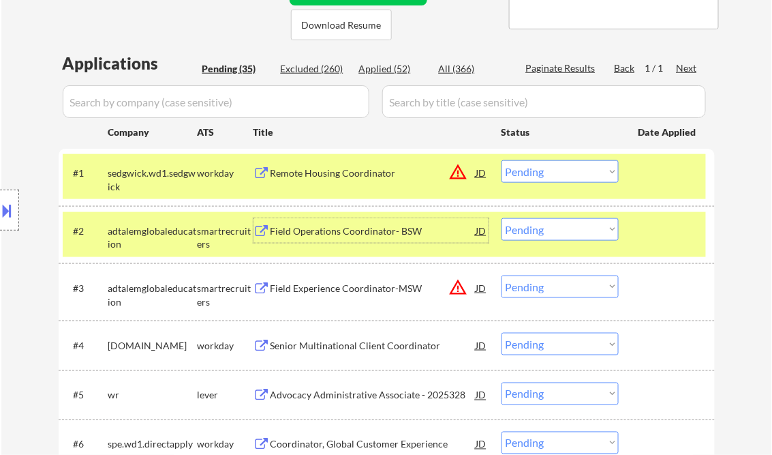
click at [582, 173] on select "Choose an option... Pending Applied Excluded (Questions) Excluded (Expired) Exc…" at bounding box center [560, 171] width 117 height 22
click at [502, 160] on select "Choose an option... Pending Applied Excluded (Questions) Excluded (Expired) Exc…" at bounding box center [560, 171] width 117 height 22
click at [655, 232] on div at bounding box center [669, 230] width 60 height 25
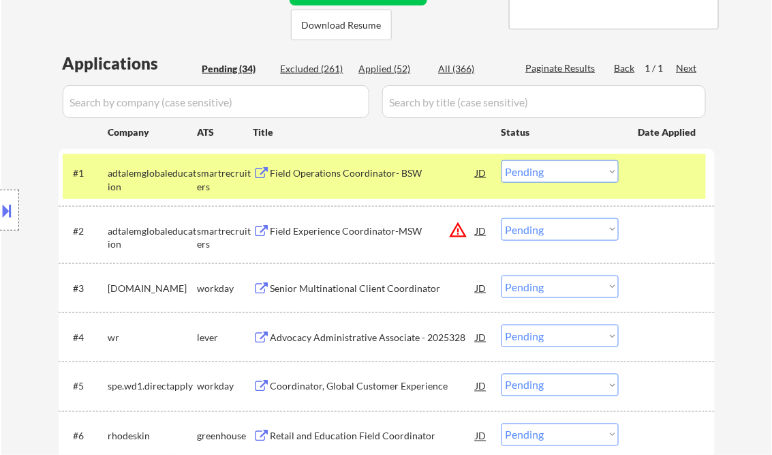
click at [671, 168] on div at bounding box center [669, 172] width 60 height 25
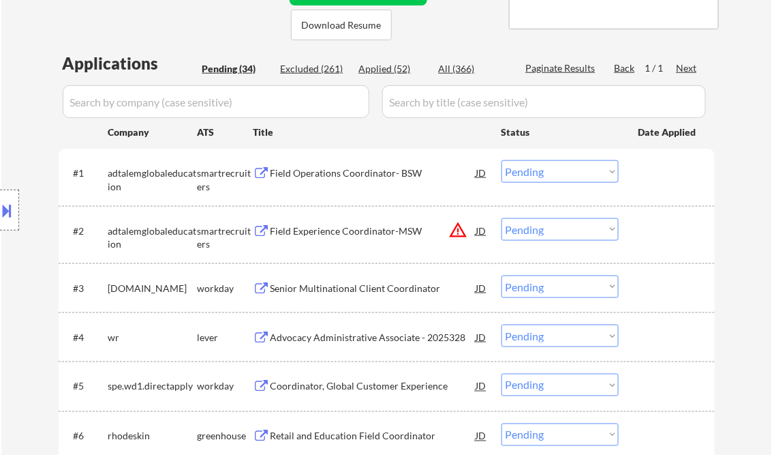
click at [328, 165] on div "Field Operations Coordinator- BSW" at bounding box center [374, 172] width 206 height 25
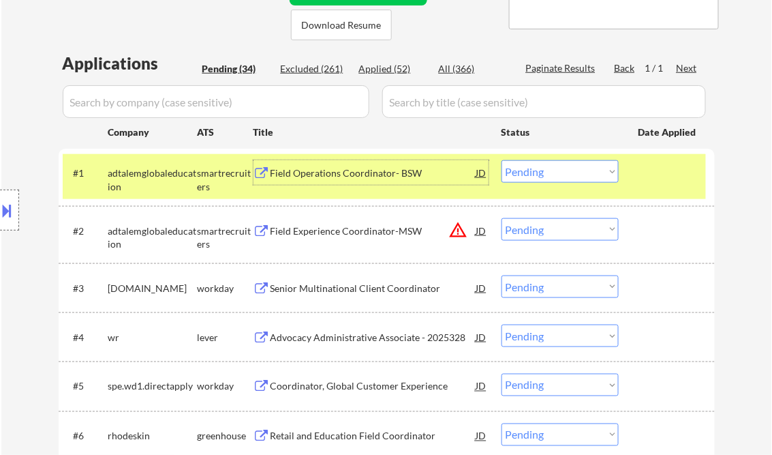
click at [543, 176] on select "Choose an option... Pending Applied Excluded (Questions) Excluded (Expired) Exc…" at bounding box center [560, 171] width 117 height 22
click at [502, 160] on select "Choose an option... Pending Applied Excluded (Questions) Excluded (Expired) Exc…" at bounding box center [560, 171] width 117 height 22
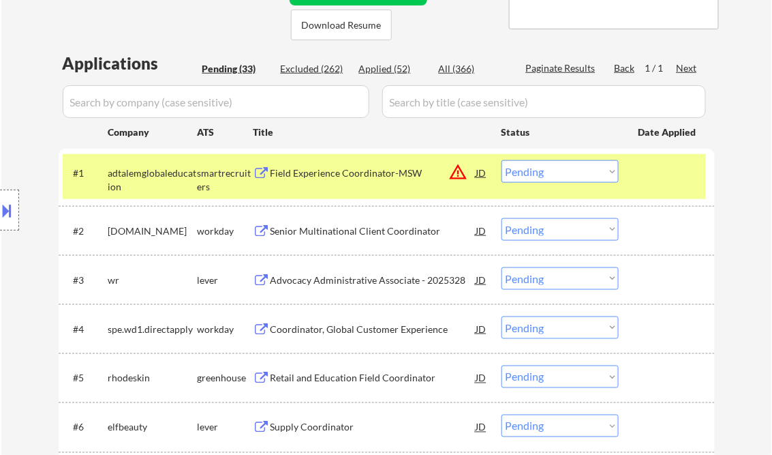
click at [327, 165] on div "Field Experience Coordinator-MSW" at bounding box center [374, 172] width 206 height 25
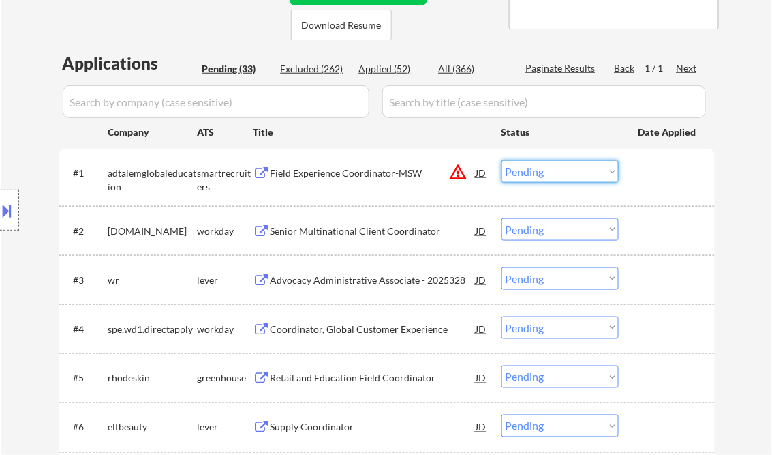
click at [554, 178] on select "Choose an option... Pending Applied Excluded (Questions) Excluded (Expired) Exc…" at bounding box center [560, 171] width 117 height 22
click at [502, 160] on select "Choose an option... Pending Applied Excluded (Questions) Excluded (Expired) Exc…" at bounding box center [560, 171] width 117 height 22
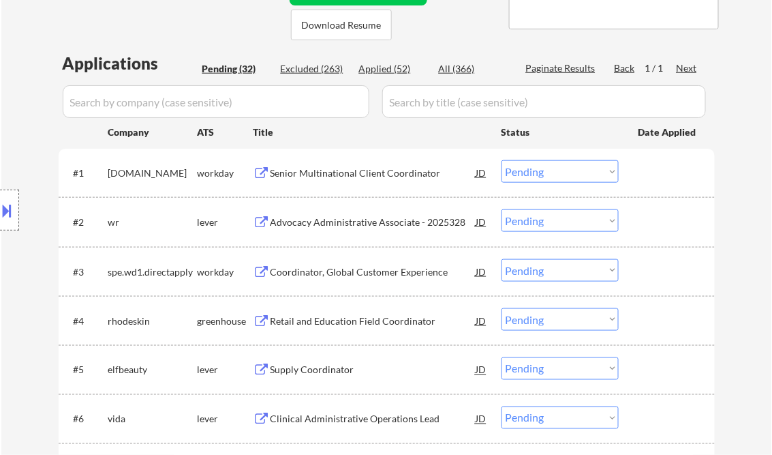
drag, startPoint x: 339, startPoint y: 172, endPoint x: 346, endPoint y: 171, distance: 6.9
click at [339, 171] on div "Senior Multinational Client Coordinator" at bounding box center [374, 173] width 206 height 14
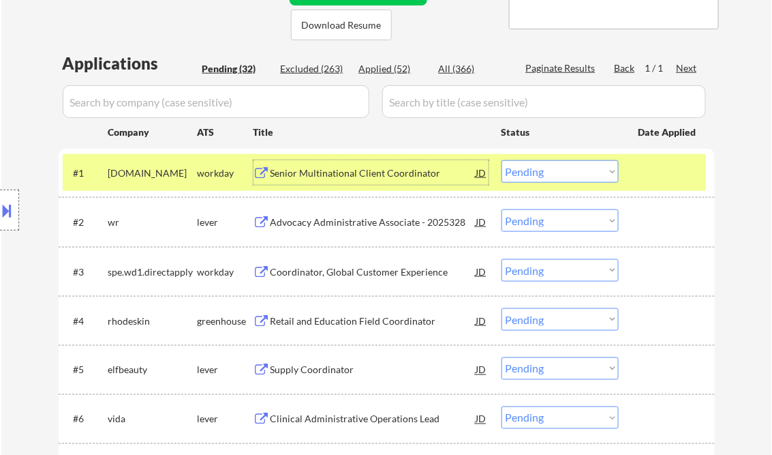
click at [558, 166] on select "Choose an option... Pending Applied Excluded (Questions) Excluded (Expired) Exc…" at bounding box center [560, 171] width 117 height 22
click at [502, 160] on select "Choose an option... Pending Applied Excluded (Questions) Excluded (Expired) Exc…" at bounding box center [560, 171] width 117 height 22
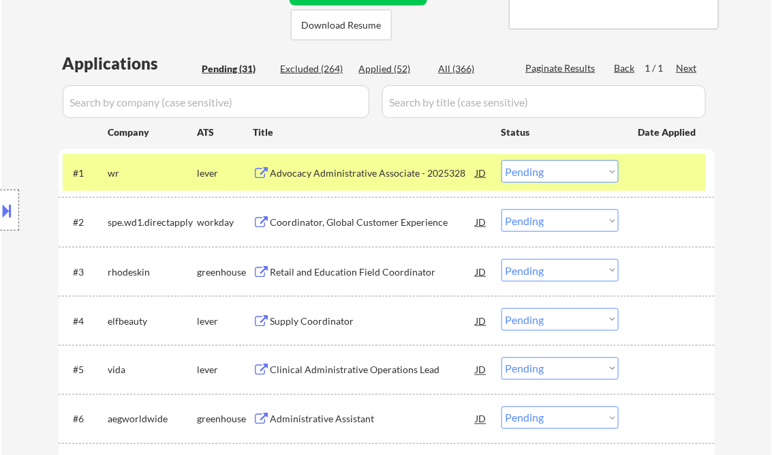
click at [333, 170] on div "Advocacy Administrative Associate - 2025328" at bounding box center [374, 173] width 206 height 14
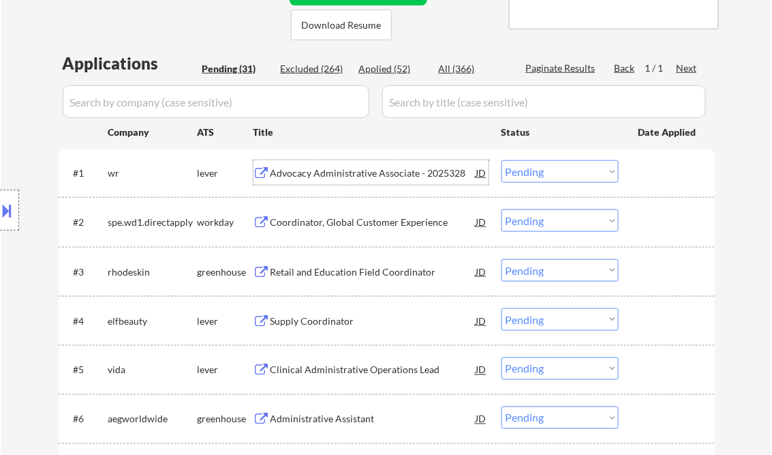
drag, startPoint x: 541, startPoint y: 169, endPoint x: 554, endPoint y: 180, distance: 16.9
click at [541, 169] on select "Choose an option... Pending Applied Excluded (Questions) Excluded (Expired) Exc…" at bounding box center [560, 171] width 117 height 22
click at [502, 160] on select "Choose an option... Pending Applied Excluded (Questions) Excluded (Expired) Exc…" at bounding box center [560, 171] width 117 height 22
click at [329, 226] on div "Coordinator, Global Customer Experience" at bounding box center [374, 222] width 206 height 14
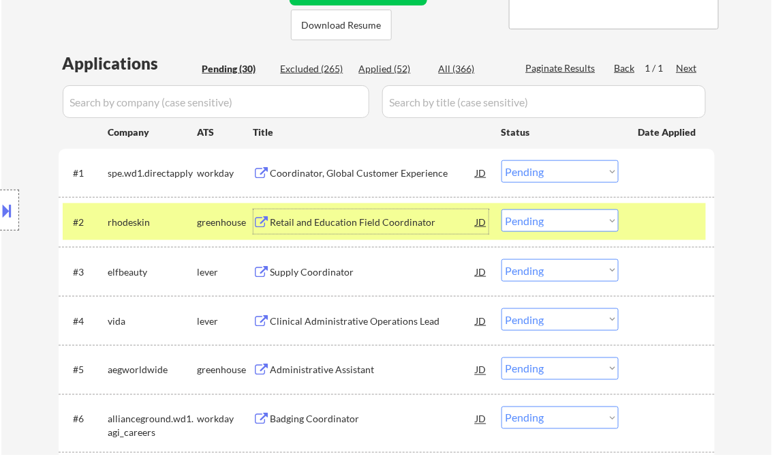
drag, startPoint x: 554, startPoint y: 175, endPoint x: 570, endPoint y: 183, distance: 18.0
click at [555, 175] on select "Choose an option... Pending Applied Excluded (Questions) Excluded (Expired) Exc…" at bounding box center [560, 171] width 117 height 22
click at [502, 160] on select "Choose an option... Pending Applied Excluded (Questions) Excluded (Expired) Exc…" at bounding box center [560, 171] width 117 height 22
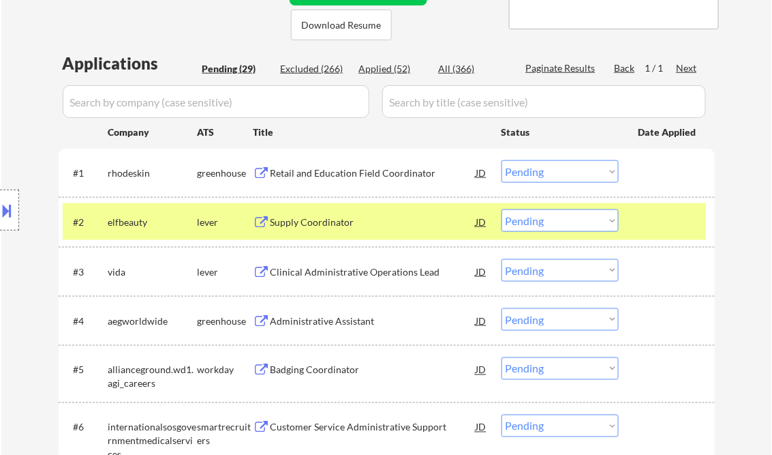
click at [376, 172] on div "Retail and Education Field Coordinator" at bounding box center [374, 173] width 206 height 14
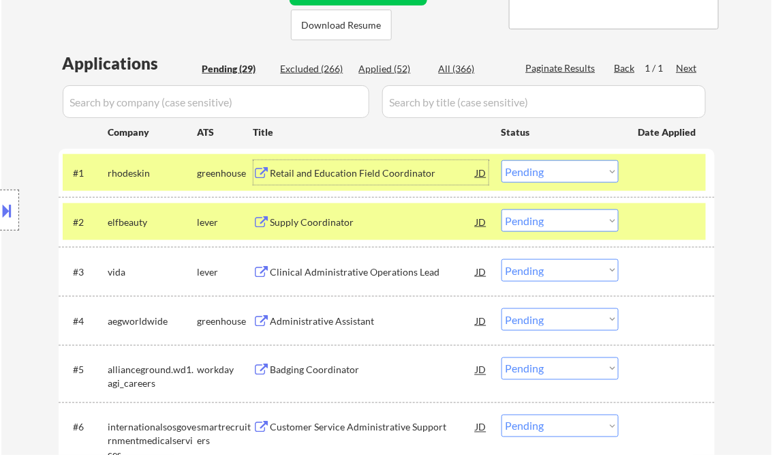
drag, startPoint x: 559, startPoint y: 172, endPoint x: 622, endPoint y: 220, distance: 79.4
click at [560, 172] on select "Choose an option... Pending Applied Excluded (Questions) Excluded (Expired) Exc…" at bounding box center [560, 171] width 117 height 22
click at [502, 160] on select "Choose an option... Pending Applied Excluded (Questions) Excluded (Expired) Exc…" at bounding box center [560, 171] width 117 height 22
click at [650, 175] on div at bounding box center [669, 172] width 60 height 25
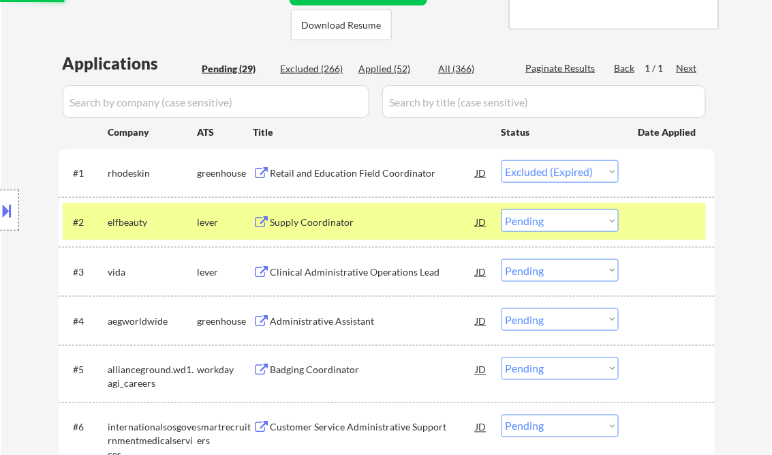
drag, startPoint x: 663, startPoint y: 221, endPoint x: 670, endPoint y: 223, distance: 7.8
click at [663, 221] on div at bounding box center [669, 221] width 60 height 25
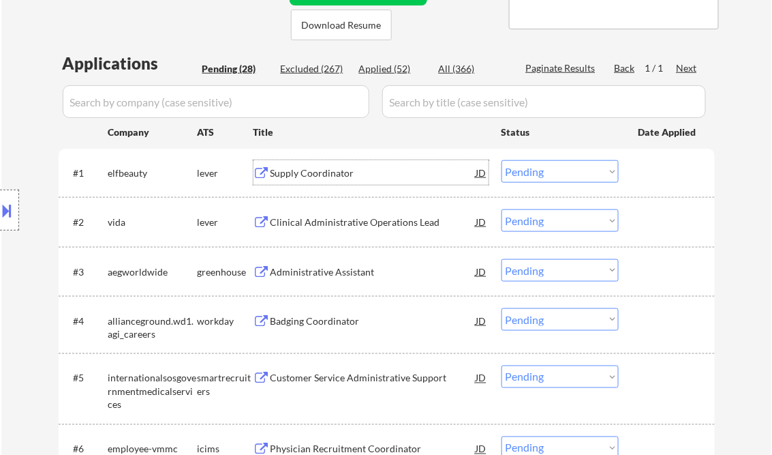
click at [324, 177] on div "Supply Coordinator" at bounding box center [374, 173] width 206 height 14
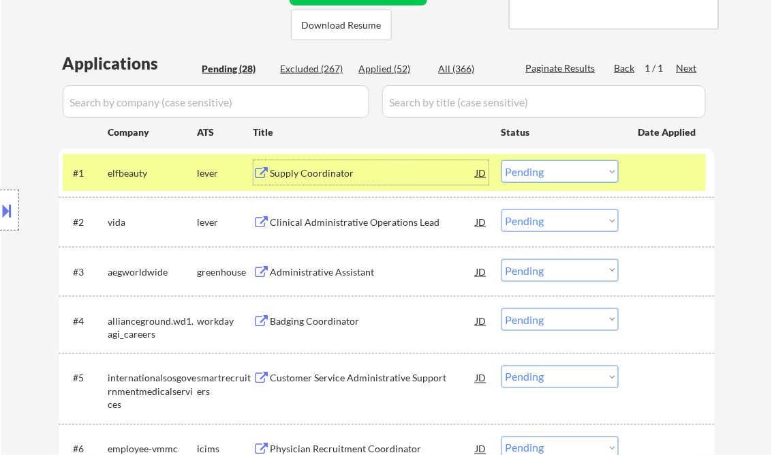
click at [7, 206] on button at bounding box center [7, 210] width 15 height 22
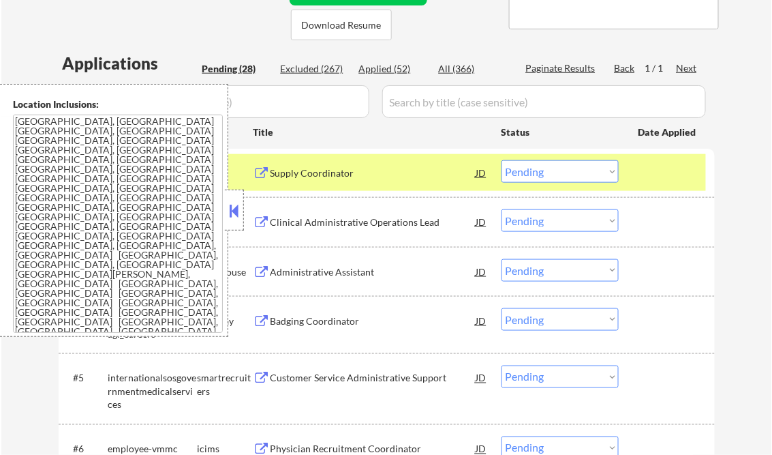
scroll to position [1920, 0]
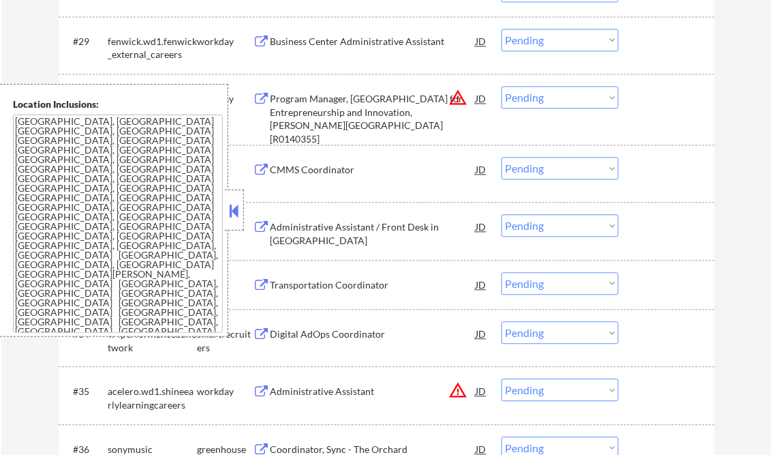
click at [230, 211] on button at bounding box center [234, 210] width 15 height 20
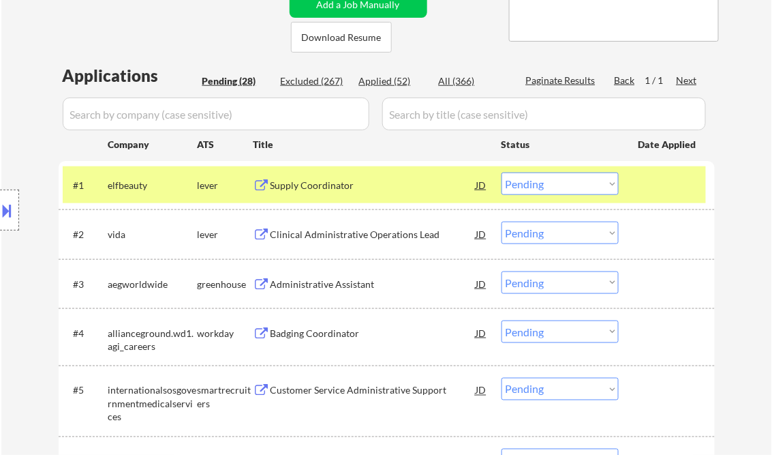
scroll to position [175, 0]
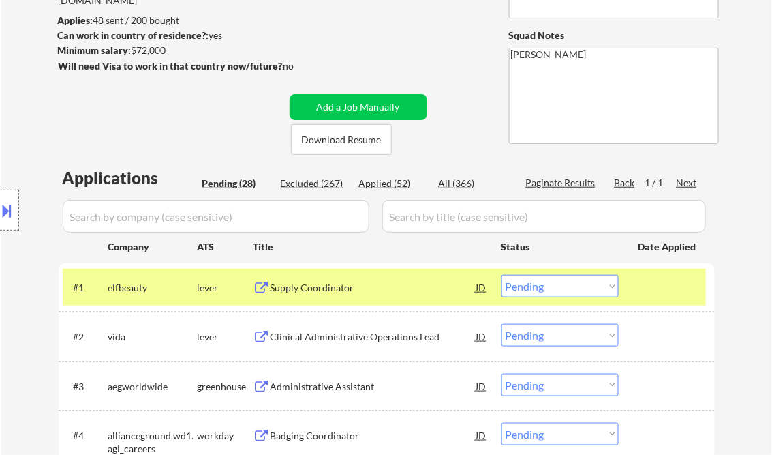
click at [541, 287] on select "Choose an option... Pending Applied Excluded (Questions) Excluded (Expired) Exc…" at bounding box center [560, 286] width 117 height 22
click at [502, 275] on select "Choose an option... Pending Applied Excluded (Questions) Excluded (Expired) Exc…" at bounding box center [560, 286] width 117 height 22
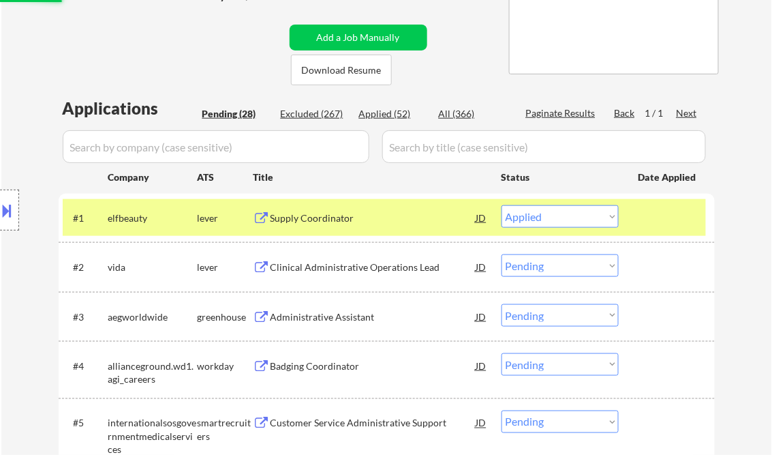
scroll to position [284, 0]
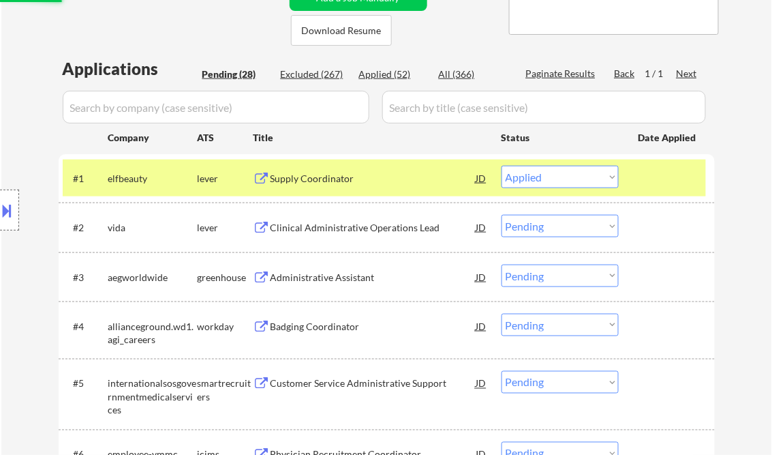
click at [339, 228] on div "Clinical Administrative Operations Lead" at bounding box center [374, 228] width 206 height 14
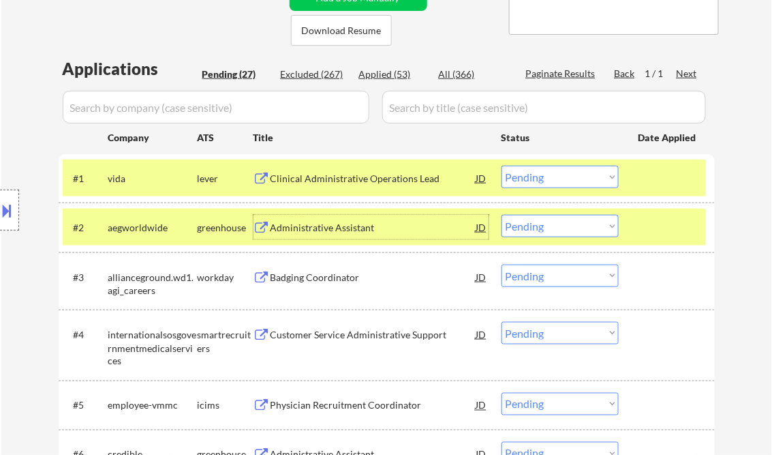
drag, startPoint x: 549, startPoint y: 175, endPoint x: 549, endPoint y: 183, distance: 8.2
click at [549, 175] on select "Choose an option... Pending Applied Excluded (Questions) Excluded (Expired) Exc…" at bounding box center [560, 177] width 117 height 22
click at [502, 166] on select "Choose an option... Pending Applied Excluded (Questions) Excluded (Expired) Exc…" at bounding box center [560, 177] width 117 height 22
click at [317, 231] on div "Administrative Assistant" at bounding box center [374, 228] width 206 height 14
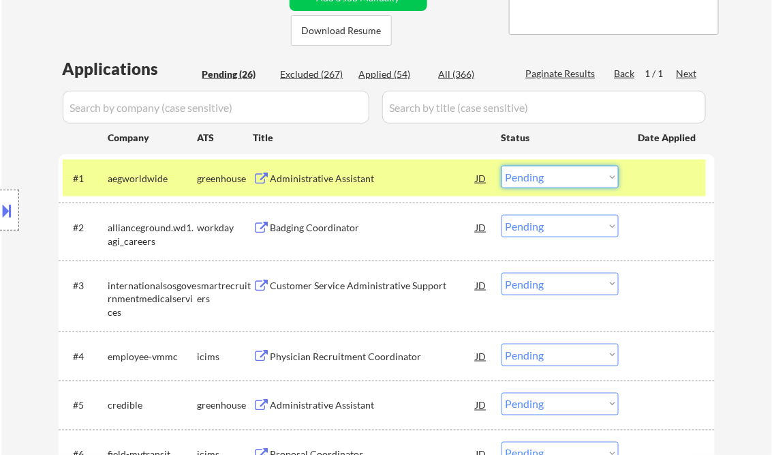
click at [571, 170] on select "Choose an option... Pending Applied Excluded (Questions) Excluded (Expired) Exc…" at bounding box center [560, 177] width 117 height 22
click at [502, 166] on select "Choose an option... Pending Applied Excluded (Questions) Excluded (Expired) Exc…" at bounding box center [560, 177] width 117 height 22
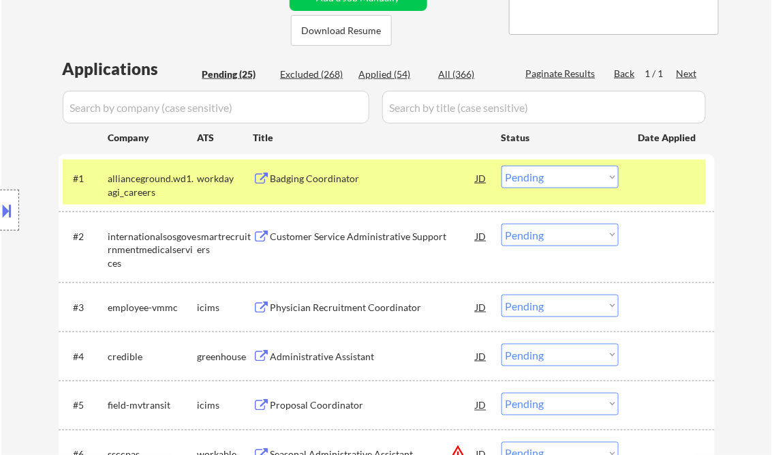
click at [669, 178] on div at bounding box center [669, 178] width 60 height 25
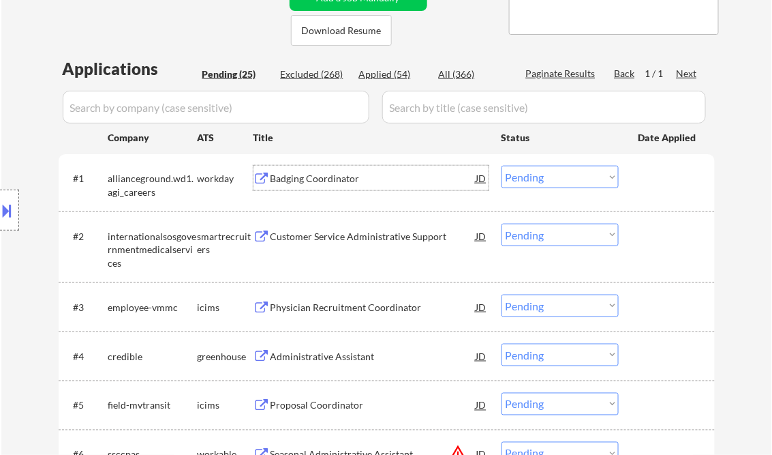
click at [308, 179] on div "Badging Coordinator" at bounding box center [374, 179] width 206 height 14
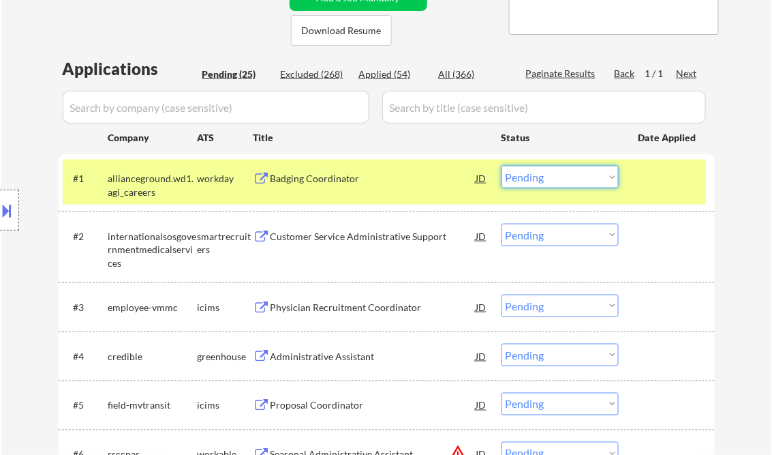
drag, startPoint x: 542, startPoint y: 181, endPoint x: 552, endPoint y: 185, distance: 11.0
click at [542, 181] on select "Choose an option... Pending Applied Excluded (Questions) Excluded (Expired) Exc…" at bounding box center [560, 177] width 117 height 22
click at [502, 166] on select "Choose an option... Pending Applied Excluded (Questions) Excluded (Expired) Exc…" at bounding box center [560, 177] width 117 height 22
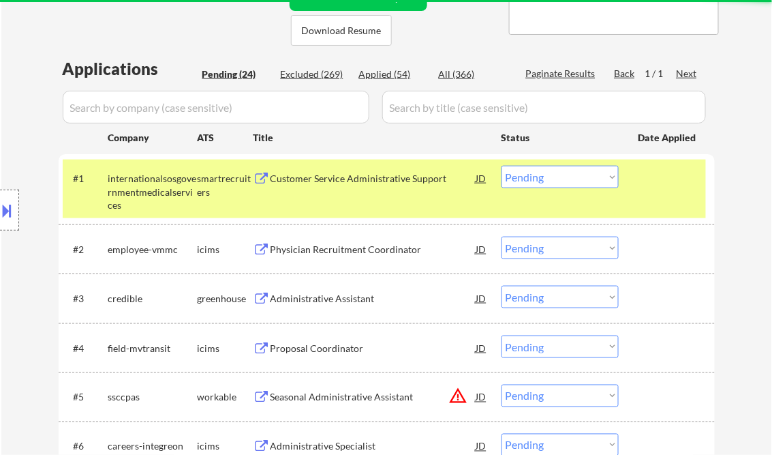
click at [300, 182] on div "Customer Service Administrative Support" at bounding box center [374, 179] width 206 height 14
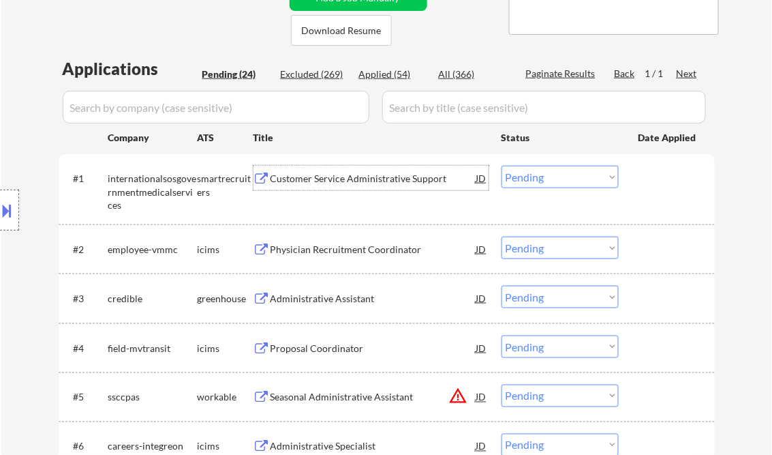
drag, startPoint x: 528, startPoint y: 177, endPoint x: 548, endPoint y: 186, distance: 22.3
click at [529, 177] on select "Choose an option... Pending Applied Excluded (Questions) Excluded (Expired) Exc…" at bounding box center [560, 177] width 117 height 22
click at [502, 166] on select "Choose an option... Pending Applied Excluded (Questions) Excluded (Expired) Exc…" at bounding box center [560, 177] width 117 height 22
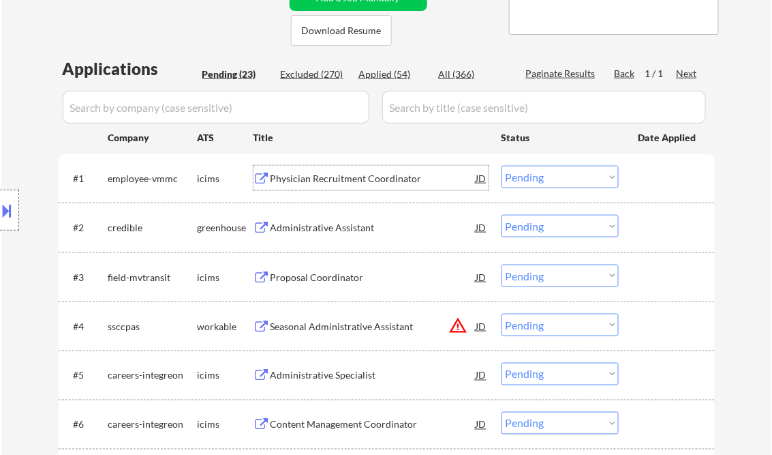
click at [314, 180] on div "Physician Recruitment Coordinator" at bounding box center [374, 179] width 206 height 14
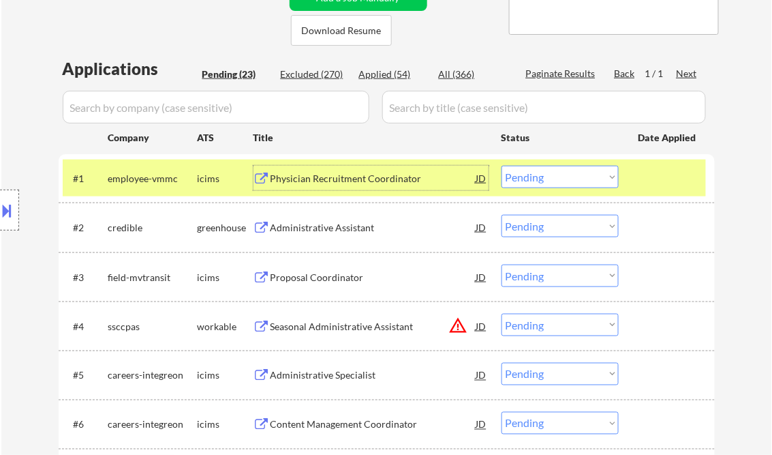
click at [537, 183] on select "Choose an option... Pending Applied Excluded (Questions) Excluded (Expired) Exc…" at bounding box center [560, 177] width 117 height 22
click at [502, 166] on select "Choose an option... Pending Applied Excluded (Questions) Excluded (Expired) Exc…" at bounding box center [560, 177] width 117 height 22
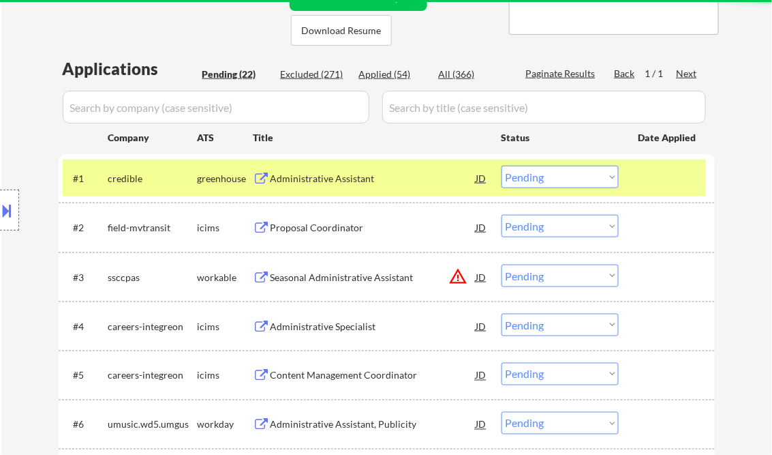
click at [320, 182] on div "Administrative Assistant" at bounding box center [374, 179] width 206 height 14
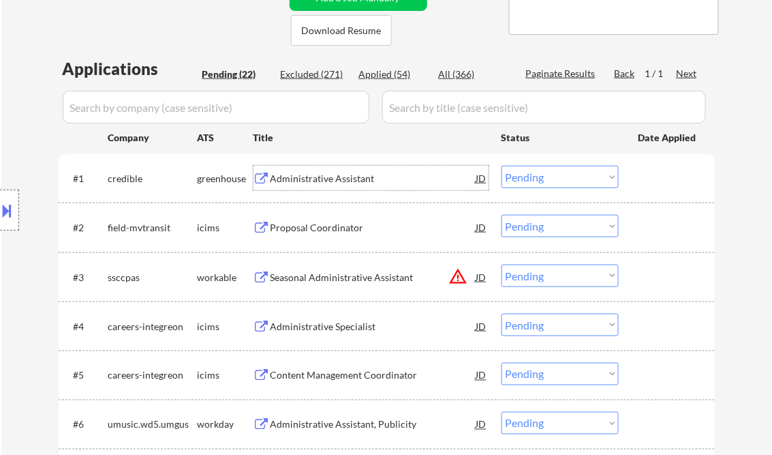
click at [563, 179] on select "Choose an option... Pending Applied Excluded (Questions) Excluded (Expired) Exc…" at bounding box center [560, 177] width 117 height 22
click at [502, 166] on select "Choose an option... Pending Applied Excluded (Questions) Excluded (Expired) Exc…" at bounding box center [560, 177] width 117 height 22
click at [309, 222] on div "Proposal Coordinator" at bounding box center [374, 228] width 206 height 14
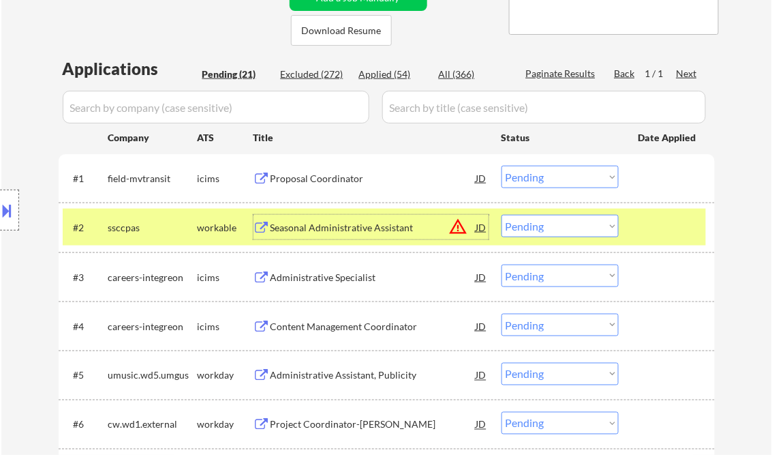
click at [551, 178] on select "Choose an option... Pending Applied Excluded (Questions) Excluded (Expired) Exc…" at bounding box center [560, 177] width 117 height 22
click at [502, 166] on select "Choose an option... Pending Applied Excluded (Questions) Excluded (Expired) Exc…" at bounding box center [560, 177] width 117 height 22
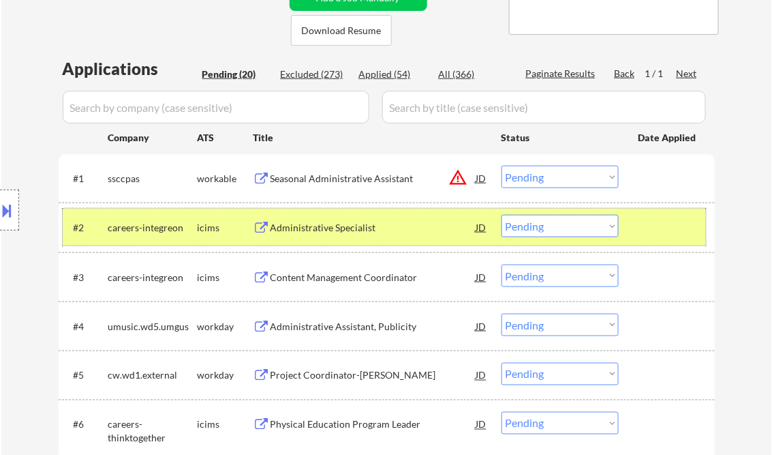
click at [671, 222] on div at bounding box center [669, 227] width 60 height 25
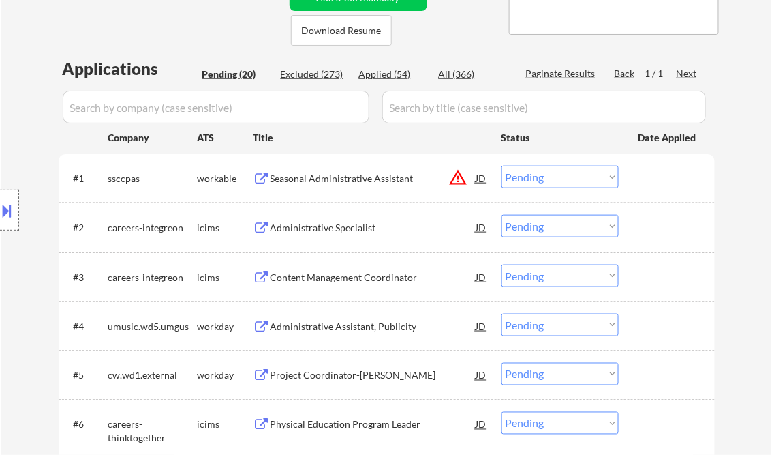
click at [341, 179] on div "Seasonal Administrative Assistant" at bounding box center [374, 179] width 206 height 14
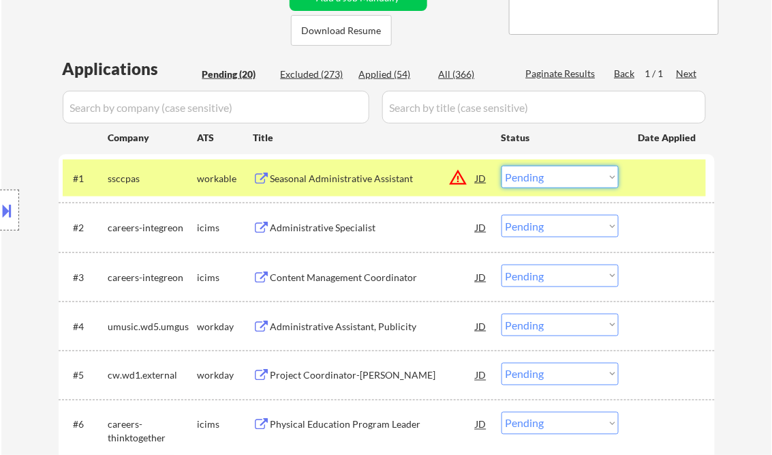
drag, startPoint x: 531, startPoint y: 179, endPoint x: 545, endPoint y: 189, distance: 16.6
click at [531, 179] on select "Choose an option... Pending Applied Excluded (Questions) Excluded (Expired) Exc…" at bounding box center [560, 177] width 117 height 22
click at [502, 166] on select "Choose an option... Pending Applied Excluded (Questions) Excluded (Expired) Exc…" at bounding box center [560, 177] width 117 height 22
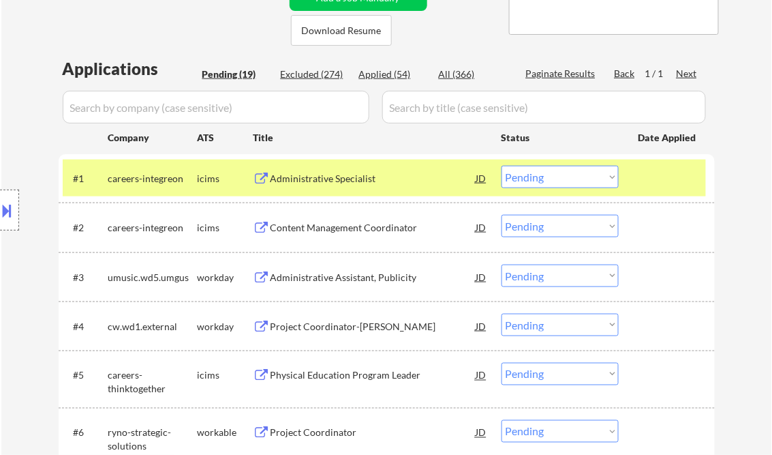
click at [649, 177] on div at bounding box center [669, 178] width 60 height 25
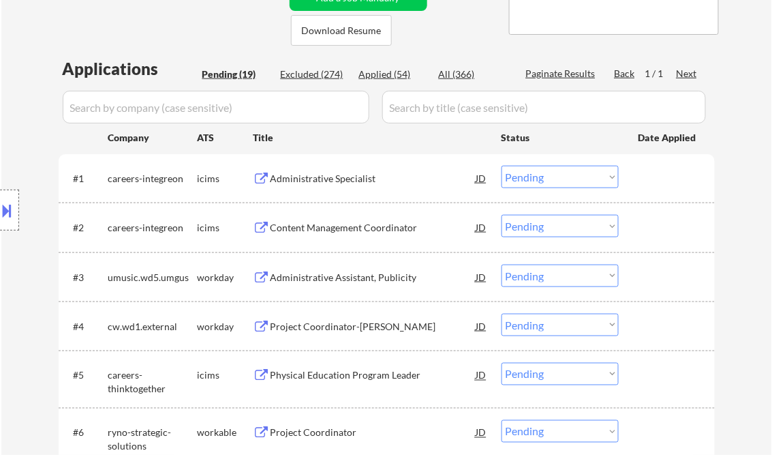
click at [327, 173] on div "Administrative Specialist" at bounding box center [374, 179] width 206 height 14
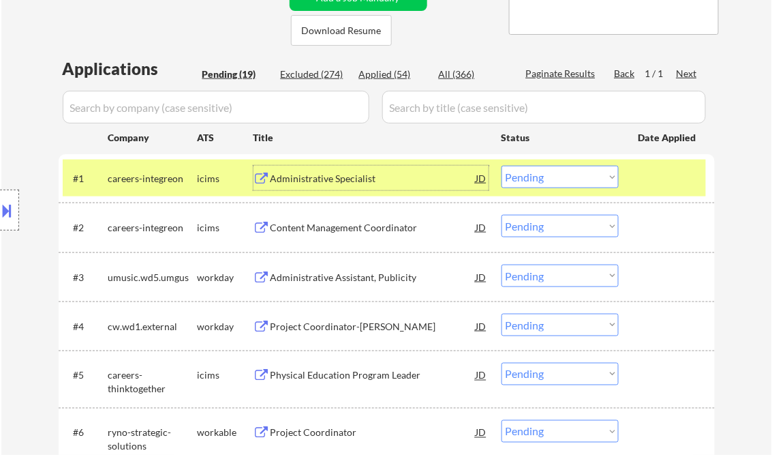
click at [587, 172] on select "Choose an option... Pending Applied Excluded (Questions) Excluded (Expired) Exc…" at bounding box center [560, 177] width 117 height 22
click at [502, 166] on select "Choose an option... Pending Applied Excluded (Questions) Excluded (Expired) Exc…" at bounding box center [560, 177] width 117 height 22
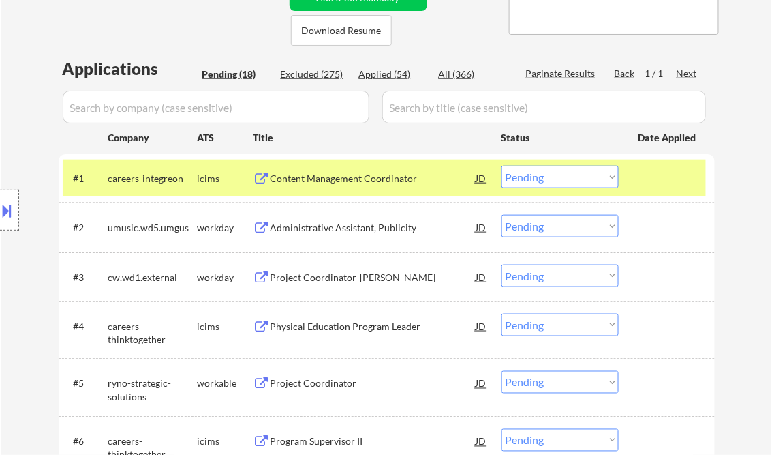
click at [351, 178] on div "Content Management Coordinator" at bounding box center [374, 179] width 206 height 14
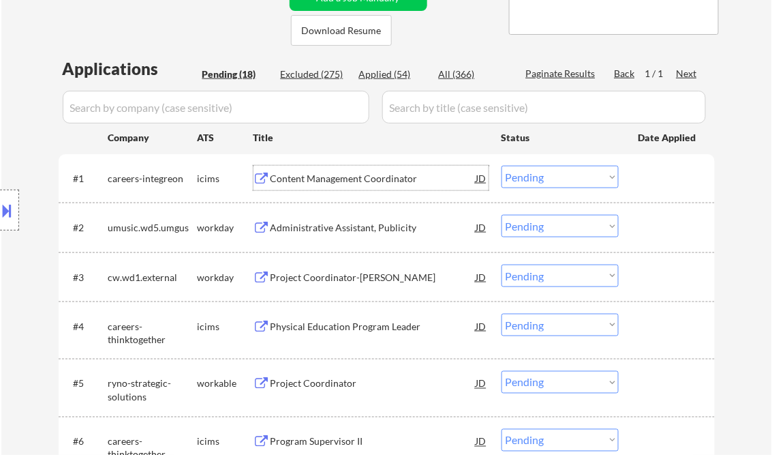
drag, startPoint x: 546, startPoint y: 184, endPoint x: 554, endPoint y: 184, distance: 8.2
click at [546, 184] on select "Choose an option... Pending Applied Excluded (Questions) Excluded (Expired) Exc…" at bounding box center [560, 177] width 117 height 22
click at [502, 166] on select "Choose an option... Pending Applied Excluded (Questions) Excluded (Expired) Exc…" at bounding box center [560, 177] width 117 height 22
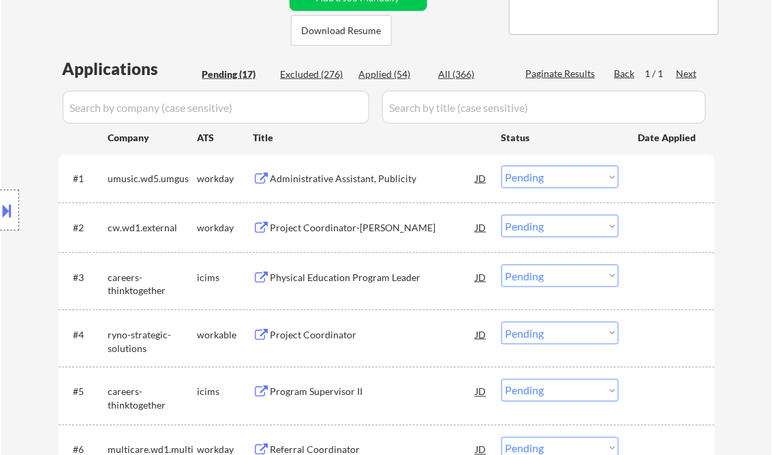
click at [345, 175] on div "Administrative Assistant, Publicity" at bounding box center [374, 179] width 206 height 14
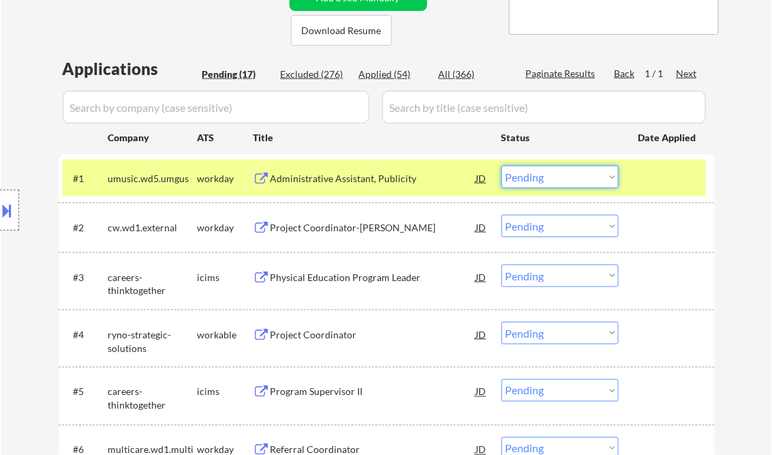
click at [558, 180] on select "Choose an option... Pending Applied Excluded (Questions) Excluded (Expired) Exc…" at bounding box center [560, 177] width 117 height 22
click at [502, 166] on select "Choose an option... Pending Applied Excluded (Questions) Excluded (Expired) Exc…" at bounding box center [560, 177] width 117 height 22
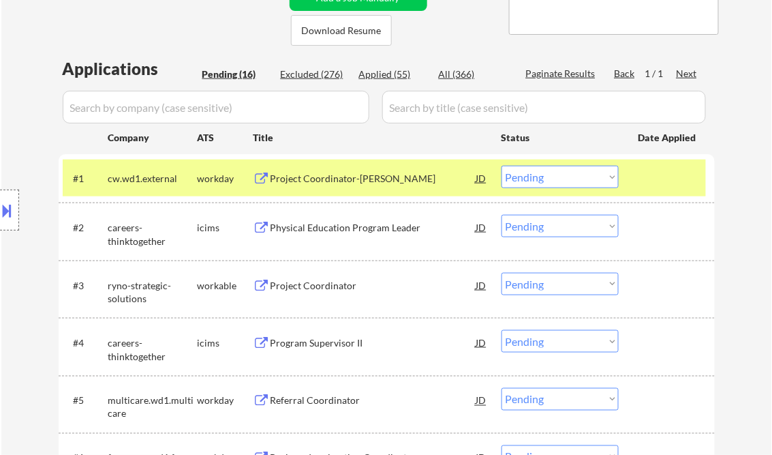
click at [334, 183] on div "Project Coordinator-WIM" at bounding box center [374, 179] width 206 height 14
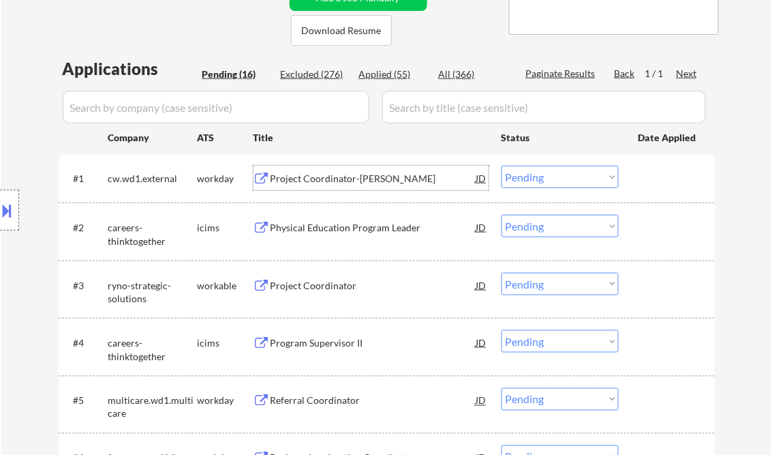
click at [567, 176] on select "Choose an option... Pending Applied Excluded (Questions) Excluded (Expired) Exc…" at bounding box center [560, 177] width 117 height 22
click at [502, 166] on select "Choose an option... Pending Applied Excluded (Questions) Excluded (Expired) Exc…" at bounding box center [560, 177] width 117 height 22
click at [307, 226] on div "Physical Education Program Leader" at bounding box center [374, 228] width 206 height 14
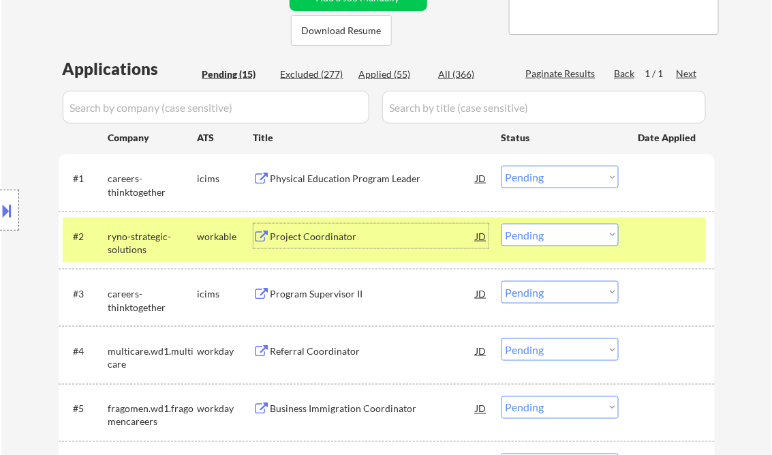
drag, startPoint x: 549, startPoint y: 179, endPoint x: 554, endPoint y: 188, distance: 10.1
click at [549, 179] on select "Choose an option... Pending Applied Excluded (Questions) Excluded (Expired) Exc…" at bounding box center [560, 177] width 117 height 22
click at [502, 166] on select "Choose an option... Pending Applied Excluded (Questions) Excluded (Expired) Exc…" at bounding box center [560, 177] width 117 height 22
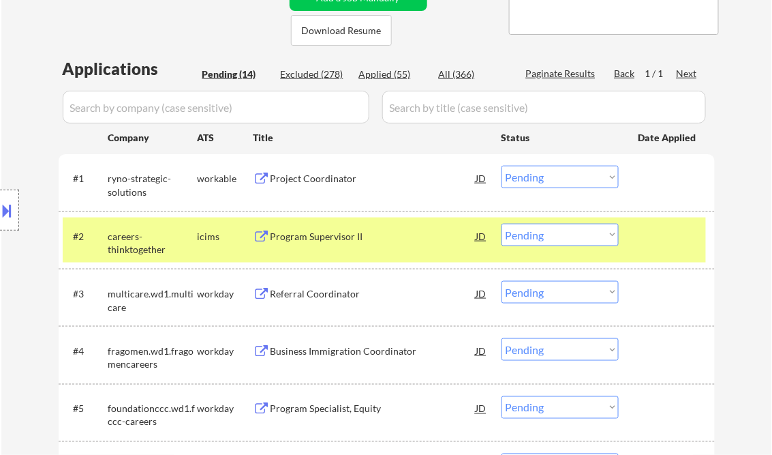
click at [306, 181] on div "Project Coordinator" at bounding box center [374, 179] width 206 height 14
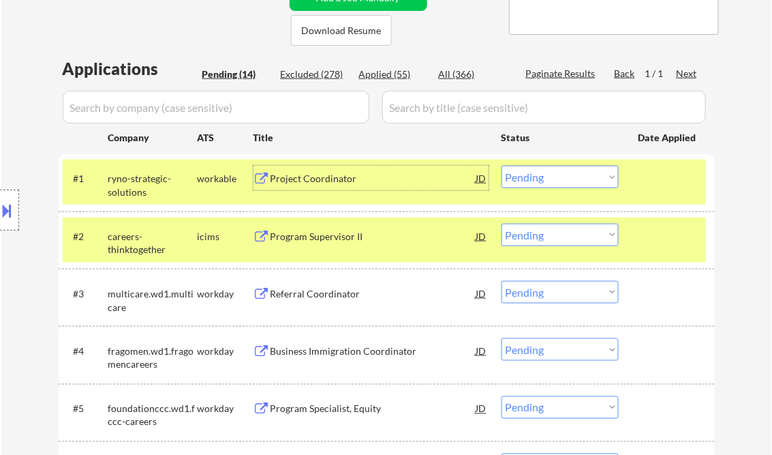
drag, startPoint x: 555, startPoint y: 182, endPoint x: 567, endPoint y: 188, distance: 13.7
click at [555, 182] on select "Choose an option... Pending Applied Excluded (Questions) Excluded (Expired) Exc…" at bounding box center [560, 177] width 117 height 22
click at [502, 166] on select "Choose an option... Pending Applied Excluded (Questions) Excluded (Expired) Exc…" at bounding box center [560, 177] width 117 height 22
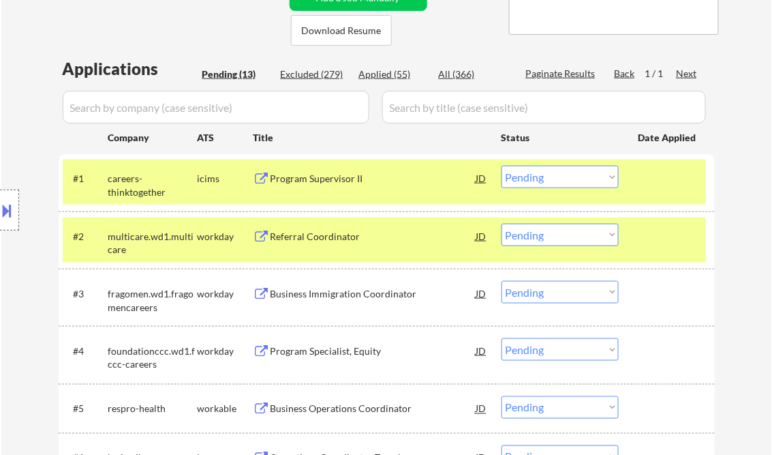
drag, startPoint x: 650, startPoint y: 237, endPoint x: 656, endPoint y: 228, distance: 10.2
click at [650, 237] on div at bounding box center [669, 236] width 60 height 25
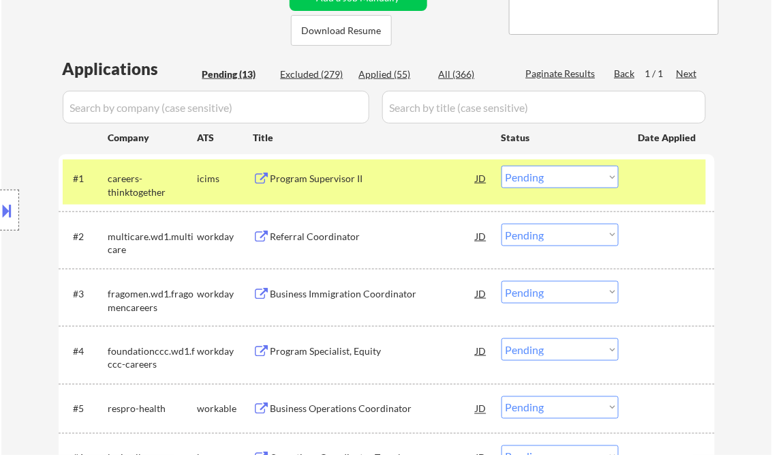
click at [646, 195] on div "#1 careers-thinktogether icims Program Supervisor II JD warning_amber Choose an…" at bounding box center [385, 182] width 644 height 45
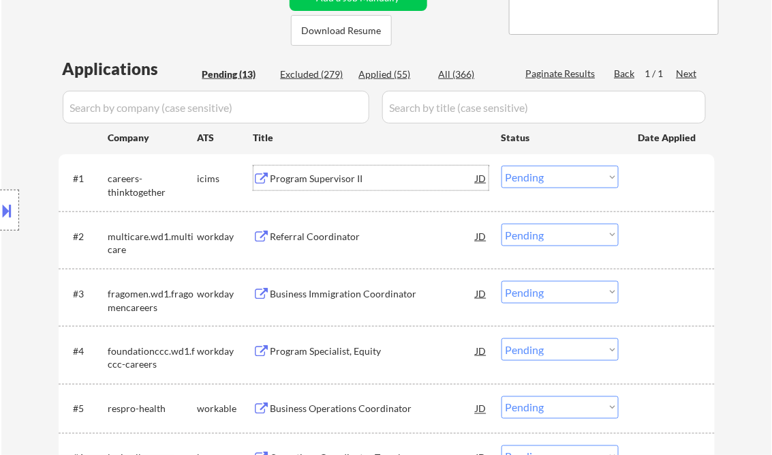
click at [337, 174] on div "Program Supervisor II" at bounding box center [374, 179] width 206 height 14
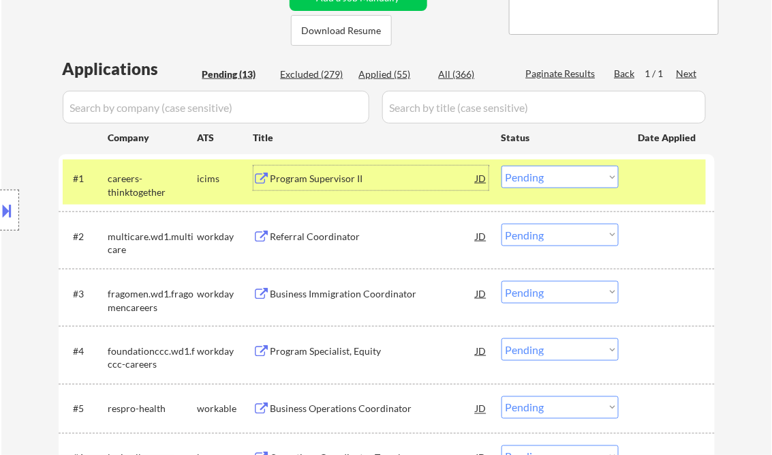
click at [562, 183] on select "Choose an option... Pending Applied Excluded (Questions) Excluded (Expired) Exc…" at bounding box center [560, 177] width 117 height 22
click at [502, 166] on select "Choose an option... Pending Applied Excluded (Questions) Excluded (Expired) Exc…" at bounding box center [560, 177] width 117 height 22
click at [295, 230] on div "Referral Coordinator" at bounding box center [374, 237] width 206 height 14
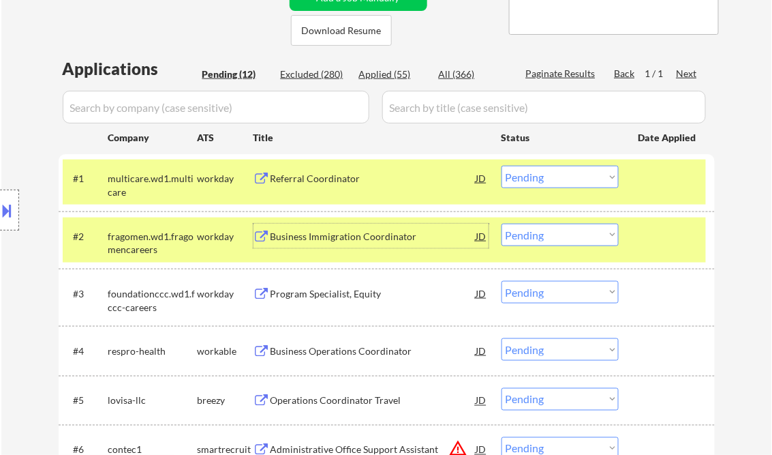
drag, startPoint x: 551, startPoint y: 175, endPoint x: 560, endPoint y: 179, distance: 8.9
click at [551, 175] on select "Choose an option... Pending Applied Excluded (Questions) Excluded (Expired) Exc…" at bounding box center [560, 177] width 117 height 22
click at [313, 168] on div "Referral Coordinator" at bounding box center [374, 178] width 206 height 25
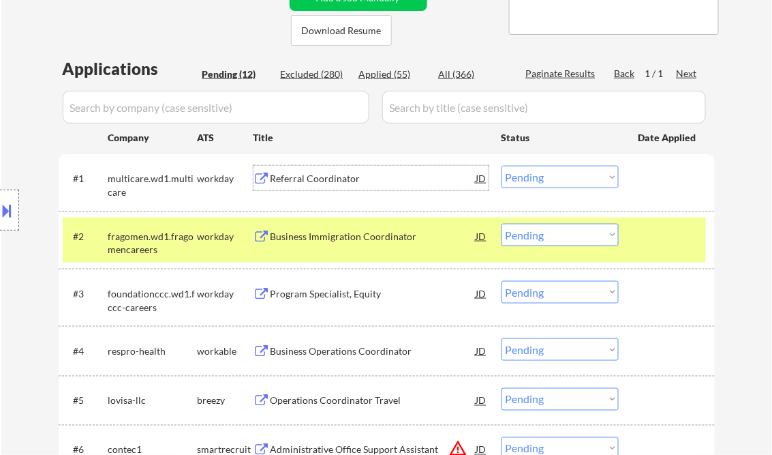
drag, startPoint x: 535, startPoint y: 177, endPoint x: 543, endPoint y: 184, distance: 10.6
click at [535, 177] on select "Choose an option... Pending Applied Excluded (Questions) Excluded (Expired) Exc…" at bounding box center [560, 177] width 117 height 22
click at [502, 166] on select "Choose an option... Pending Applied Excluded (Questions) Excluded (Expired) Exc…" at bounding box center [560, 177] width 117 height 22
click at [351, 232] on div "Business Immigration Coordinator" at bounding box center [374, 237] width 206 height 14
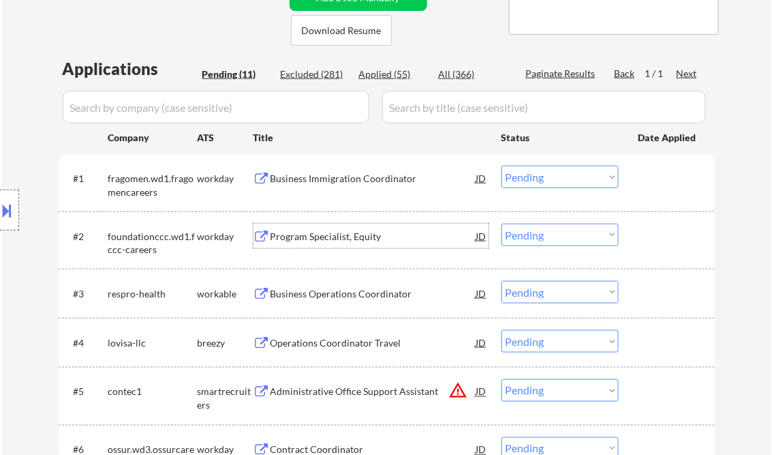
click at [545, 191] on div "#1 fragomen.wd1.fragomencareers workday Business Immigration Coordinator JD war…" at bounding box center [385, 182] width 644 height 45
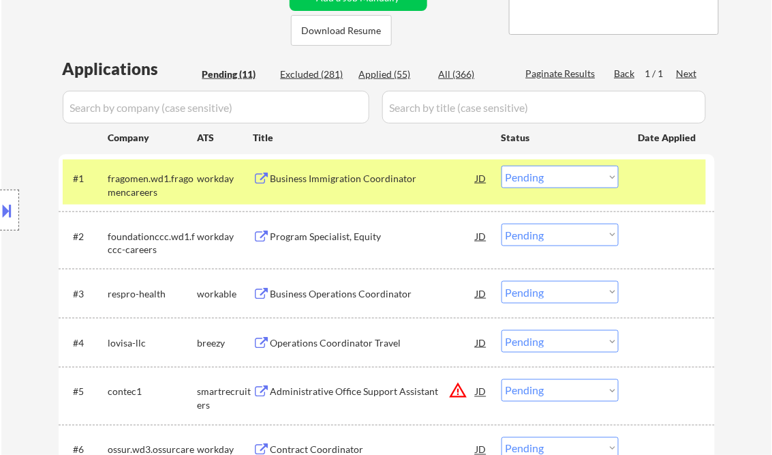
click at [546, 181] on select "Choose an option... Pending Applied Excluded (Questions) Excluded (Expired) Exc…" at bounding box center [560, 177] width 117 height 22
click at [502, 166] on select "Choose an option... Pending Applied Excluded (Questions) Excluded (Expired) Exc…" at bounding box center [560, 177] width 117 height 22
click at [335, 230] on div "Program Specialist, Equity" at bounding box center [374, 237] width 206 height 14
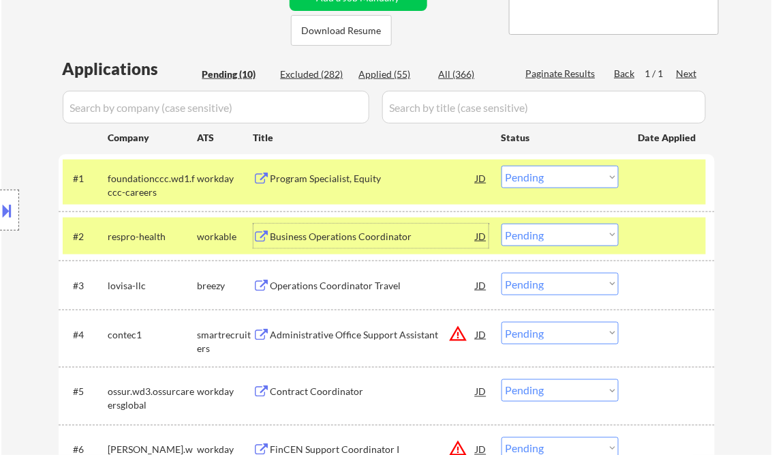
click at [560, 180] on select "Choose an option... Pending Applied Excluded (Questions) Excluded (Expired) Exc…" at bounding box center [560, 177] width 117 height 22
click at [502, 166] on select "Choose an option... Pending Applied Excluded (Questions) Excluded (Expired) Exc…" at bounding box center [560, 177] width 117 height 22
click at [664, 189] on div at bounding box center [669, 178] width 60 height 25
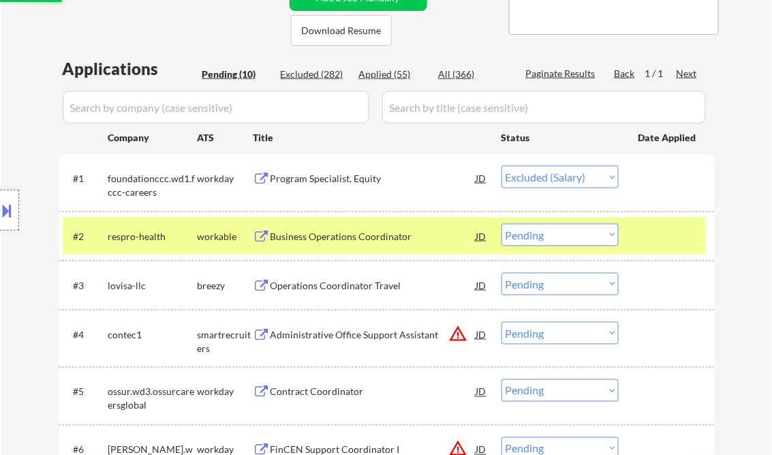
click at [661, 235] on div at bounding box center [669, 236] width 60 height 25
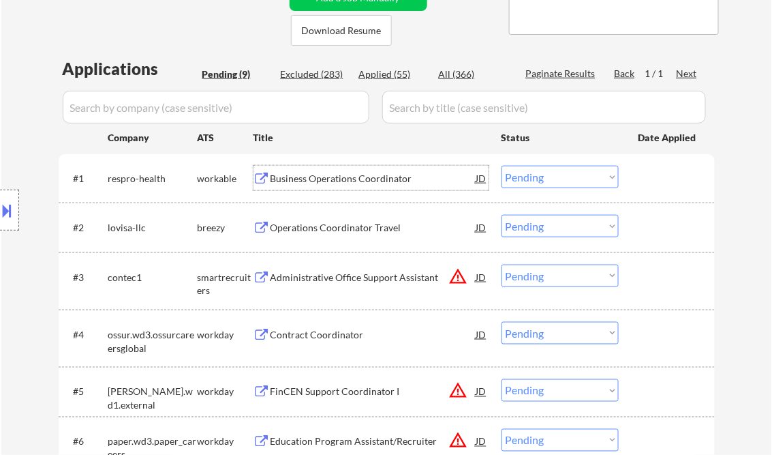
click at [309, 183] on div "Business Operations Coordinator" at bounding box center [374, 179] width 206 height 14
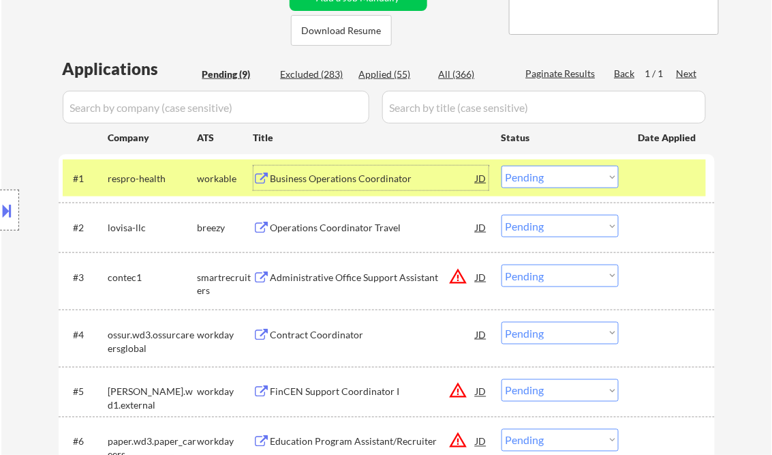
drag, startPoint x: 576, startPoint y: 177, endPoint x: 579, endPoint y: 187, distance: 9.9
click at [576, 177] on select "Choose an option... Pending Applied Excluded (Questions) Excluded (Expired) Exc…" at bounding box center [560, 177] width 117 height 22
click at [502, 166] on select "Choose an option... Pending Applied Excluded (Questions) Excluded (Expired) Exc…" at bounding box center [560, 177] width 117 height 22
click at [342, 229] on div "Operations Coordinator Travel" at bounding box center [374, 228] width 206 height 14
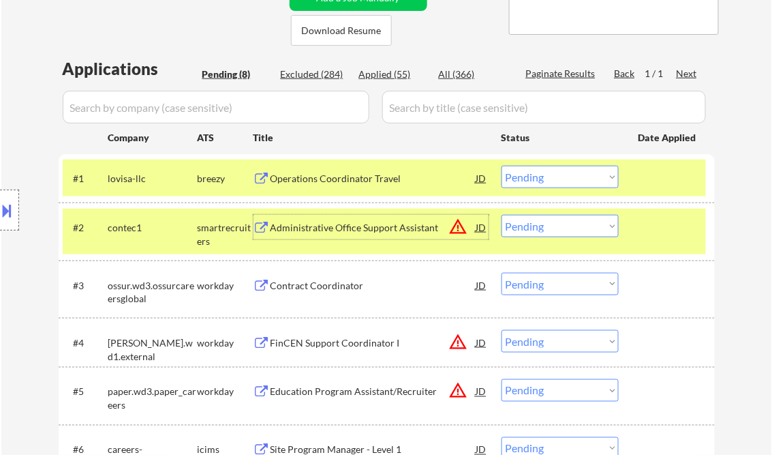
drag, startPoint x: 554, startPoint y: 177, endPoint x: 571, endPoint y: 182, distance: 18.5
click at [554, 177] on select "Choose an option... Pending Applied Excluded (Questions) Excluded (Expired) Exc…" at bounding box center [560, 177] width 117 height 22
click at [502, 166] on select "Choose an option... Pending Applied Excluded (Questions) Excluded (Expired) Exc…" at bounding box center [560, 177] width 117 height 22
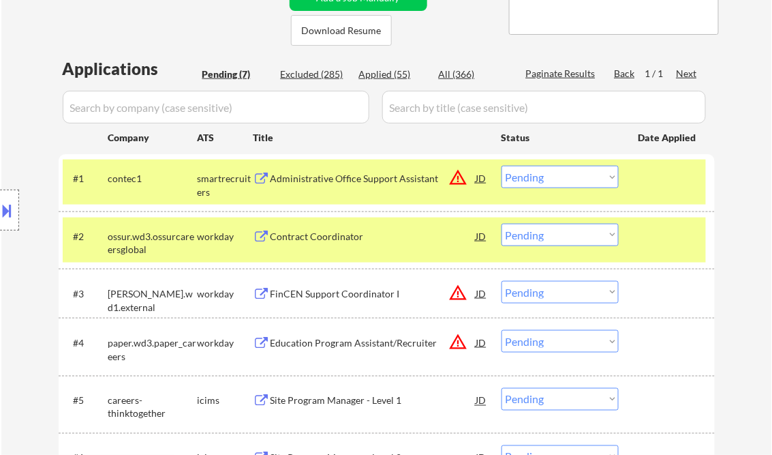
click at [357, 177] on div "Administrative Office Support Assistant" at bounding box center [374, 179] width 206 height 14
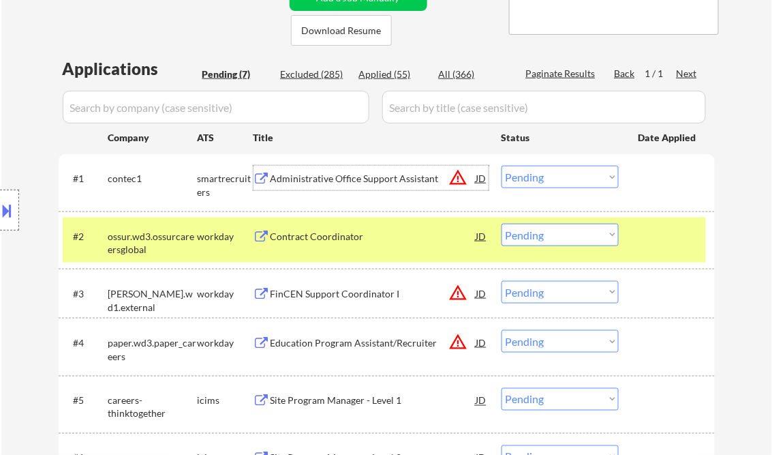
click at [547, 162] on div "#1 contec1 smartrecruiters Administrative Office Support Assistant JD warning_a…" at bounding box center [385, 182] width 644 height 45
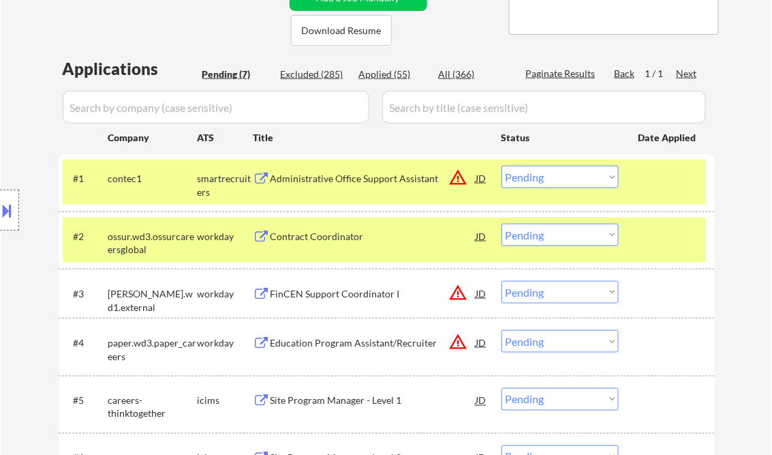
drag, startPoint x: 560, startPoint y: 173, endPoint x: 568, endPoint y: 185, distance: 14.2
click at [560, 173] on select "Choose an option... Pending Applied Excluded (Questions) Excluded (Expired) Exc…" at bounding box center [560, 177] width 117 height 22
click at [502, 166] on select "Choose an option... Pending Applied Excluded (Questions) Excluded (Expired) Exc…" at bounding box center [560, 177] width 117 height 22
click at [643, 180] on div at bounding box center [669, 178] width 60 height 25
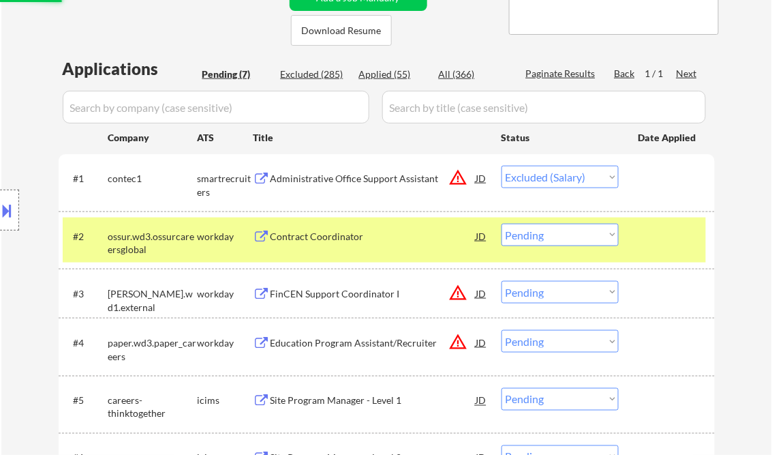
click at [675, 243] on div at bounding box center [669, 236] width 60 height 25
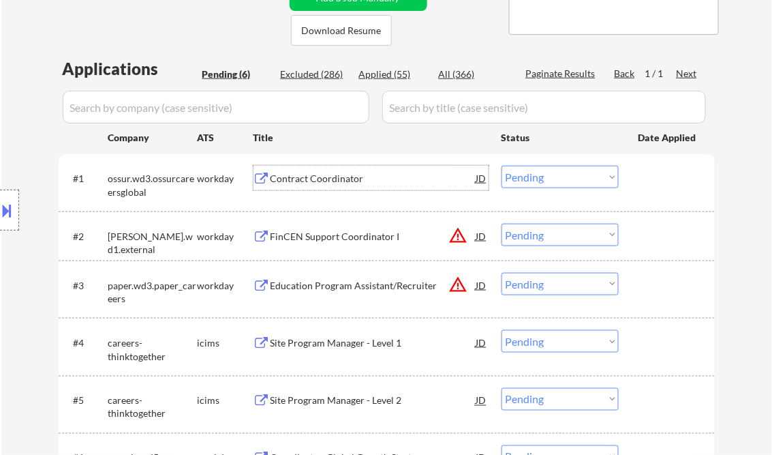
click at [348, 174] on div "Contract Coordinator" at bounding box center [374, 179] width 206 height 14
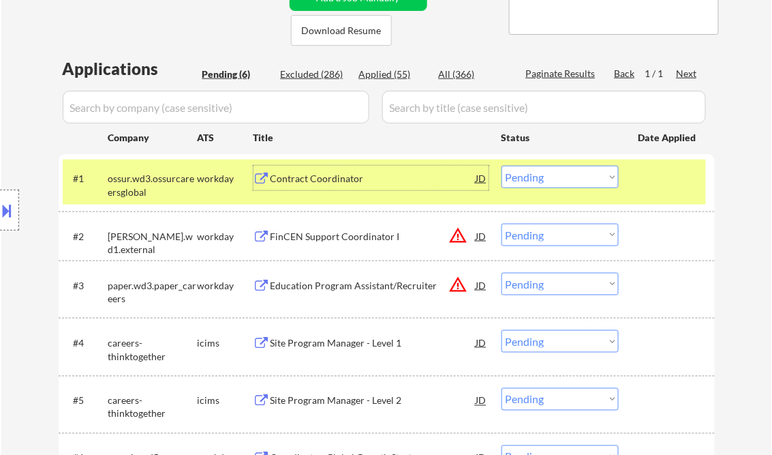
drag, startPoint x: 541, startPoint y: 176, endPoint x: 554, endPoint y: 185, distance: 15.7
click at [541, 176] on select "Choose an option... Pending Applied Excluded (Questions) Excluded (Expired) Exc…" at bounding box center [560, 177] width 117 height 22
click at [502, 166] on select "Choose an option... Pending Applied Excluded (Questions) Excluded (Expired) Exc…" at bounding box center [560, 177] width 117 height 22
click at [330, 237] on div "FinCEN Support Coordinator I" at bounding box center [374, 237] width 206 height 14
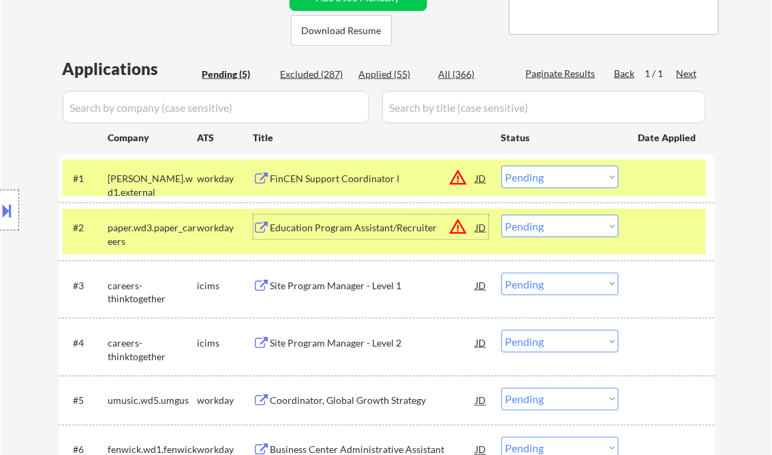
drag, startPoint x: 560, startPoint y: 184, endPoint x: 571, endPoint y: 189, distance: 11.9
click at [561, 184] on select "Choose an option... Pending Applied Excluded (Questions) Excluded (Expired) Exc…" at bounding box center [560, 177] width 117 height 22
click at [502, 166] on select "Choose an option... Pending Applied Excluded (Questions) Excluded (Expired) Exc…" at bounding box center [560, 177] width 117 height 22
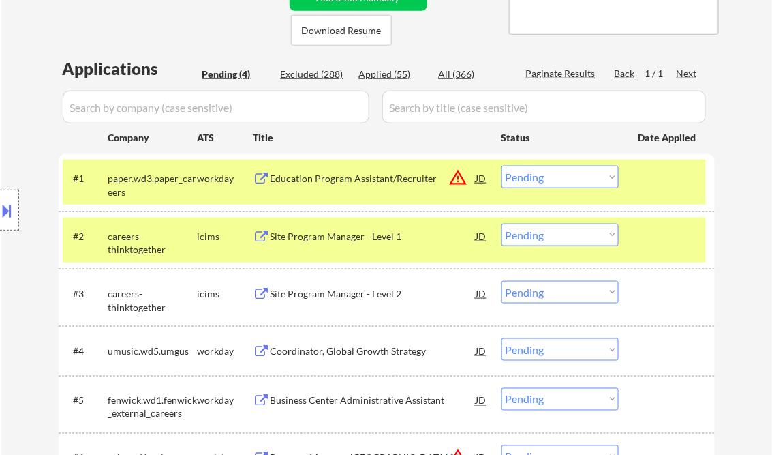
click at [644, 183] on div at bounding box center [669, 178] width 60 height 25
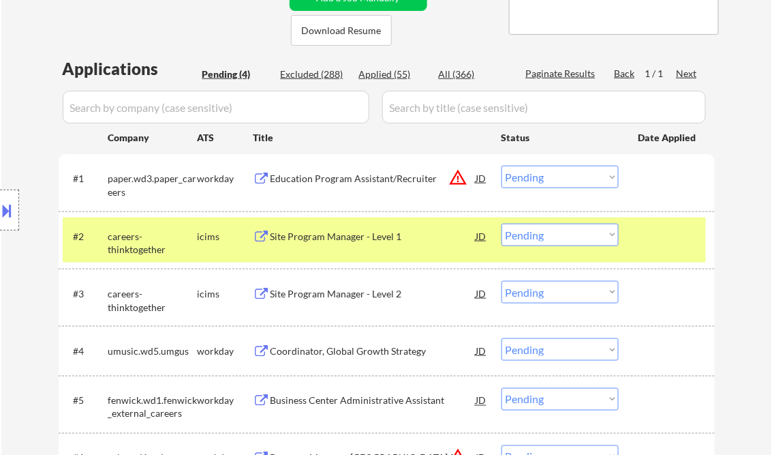
click at [665, 259] on div "#2 careers-thinktogether icims Site Program Manager - Level 1 JD warning_amber …" at bounding box center [385, 239] width 644 height 45
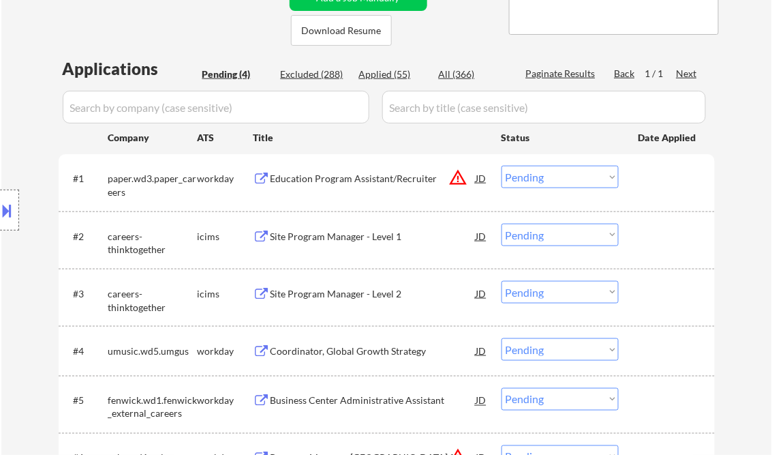
click at [335, 180] on div "Education Program Assistant/Recruiter" at bounding box center [374, 179] width 206 height 14
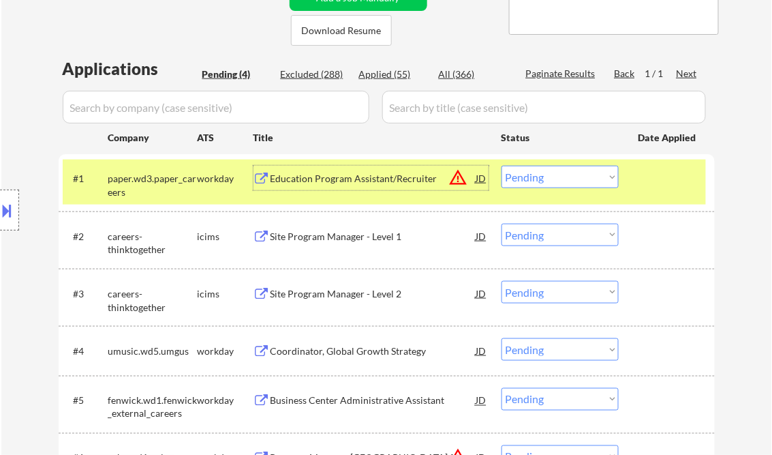
click at [537, 176] on select "Choose an option... Pending Applied Excluded (Questions) Excluded (Expired) Exc…" at bounding box center [560, 177] width 117 height 22
click at [502, 166] on select "Choose an option... Pending Applied Excluded (Questions) Excluded (Expired) Exc…" at bounding box center [560, 177] width 117 height 22
select select ""pending""
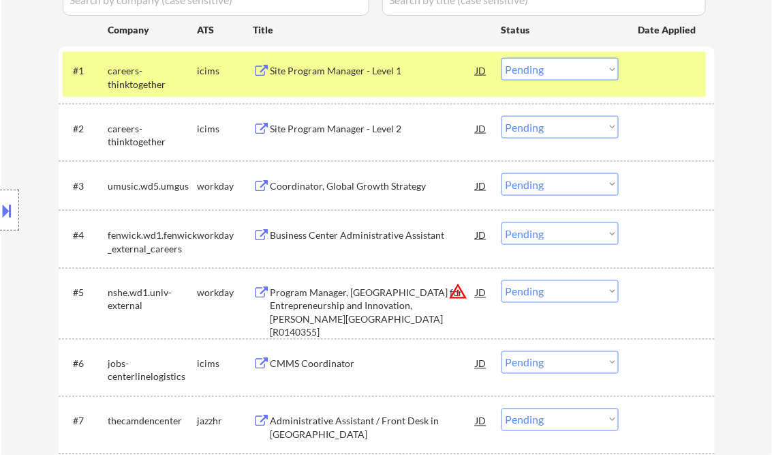
scroll to position [338, 0]
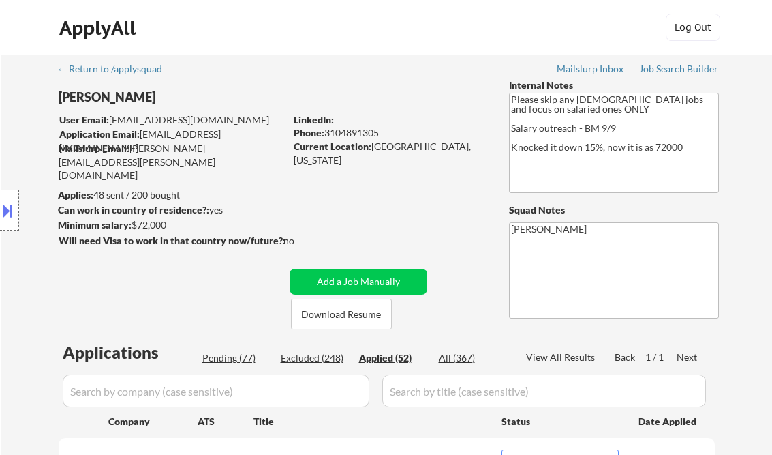
select select ""applied""
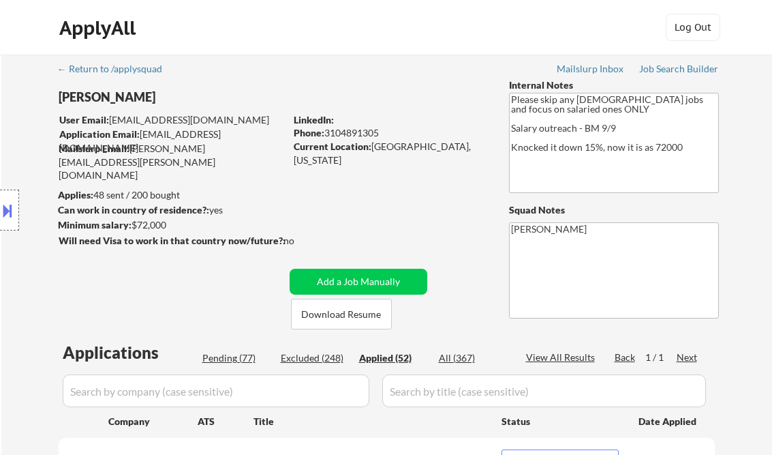
select select ""applied""
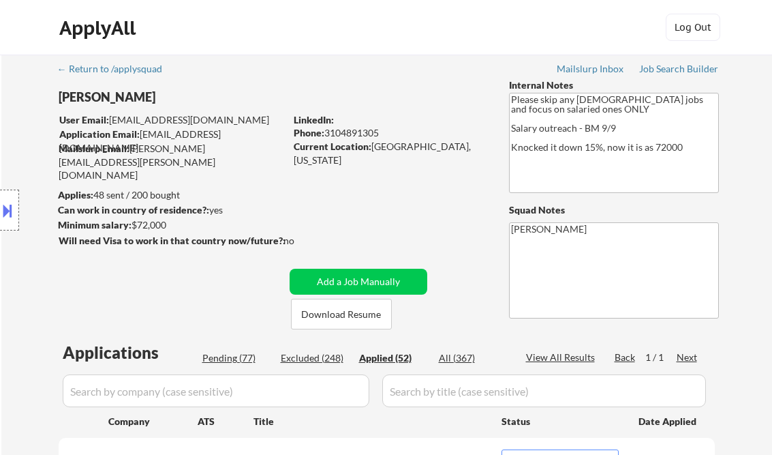
select select ""applied""
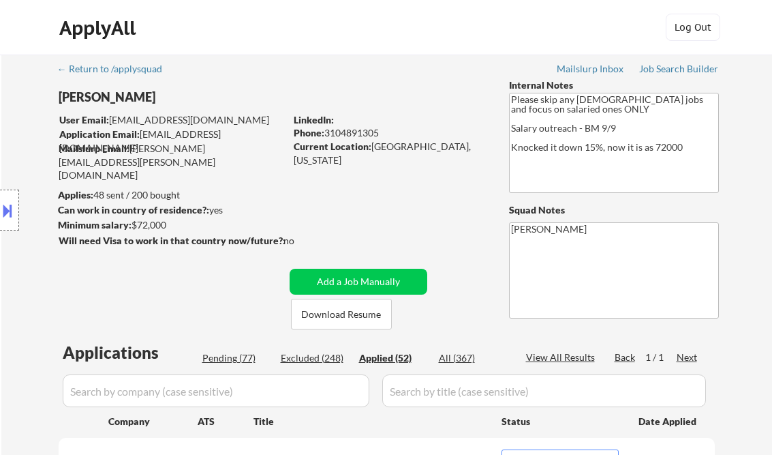
select select ""applied""
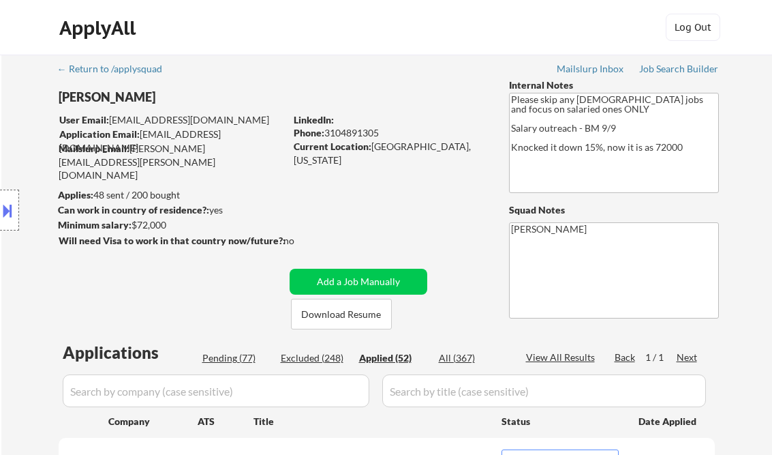
select select ""applied""
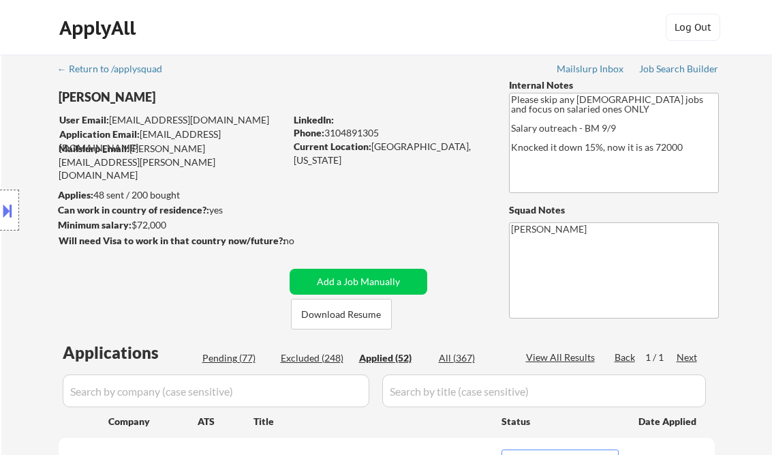
select select ""applied""
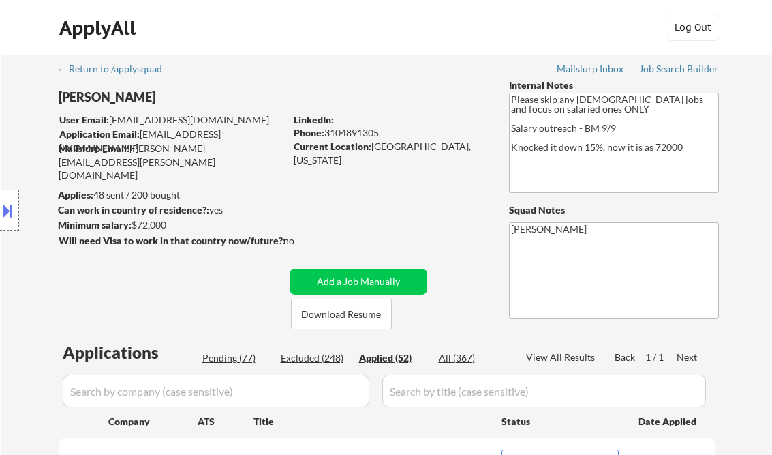
select select ""applied""
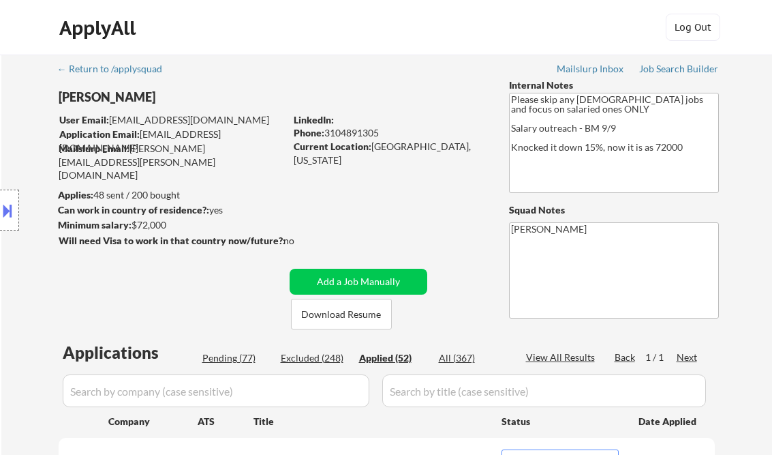
select select ""applied""
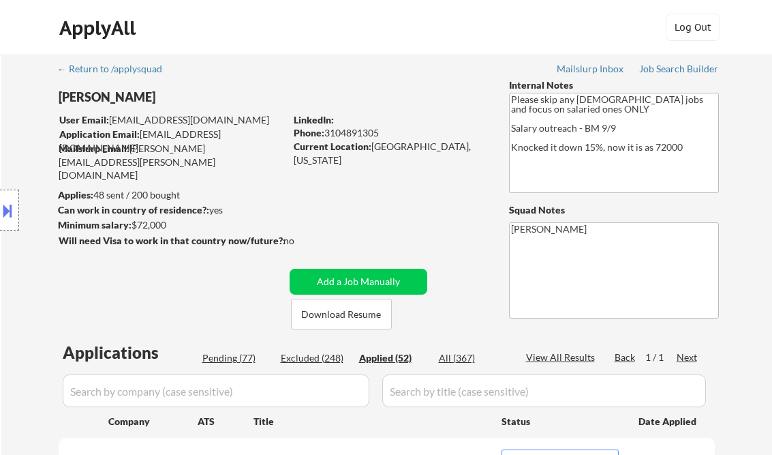
select select ""applied""
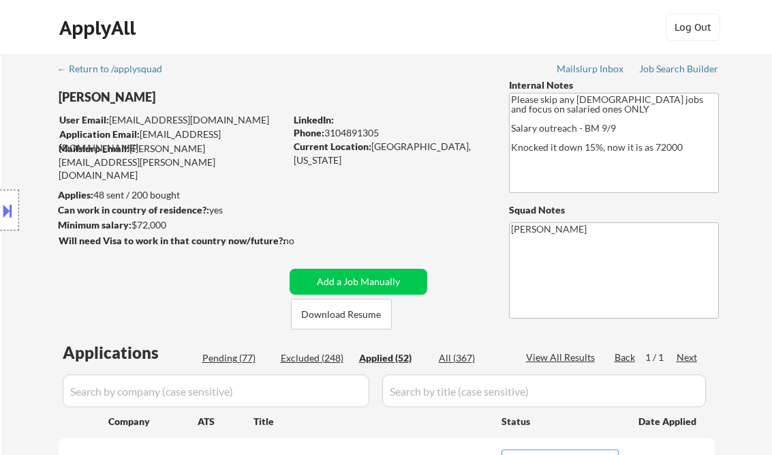
select select ""applied""
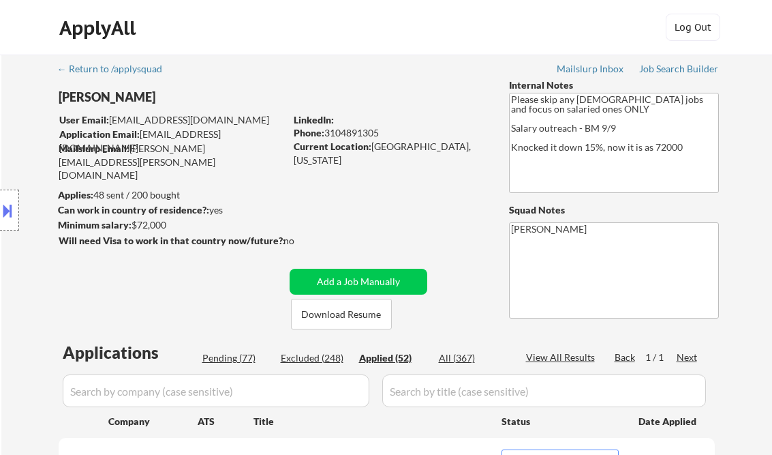
select select ""applied""
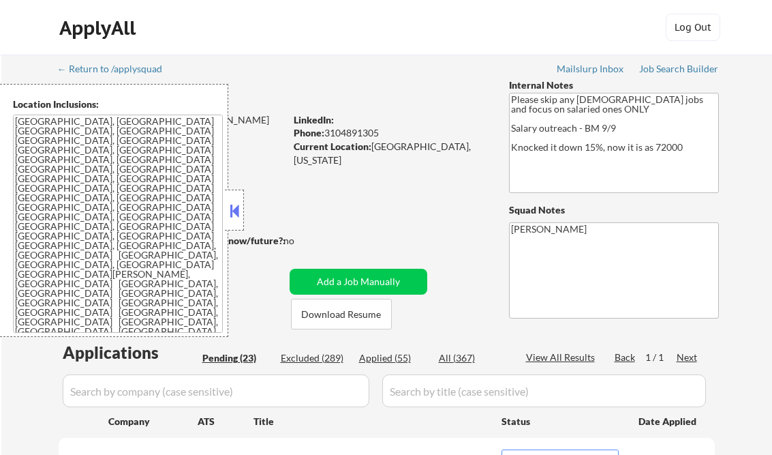
select select ""pending""
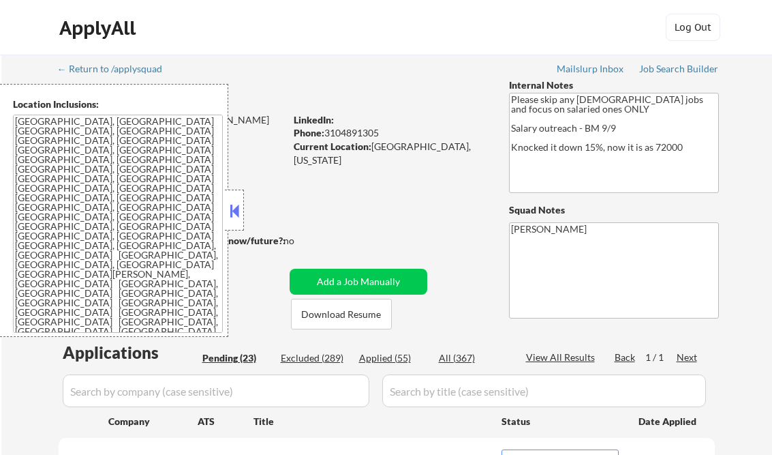
select select ""pending""
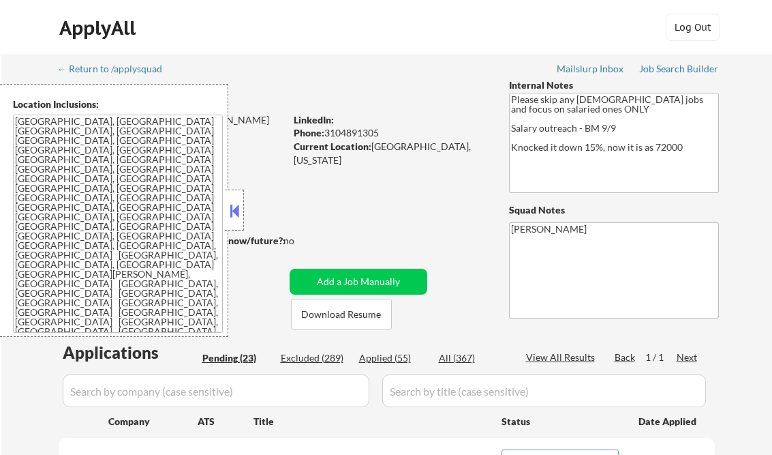
select select ""pending""
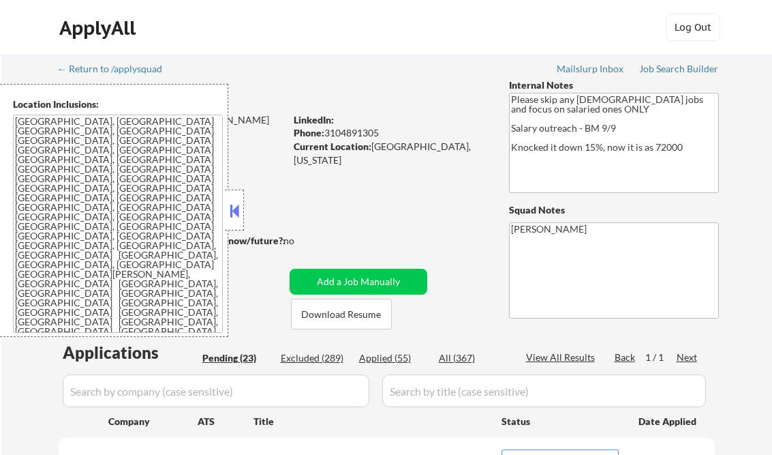
select select ""pending""
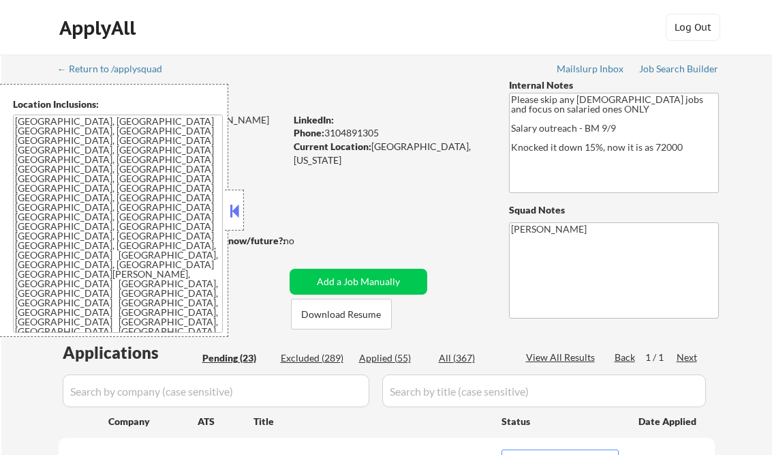
select select ""pending""
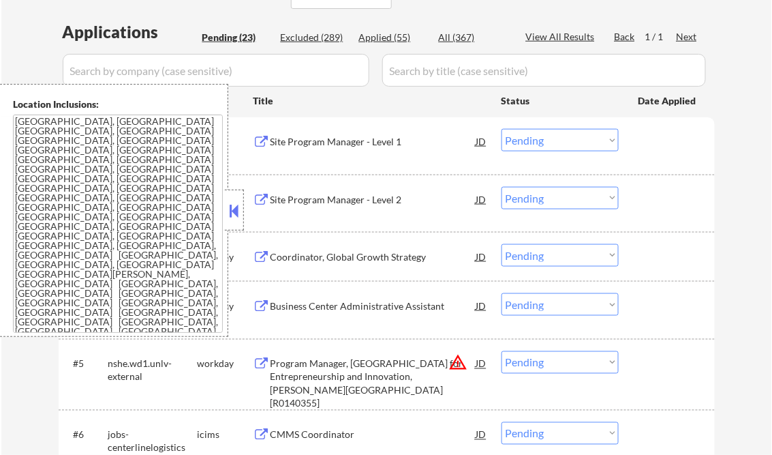
scroll to position [284, 0]
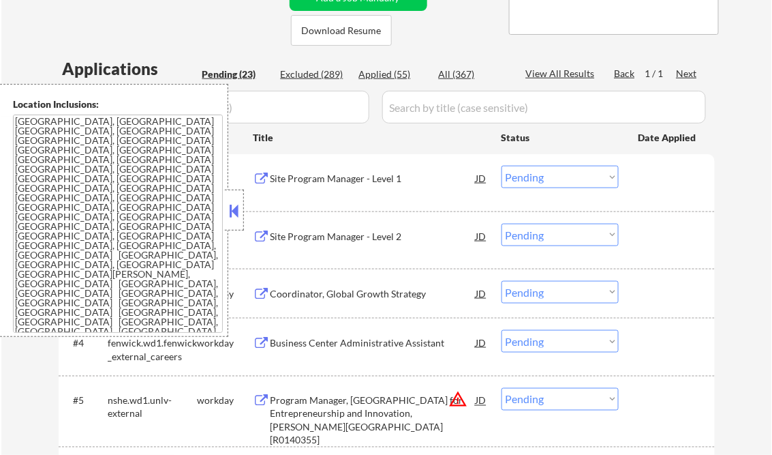
click at [238, 211] on button at bounding box center [234, 210] width 15 height 20
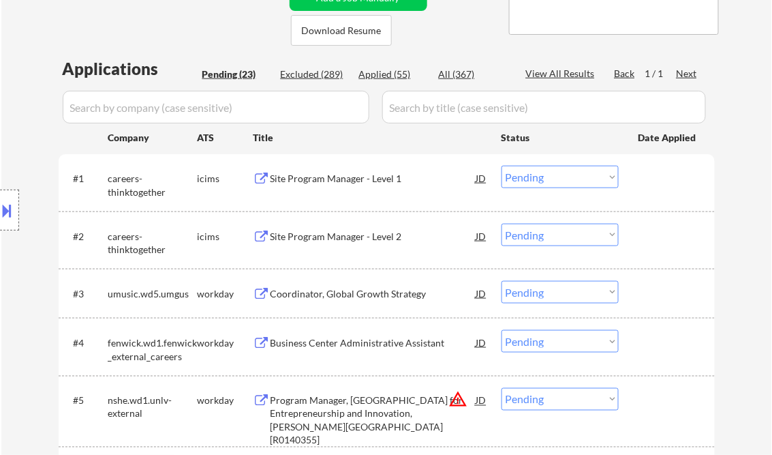
click at [360, 180] on div "Site Program Manager - Level 1" at bounding box center [374, 179] width 206 height 14
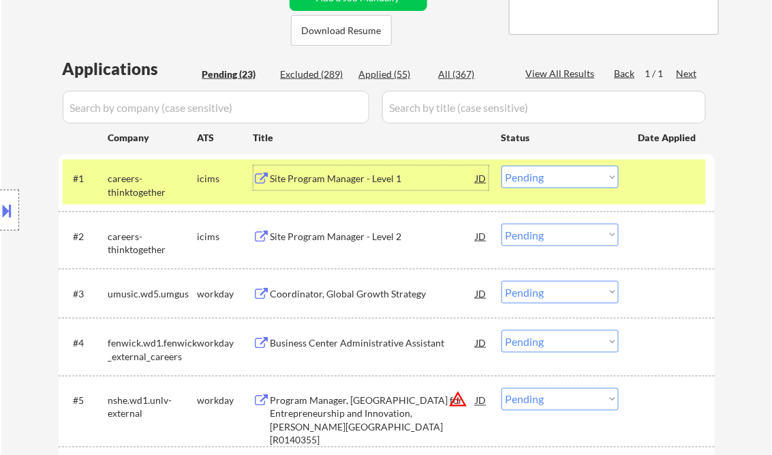
click at [541, 177] on select "Choose an option... Pending Applied Excluded (Questions) Excluded (Expired) Exc…" at bounding box center [560, 177] width 117 height 22
click at [502, 166] on select "Choose an option... Pending Applied Excluded (Questions) Excluded (Expired) Exc…" at bounding box center [560, 177] width 117 height 22
click at [362, 240] on div "Site Program Manager - Level 2" at bounding box center [374, 237] width 206 height 14
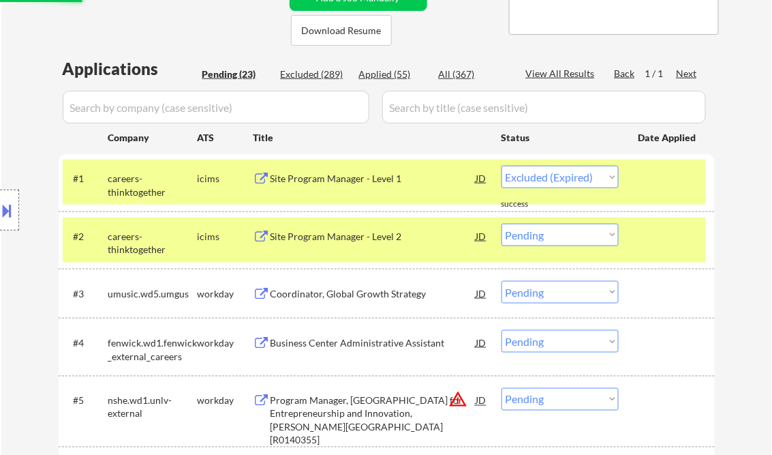
select select ""pending""
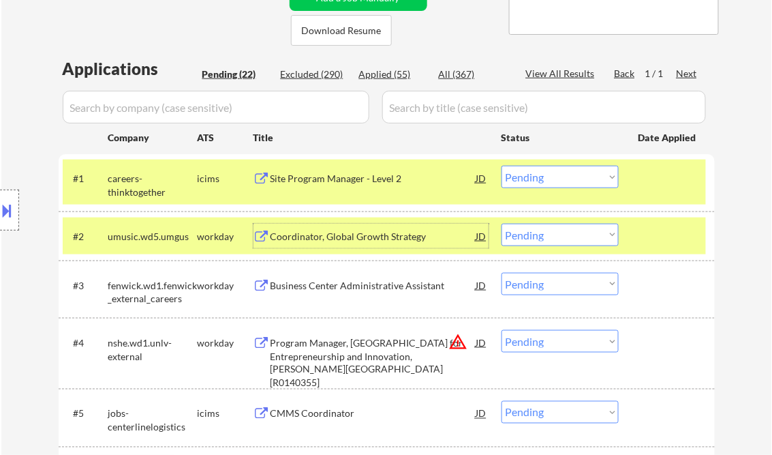
click at [7, 204] on button at bounding box center [7, 210] width 15 height 22
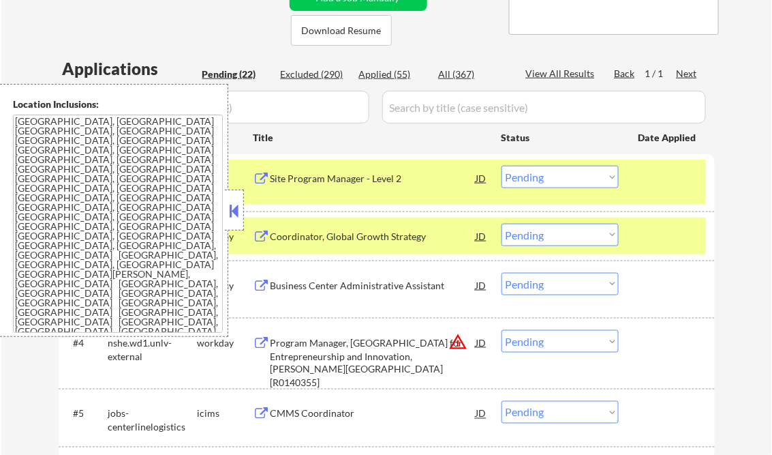
click at [237, 205] on button at bounding box center [234, 210] width 15 height 20
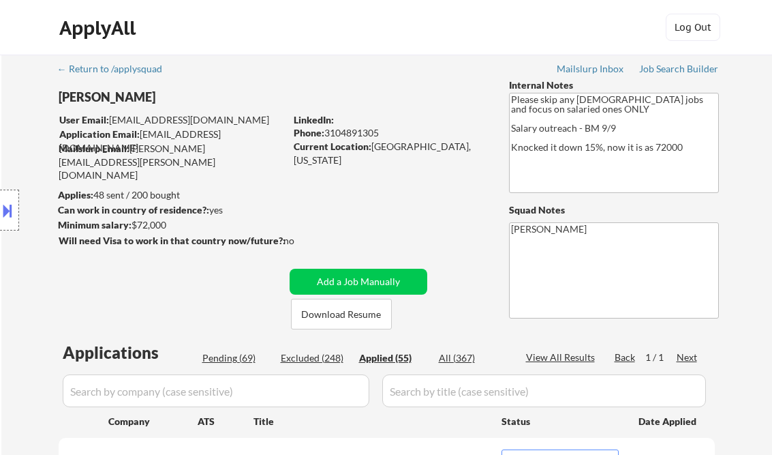
select select ""applied""
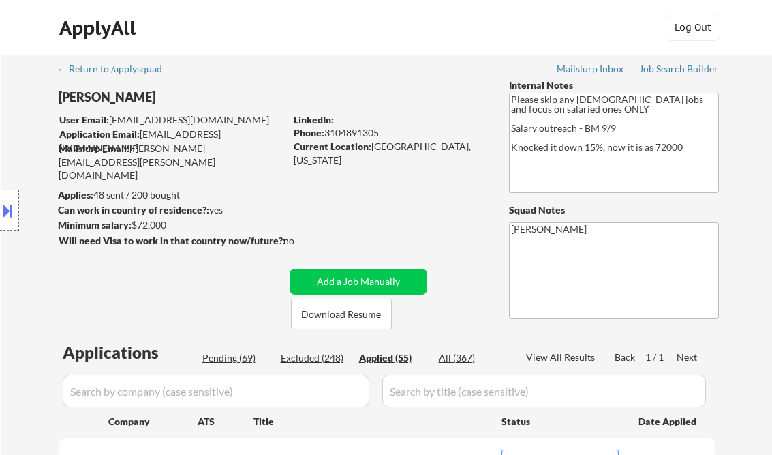
select select ""applied""
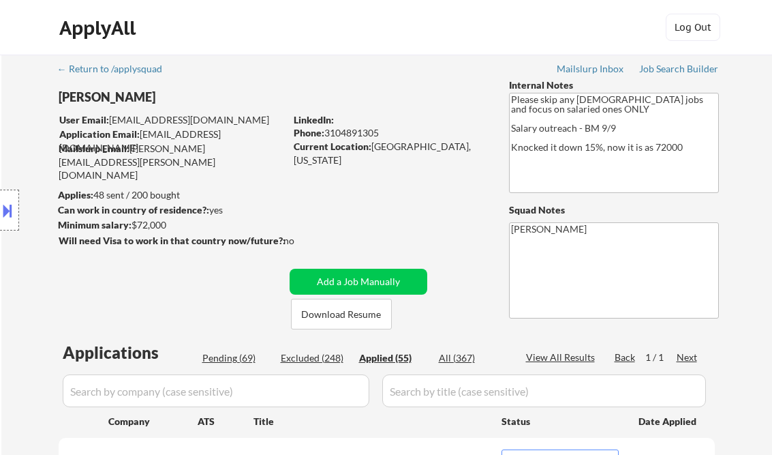
select select ""applied""
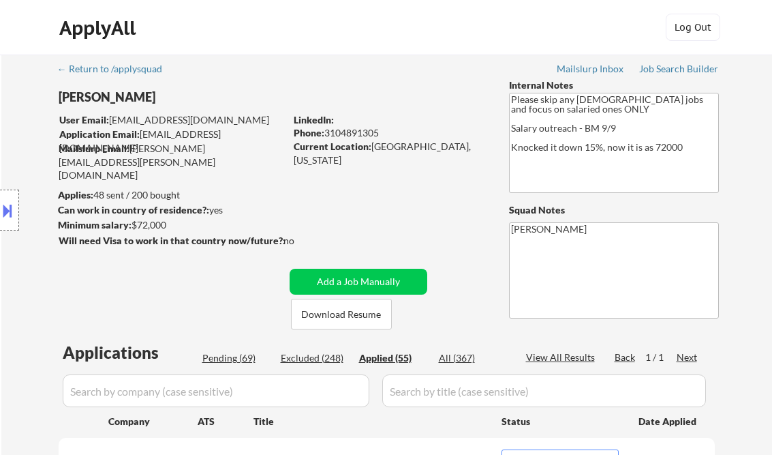
select select ""applied""
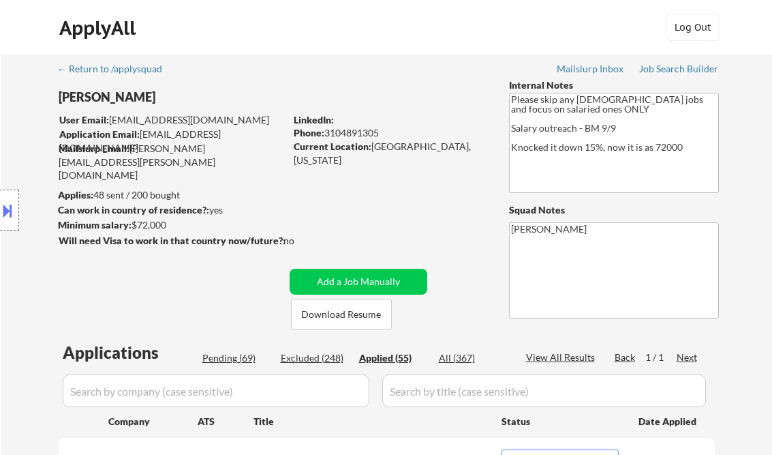
select select ""applied""
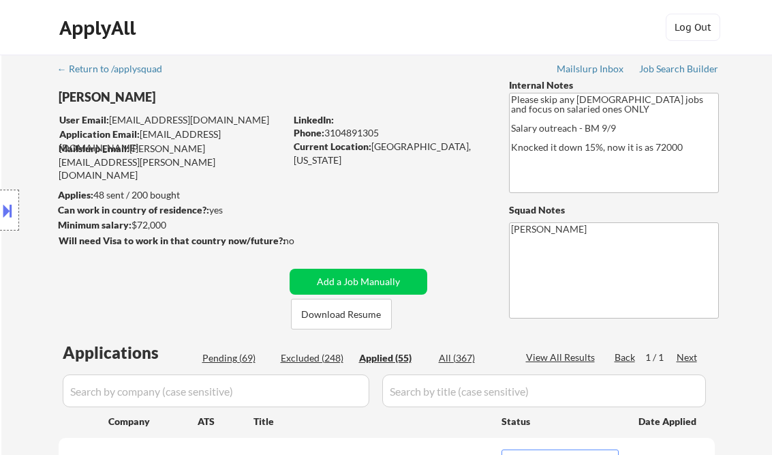
select select ""applied""
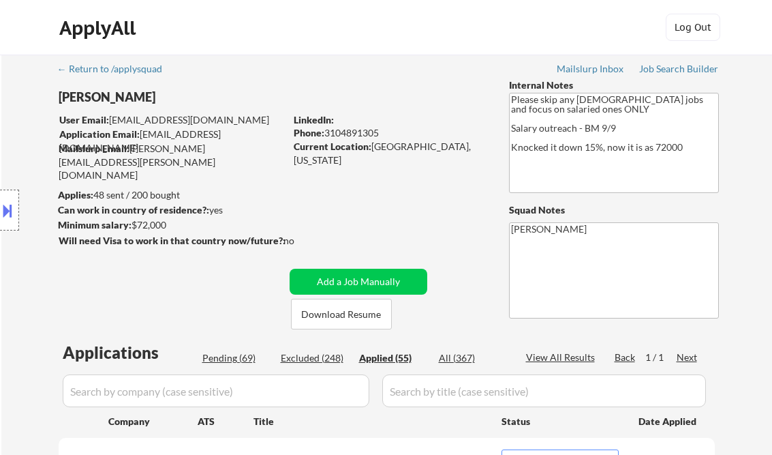
select select ""applied""
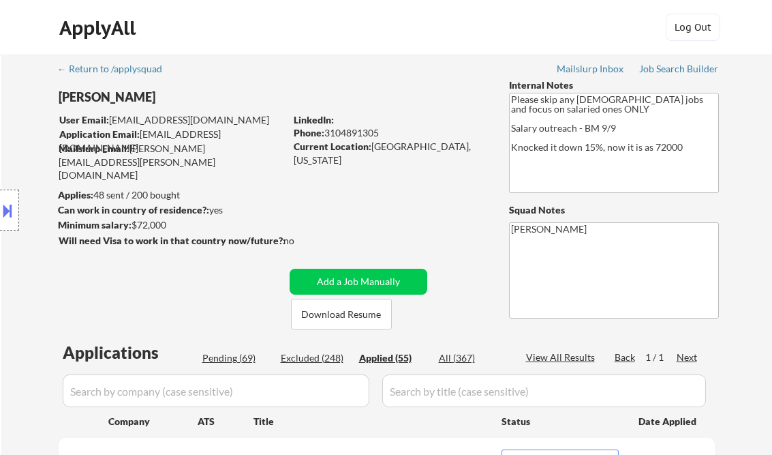
select select ""applied""
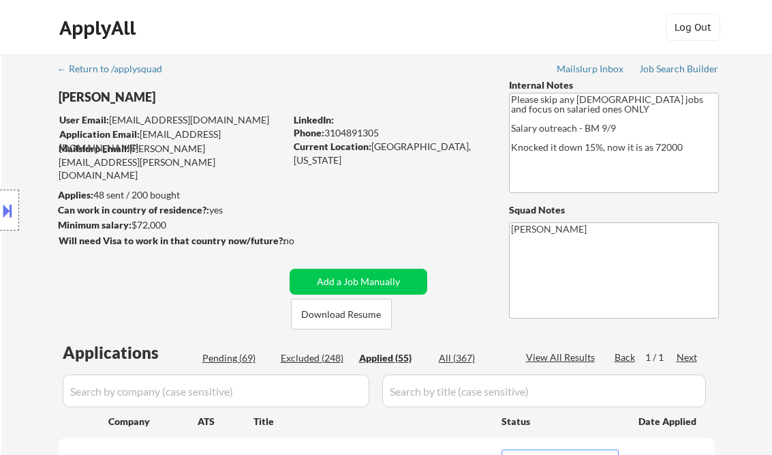
select select ""applied""
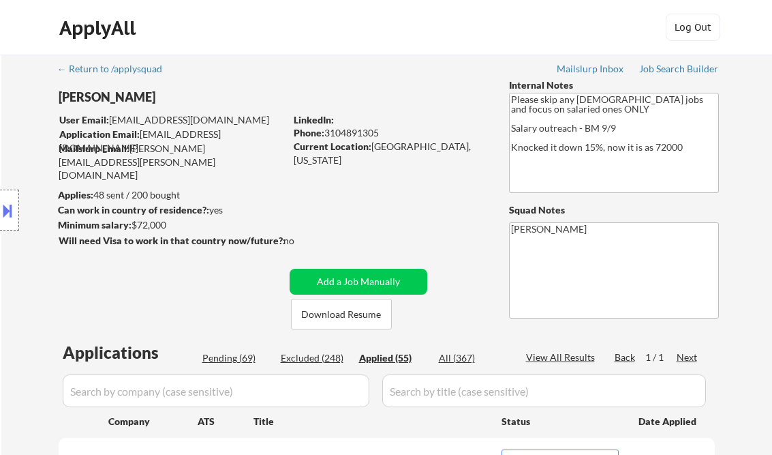
select select ""applied""
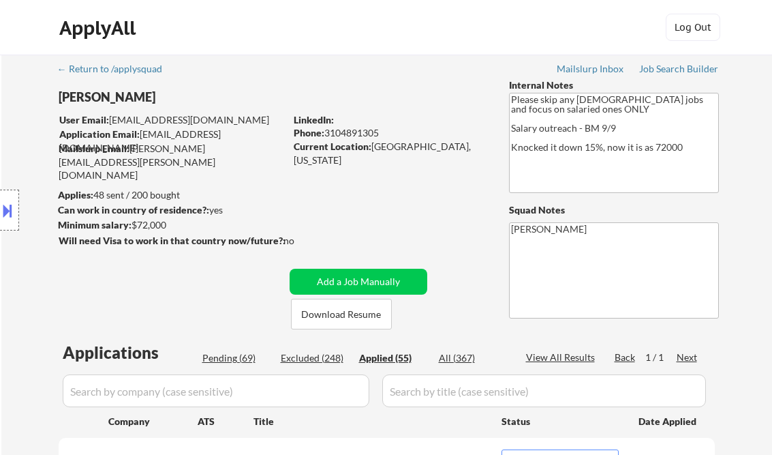
select select ""applied""
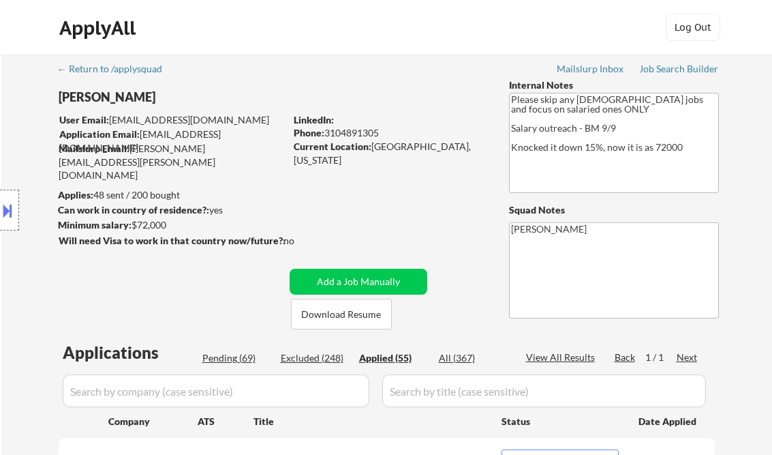
scroll to position [164, 0]
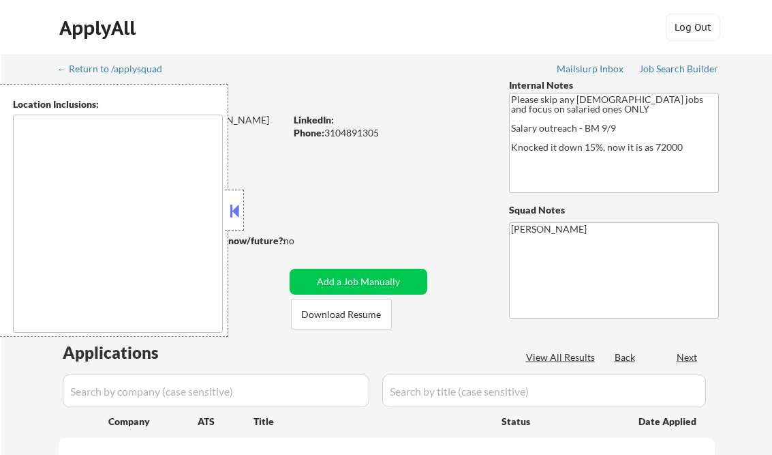
scroll to position [218, 0]
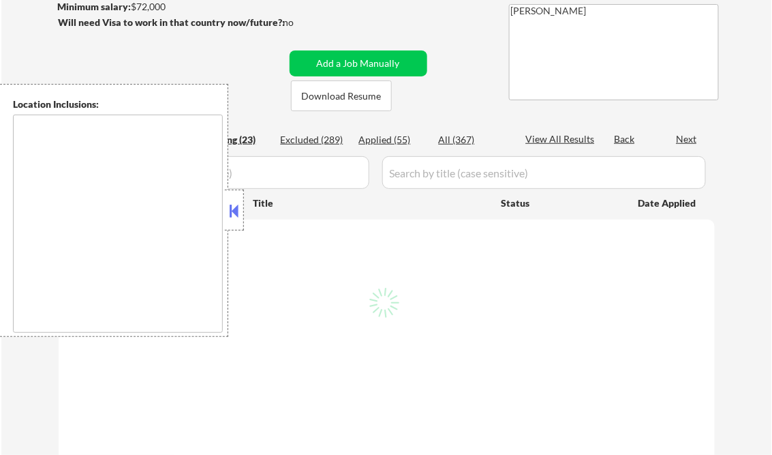
type textarea "[GEOGRAPHIC_DATA], [GEOGRAPHIC_DATA] [GEOGRAPHIC_DATA], [GEOGRAPHIC_DATA] [GEOG…"
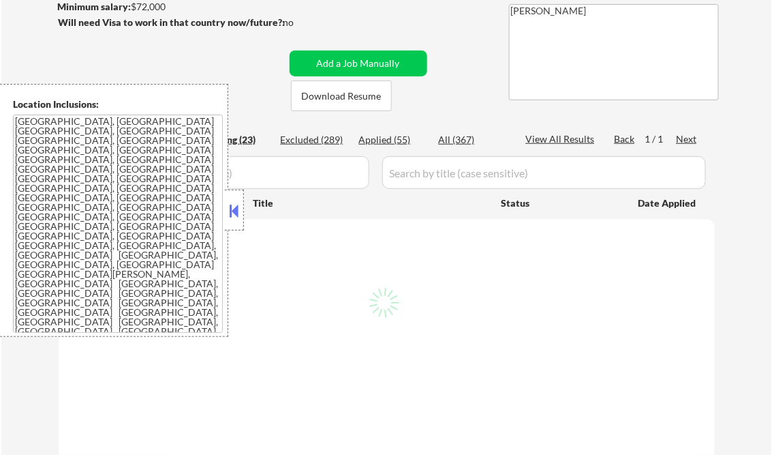
click at [240, 210] on button at bounding box center [234, 210] width 15 height 20
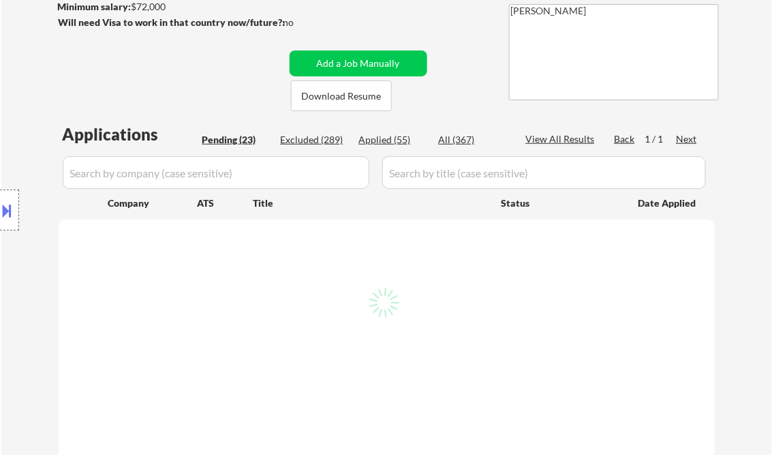
click at [382, 137] on div "Applied (55)" at bounding box center [393, 140] width 68 height 14
select select ""pending""
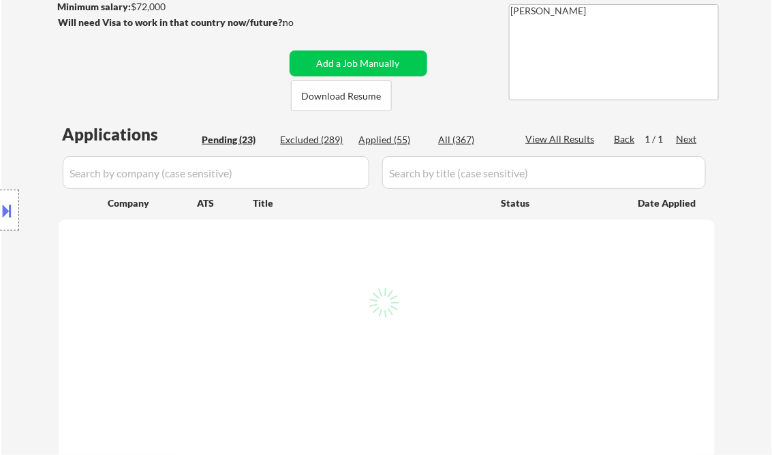
select select ""pending""
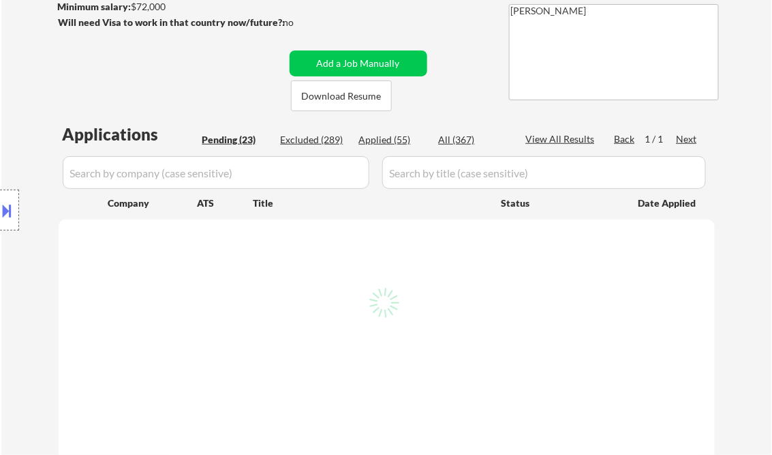
select select ""pending""
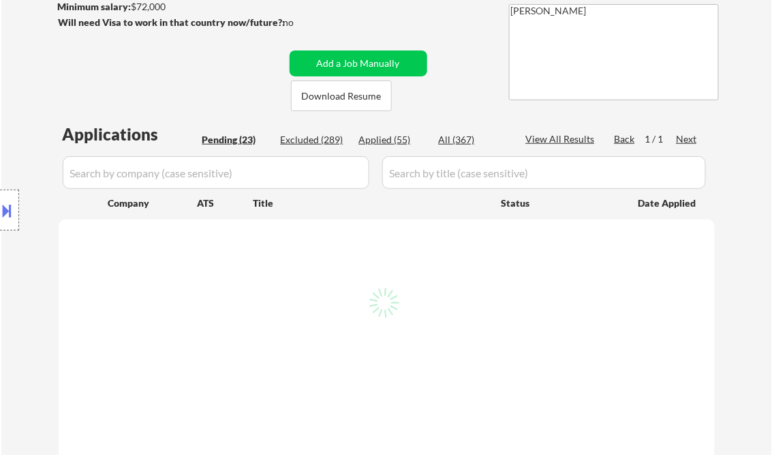
select select ""pending""
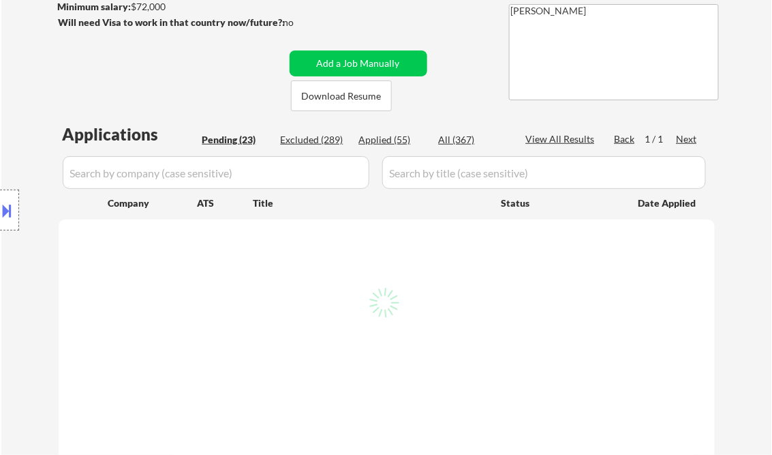
select select ""pending""
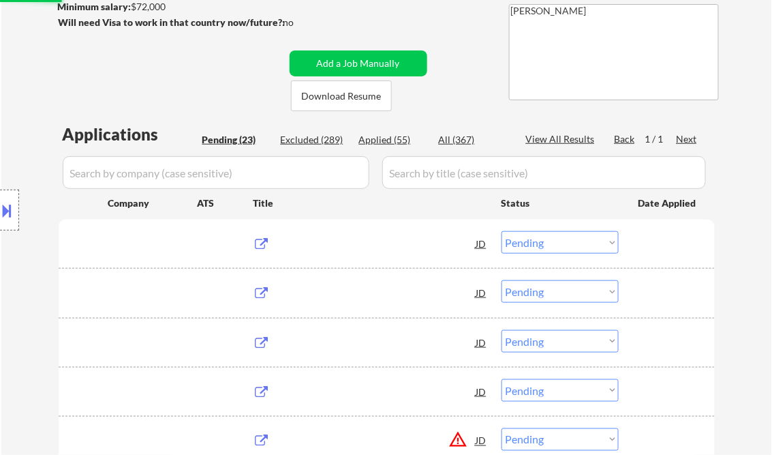
scroll to position [164, 0]
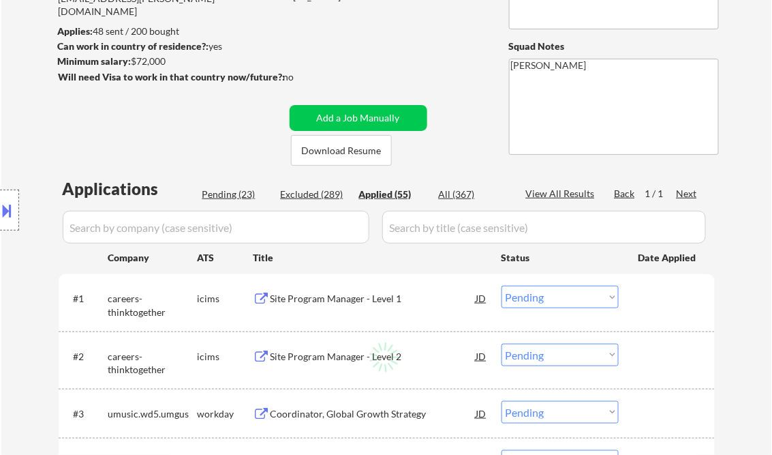
select select ""applied""
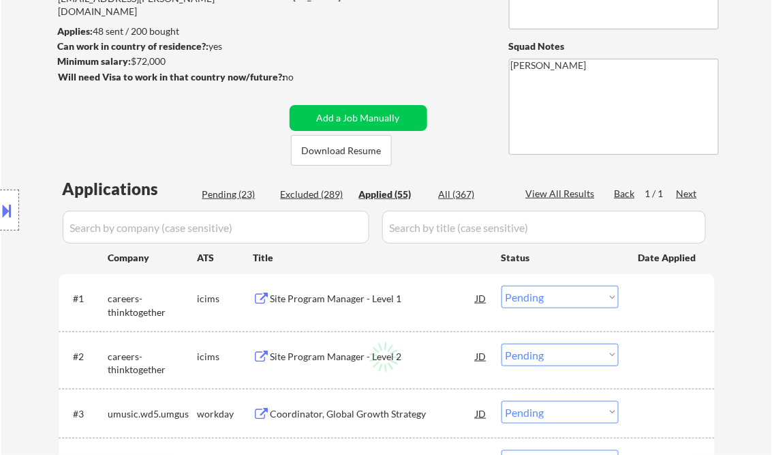
select select ""applied""
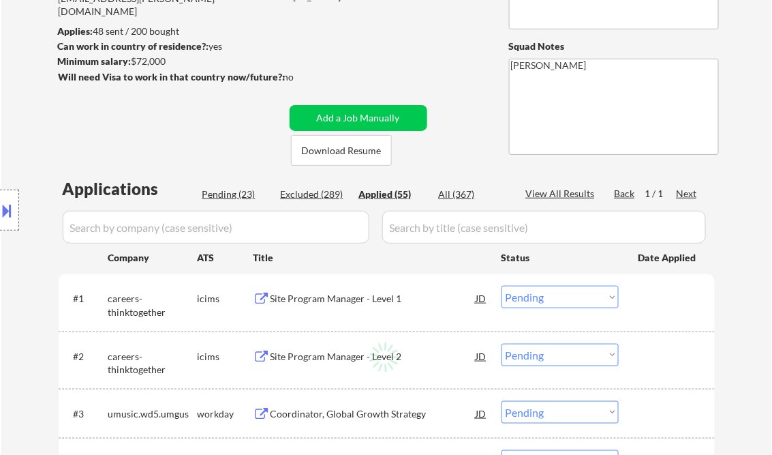
select select ""applied""
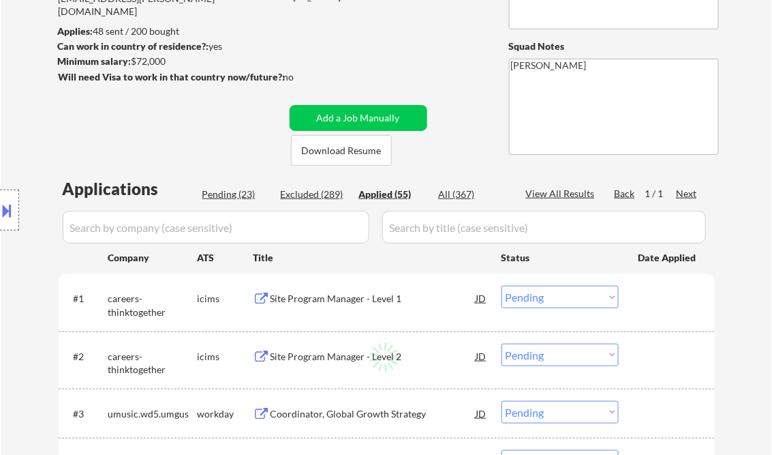
select select ""applied""
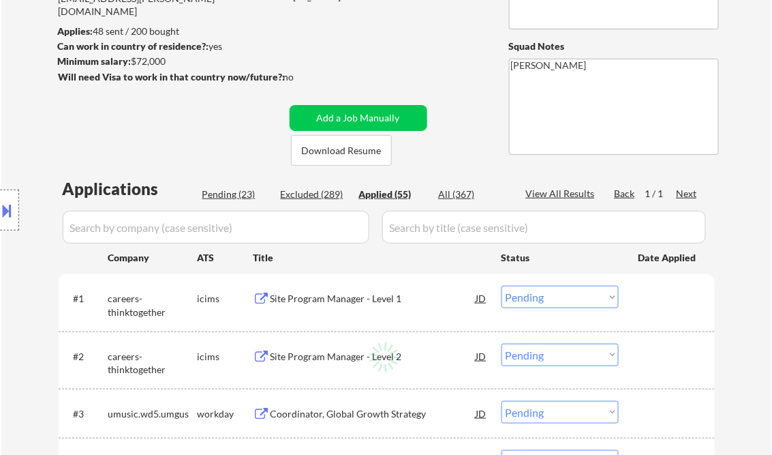
select select ""applied""
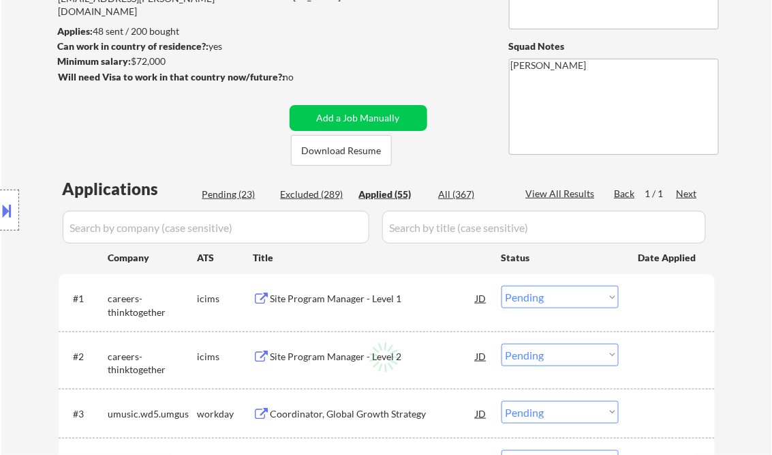
select select ""applied""
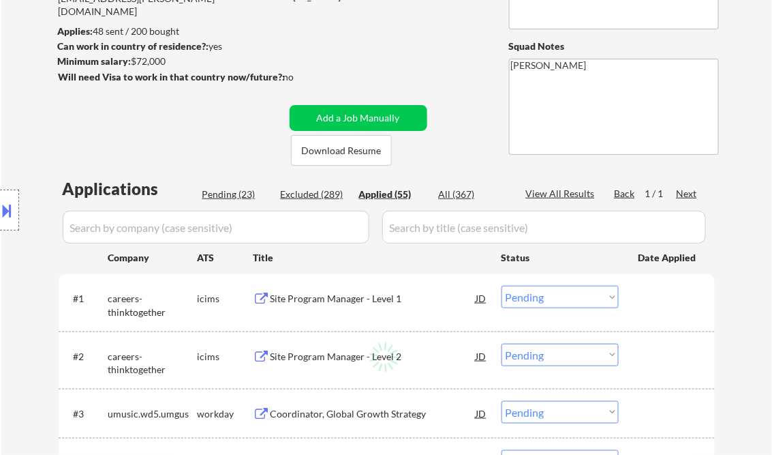
select select ""applied""
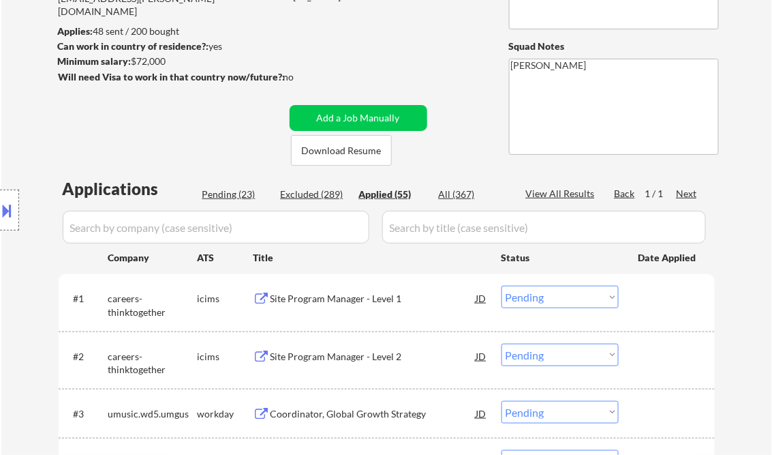
select select ""applied""
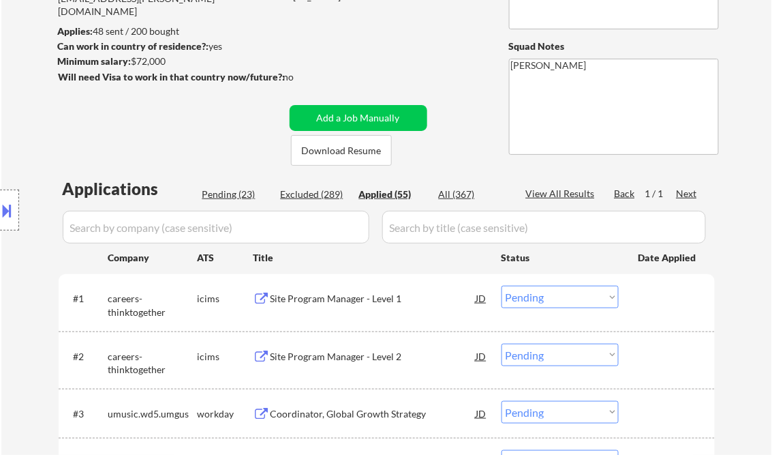
select select ""applied""
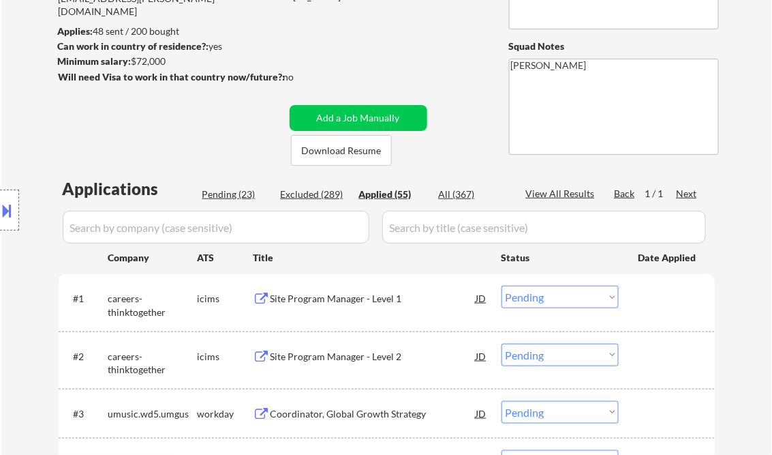
select select ""applied""
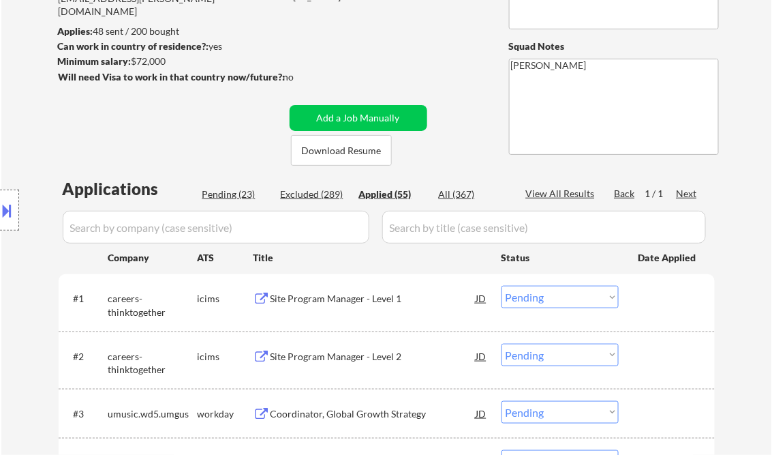
select select ""applied""
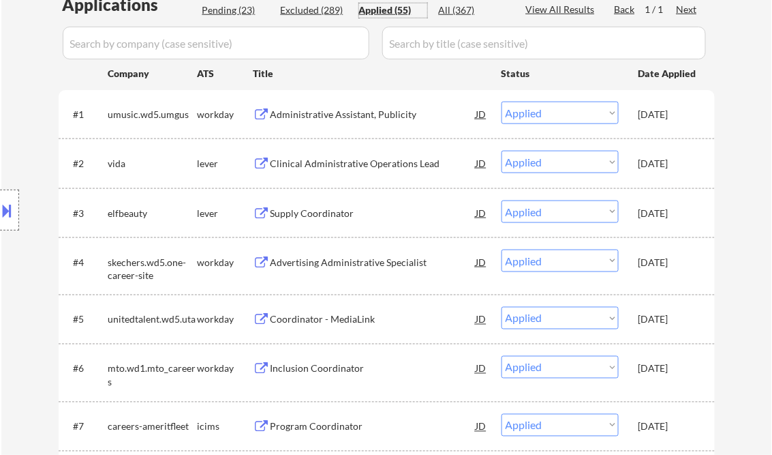
scroll to position [382, 0]
